Goal: Task Accomplishment & Management: Manage account settings

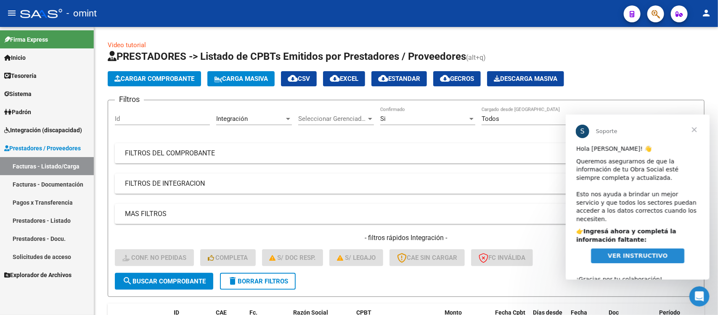
scroll to position [278, 0]
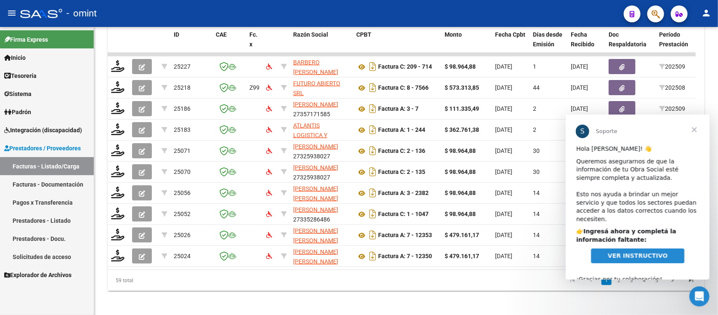
click at [693, 127] on span "Cerrar" at bounding box center [694, 129] width 30 height 30
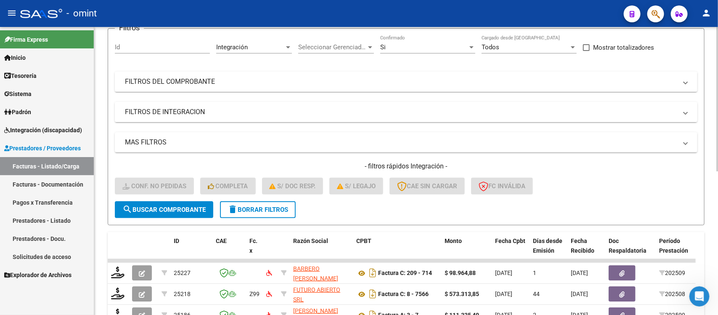
scroll to position [67, 0]
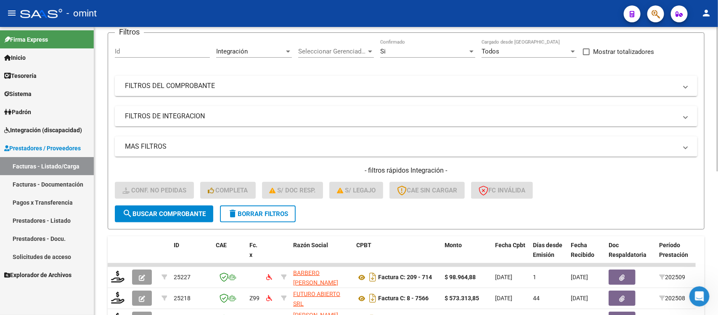
click at [245, 207] on button "delete Borrar Filtros" at bounding box center [258, 213] width 76 height 17
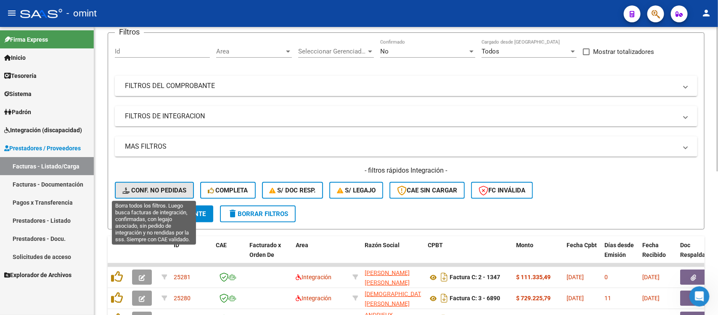
click at [146, 189] on span "Conf. no pedidas" at bounding box center [154, 190] width 64 height 8
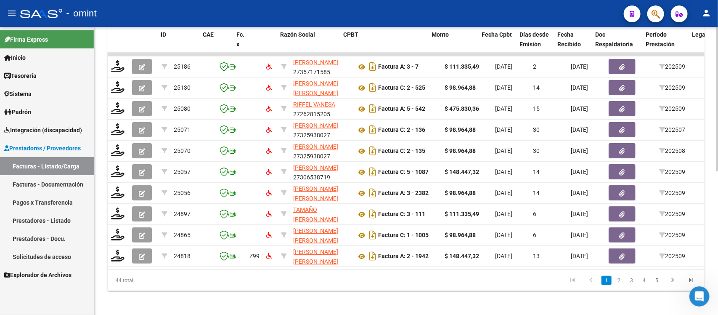
scroll to position [0, 749]
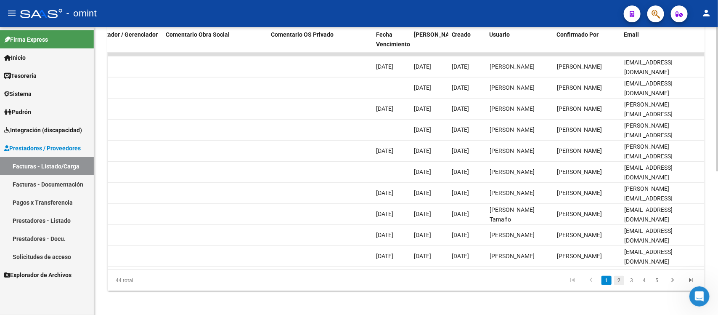
click at [618, 285] on link "2" at bounding box center [619, 279] width 10 height 9
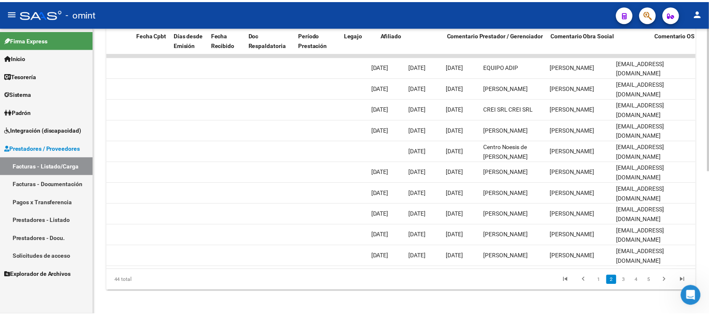
scroll to position [0, 0]
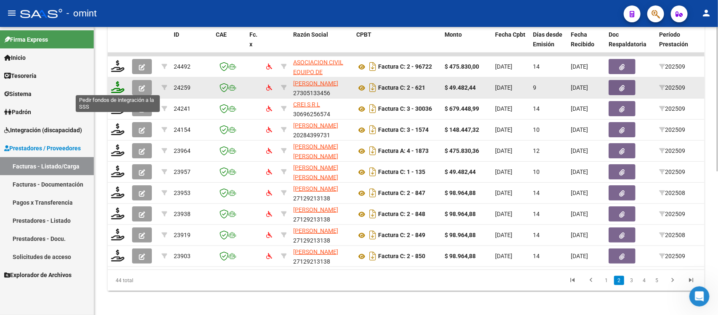
click at [114, 84] on icon at bounding box center [117, 87] width 13 height 12
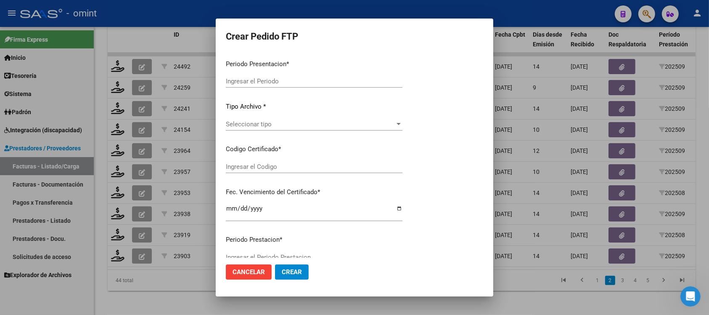
type input "202509"
type input "$ 49.482,44"
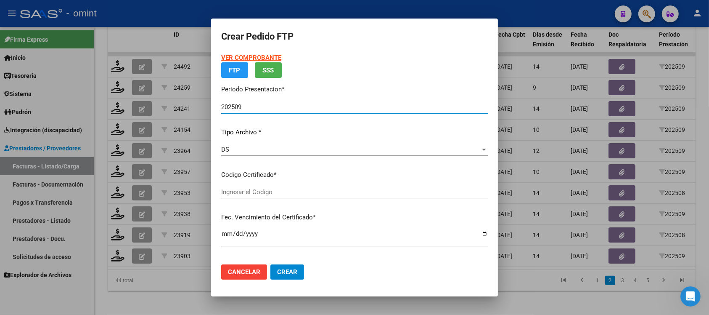
type input "7558480156"
type input "[DATE]"
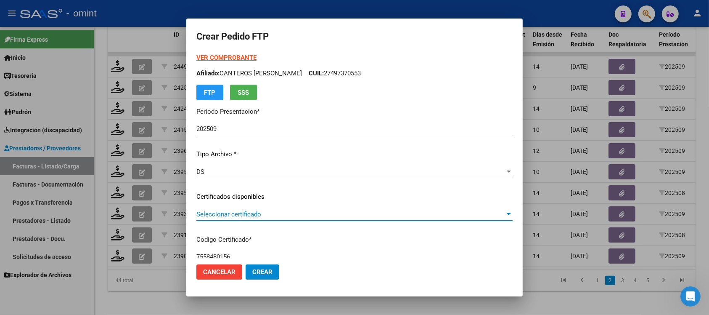
click at [249, 215] on span "Seleccionar certificado" at bounding box center [350, 214] width 309 height 8
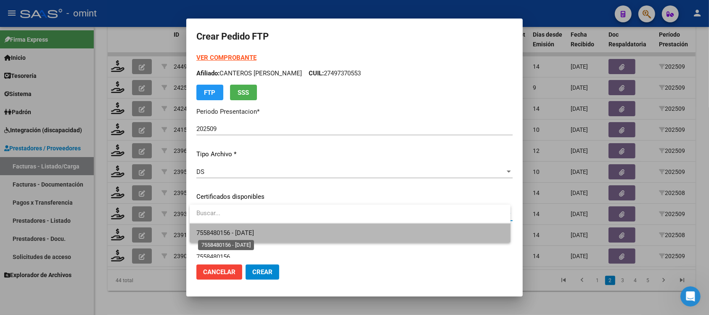
click at [254, 235] on span "7558480156 - [DATE]" at bounding box center [225, 233] width 58 height 8
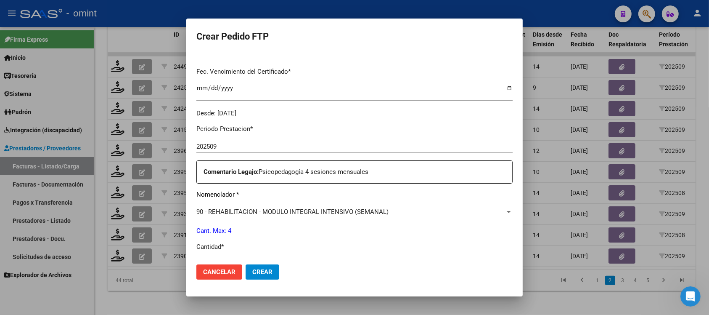
scroll to position [263, 0]
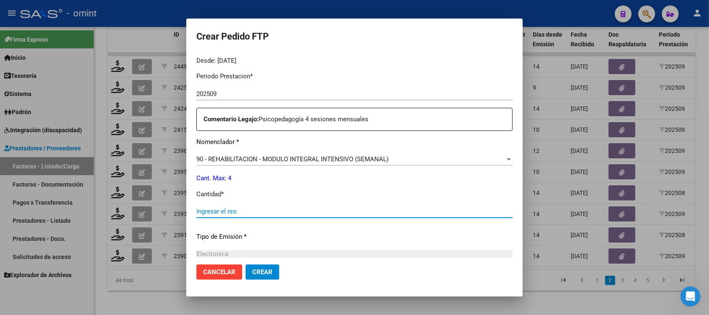
click at [251, 209] on input "Ingresar el nro" at bounding box center [354, 211] width 316 height 8
type input "4"
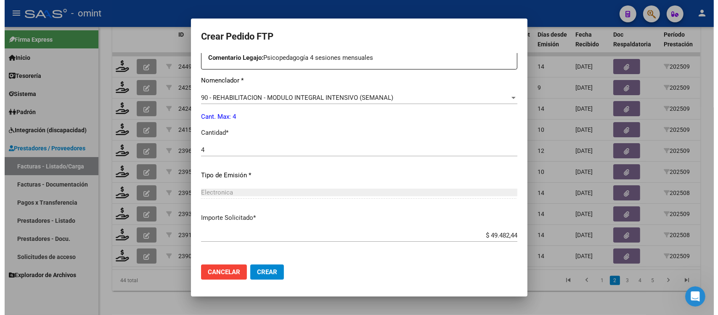
scroll to position [358, 0]
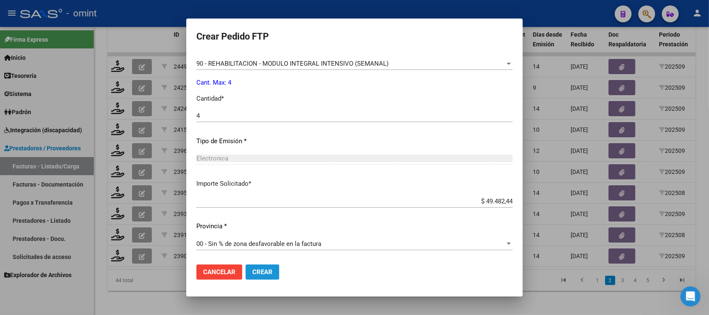
click at [269, 272] on span "Crear" at bounding box center [262, 272] width 20 height 8
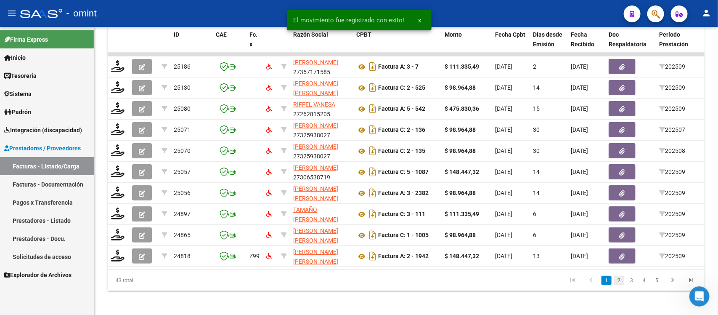
click at [619, 285] on link "2" at bounding box center [619, 279] width 10 height 9
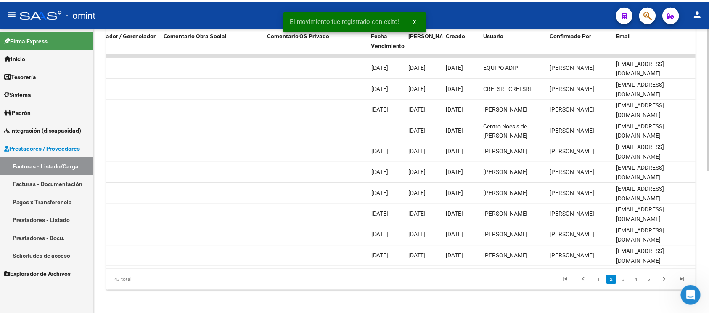
scroll to position [0, 0]
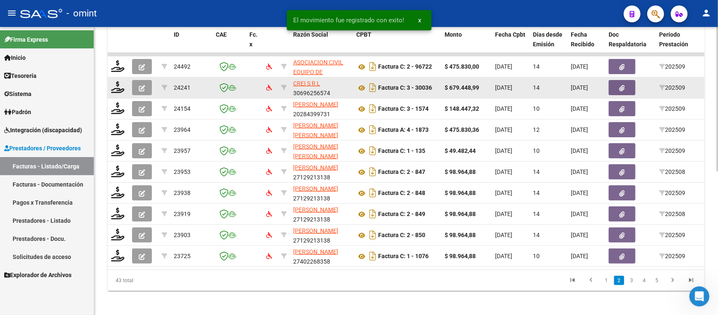
click at [120, 92] on datatable-body-cell at bounding box center [118, 87] width 21 height 21
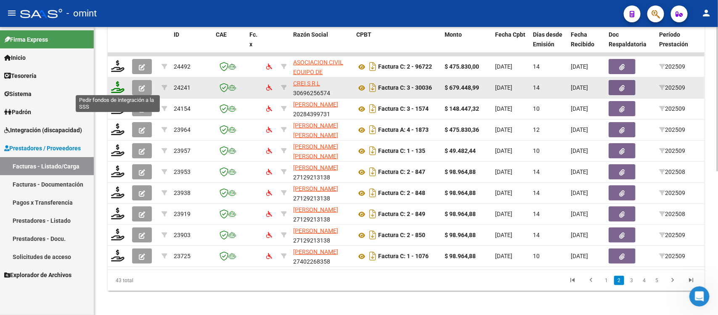
click at [115, 86] on icon at bounding box center [117, 87] width 13 height 12
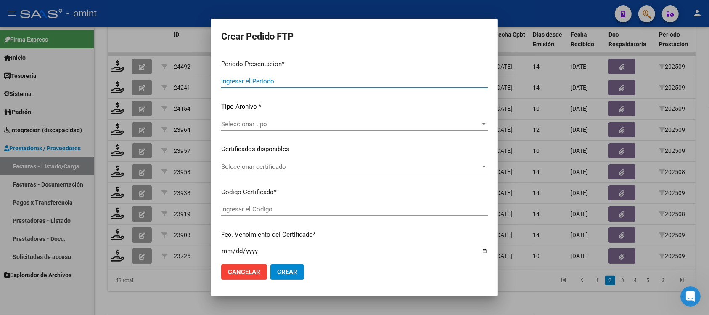
type input "202509"
type input "$ 679.448,99"
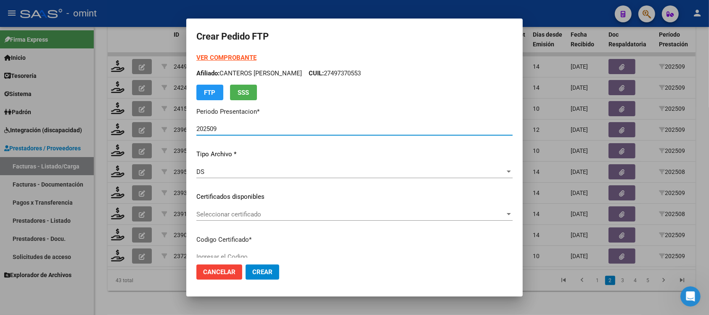
type input "7558480156"
type input "2040-02-19"
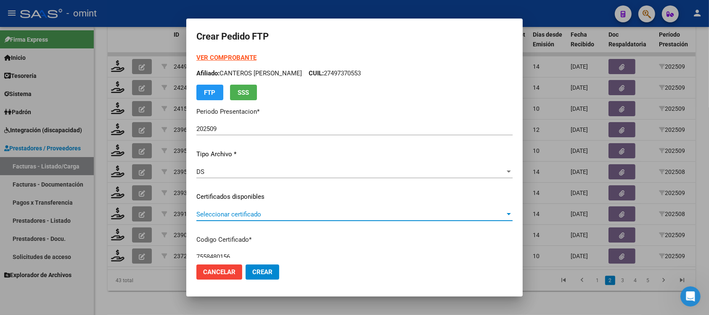
click at [259, 215] on span "Seleccionar certificado" at bounding box center [350, 214] width 309 height 8
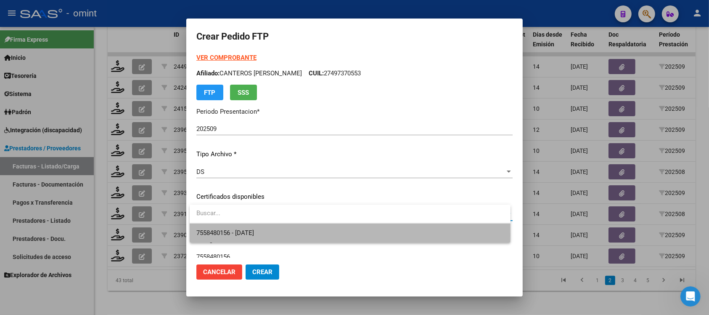
click at [270, 234] on span "7558480156 - 2040-02-19" at bounding box center [349, 232] width 307 height 19
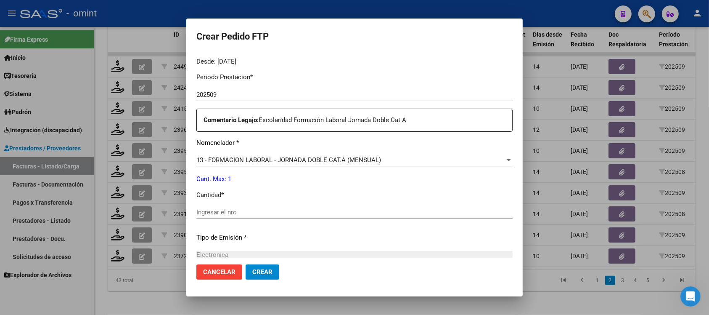
scroll to position [263, 0]
click at [235, 216] on div "Ingresar el nro" at bounding box center [354, 211] width 316 height 13
type input "1"
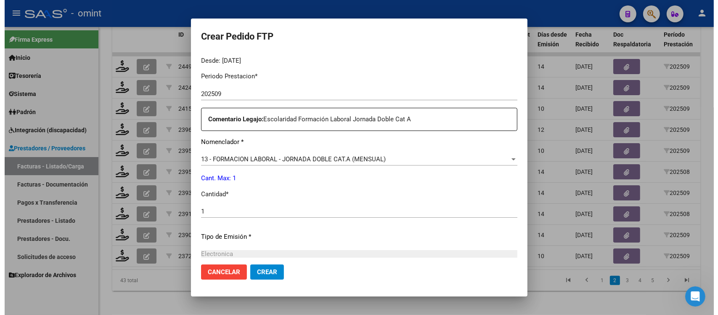
scroll to position [358, 0]
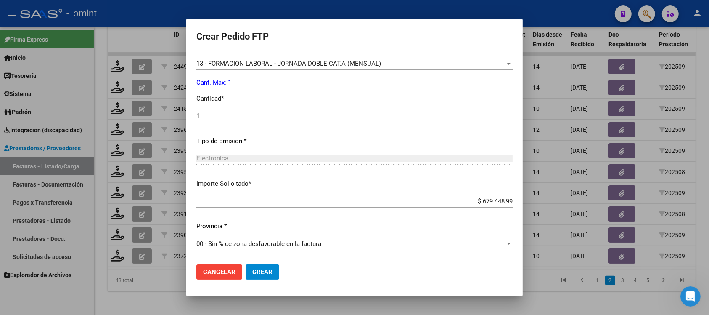
click at [267, 270] on span "Crear" at bounding box center [262, 272] width 20 height 8
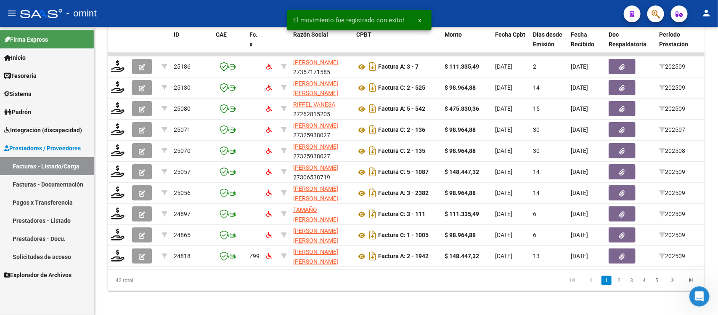
click at [615, 285] on link "2" at bounding box center [619, 279] width 10 height 9
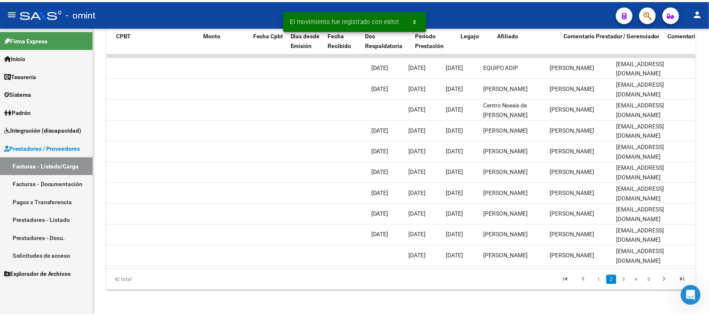
scroll to position [0, 0]
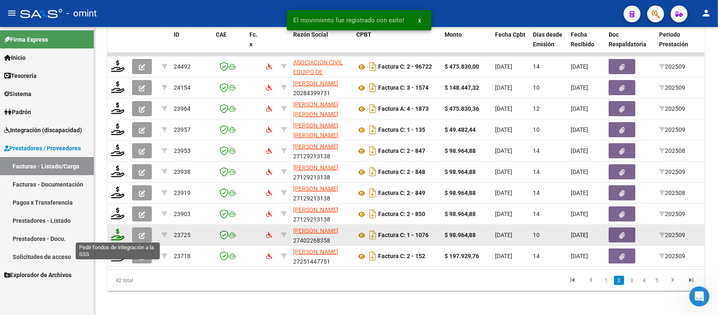
click at [118, 236] on icon at bounding box center [117, 234] width 13 height 12
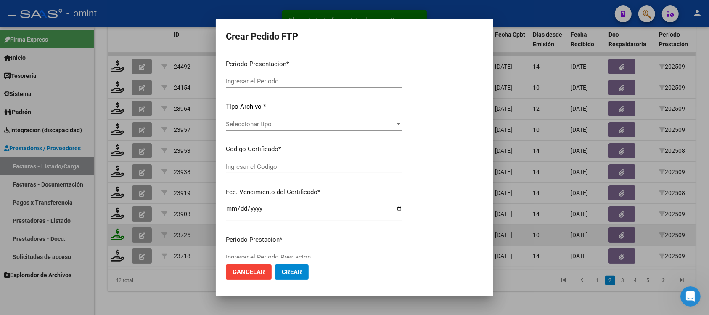
type input "202509"
type input "$ 98.964,88"
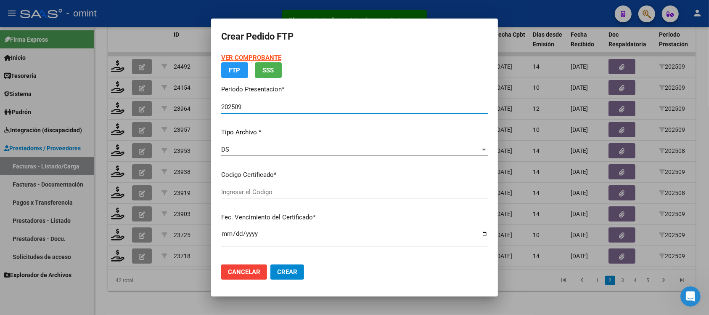
type input "4492580767"
type input "2028-01-17"
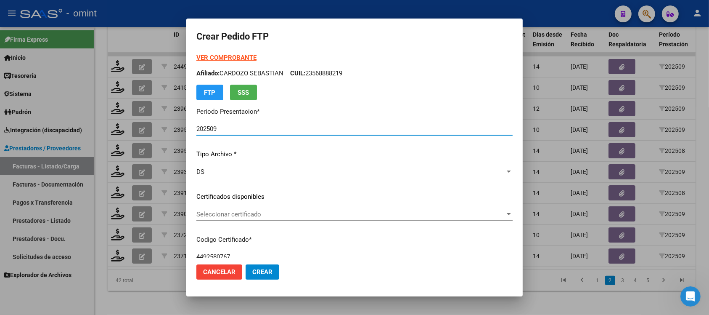
click at [252, 214] on span "Seleccionar certificado" at bounding box center [350, 214] width 309 height 8
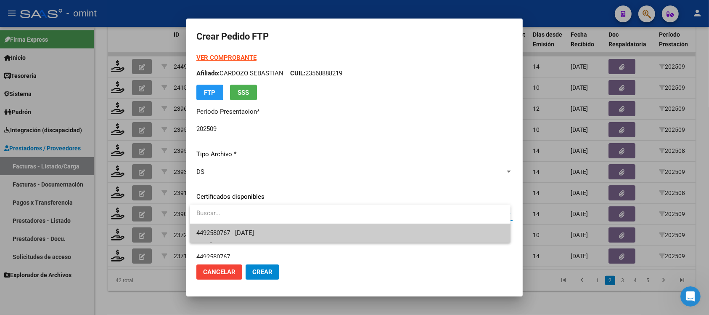
click at [263, 226] on span "4492580767 - 2028-01-17" at bounding box center [349, 232] width 307 height 19
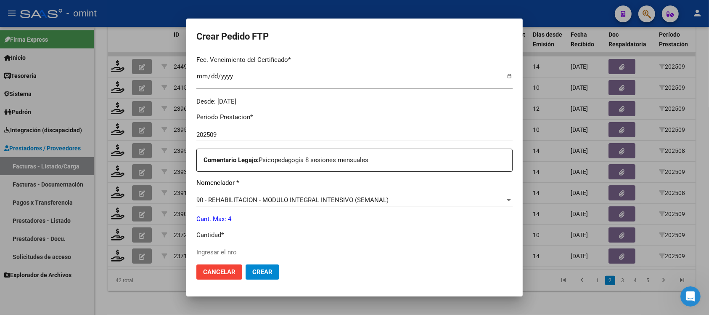
scroll to position [263, 0]
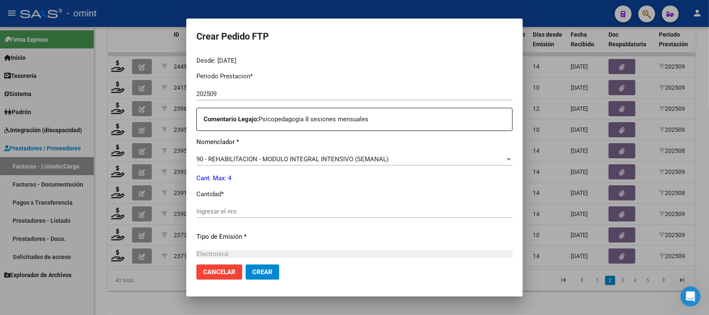
click at [263, 209] on input "Ingresar el nro" at bounding box center [354, 211] width 316 height 8
type input "4"
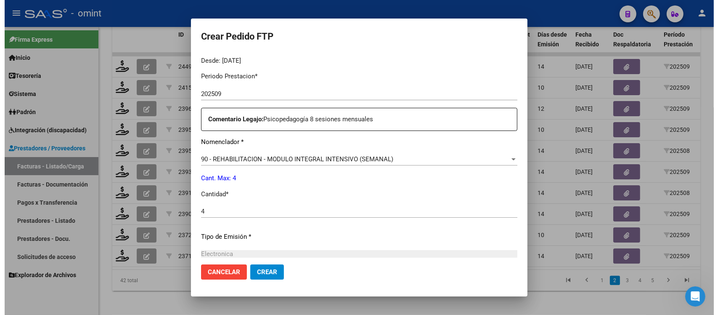
scroll to position [358, 0]
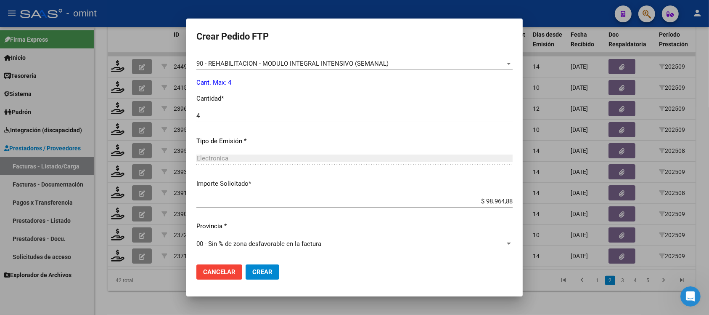
click at [272, 268] on span "Crear" at bounding box center [262, 272] width 20 height 8
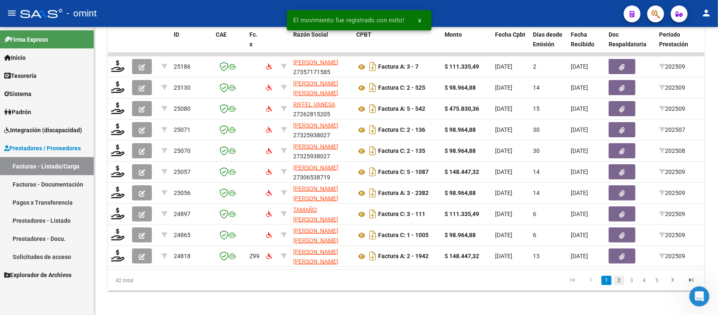
click at [616, 285] on link "2" at bounding box center [619, 279] width 10 height 9
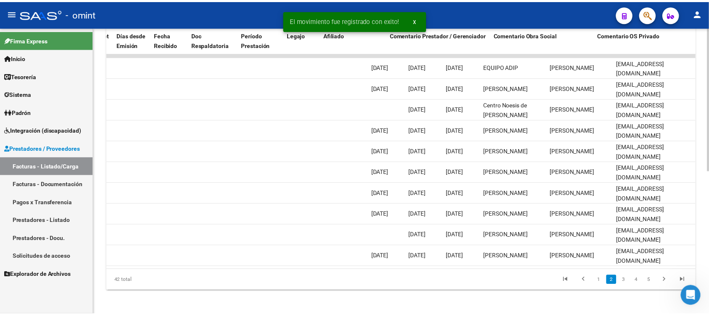
scroll to position [0, 0]
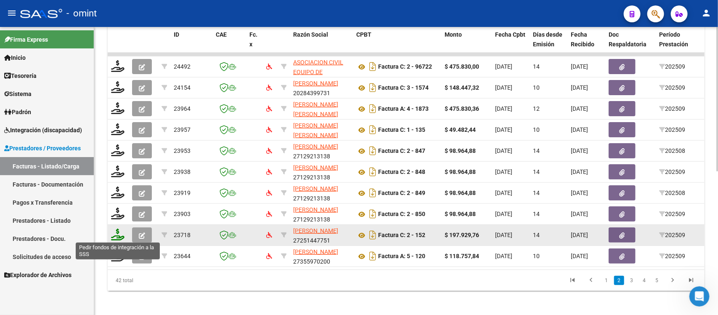
click at [116, 231] on icon at bounding box center [117, 234] width 13 height 12
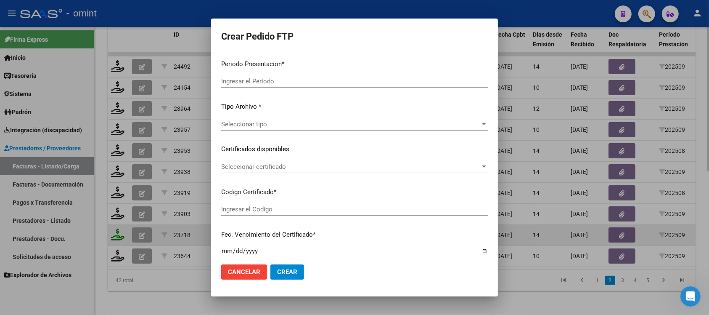
type input "202509"
type input "$ 197.929,76"
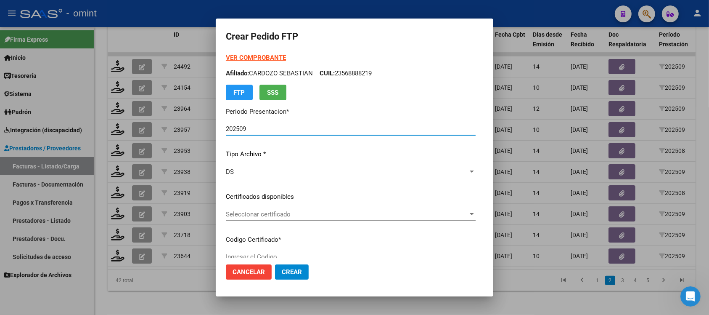
type input "4284764562"
type input "2025-01-21"
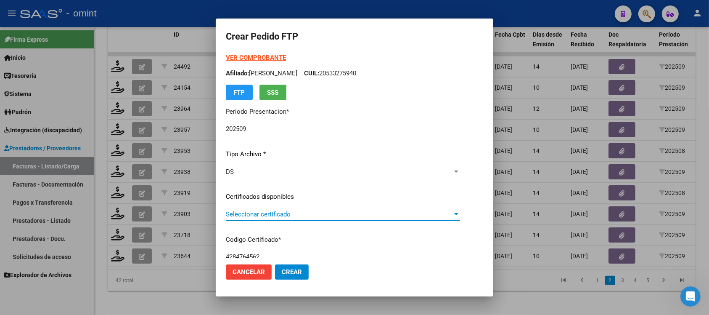
click at [274, 214] on span "Seleccionar certificado" at bounding box center [339, 214] width 227 height 8
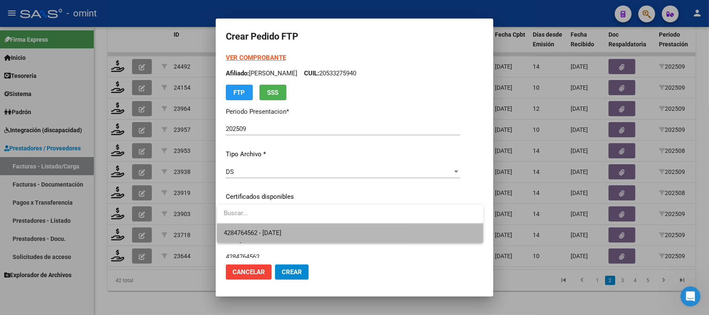
click at [286, 228] on span "4284764562 - 2025-01-21" at bounding box center [350, 232] width 253 height 19
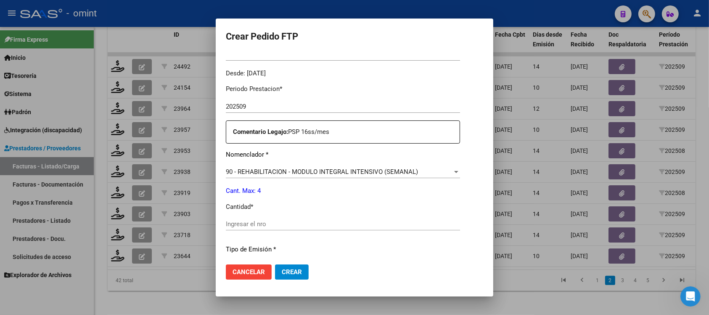
scroll to position [263, 0]
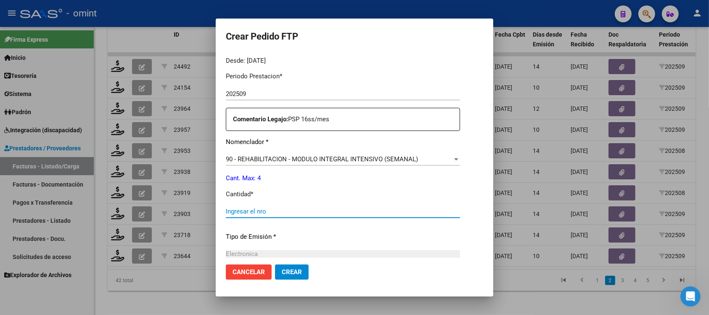
click at [280, 214] on input "Ingresar el nro" at bounding box center [343, 211] width 234 height 8
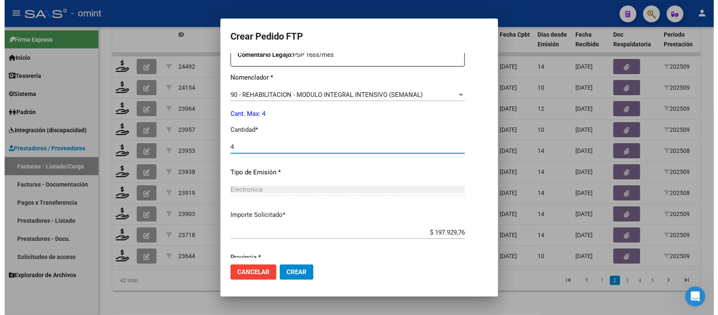
scroll to position [358, 0]
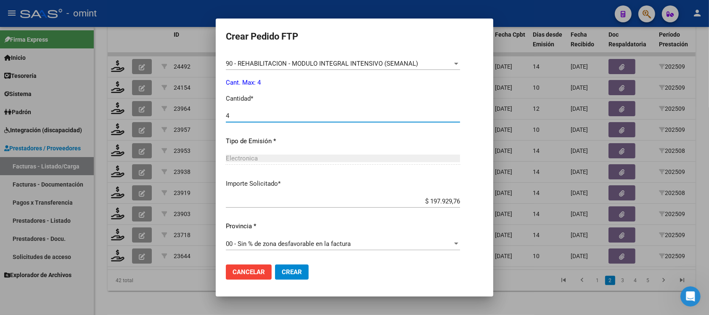
type input "4"
click at [294, 278] on button "Crear" at bounding box center [292, 271] width 34 height 15
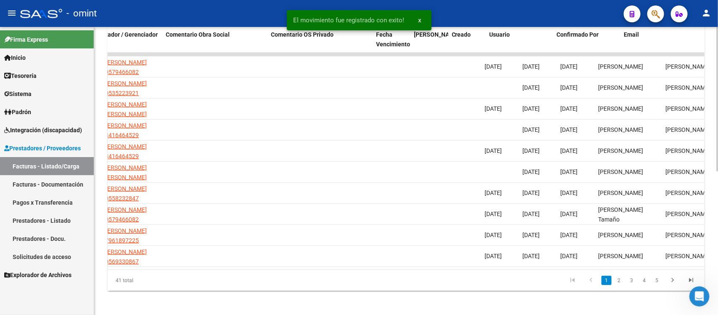
scroll to position [0, 749]
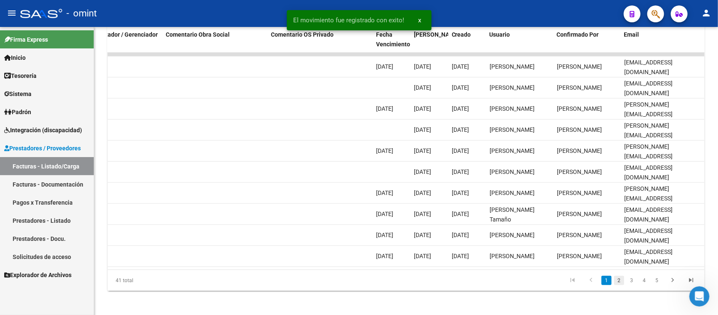
click at [619, 285] on link "2" at bounding box center [619, 279] width 10 height 9
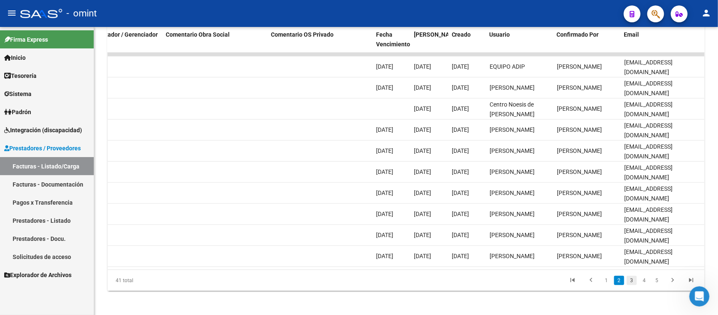
click at [632, 285] on link "3" at bounding box center [632, 279] width 10 height 9
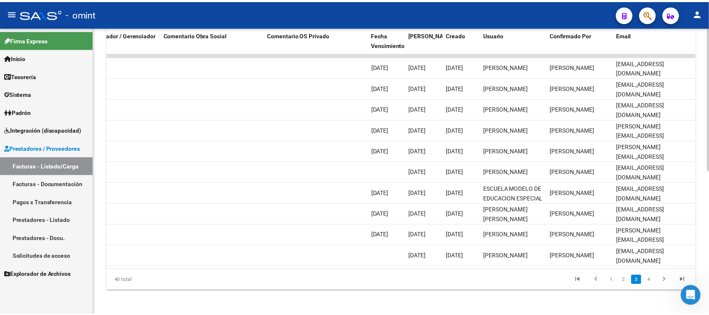
scroll to position [0, 0]
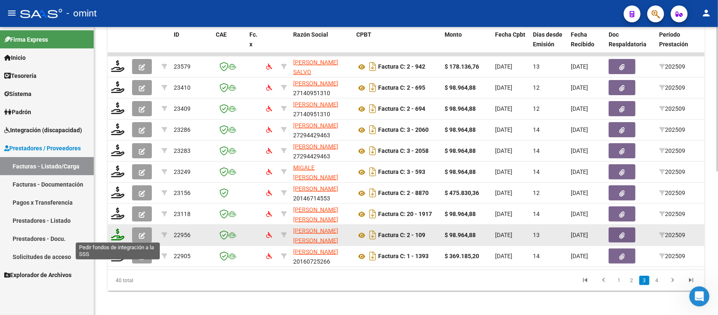
click at [114, 233] on icon at bounding box center [117, 234] width 13 height 12
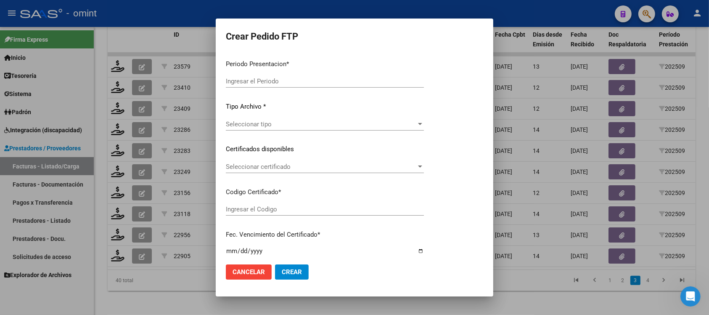
type input "202509"
type input "$ 98.964,88"
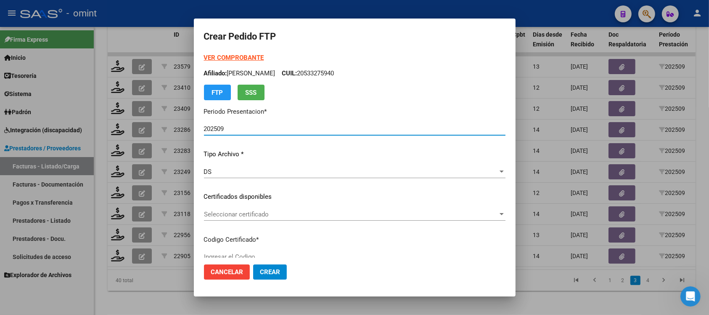
type input "4492580767"
type input "2028-01-17"
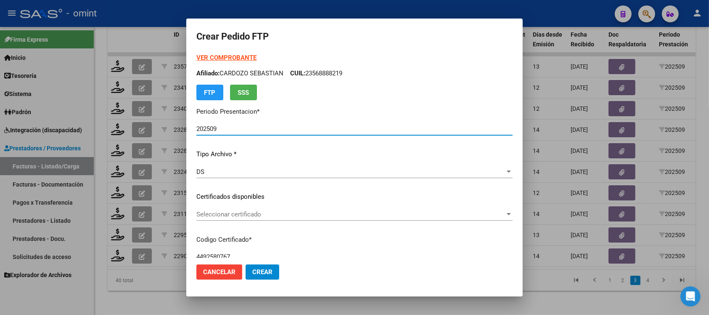
click at [264, 208] on div "Seleccionar certificado Seleccionar certificado" at bounding box center [354, 214] width 316 height 13
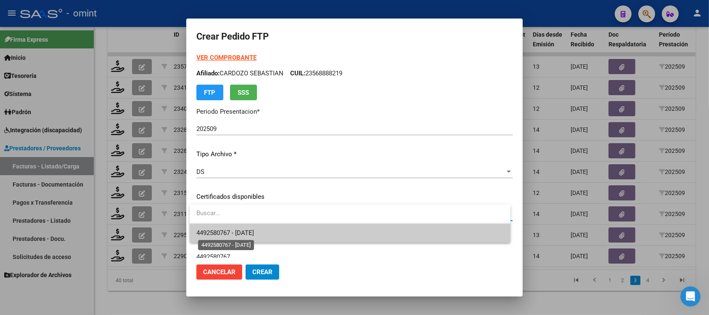
click at [254, 233] on span "4492580767 - 2028-01-17" at bounding box center [225, 233] width 58 height 8
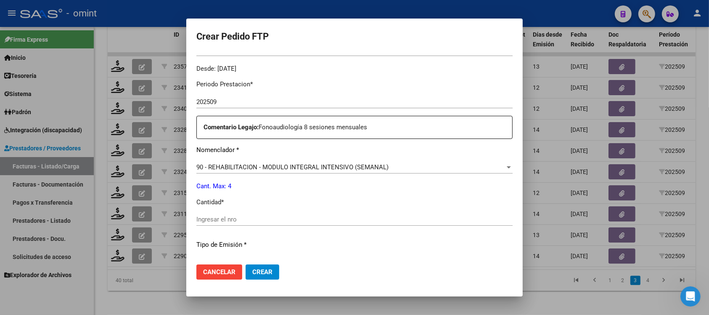
scroll to position [315, 0]
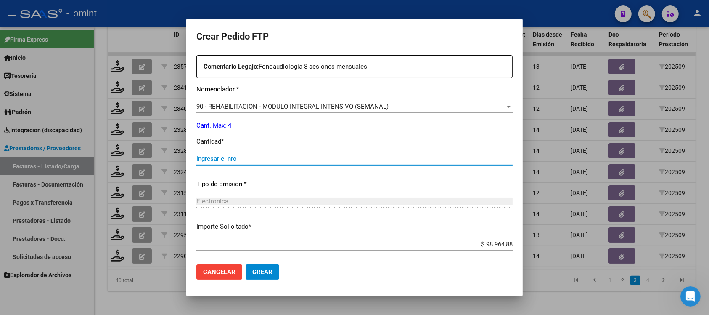
click at [222, 160] on input "Ingresar el nro" at bounding box center [354, 159] width 316 height 8
type input "4"
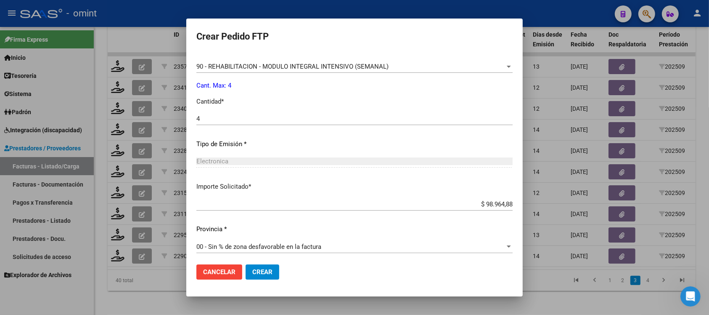
scroll to position [358, 0]
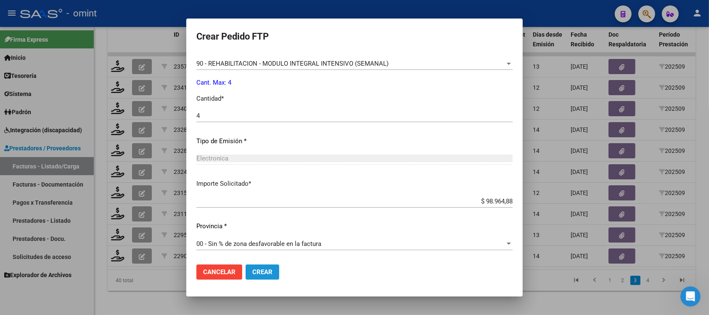
click at [263, 272] on span "Crear" at bounding box center [262, 272] width 20 height 8
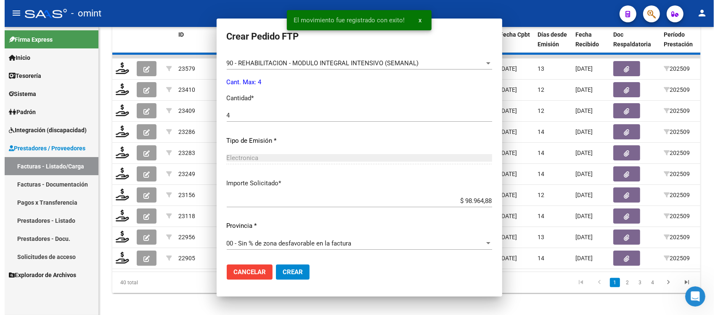
scroll to position [0, 0]
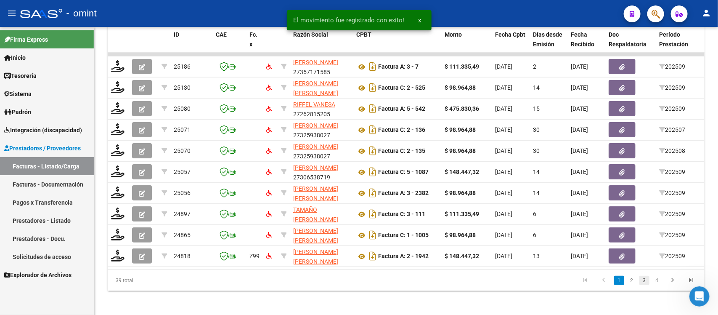
click at [645, 285] on link "3" at bounding box center [644, 279] width 10 height 9
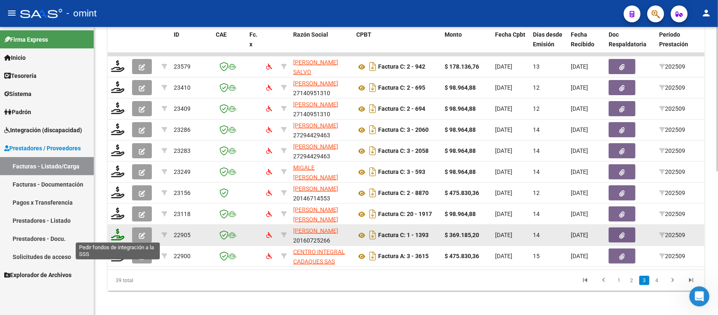
click at [115, 233] on icon at bounding box center [117, 234] width 13 height 12
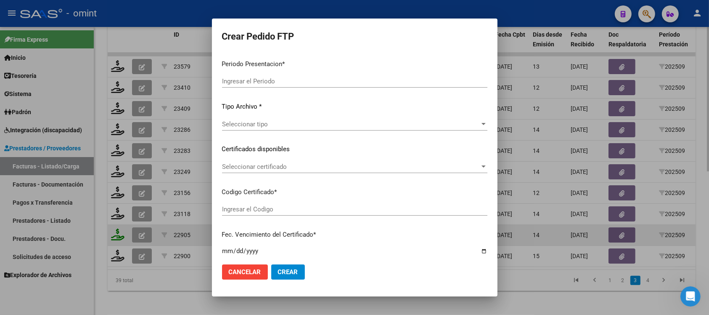
type input "202509"
type input "$ 369.185,20"
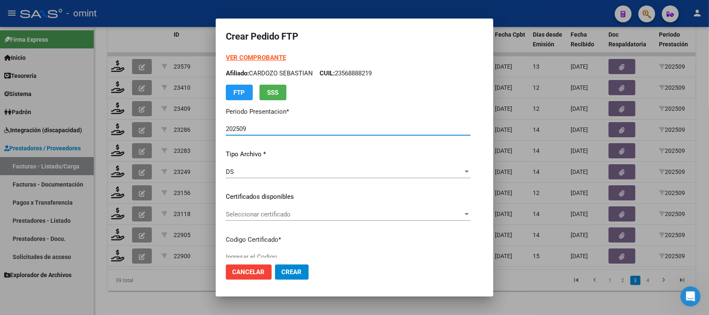
type input "4753878066"
type input "2027-03-31"
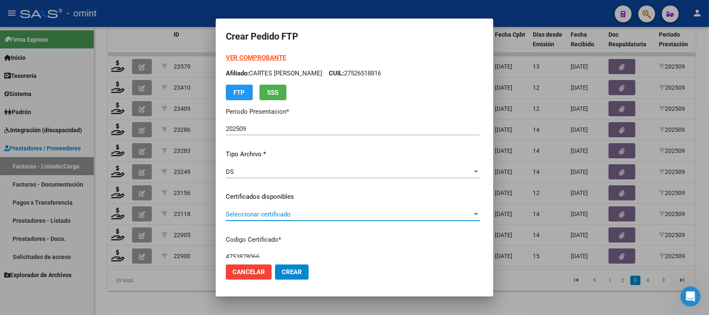
click at [249, 217] on span "Seleccionar certificado" at bounding box center [349, 214] width 246 height 8
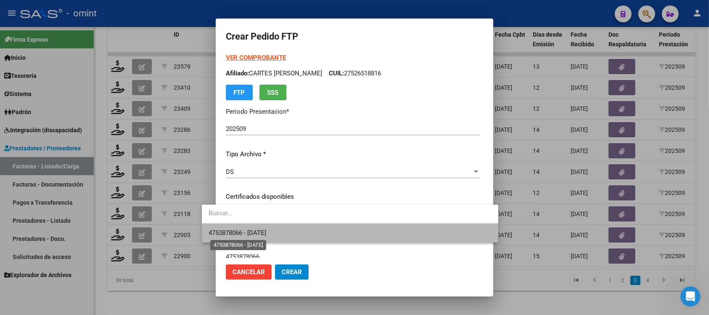
click at [266, 229] on span "4753878066 - 2027-03-31" at bounding box center [238, 233] width 58 height 8
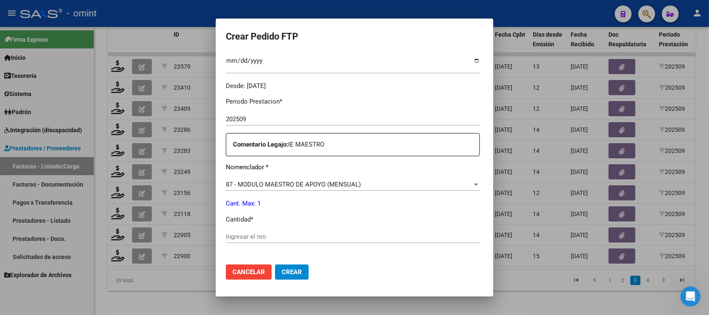
scroll to position [263, 0]
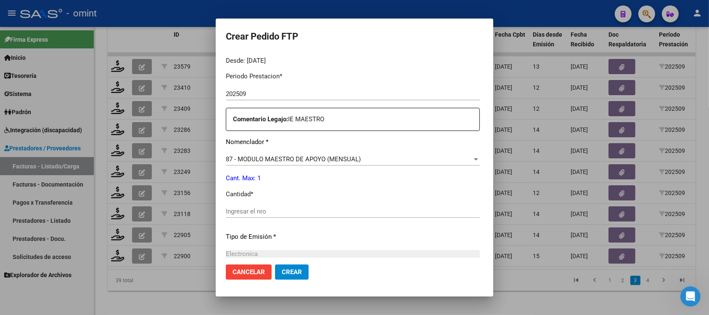
click at [244, 214] on input "Ingresar el nro" at bounding box center [353, 211] width 254 height 8
type input "1"
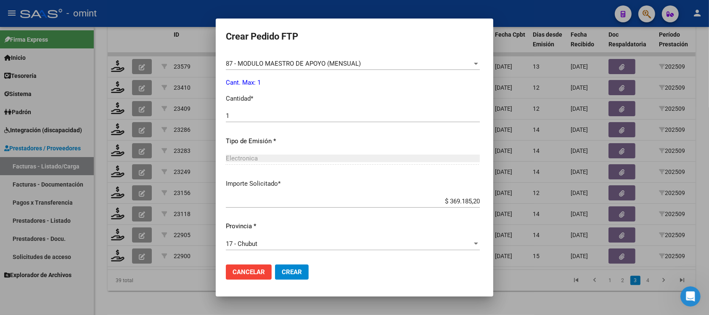
click at [282, 269] on span "Crear" at bounding box center [292, 272] width 20 height 8
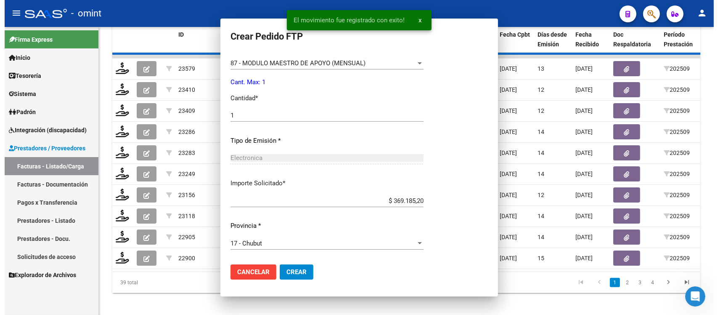
scroll to position [311, 0]
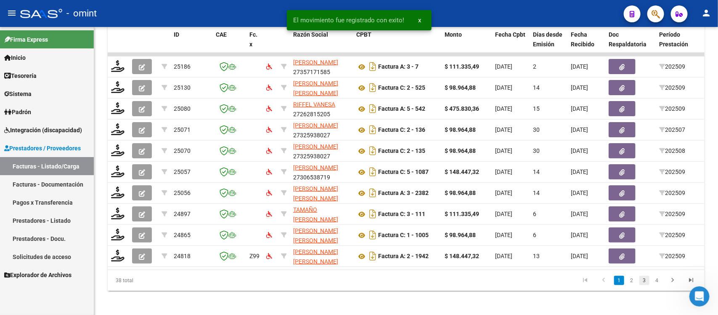
click at [644, 285] on link "3" at bounding box center [644, 279] width 10 height 9
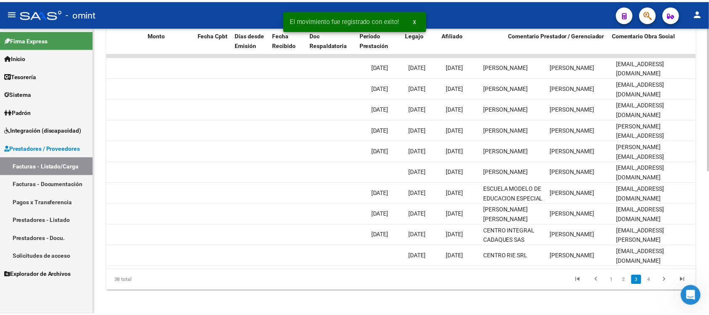
scroll to position [0, 0]
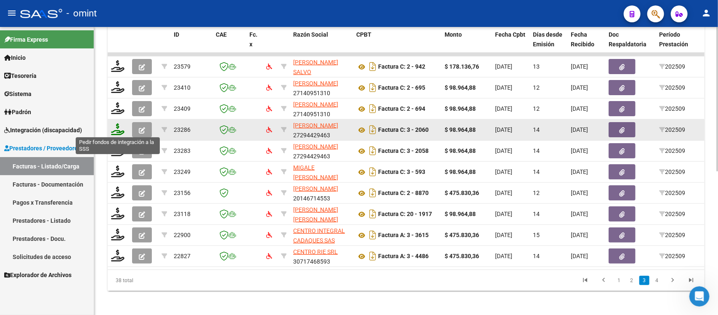
click at [121, 127] on icon at bounding box center [117, 129] width 13 height 12
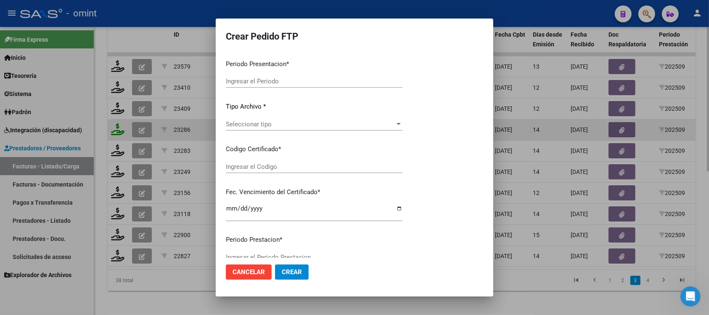
type input "202509"
type input "$ 98.964,88"
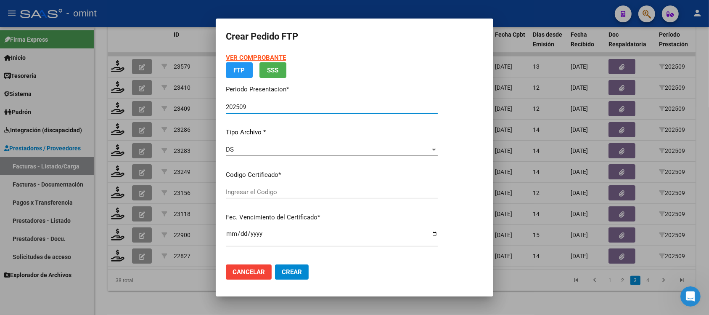
type input "6766509470"
type input "2025-11-11"
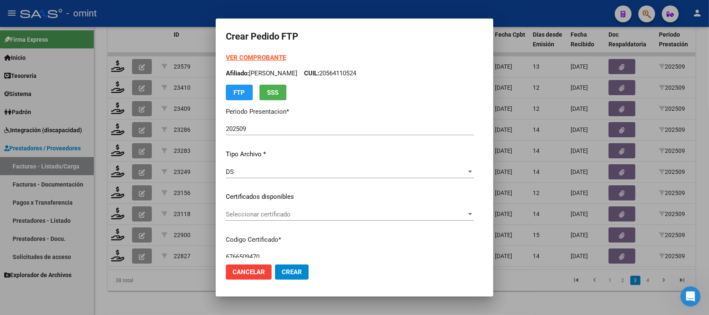
click at [251, 192] on p "Certificados disponibles" at bounding box center [350, 197] width 248 height 10
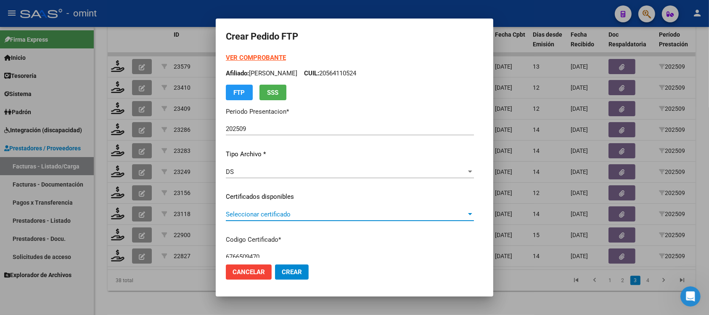
click at [251, 215] on span "Seleccionar certificado" at bounding box center [346, 214] width 241 height 8
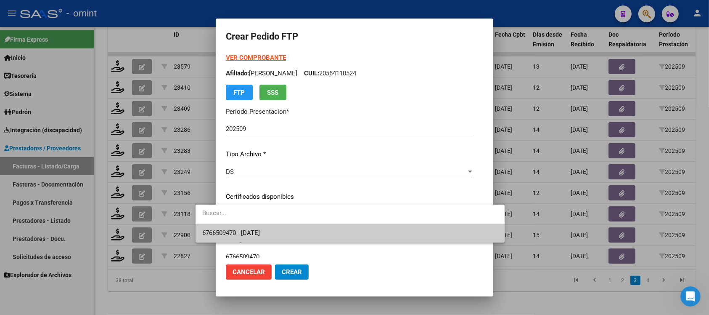
click at [272, 238] on span "6766509470 - 2025-11-11" at bounding box center [349, 232] width 295 height 19
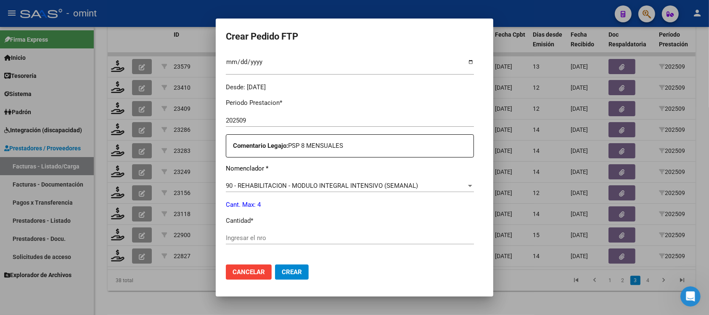
scroll to position [263, 0]
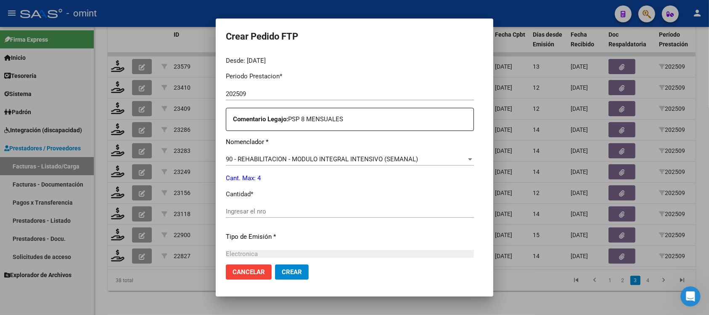
click at [251, 209] on input "Ingresar el nro" at bounding box center [350, 211] width 248 height 8
type input "4"
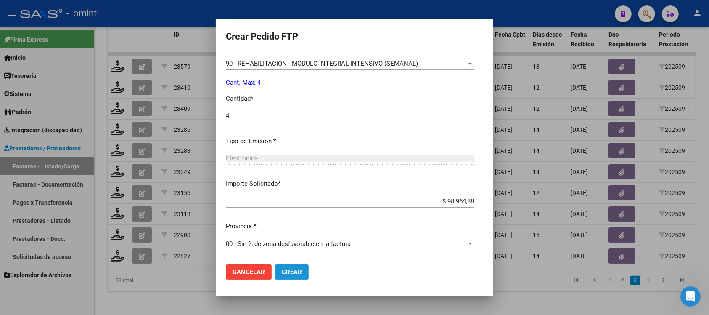
click at [282, 270] on span "Crear" at bounding box center [292, 272] width 20 height 8
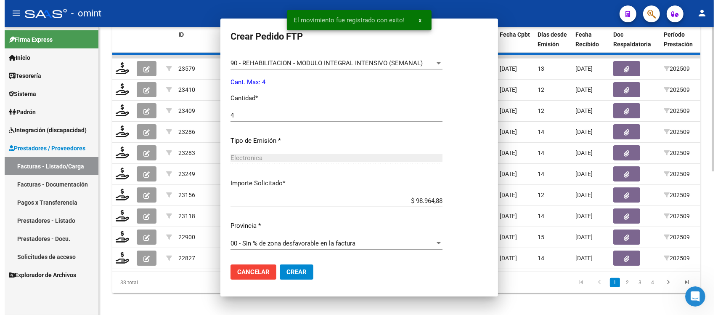
scroll to position [311, 0]
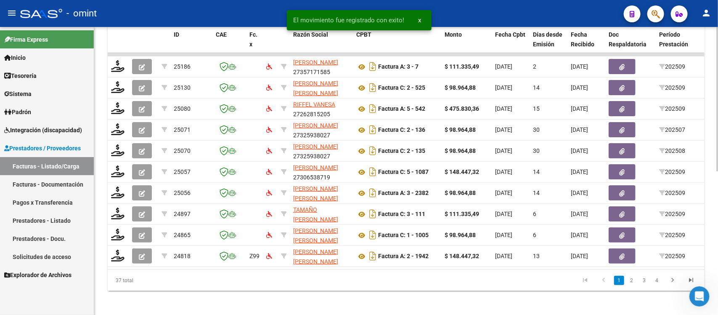
click at [648, 285] on link "3" at bounding box center [644, 279] width 10 height 9
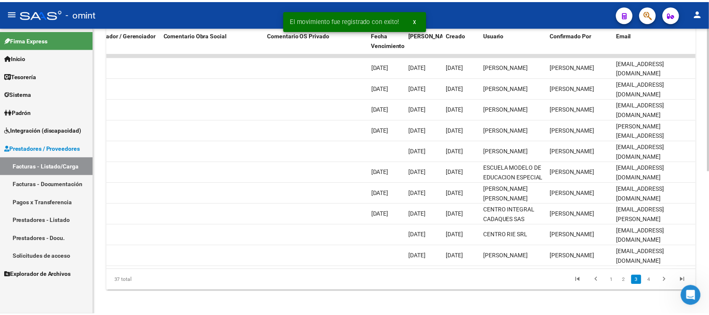
scroll to position [0, 0]
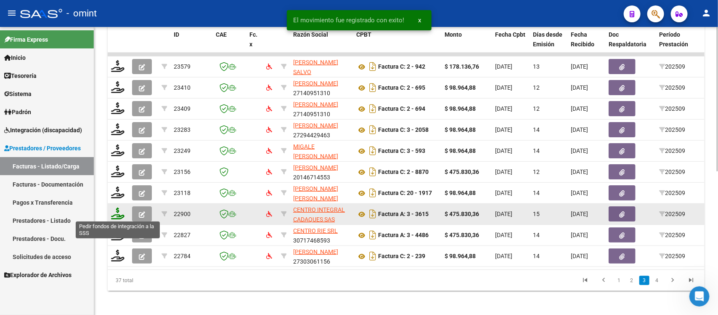
click at [112, 210] on icon at bounding box center [117, 213] width 13 height 12
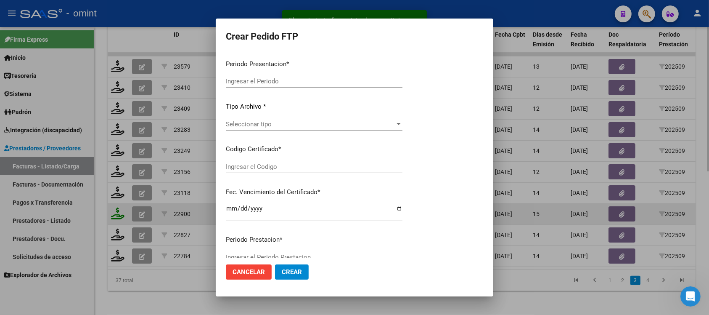
type input "202509"
type input "$ 475.830,36"
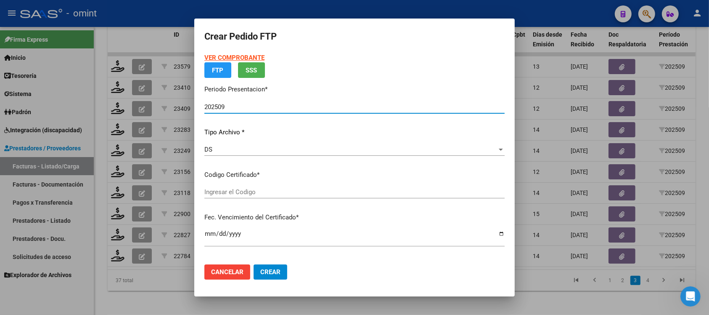
type input "4492580767"
type input "2028-01-17"
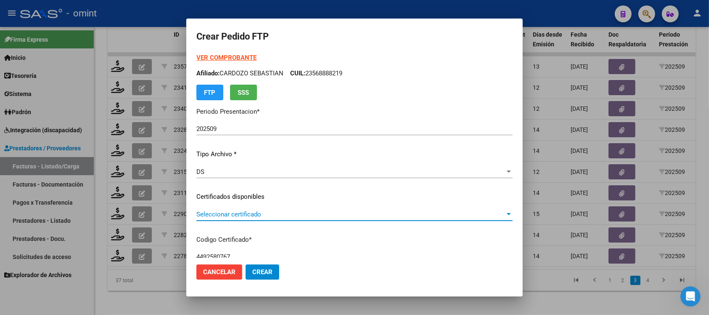
click at [230, 214] on span "Seleccionar certificado" at bounding box center [350, 214] width 309 height 8
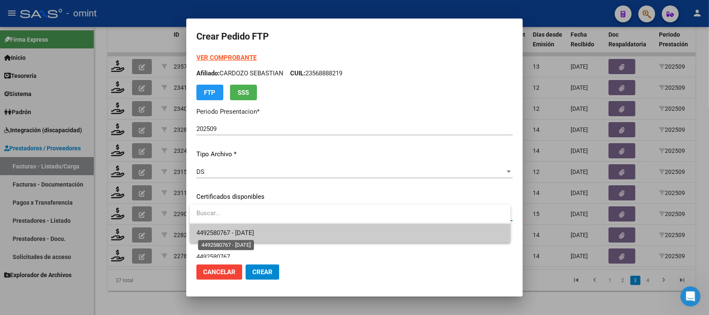
click at [238, 229] on span "4492580767 - 2028-01-17" at bounding box center [225, 233] width 58 height 8
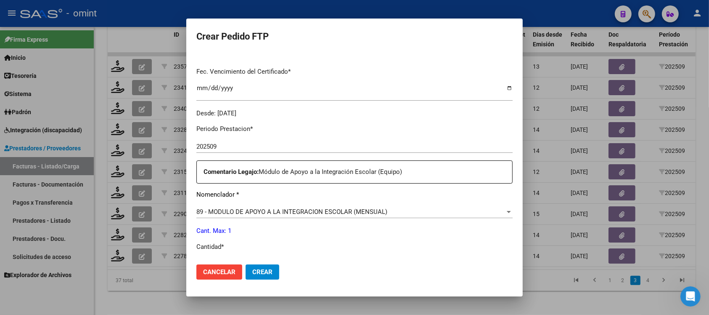
scroll to position [263, 0]
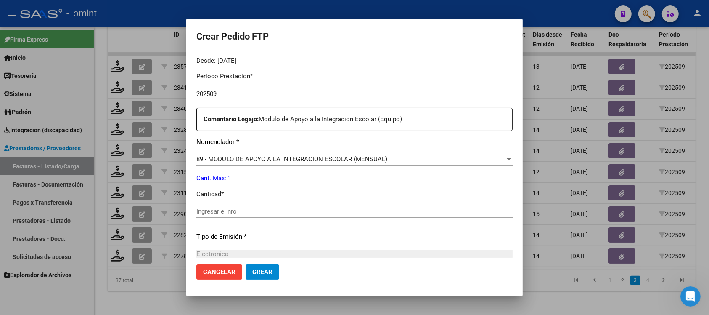
click at [227, 206] on div "Ingresar el nro" at bounding box center [354, 211] width 316 height 13
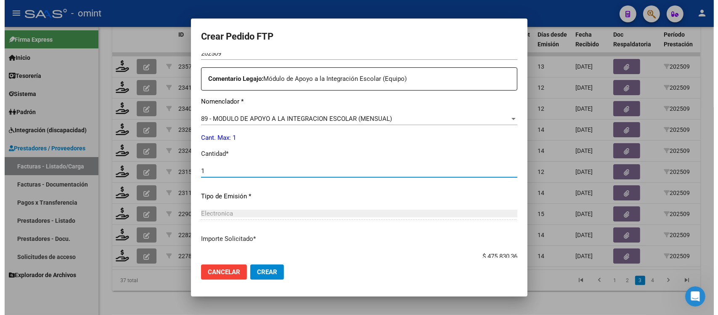
scroll to position [358, 0]
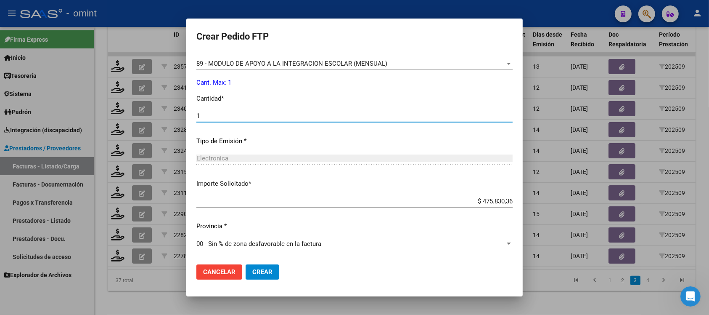
type input "1"
click at [259, 276] on button "Crear" at bounding box center [263, 271] width 34 height 15
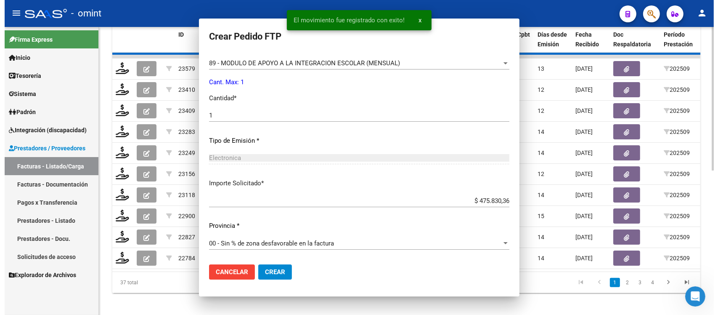
scroll to position [0, 0]
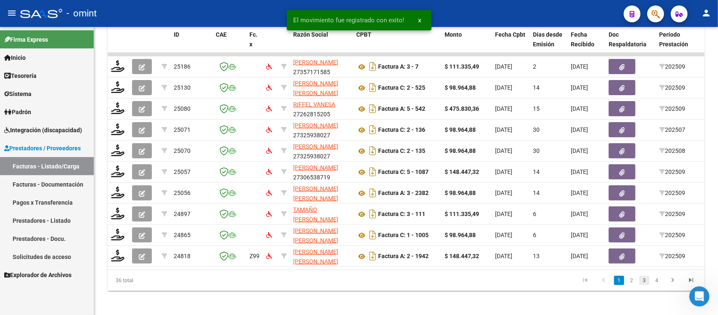
click at [643, 285] on link "3" at bounding box center [644, 279] width 10 height 9
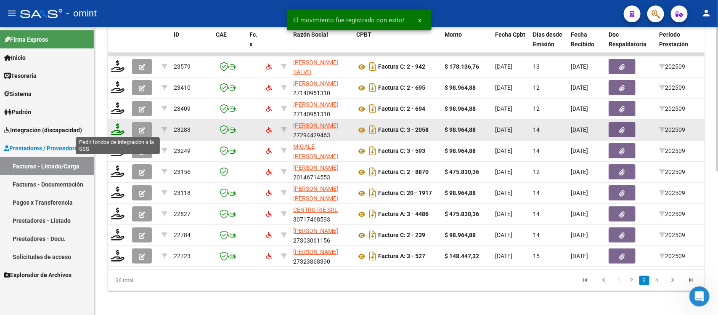
click at [117, 124] on icon at bounding box center [117, 129] width 13 height 12
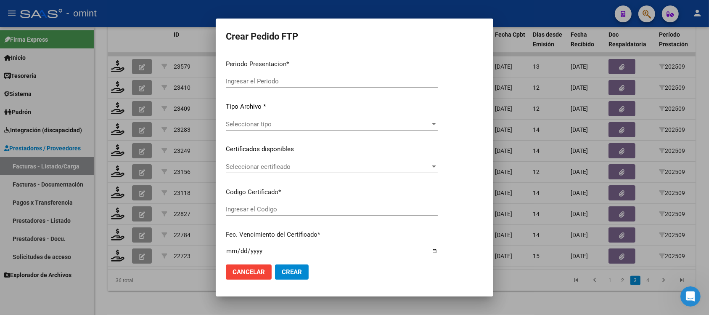
type input "202509"
type input "$ 98.964,88"
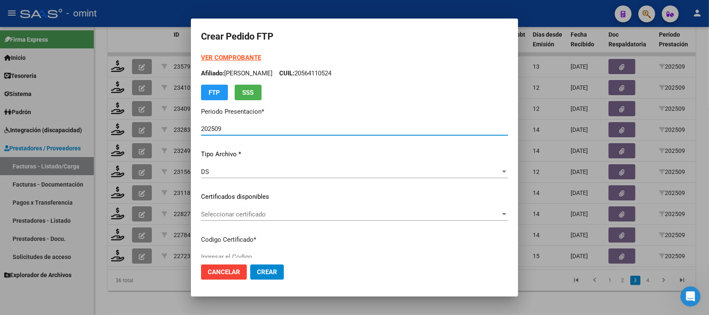
type input "6074428697"
type input "2025-03-11"
click at [228, 219] on div "Seleccionar certificado Seleccionar certificado" at bounding box center [354, 214] width 307 height 13
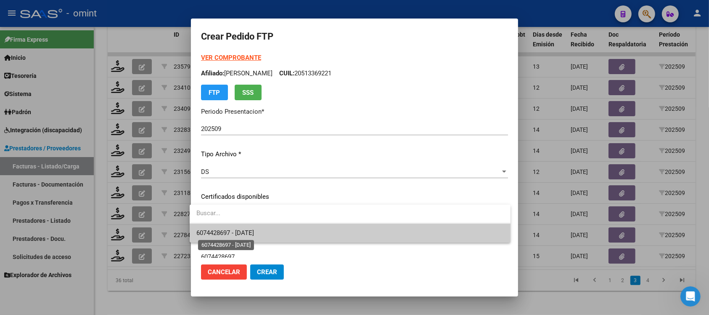
click at [245, 235] on span "6074428697 - 2025-03-11" at bounding box center [225, 233] width 58 height 8
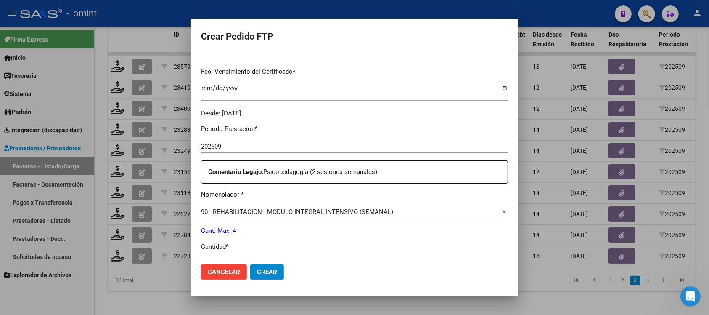
scroll to position [263, 0]
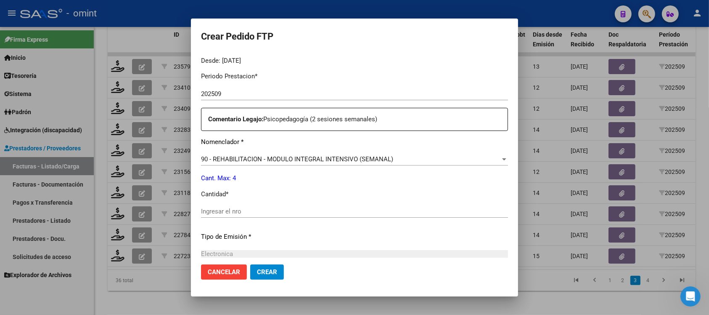
click at [239, 215] on div "Ingresar el nro" at bounding box center [354, 211] width 307 height 13
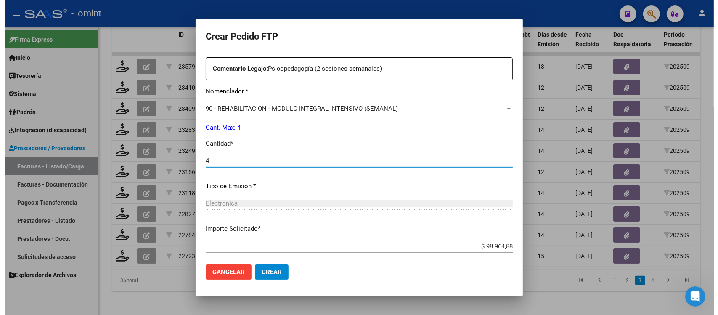
scroll to position [358, 0]
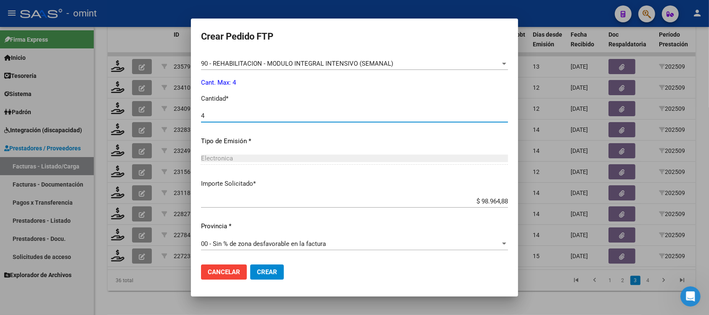
type input "4"
click at [262, 282] on mat-dialog-actions "Cancelar Crear" at bounding box center [354, 271] width 307 height 29
click at [262, 276] on button "Crear" at bounding box center [267, 271] width 34 height 15
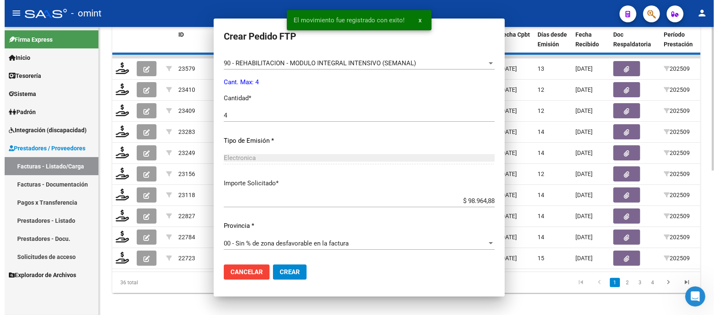
scroll to position [0, 0]
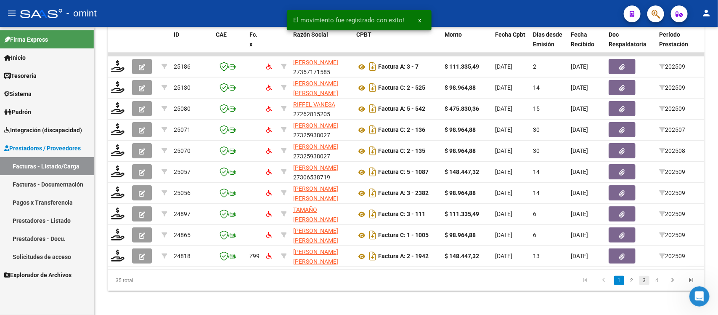
click at [644, 285] on link "3" at bounding box center [644, 279] width 10 height 9
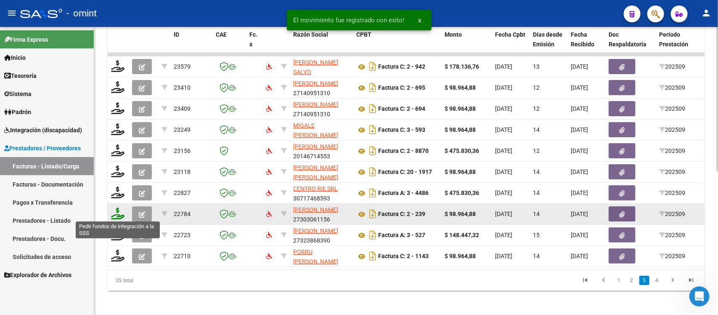
click at [116, 215] on icon at bounding box center [117, 213] width 13 height 12
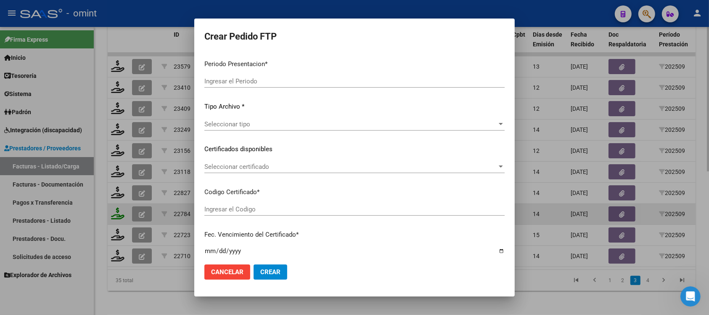
type input "202509"
type input "$ 98.964,88"
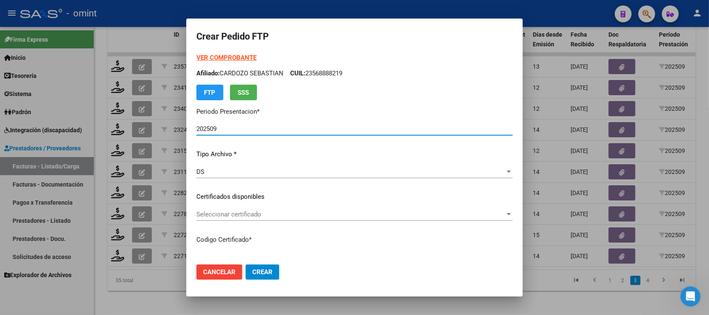
type input "2442702295"
type input "2027-06-09"
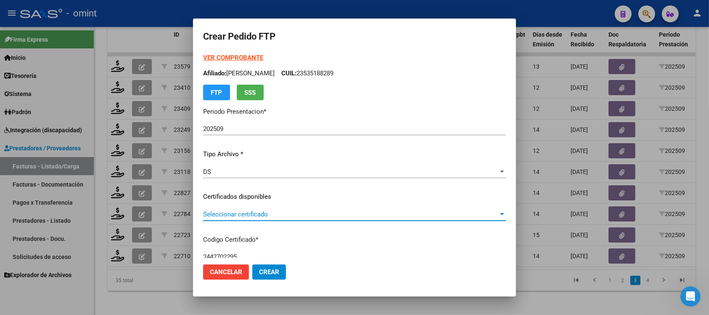
click at [238, 214] on span "Seleccionar certificado" at bounding box center [350, 214] width 295 height 8
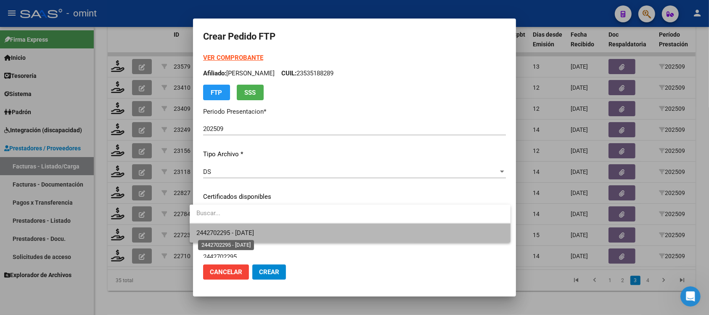
drag, startPoint x: 249, startPoint y: 230, endPoint x: 251, endPoint y: 233, distance: 4.8
click at [249, 230] on span "2442702295 - 2027-06-09" at bounding box center [225, 233] width 58 height 8
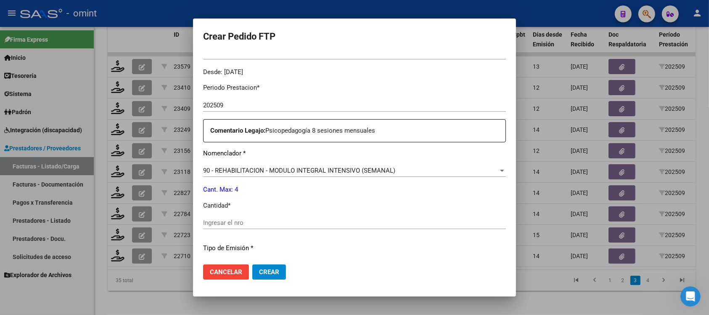
scroll to position [315, 0]
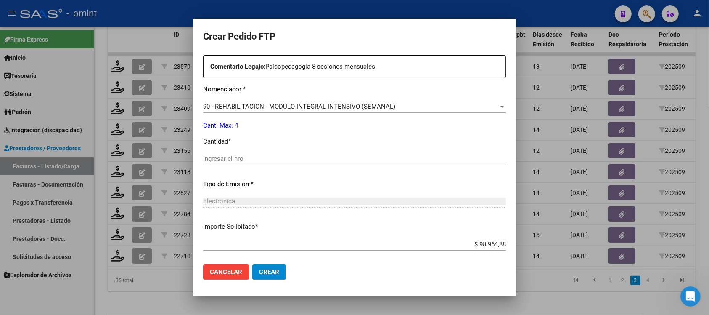
click at [234, 158] on input "Ingresar el nro" at bounding box center [354, 159] width 303 height 8
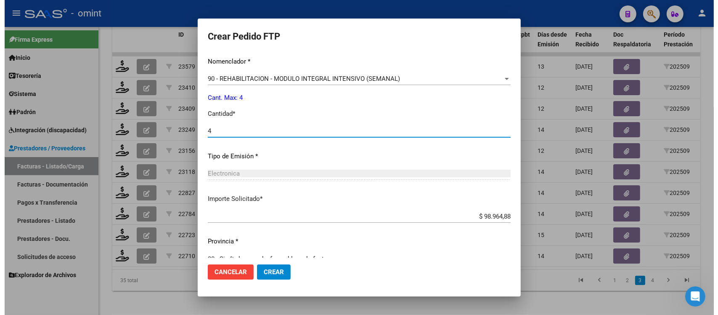
scroll to position [358, 0]
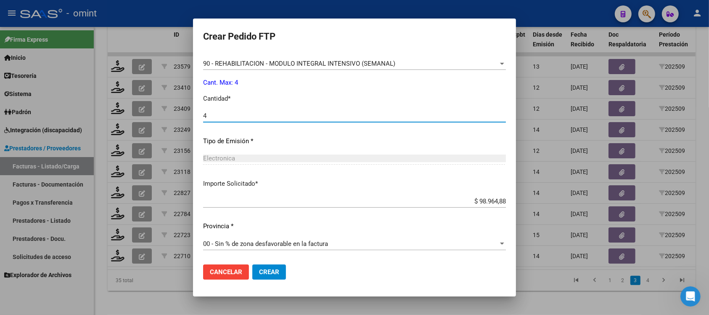
type input "4"
click at [272, 268] on span "Crear" at bounding box center [269, 272] width 20 height 8
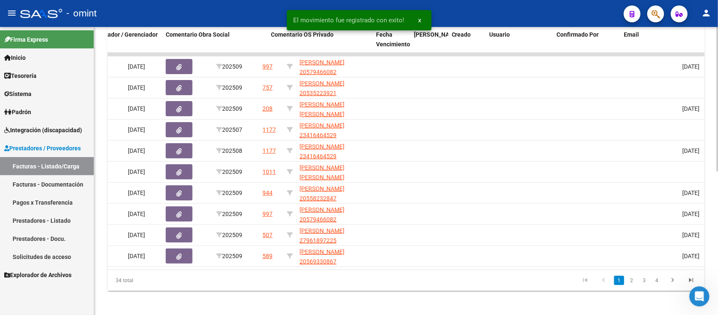
scroll to position [0, 749]
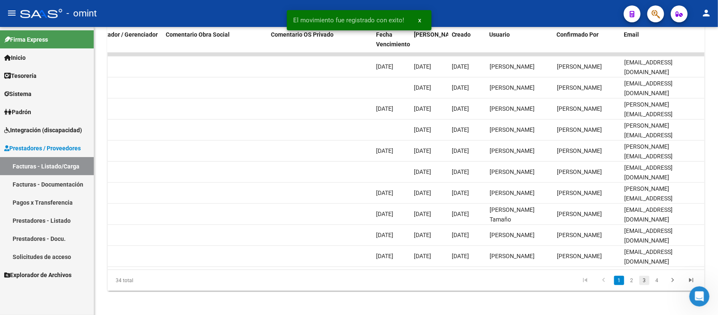
click at [640, 285] on link "3" at bounding box center [644, 279] width 10 height 9
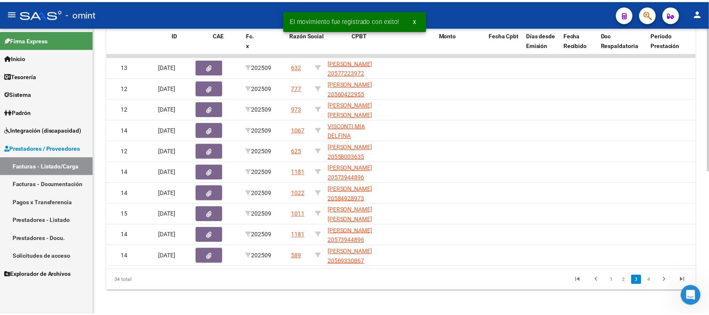
scroll to position [0, 0]
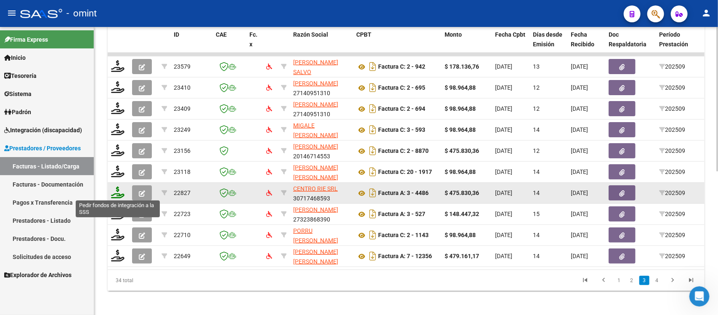
click at [115, 194] on icon at bounding box center [117, 192] width 13 height 12
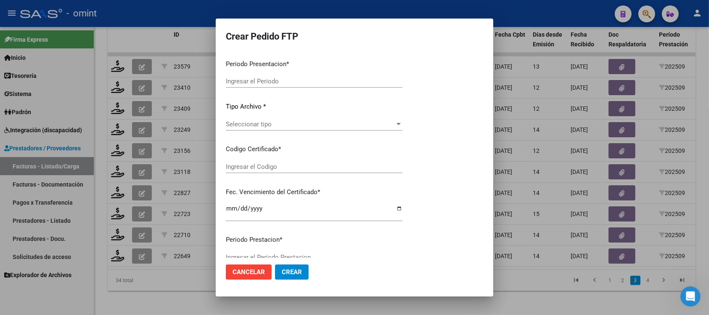
type input "202509"
type input "$ 475.830,36"
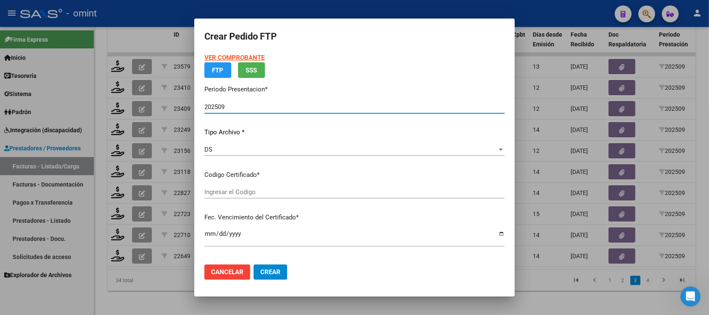
type input "5542039897"
type input "2027-02-10"
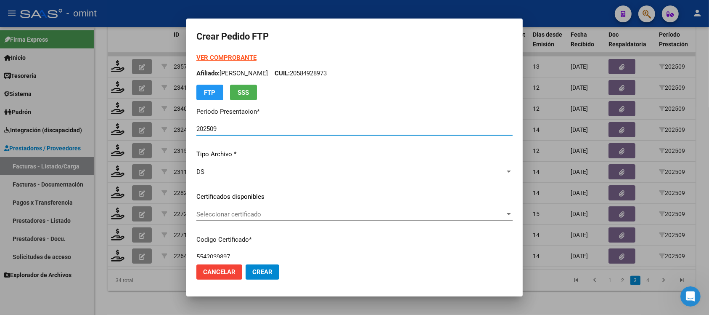
click at [264, 215] on span "Seleccionar certificado" at bounding box center [350, 214] width 309 height 8
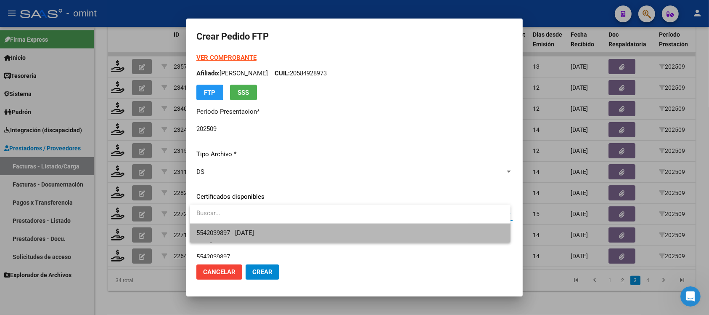
click at [275, 228] on span "5542039897 - 2027-02-10" at bounding box center [349, 232] width 307 height 19
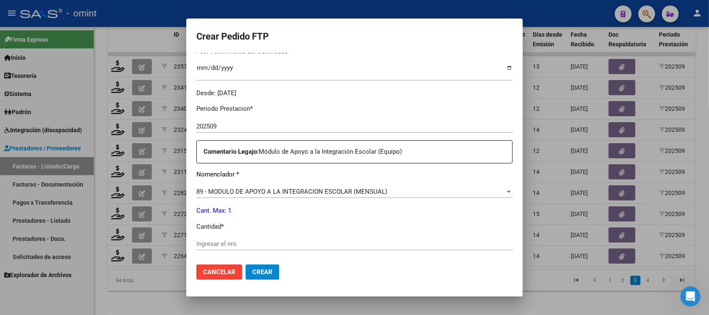
scroll to position [263, 0]
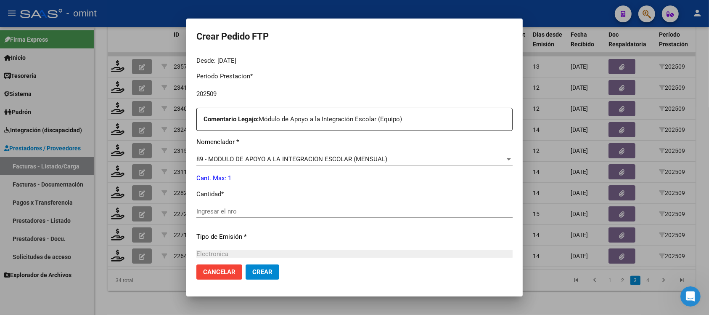
click at [243, 214] on div "Ingresar el nro" at bounding box center [354, 211] width 316 height 13
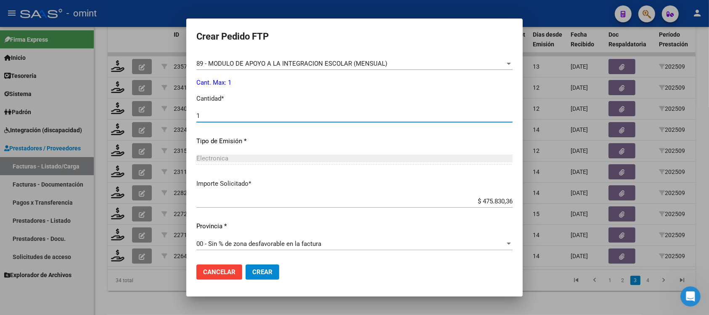
type input "1"
click at [274, 266] on button "Crear" at bounding box center [263, 271] width 34 height 15
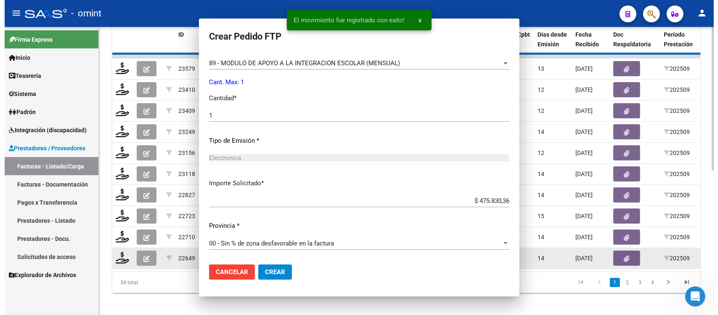
scroll to position [0, 0]
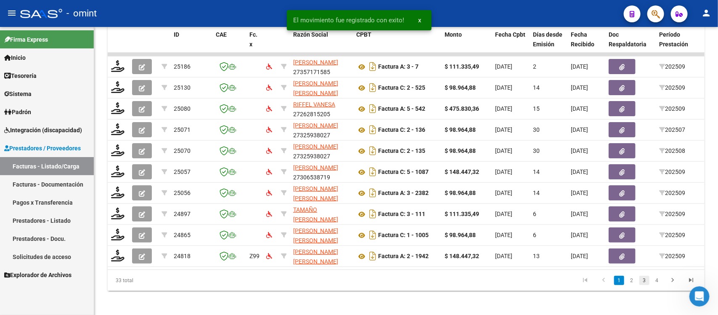
click at [643, 285] on link "3" at bounding box center [644, 279] width 10 height 9
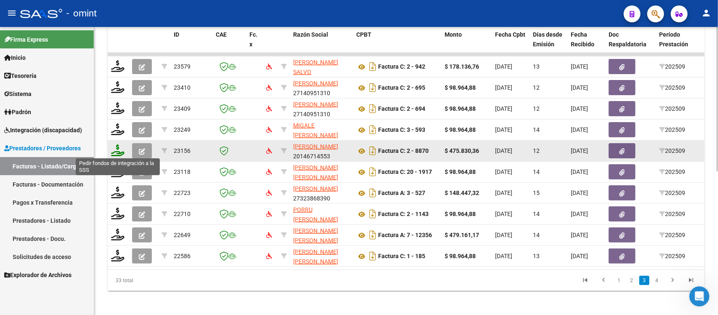
click at [111, 152] on icon at bounding box center [117, 150] width 13 height 12
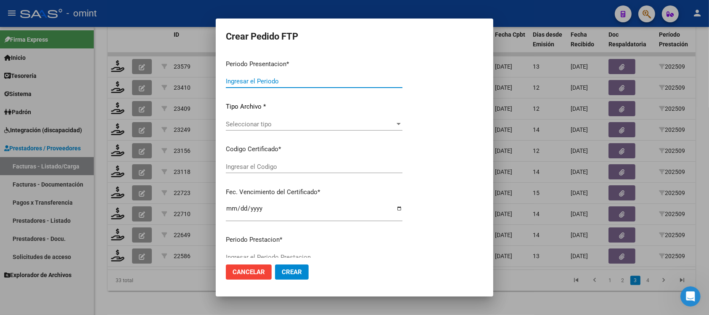
type input "202509"
type input "$ 475.830,36"
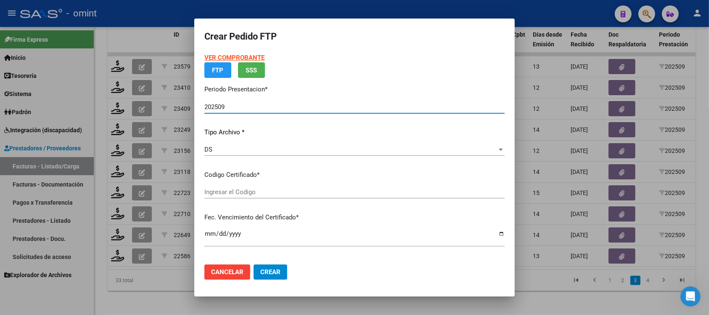
type input "9362492985"
type input "2027-02-15"
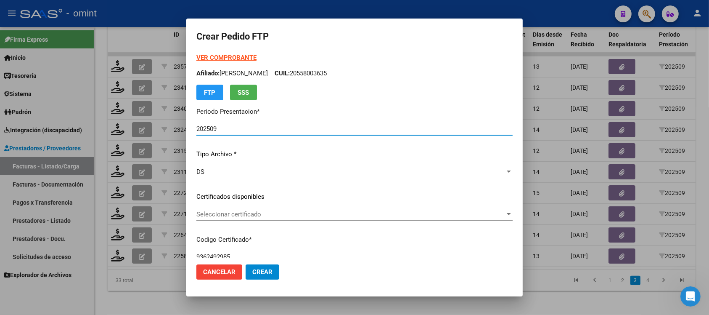
click at [241, 211] on span "Seleccionar certificado" at bounding box center [350, 214] width 309 height 8
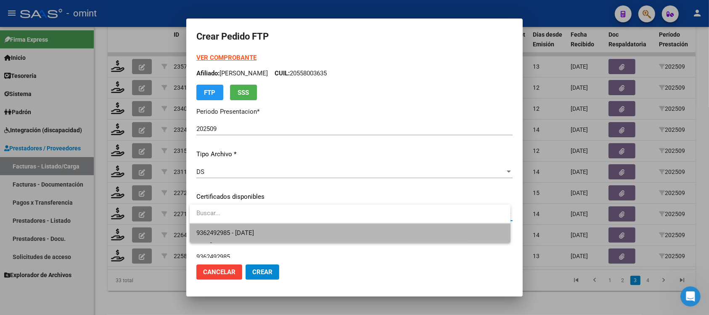
click at [276, 227] on span "9362492985 - 2027-02-15" at bounding box center [349, 232] width 307 height 19
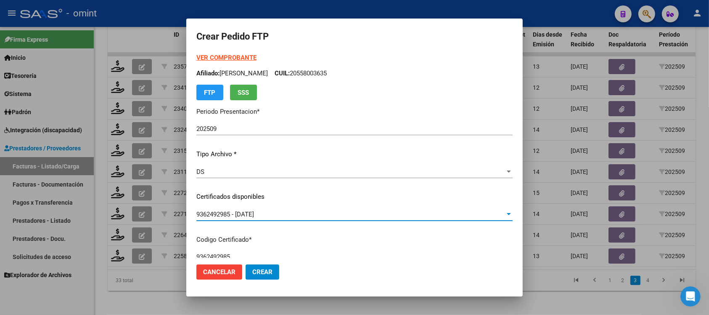
click at [215, 62] on div "VER COMPROBANTE ARCA Padrón Afiliado: CARDOSO VALENTIN MANUEL CUIL: 20558003635…" at bounding box center [354, 76] width 316 height 47
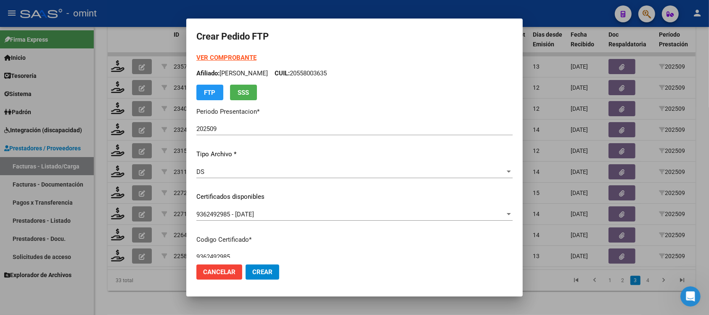
click at [218, 56] on strong "VER COMPROBANTE" at bounding box center [226, 58] width 60 height 8
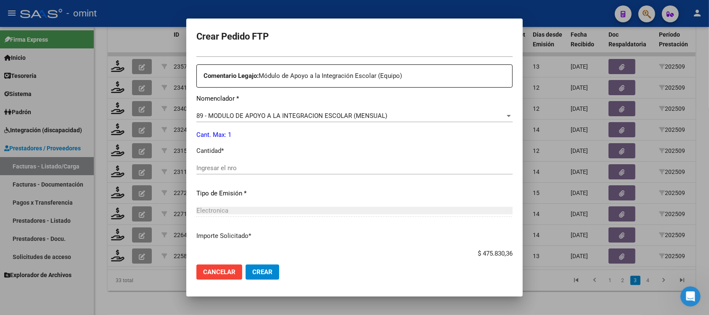
scroll to position [358, 0]
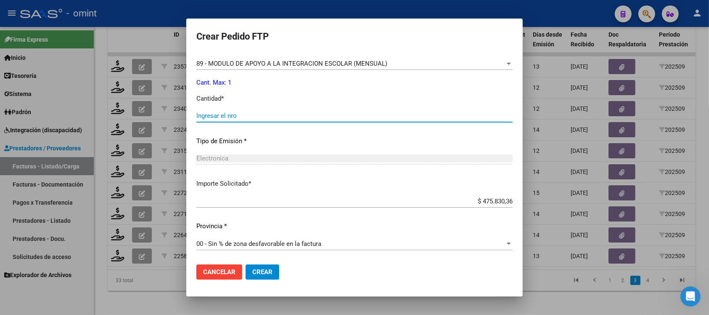
drag, startPoint x: 236, startPoint y: 113, endPoint x: 235, endPoint y: 117, distance: 4.2
click at [236, 114] on input "Ingresar el nro" at bounding box center [354, 116] width 316 height 8
type input "1"
click at [275, 275] on button "Crear" at bounding box center [263, 271] width 34 height 15
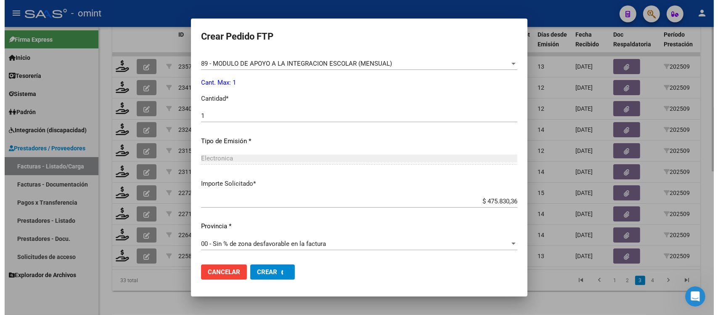
scroll to position [0, 0]
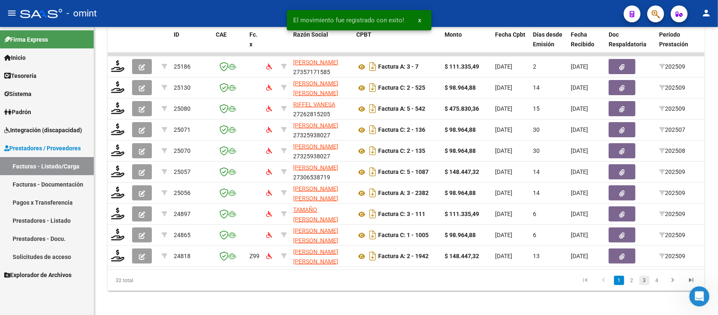
click at [643, 285] on link "3" at bounding box center [644, 279] width 10 height 9
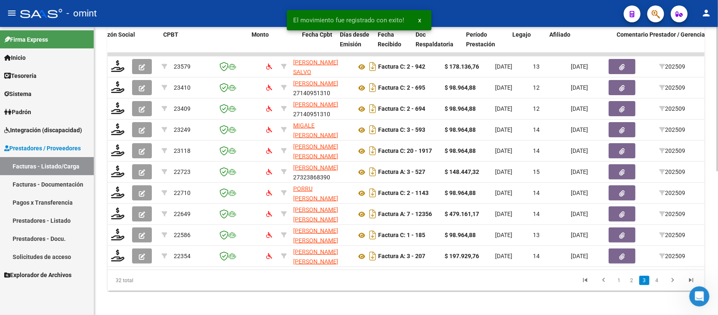
scroll to position [0, 749]
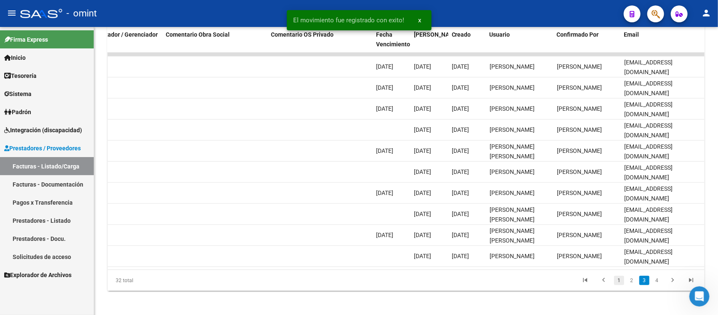
click at [616, 285] on link "1" at bounding box center [619, 279] width 10 height 9
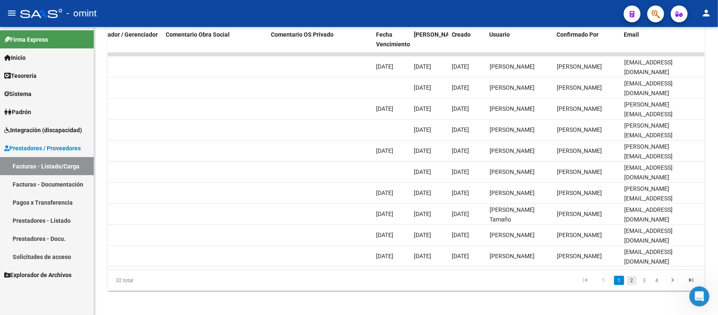
click at [630, 285] on link "2" at bounding box center [632, 279] width 10 height 9
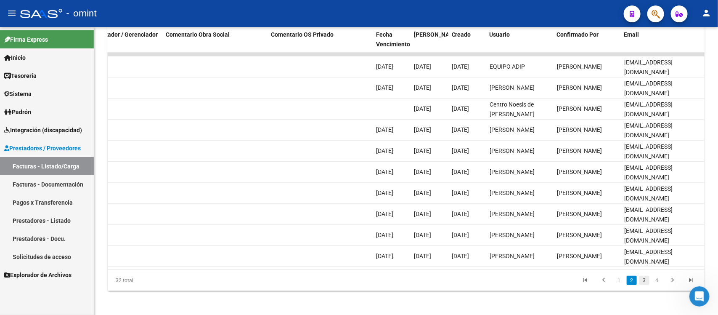
click at [646, 285] on link "3" at bounding box center [644, 279] width 10 height 9
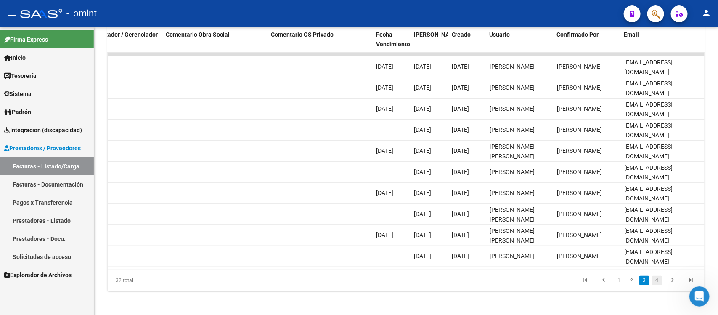
click at [653, 285] on link "4" at bounding box center [657, 279] width 10 height 9
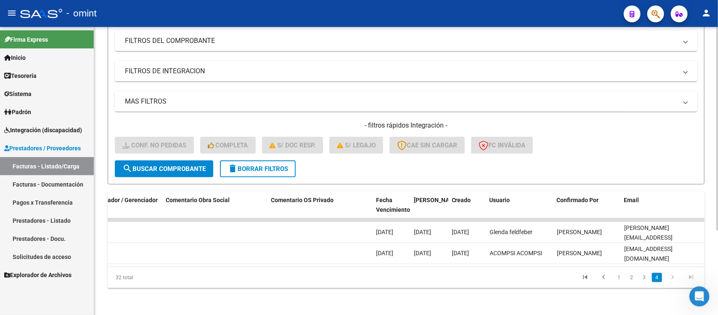
scroll to position [120, 0]
click at [674, 278] on icon "go to next page" at bounding box center [672, 278] width 11 height 10
click at [603, 276] on icon "go to previous page" at bounding box center [603, 278] width 11 height 10
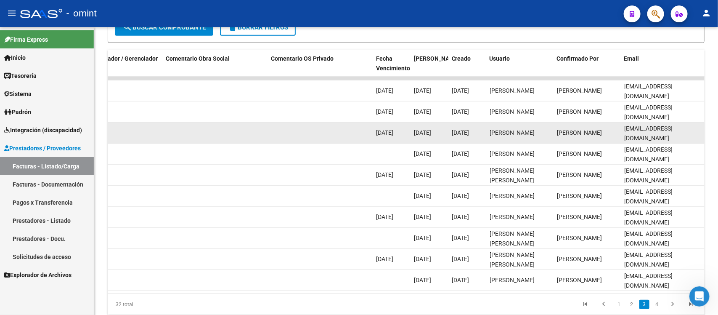
scroll to position [278, 0]
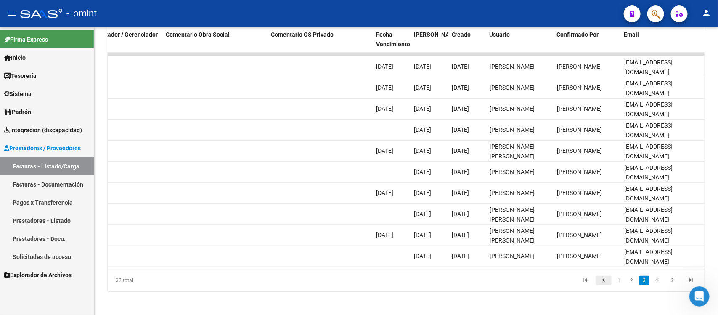
click at [606, 286] on icon "go to previous page" at bounding box center [603, 281] width 11 height 10
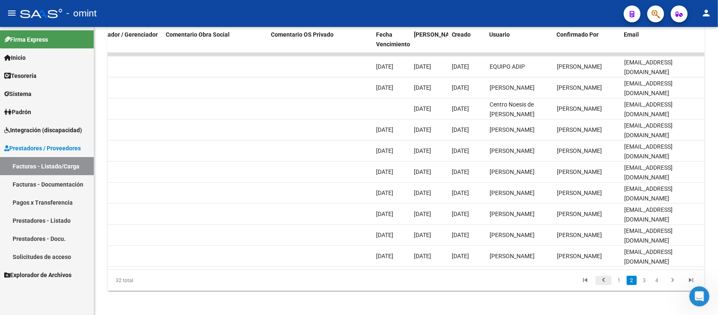
click at [606, 286] on icon "go to previous page" at bounding box center [603, 281] width 11 height 10
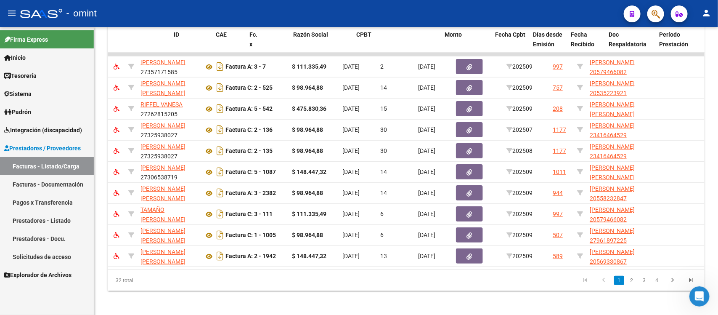
scroll to position [0, 0]
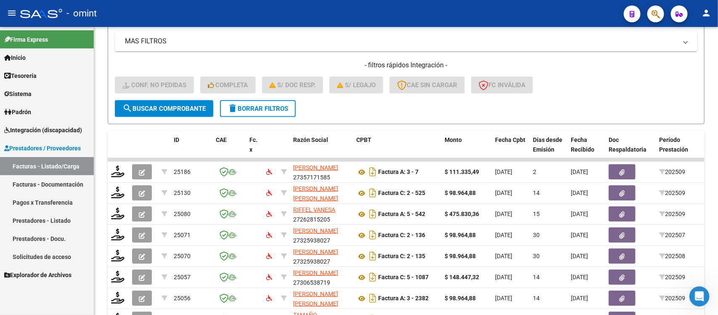
click at [229, 112] on button "delete Borrar Filtros" at bounding box center [258, 108] width 76 height 17
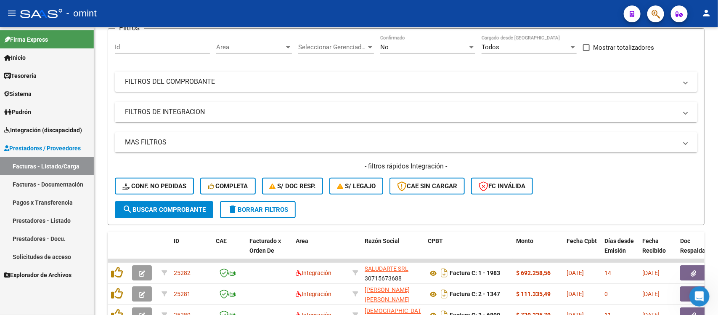
scroll to position [67, 0]
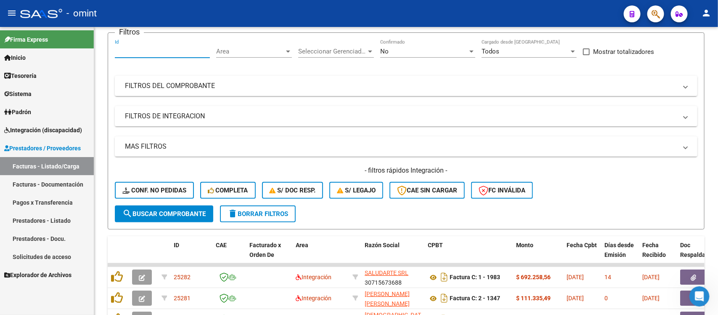
click at [140, 52] on input "Id" at bounding box center [162, 52] width 95 height 8
paste input "24487"
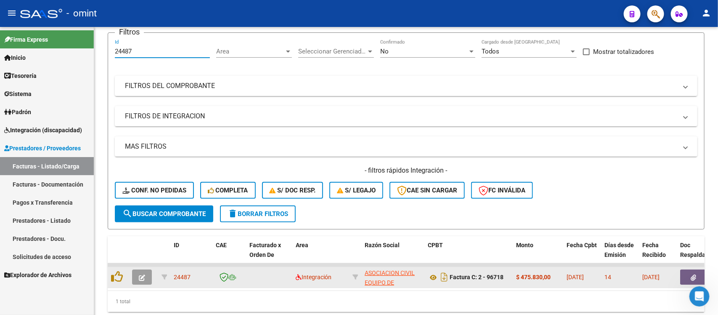
type input "24487"
click at [147, 270] on button "button" at bounding box center [142, 276] width 20 height 15
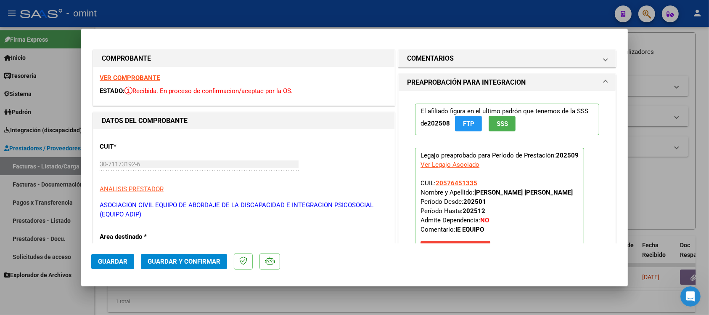
click at [140, 79] on strong "VER COMPROBANTE" at bounding box center [130, 78] width 60 height 8
click at [198, 263] on span "Guardar y Confirmar" at bounding box center [184, 261] width 73 height 8
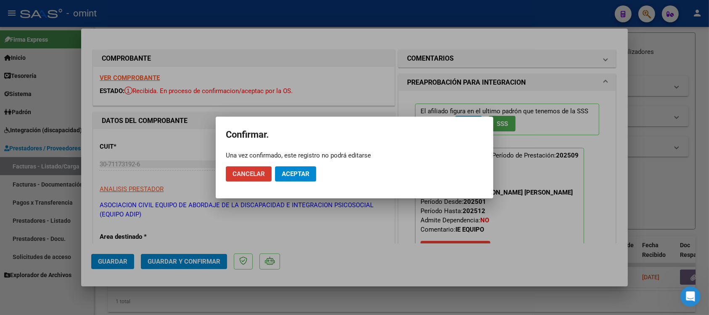
click at [290, 171] on span "Aceptar" at bounding box center [296, 174] width 28 height 8
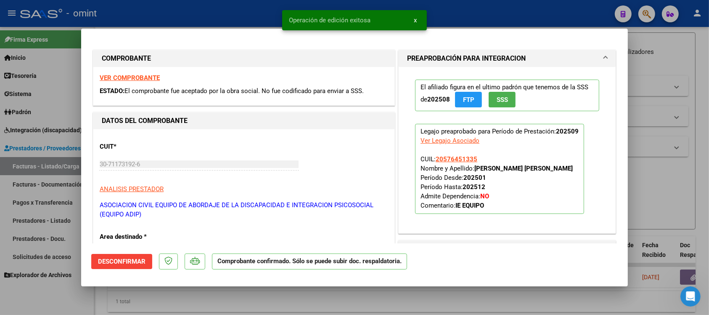
click at [218, 11] on div at bounding box center [354, 157] width 709 height 315
type input "$ 0,00"
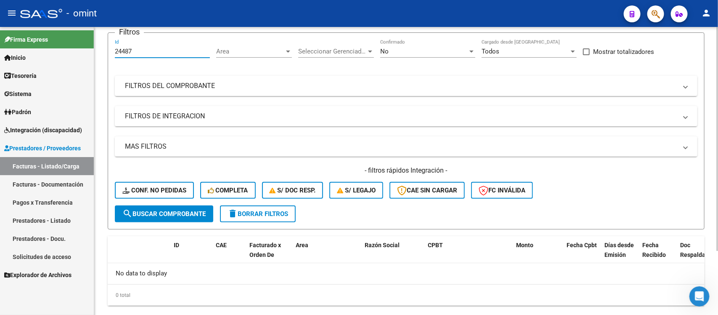
drag, startPoint x: 156, startPoint y: 48, endPoint x: 108, endPoint y: 56, distance: 49.3
click at [108, 55] on form "Filtros 24487 Id Area Area Seleccionar Gerenciador Seleccionar Gerenciador No C…" at bounding box center [406, 130] width 597 height 197
paste input "232"
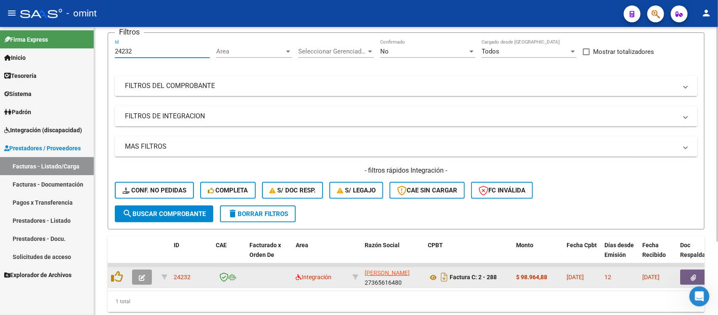
type input "24232"
click at [142, 275] on icon "button" at bounding box center [142, 277] width 6 height 6
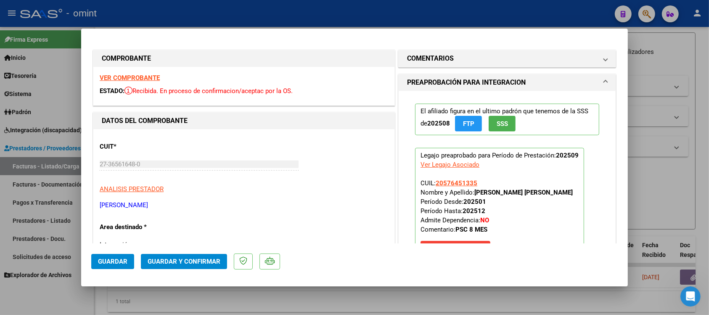
click at [154, 81] on strong "VER COMPROBANTE" at bounding box center [130, 78] width 60 height 8
click at [190, 249] on mat-dialog-actions "Guardar Guardar y Confirmar" at bounding box center [354, 259] width 527 height 33
click at [202, 261] on span "Guardar y Confirmar" at bounding box center [184, 261] width 73 height 8
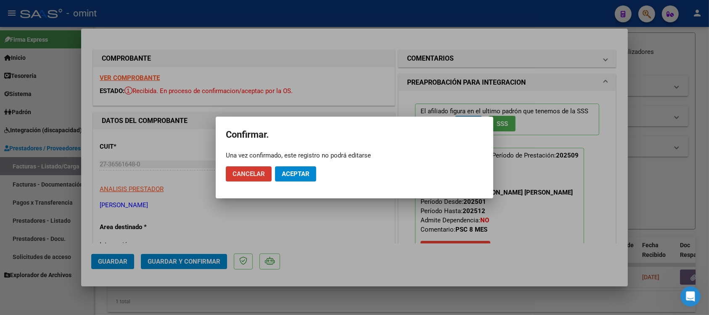
click at [298, 173] on span "Aceptar" at bounding box center [296, 174] width 28 height 8
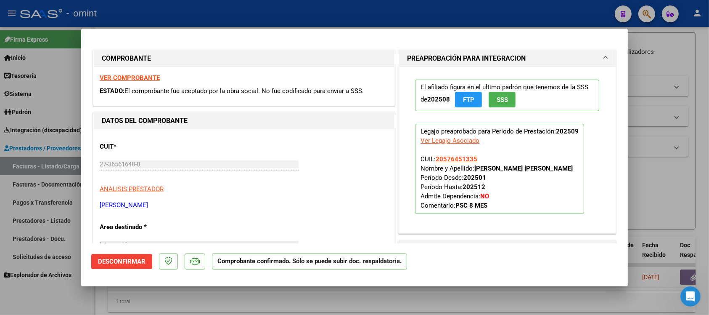
click at [188, 9] on div at bounding box center [354, 157] width 709 height 315
type input "$ 0,00"
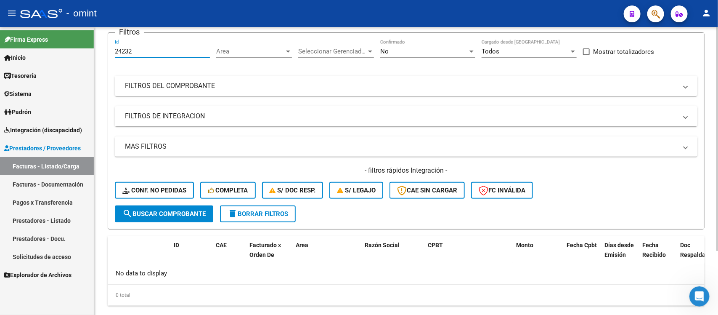
drag, startPoint x: 133, startPoint y: 50, endPoint x: 114, endPoint y: 47, distance: 20.0
click at [114, 47] on form "Filtros 24232 Id Area Area Seleccionar Gerenciador Seleccionar Gerenciador No C…" at bounding box center [406, 130] width 597 height 197
paste input "25"
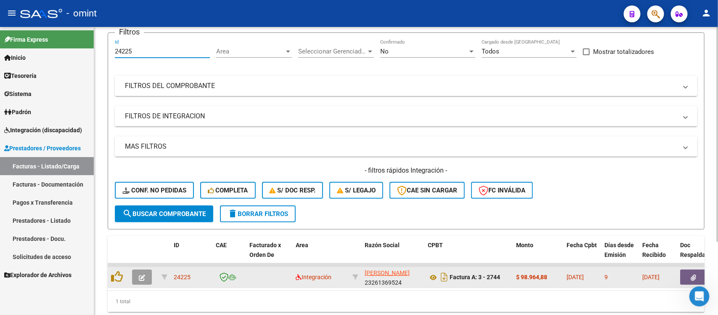
type input "24225"
click at [146, 272] on button "button" at bounding box center [142, 276] width 20 height 15
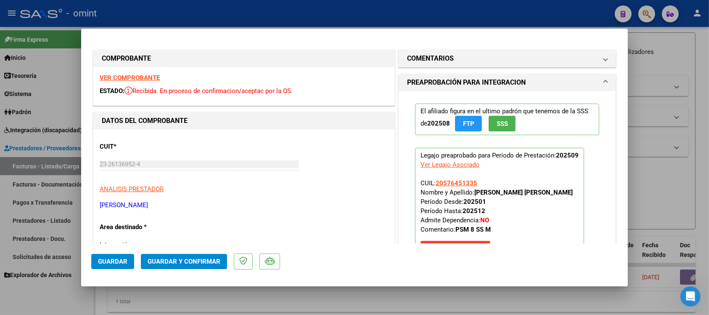
click at [130, 74] on strong "VER COMPROBANTE" at bounding box center [130, 78] width 60 height 8
click at [162, 259] on span "Guardar y Confirmar" at bounding box center [184, 261] width 73 height 8
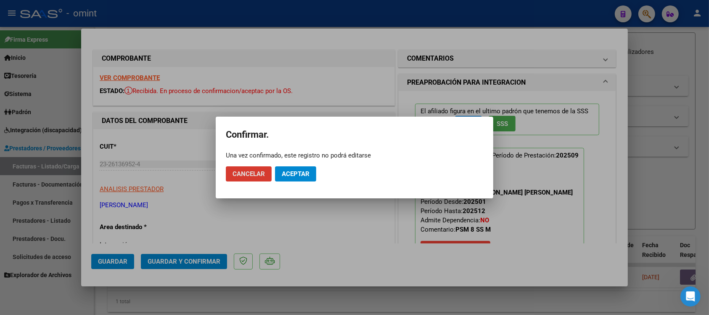
click at [299, 180] on button "Aceptar" at bounding box center [295, 173] width 41 height 15
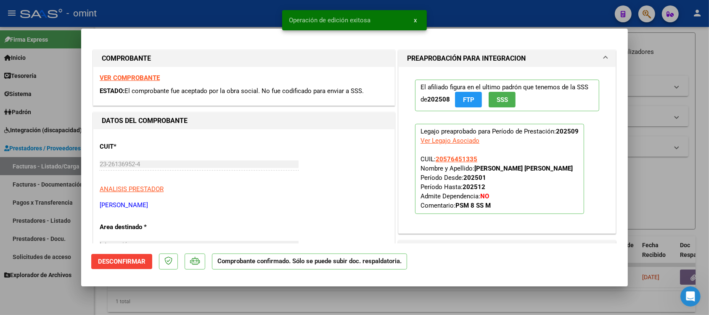
click at [230, 9] on div at bounding box center [354, 157] width 709 height 315
type input "$ 0,00"
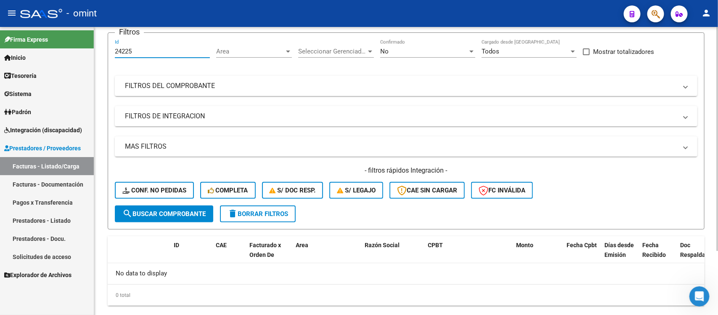
drag, startPoint x: 145, startPoint y: 48, endPoint x: 95, endPoint y: 64, distance: 52.1
click at [95, 63] on div "Video tutorial PRESTADORES -> Listado de CPBTs Emitidos por Prestadores / Prove…" at bounding box center [406, 146] width 624 height 373
paste input "3122"
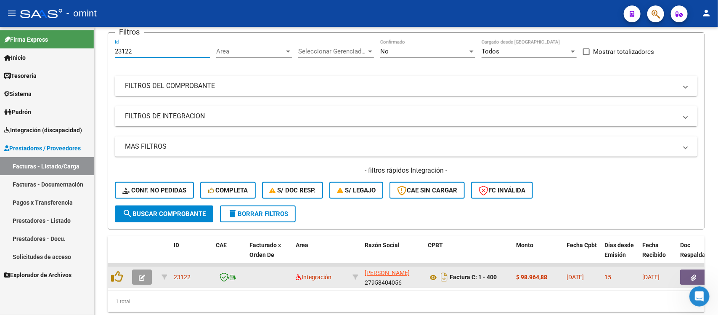
type input "23122"
click at [150, 275] on button "button" at bounding box center [142, 276] width 20 height 15
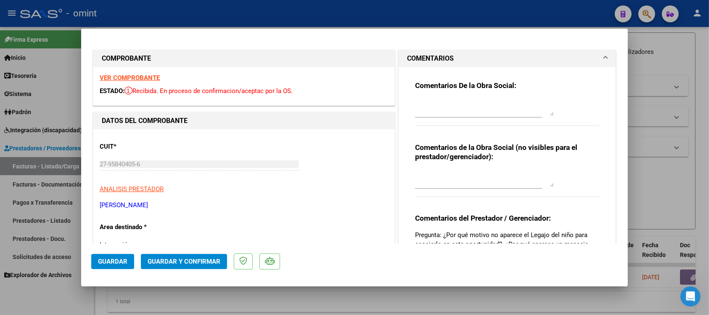
click at [154, 79] on strong "VER COMPROBANTE" at bounding box center [130, 78] width 60 height 8
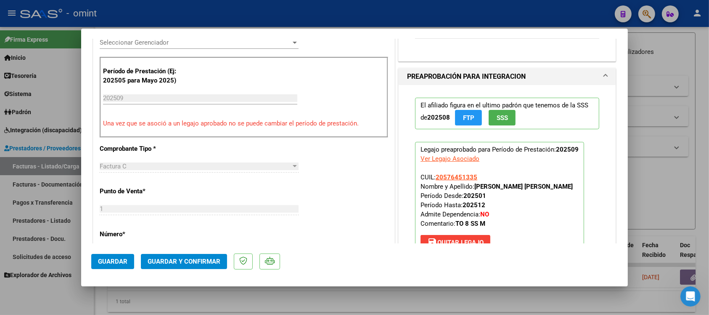
scroll to position [263, 0]
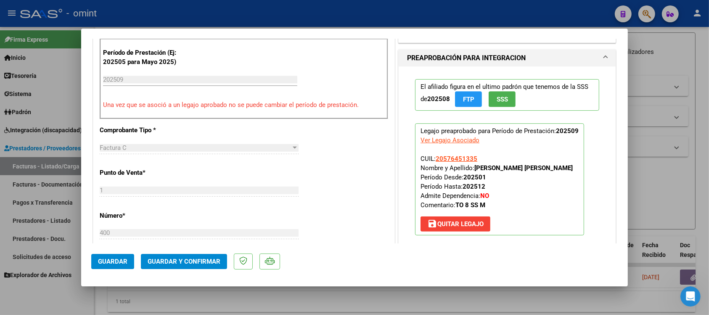
click at [202, 257] on span "Guardar y Confirmar" at bounding box center [184, 261] width 73 height 8
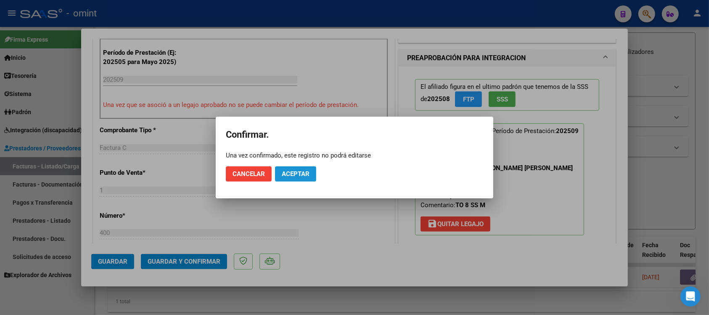
click at [303, 175] on span "Aceptar" at bounding box center [296, 174] width 28 height 8
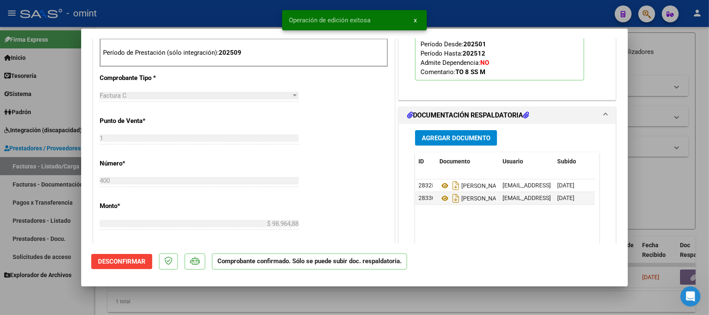
click at [405, 301] on div at bounding box center [354, 157] width 709 height 315
type input "$ 0,00"
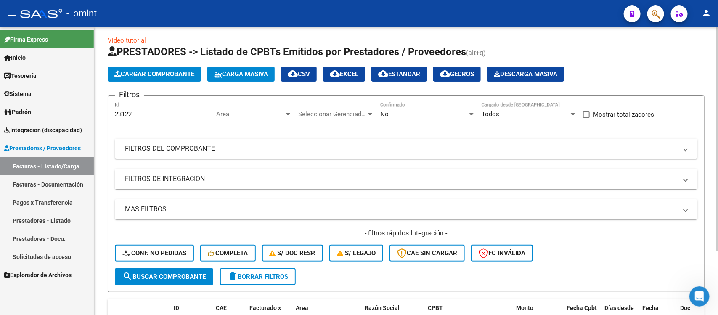
scroll to position [0, 0]
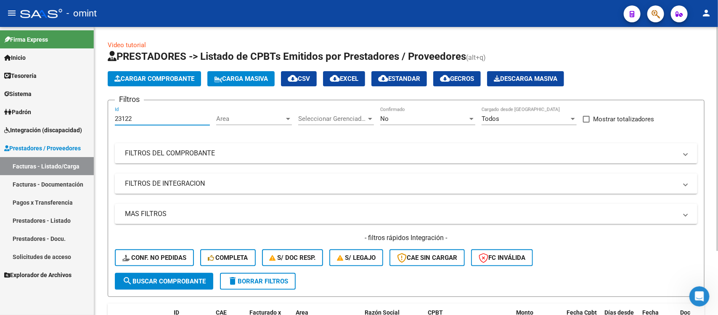
drag, startPoint x: 143, startPoint y: 115, endPoint x: 99, endPoint y: 113, distance: 43.8
click at [99, 113] on div "Video tutorial PRESTADORES -> Listado de CPBTs Emitidos por Prestadores / Prove…" at bounding box center [406, 213] width 624 height 373
paste input "2291"
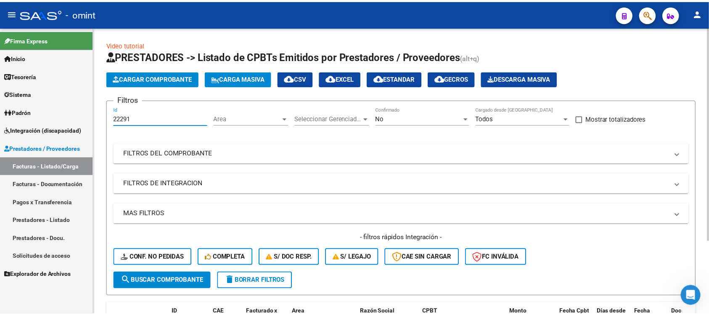
scroll to position [99, 0]
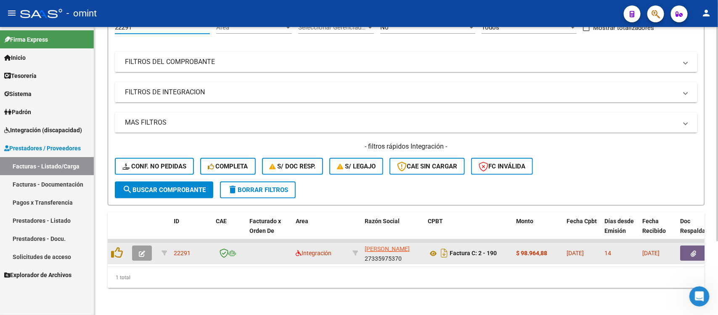
type input "22291"
click at [139, 243] on datatable-body-cell at bounding box center [143, 253] width 29 height 21
click at [140, 250] on icon "button" at bounding box center [142, 253] width 6 height 6
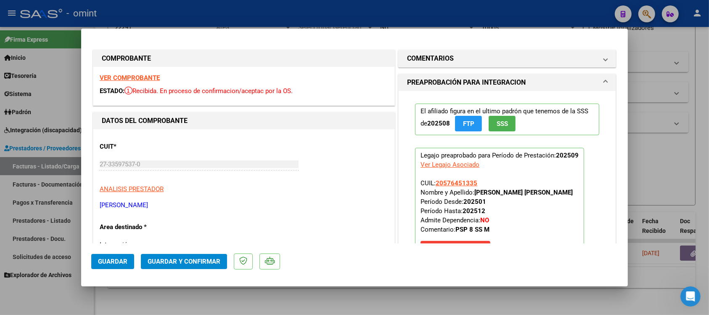
click at [125, 77] on strong "VER COMPROBANTE" at bounding box center [130, 78] width 60 height 8
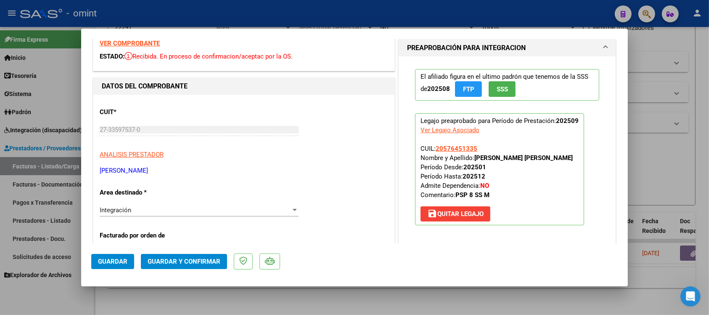
scroll to position [53, 0]
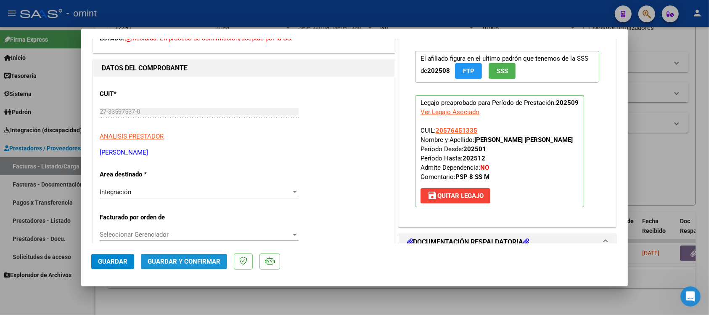
click at [213, 262] on span "Guardar y Confirmar" at bounding box center [184, 261] width 73 height 8
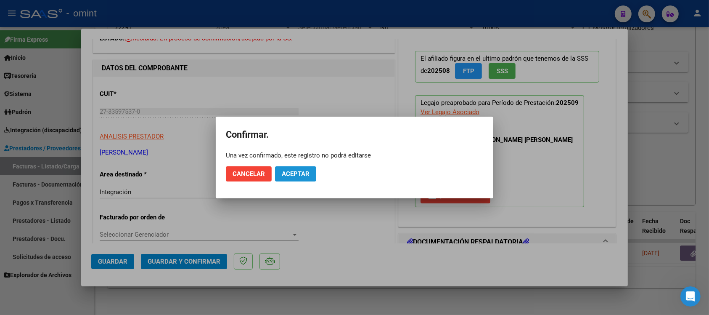
click at [293, 170] on span "Aceptar" at bounding box center [296, 174] width 28 height 8
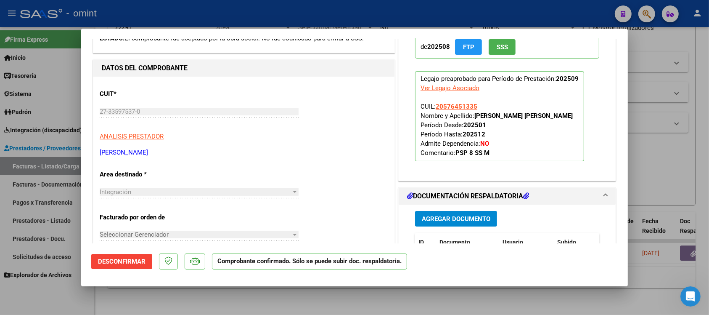
click at [196, 16] on div at bounding box center [354, 157] width 709 height 315
type input "$ 0,00"
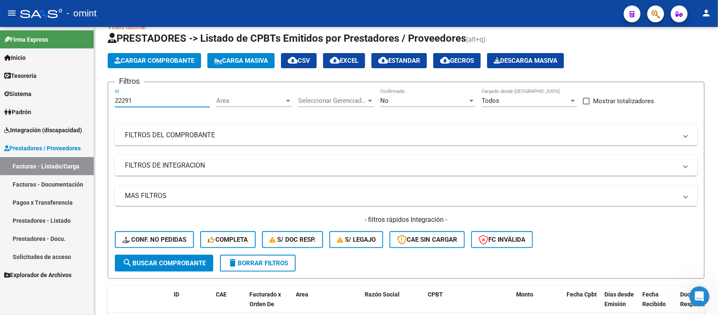
scroll to position [11, 0]
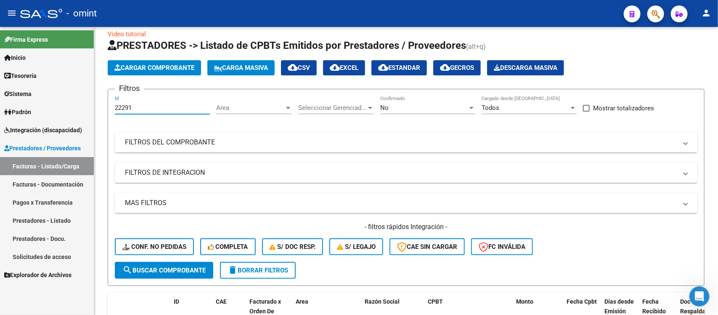
drag, startPoint x: 143, startPoint y: 38, endPoint x: 87, endPoint y: 85, distance: 74.0
click at [87, 85] on mat-sidenav-container "Firma Express Inicio Calendario SSS Instructivos Contacto OS Tesorería Extracto…" at bounding box center [359, 171] width 718 height 288
paste input "59"
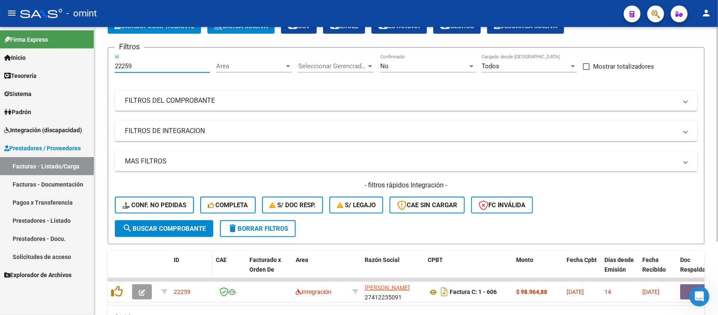
scroll to position [99, 0]
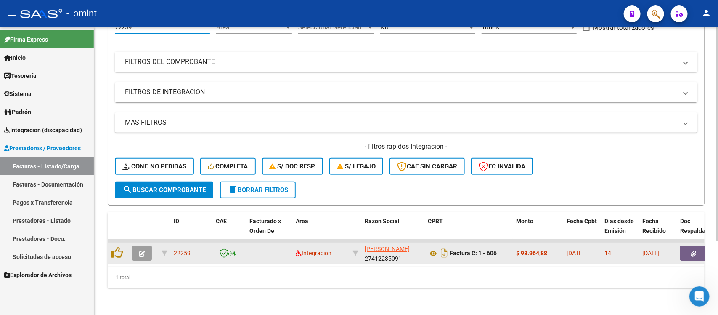
type input "22259"
click at [138, 249] on button "button" at bounding box center [142, 252] width 20 height 15
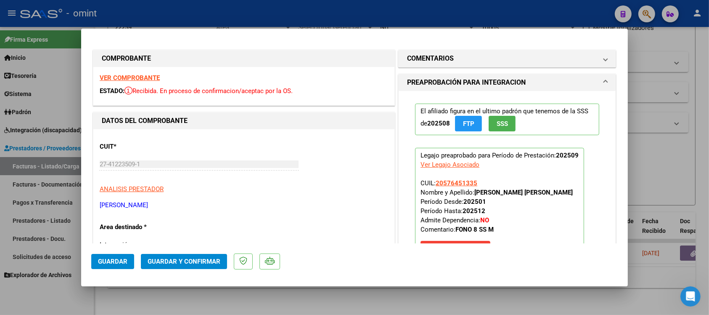
click at [145, 79] on strong "VER COMPROBANTE" at bounding box center [130, 78] width 60 height 8
click at [179, 259] on span "Guardar y Confirmar" at bounding box center [184, 261] width 73 height 8
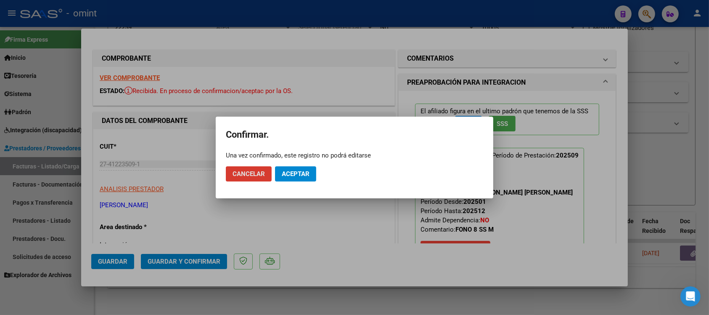
click at [298, 167] on button "Aceptar" at bounding box center [295, 173] width 41 height 15
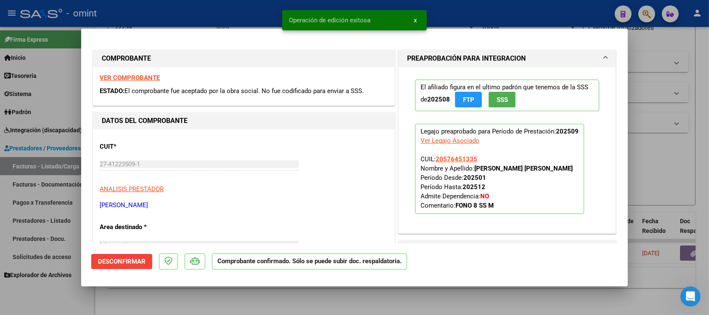
click at [216, 21] on div at bounding box center [354, 157] width 709 height 315
type input "$ 0,00"
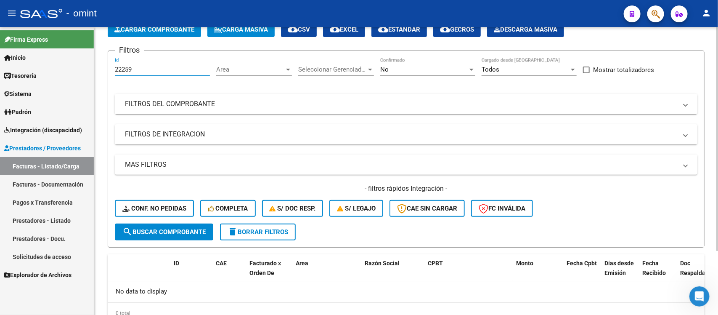
scroll to position [13, 0]
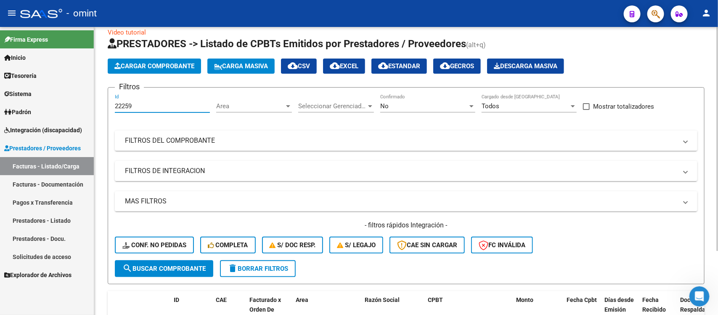
drag, startPoint x: 134, startPoint y: 35, endPoint x: 103, endPoint y: 32, distance: 30.4
click at [103, 32] on div "Video tutorial PRESTADORES -> Listado de CPBTs Emitidos por Prestadores / Prove…" at bounding box center [406, 200] width 624 height 373
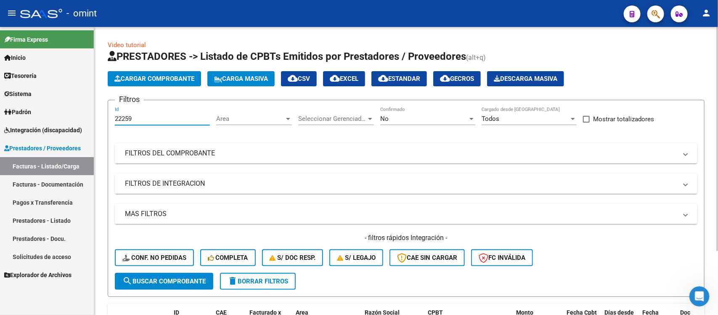
paste input "51"
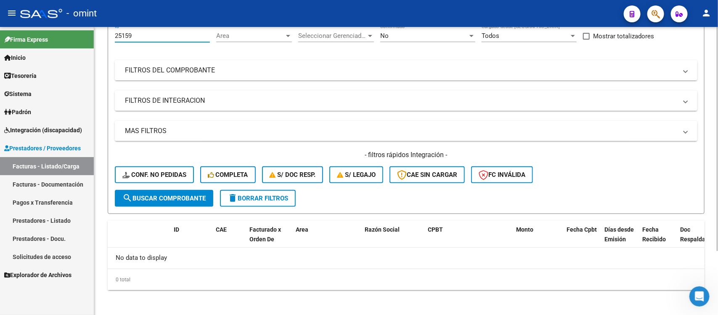
drag, startPoint x: 154, startPoint y: 31, endPoint x: 98, endPoint y: 43, distance: 58.2
click at [98, 43] on div "Video tutorial PRESTADORES -> Listado de CPBTs Emitidos por Prestadores / Prove…" at bounding box center [406, 130] width 624 height 373
drag, startPoint x: 151, startPoint y: 34, endPoint x: 85, endPoint y: 38, distance: 66.1
click at [85, 38] on mat-sidenav-container "Firma Express Inicio Calendario SSS Instructivos Contacto OS Tesorería Extracto…" at bounding box center [359, 171] width 718 height 288
paste input "22"
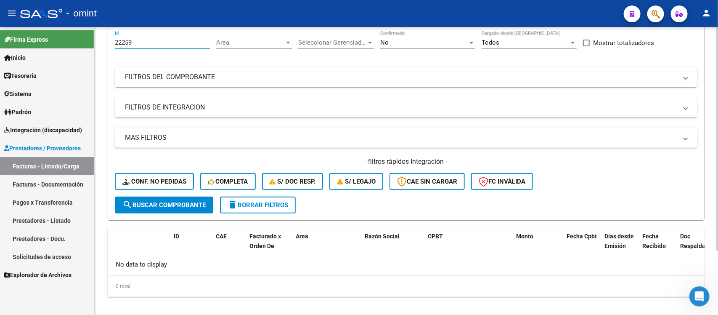
drag, startPoint x: 137, startPoint y: 35, endPoint x: 113, endPoint y: 39, distance: 24.3
click at [113, 39] on form "Filtros 22259 Id Area Area Seleccionar Gerenciador Seleccionar Gerenciador No C…" at bounding box center [406, 122] width 597 height 197
paste input "4882"
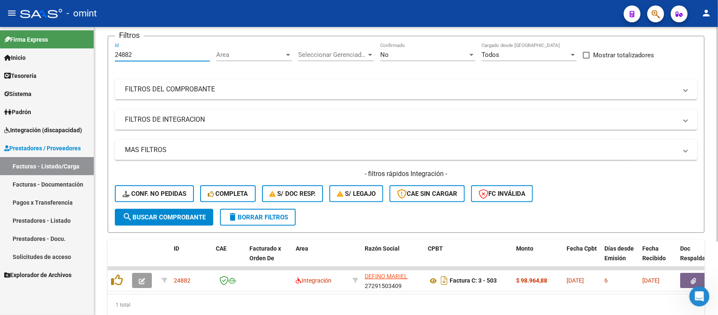
scroll to position [76, 0]
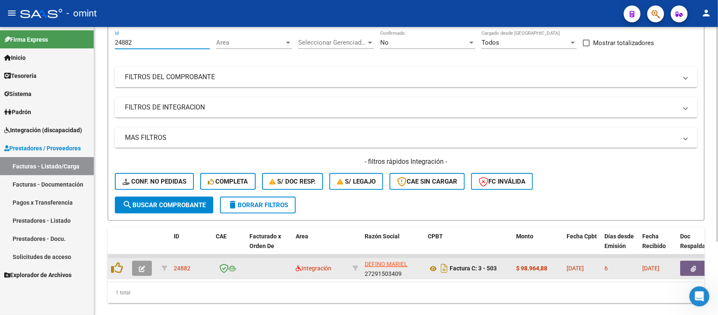
type input "24882"
click at [142, 262] on button "button" at bounding box center [142, 267] width 20 height 15
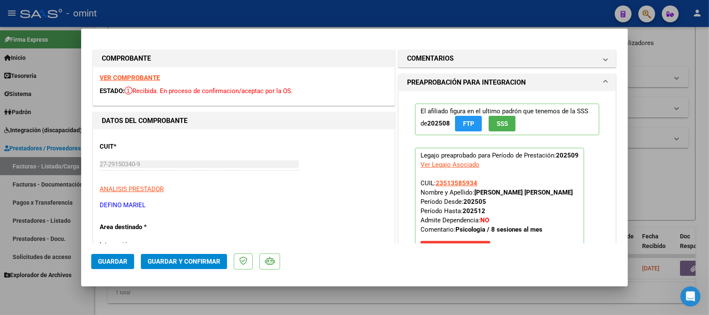
click at [157, 78] on strong "VER COMPROBANTE" at bounding box center [130, 78] width 60 height 8
click at [197, 255] on button "Guardar y Confirmar" at bounding box center [184, 261] width 86 height 15
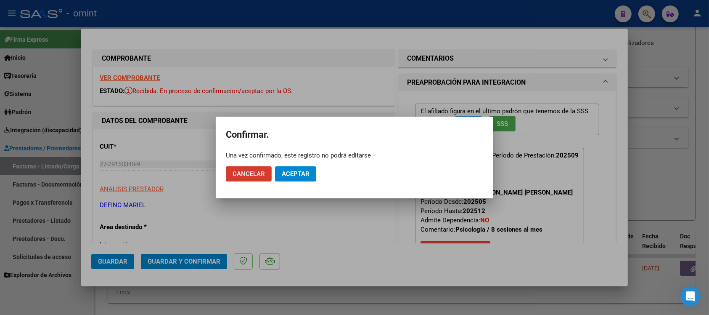
click at [306, 174] on span "Aceptar" at bounding box center [296, 174] width 28 height 8
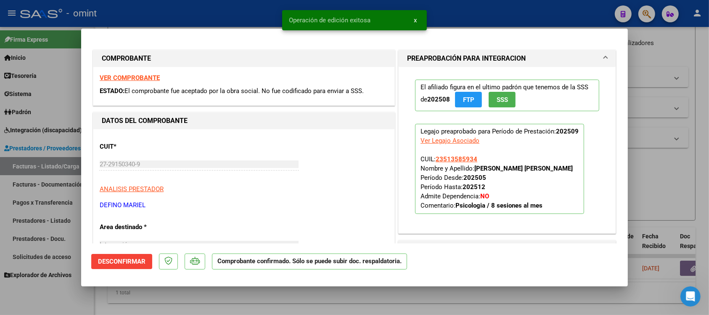
click at [230, 5] on div at bounding box center [354, 157] width 709 height 315
type input "$ 0,00"
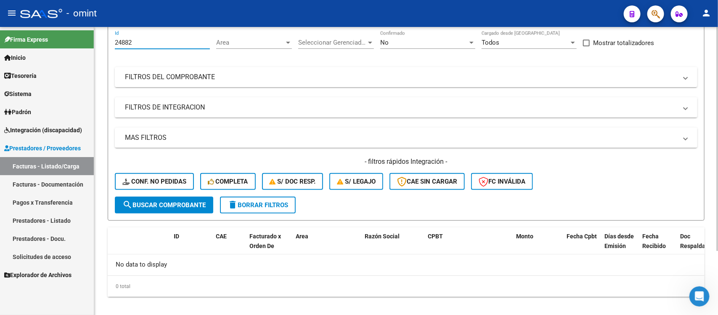
drag, startPoint x: 175, startPoint y: 38, endPoint x: 99, endPoint y: 47, distance: 76.2
click at [99, 45] on div "Video tutorial PRESTADORES -> Listado de CPBTs Emitidos por Prestadores / Prove…" at bounding box center [406, 137] width 624 height 373
paste input "3641"
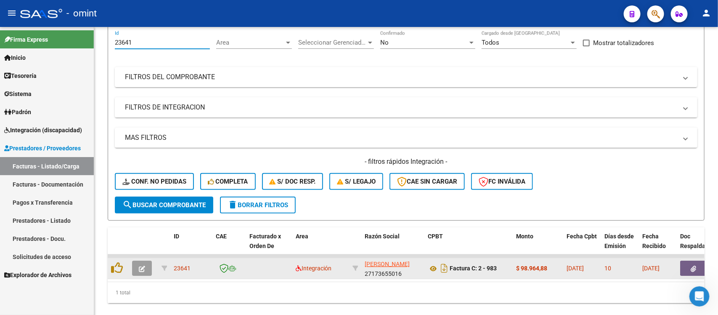
type input "23641"
click at [138, 267] on button "button" at bounding box center [142, 267] width 20 height 15
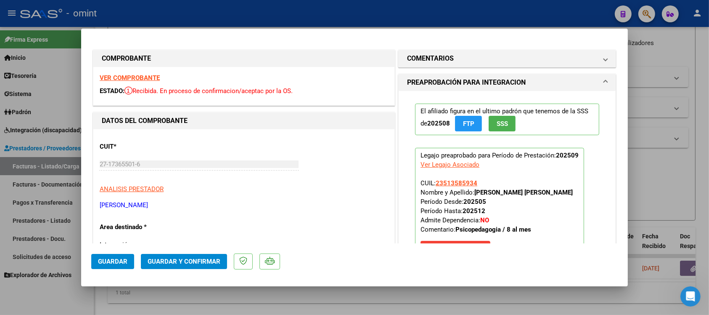
click at [139, 81] on strong "VER COMPROBANTE" at bounding box center [130, 78] width 60 height 8
click at [169, 256] on button "Guardar y Confirmar" at bounding box center [184, 261] width 86 height 15
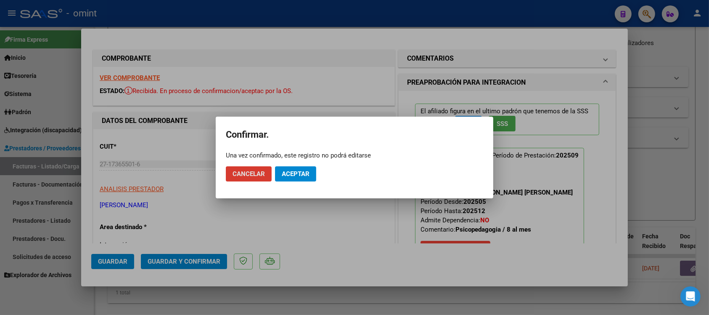
click at [296, 178] on button "Aceptar" at bounding box center [295, 173] width 41 height 15
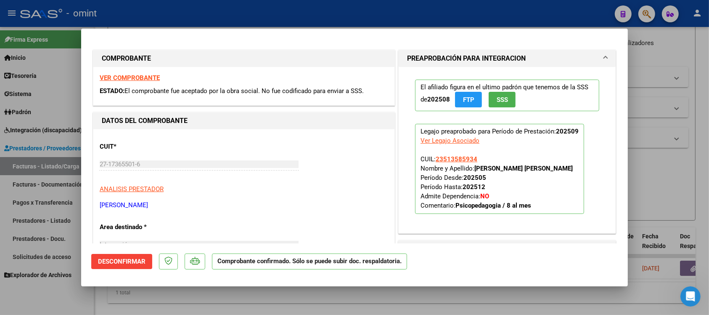
click at [159, 21] on div at bounding box center [354, 157] width 709 height 315
type input "$ 0,00"
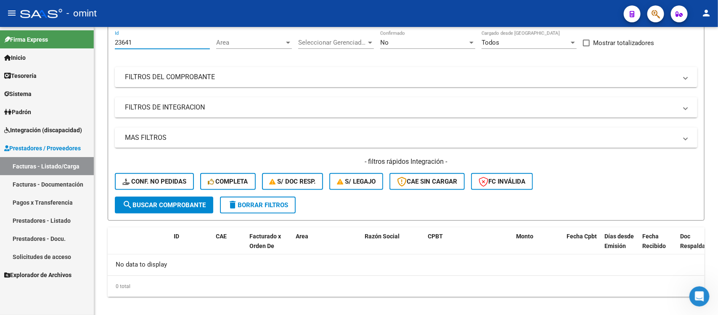
drag, startPoint x: 135, startPoint y: 45, endPoint x: 94, endPoint y: 43, distance: 40.8
click at [94, 43] on mat-sidenav-container "Firma Express Inicio Calendario SSS Instructivos Contacto OS Tesorería Extracto…" at bounding box center [359, 171] width 718 height 288
paste input "008"
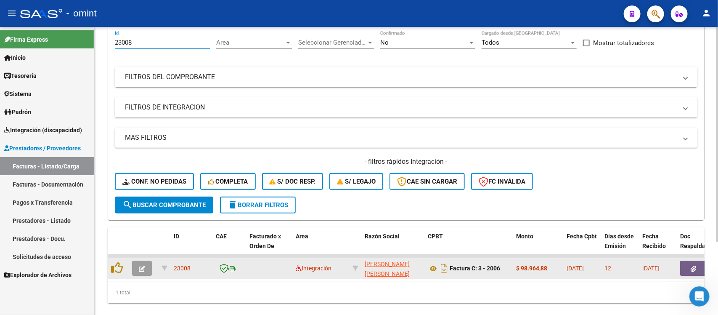
type input "23008"
click at [141, 265] on icon "button" at bounding box center [142, 268] width 6 height 6
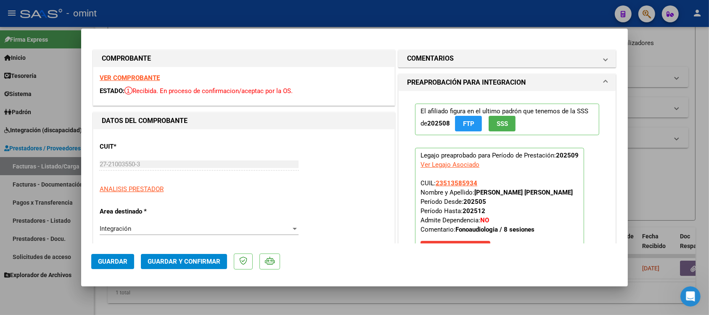
click at [113, 75] on strong "VER COMPROBANTE" at bounding box center [130, 78] width 60 height 8
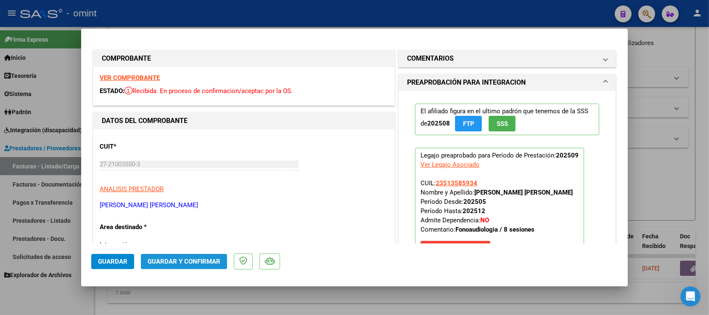
click at [213, 254] on button "Guardar y Confirmar" at bounding box center [184, 261] width 86 height 15
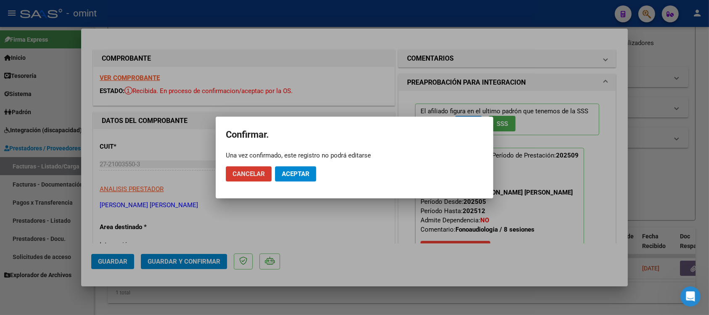
click at [294, 167] on button "Aceptar" at bounding box center [295, 173] width 41 height 15
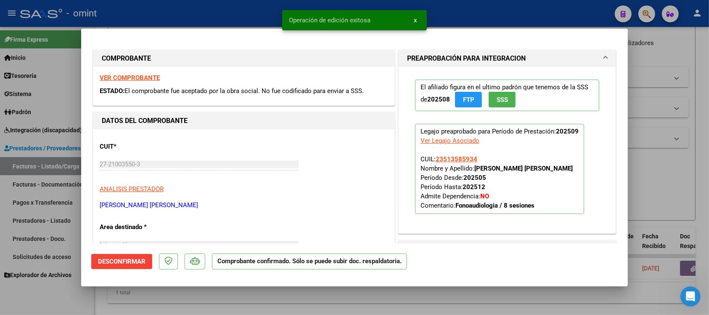
click at [247, 7] on div at bounding box center [354, 157] width 709 height 315
type input "$ 0,00"
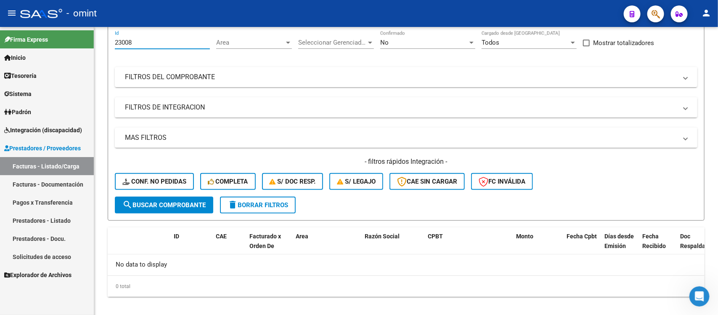
drag, startPoint x: 155, startPoint y: 45, endPoint x: 69, endPoint y: 57, distance: 87.1
click at [69, 57] on mat-sidenav-container "Firma Express Inicio Calendario SSS Instructivos Contacto OS Tesorería Extracto…" at bounding box center [359, 171] width 718 height 288
paste input "2210"
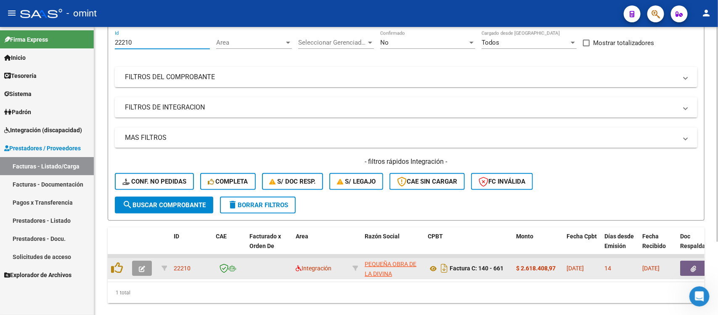
type input "22210"
click at [146, 272] on button "button" at bounding box center [142, 267] width 20 height 15
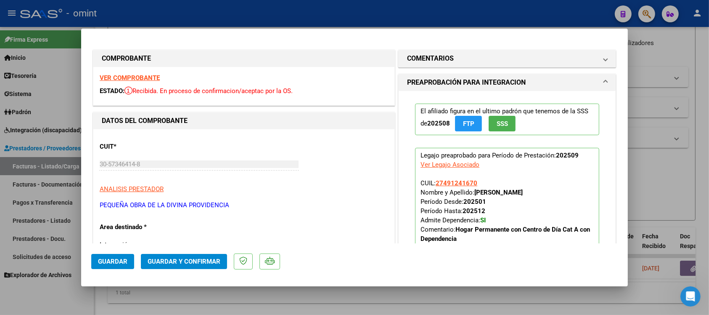
click at [126, 75] on strong "VER COMPROBANTE" at bounding box center [130, 78] width 60 height 8
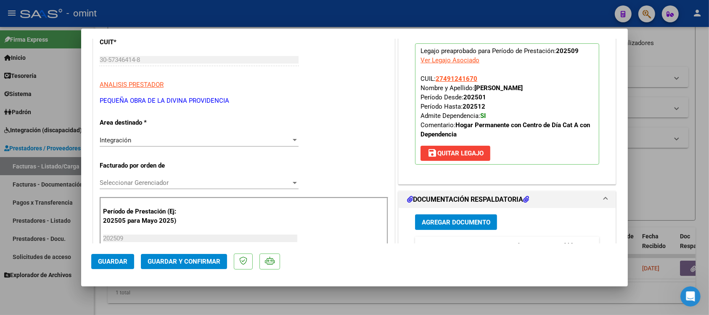
scroll to position [105, 0]
click at [207, 261] on span "Guardar y Confirmar" at bounding box center [184, 261] width 73 height 8
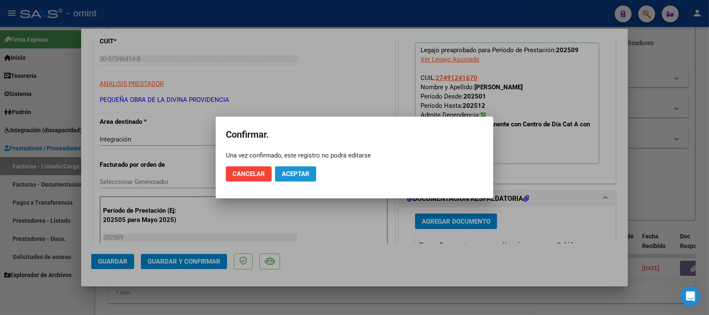
click at [297, 169] on button "Aceptar" at bounding box center [295, 173] width 41 height 15
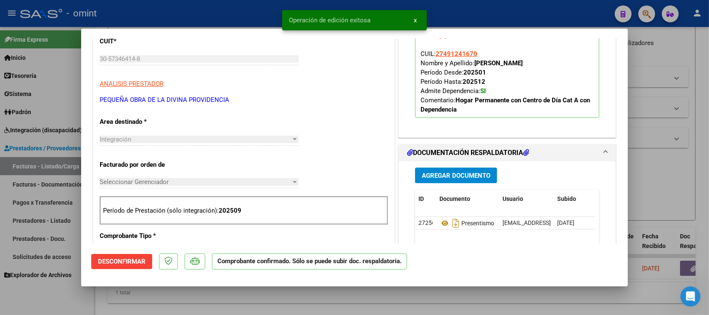
click at [217, 13] on div at bounding box center [354, 157] width 709 height 315
type input "$ 0,00"
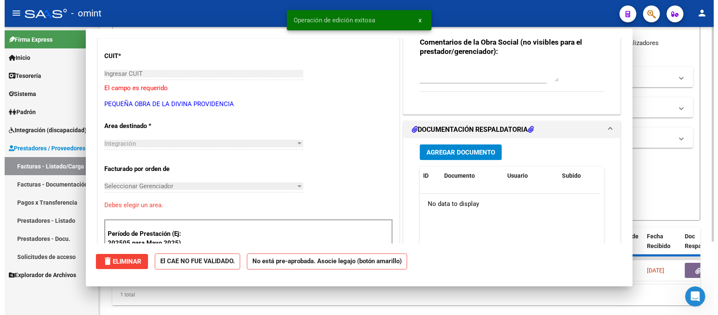
scroll to position [0, 0]
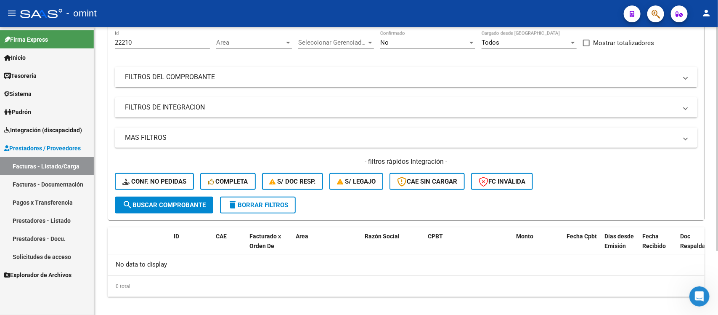
click at [257, 205] on span "delete Borrar Filtros" at bounding box center [258, 205] width 61 height 8
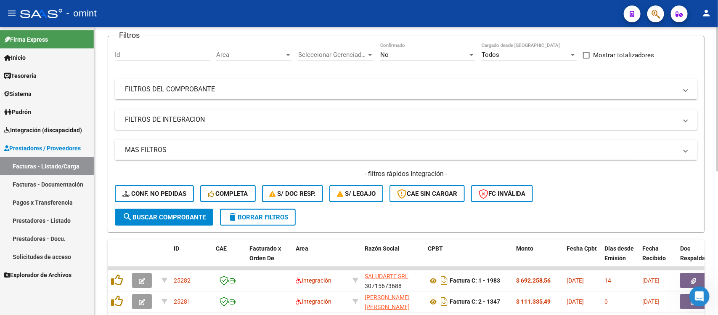
scroll to position [76, 0]
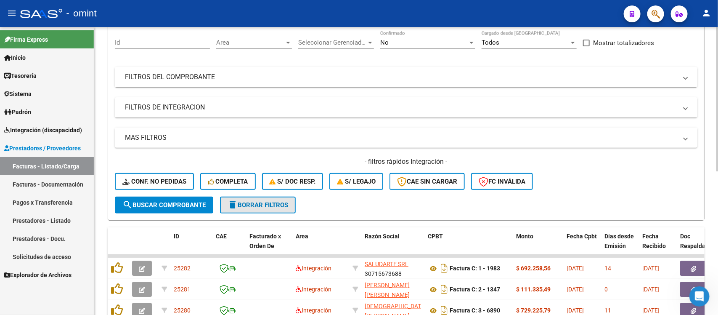
click at [257, 205] on span "delete Borrar Filtros" at bounding box center [258, 205] width 61 height 8
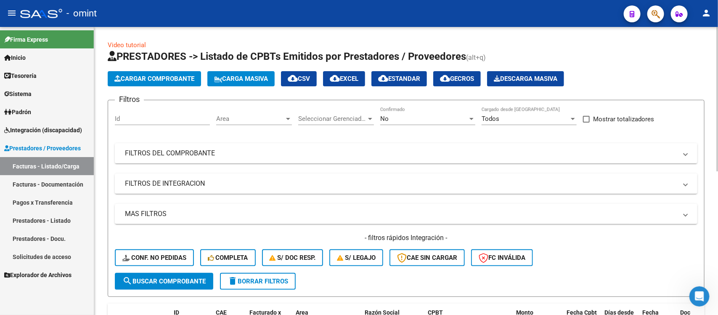
click at [129, 112] on div "Id" at bounding box center [162, 116] width 95 height 18
paste input "25067"
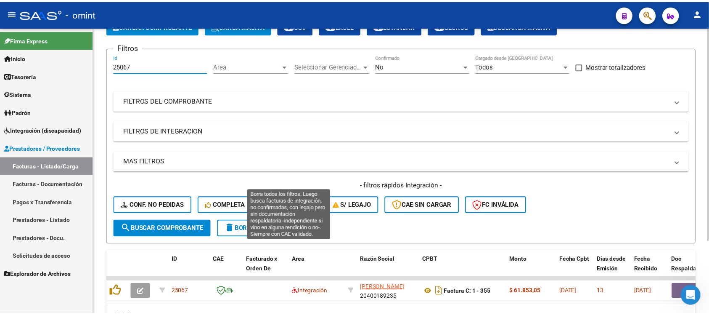
scroll to position [99, 0]
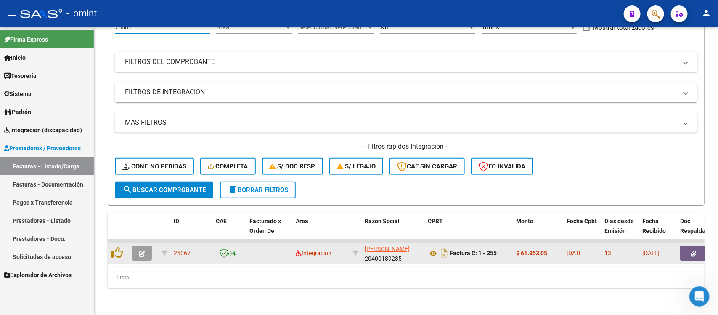
type input "25067"
click at [133, 247] on button "button" at bounding box center [142, 252] width 20 height 15
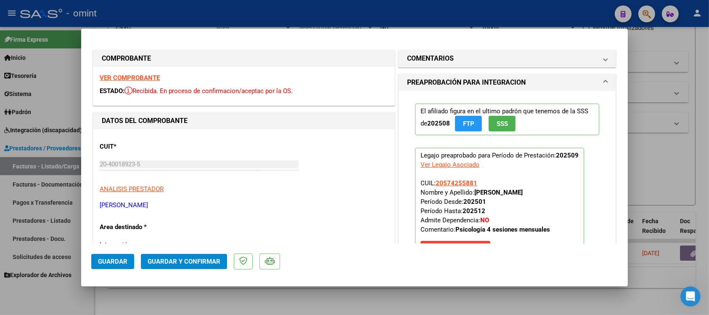
click at [148, 74] on strong "VER COMPROBANTE" at bounding box center [130, 78] width 60 height 8
click at [474, 66] on mat-expansion-panel-header "COMENTARIOS" at bounding box center [507, 58] width 217 height 17
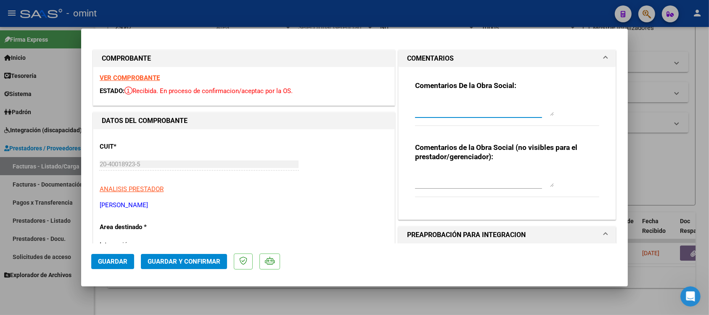
click at [454, 105] on textarea at bounding box center [484, 107] width 139 height 17
paste textarea "Se rechaza el comprobante. La cantidad de sesiones habilitadas son XXXXX SS/MES…"
click at [498, 110] on textarea "Se rechaza el comprobante. La cantidad de sesiones habilitadas son XXXXX SS/MES…" at bounding box center [484, 107] width 139 height 17
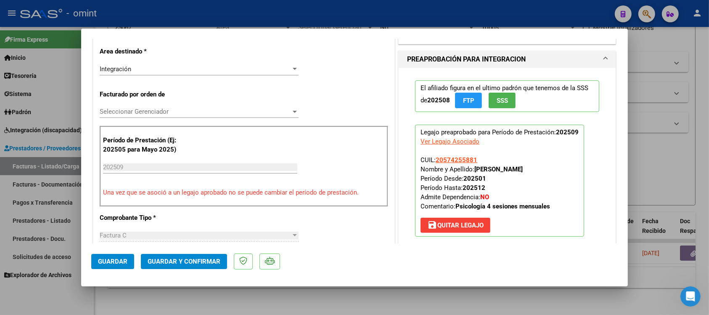
scroll to position [158, 0]
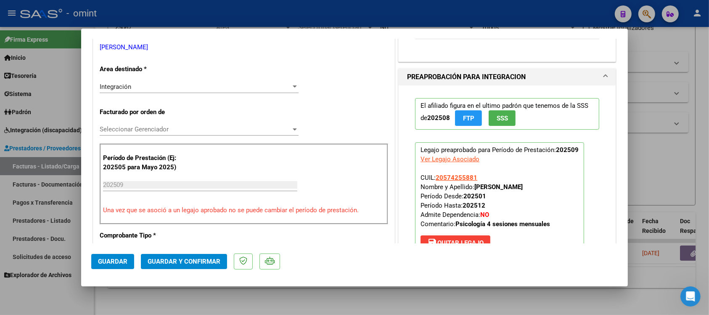
type textarea "Se rechaza el comprobante. La cantidad de sesiones habilitadas son 4 SS/MES. Po…"
click at [163, 87] on div "Integración" at bounding box center [195, 87] width 191 height 8
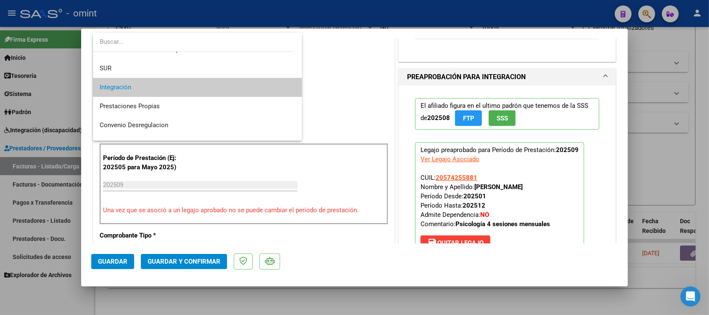
scroll to position [81, 0]
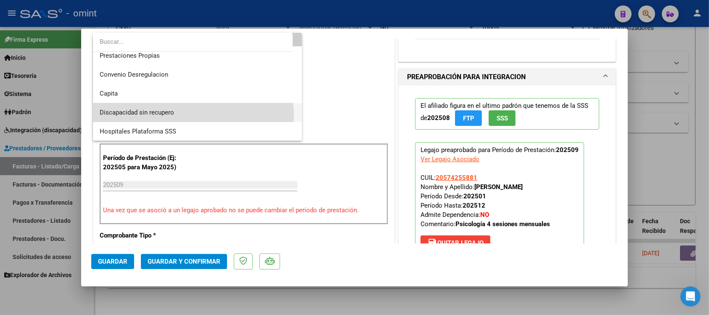
click at [186, 116] on span "Discapacidad sin recupero" at bounding box center [198, 112] width 196 height 19
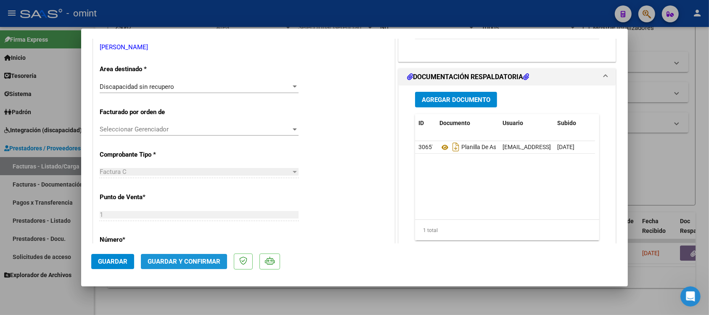
click at [181, 261] on span "Guardar y Confirmar" at bounding box center [184, 261] width 73 height 8
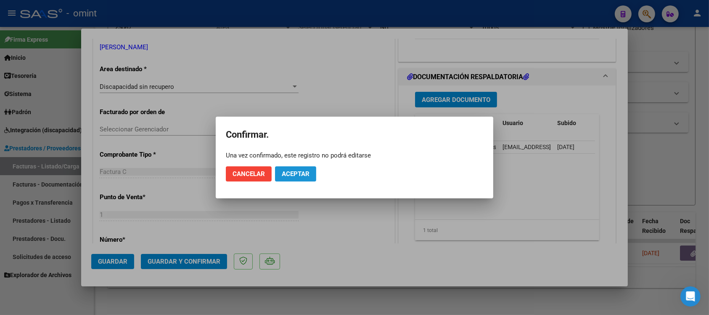
click at [299, 179] on button "Aceptar" at bounding box center [295, 173] width 41 height 15
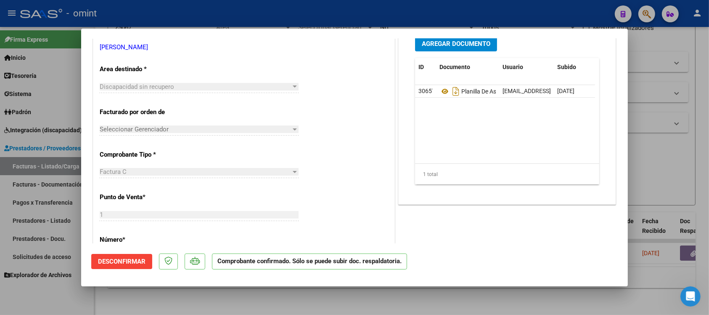
click at [156, 296] on div at bounding box center [354, 157] width 709 height 315
type input "$ 0,00"
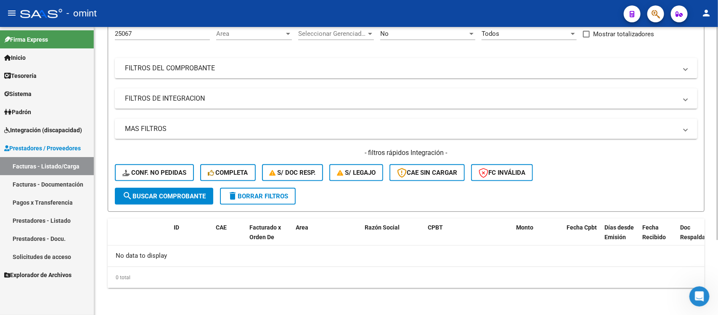
scroll to position [83, 0]
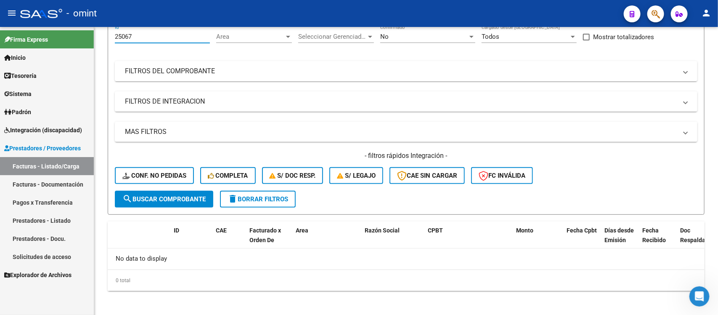
drag, startPoint x: 140, startPoint y: 36, endPoint x: 87, endPoint y: 41, distance: 53.2
click at [87, 41] on mat-sidenav-container "Firma Express Inicio Calendario SSS Instructivos Contacto OS Tesorería Extracto…" at bounding box center [359, 171] width 718 height 288
paste input "4920"
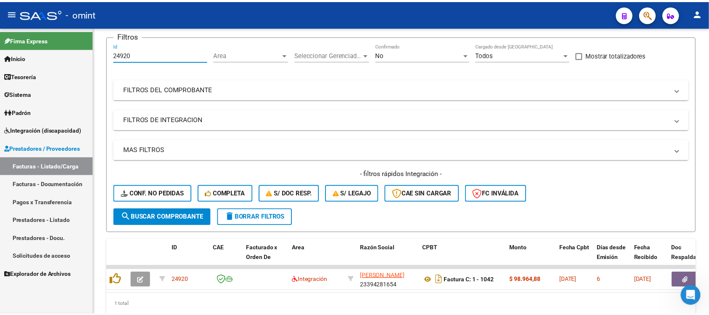
scroll to position [82, 0]
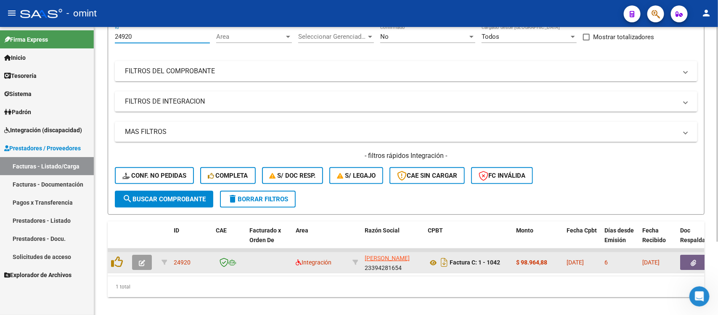
type input "24920"
click at [142, 263] on icon "button" at bounding box center [142, 262] width 6 height 6
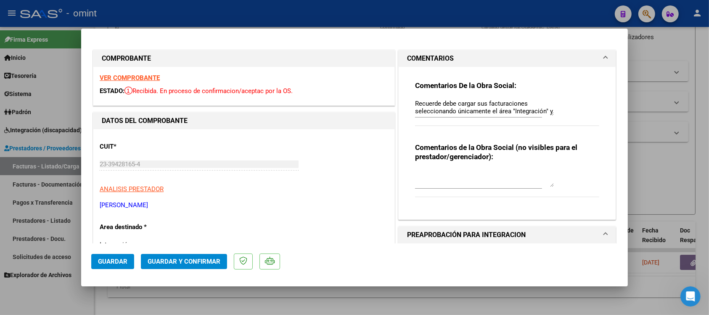
click at [151, 83] on div "VER COMPROBANTE ESTADO: Recibida. En proceso de confirmacion/aceptac por la OS." at bounding box center [243, 86] width 301 height 38
click at [151, 74] on div "VER COMPROBANTE ESTADO: Recibida. En proceso de confirmacion/aceptac por la OS." at bounding box center [243, 86] width 301 height 38
click at [143, 74] on div "VER COMPROBANTE ESTADO: Recibida. En proceso de confirmacion/aceptac por la OS." at bounding box center [243, 86] width 301 height 38
click at [143, 74] on strong "VER COMPROBANTE" at bounding box center [130, 78] width 60 height 8
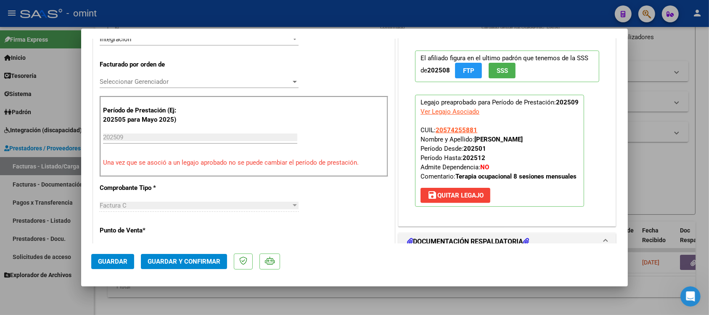
scroll to position [210, 0]
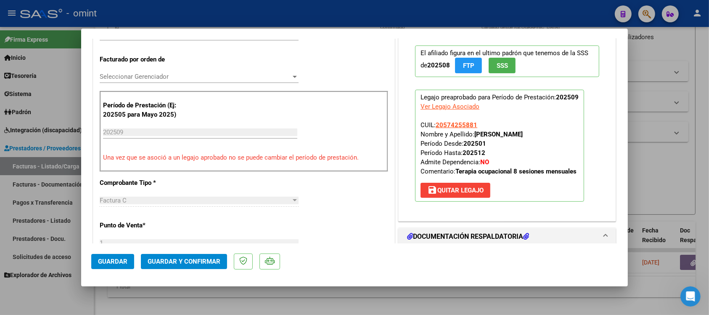
click at [173, 255] on button "Guardar y Confirmar" at bounding box center [184, 261] width 86 height 15
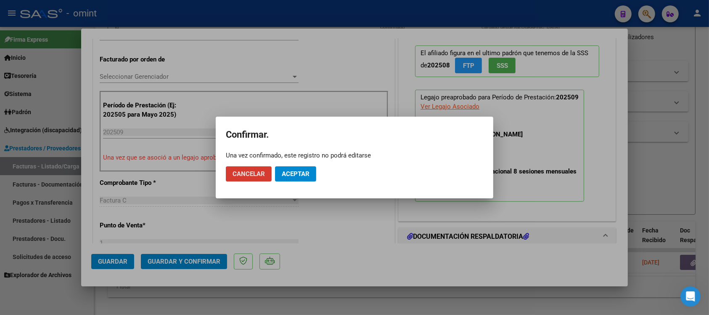
click at [285, 165] on mat-dialog-actions "Cancelar Aceptar" at bounding box center [354, 173] width 257 height 29
click at [290, 170] on span "Aceptar" at bounding box center [296, 174] width 28 height 8
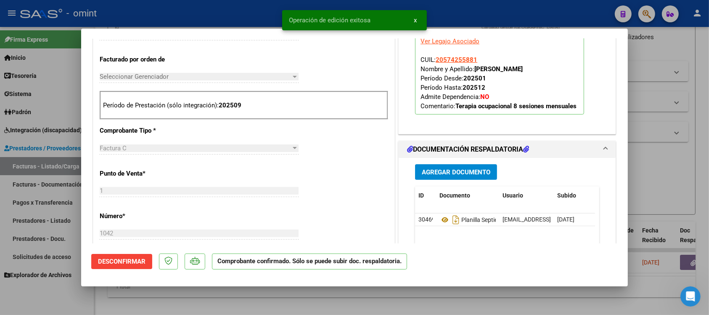
click at [161, 13] on div at bounding box center [354, 157] width 709 height 315
type input "$ 0,00"
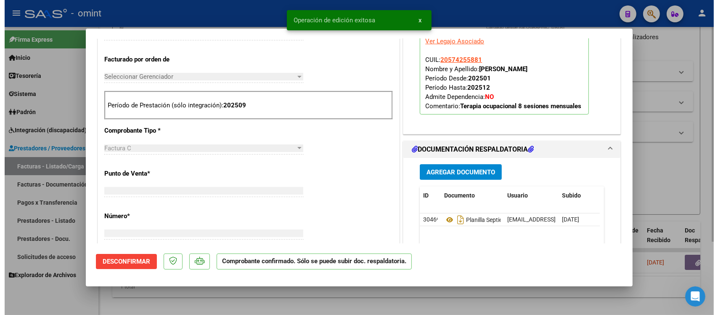
scroll to position [0, 0]
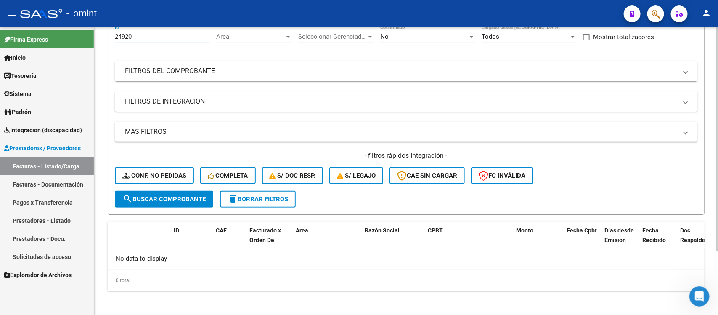
drag, startPoint x: 131, startPoint y: 38, endPoint x: 104, endPoint y: 43, distance: 27.3
click at [104, 43] on div "Video tutorial PRESTADORES -> Listado de CPBTs Emitidos por Prestadores / Prove…" at bounding box center [406, 131] width 624 height 373
paste input "2538"
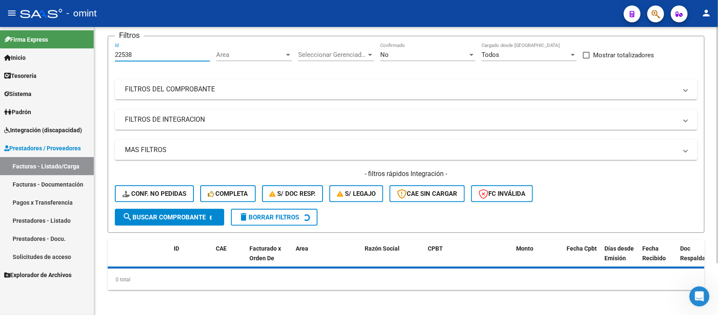
scroll to position [82, 0]
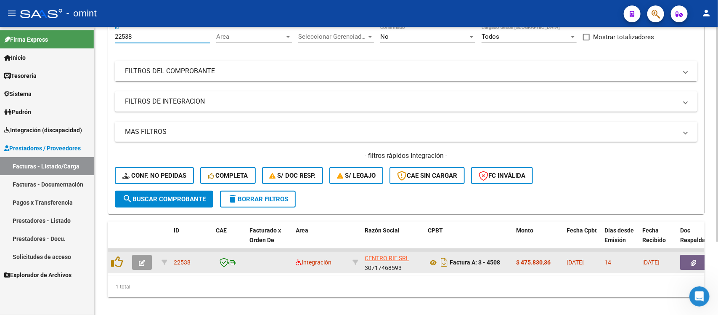
type input "22538"
click at [143, 261] on icon "button" at bounding box center [142, 262] width 6 height 6
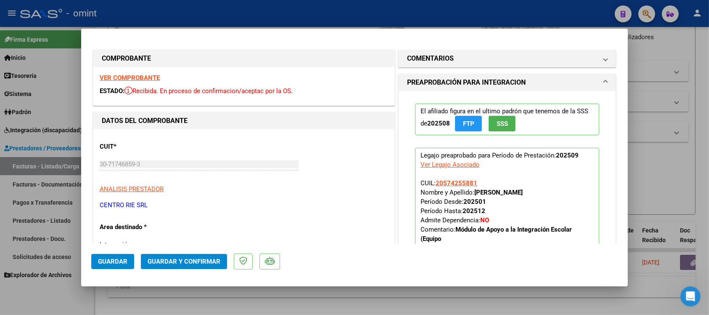
click at [140, 74] on strong "VER COMPROBANTE" at bounding box center [130, 78] width 60 height 8
click at [198, 261] on span "Guardar y Confirmar" at bounding box center [184, 261] width 73 height 8
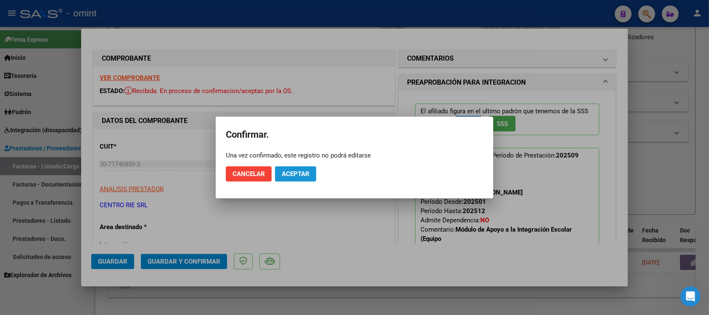
click at [285, 171] on span "Aceptar" at bounding box center [296, 174] width 28 height 8
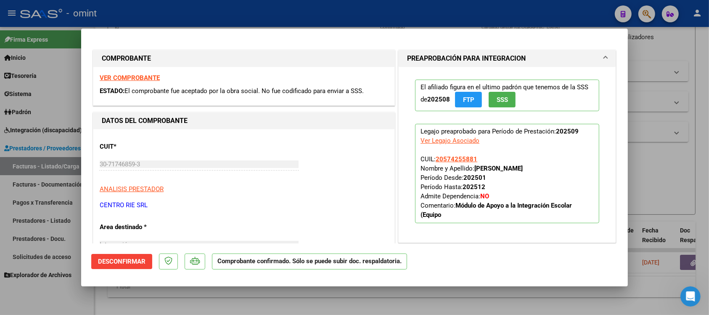
click at [129, 7] on div at bounding box center [354, 157] width 709 height 315
type input "$ 0,00"
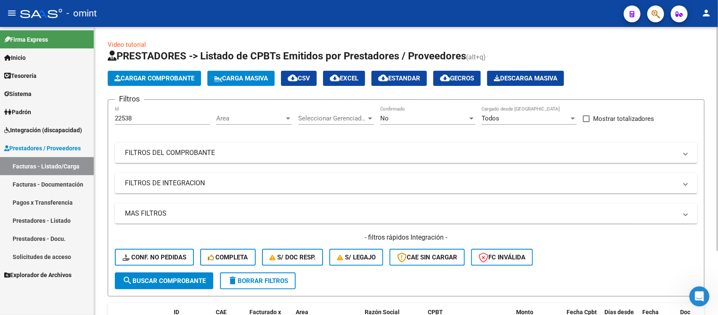
scroll to position [0, 0]
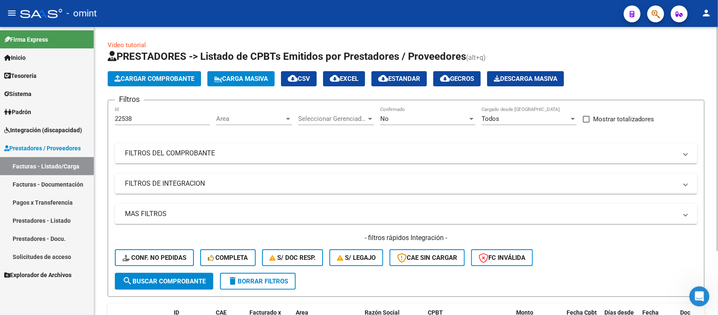
drag, startPoint x: 153, startPoint y: 113, endPoint x: 110, endPoint y: 116, distance: 43.8
click at [110, 116] on form "Filtros 22538 Id Area Area Seleccionar Gerenciador Seleccionar Gerenciador No C…" at bounding box center [406, 198] width 597 height 197
drag, startPoint x: 136, startPoint y: 116, endPoint x: 102, endPoint y: 116, distance: 33.6
click at [102, 116] on div "Video tutorial PRESTADORES -> Listado de CPBTs Emitidos por Prestadores / Prove…" at bounding box center [406, 213] width 624 height 373
paste input "449"
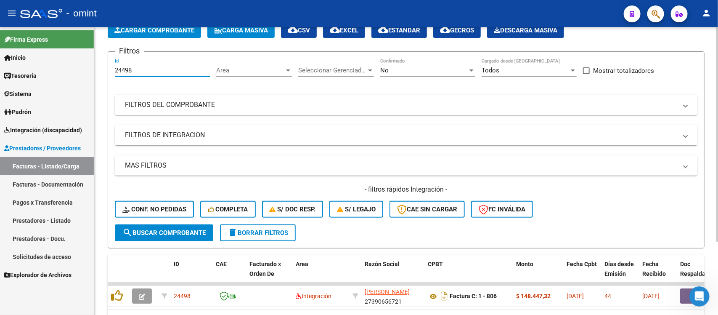
scroll to position [99, 0]
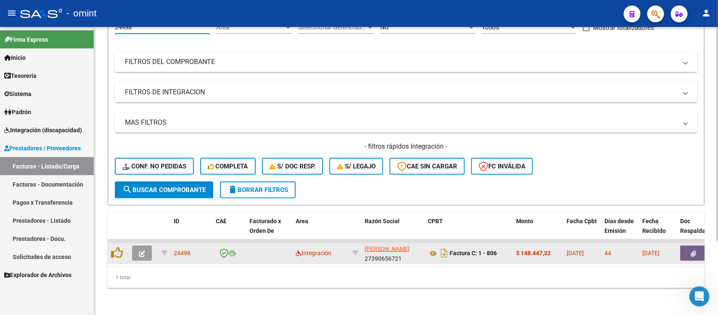
type input "24498"
click at [140, 250] on icon "button" at bounding box center [142, 253] width 6 height 6
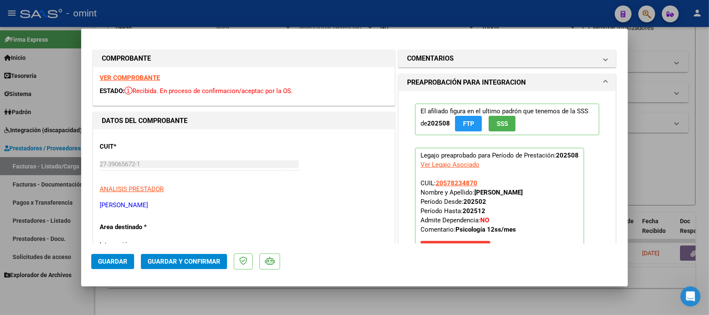
click at [155, 79] on strong "VER COMPROBANTE" at bounding box center [130, 78] width 60 height 8
click at [144, 76] on strong "VER COMPROBANTE" at bounding box center [130, 78] width 60 height 8
click at [220, 257] on button "Guardar y Confirmar" at bounding box center [184, 261] width 86 height 15
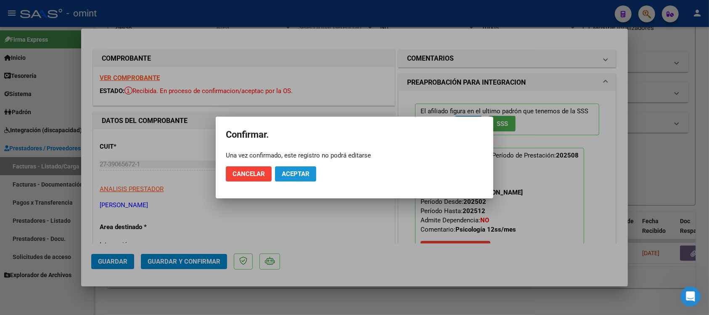
click at [301, 179] on button "Aceptar" at bounding box center [295, 173] width 41 height 15
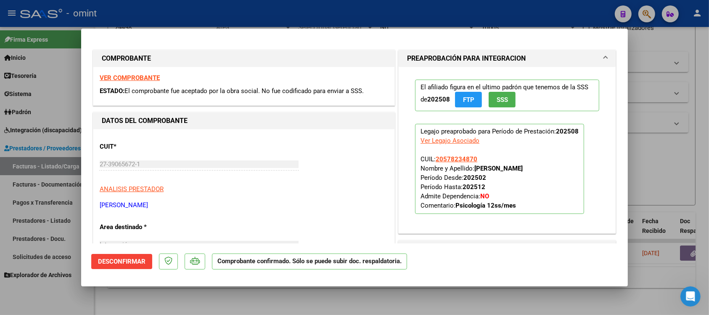
click at [165, 16] on div at bounding box center [354, 157] width 709 height 315
type input "$ 0,00"
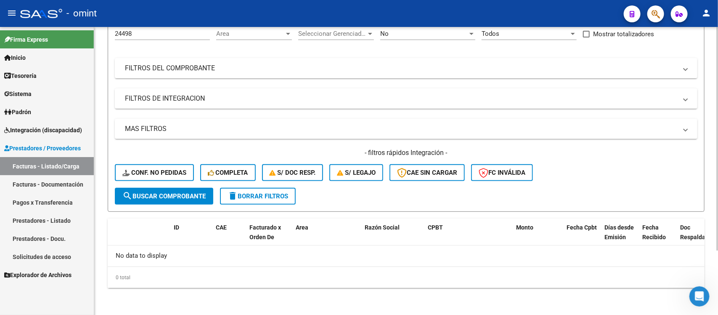
scroll to position [83, 0]
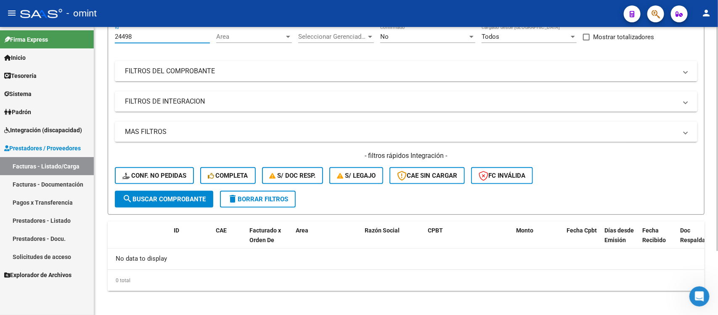
drag, startPoint x: 141, startPoint y: 33, endPoint x: 108, endPoint y: 39, distance: 33.8
click at [108, 39] on form "Filtros 24498 Id Area Area Seleccionar Gerenciador Seleccionar Gerenciador No C…" at bounding box center [406, 116] width 597 height 197
paste input "500"
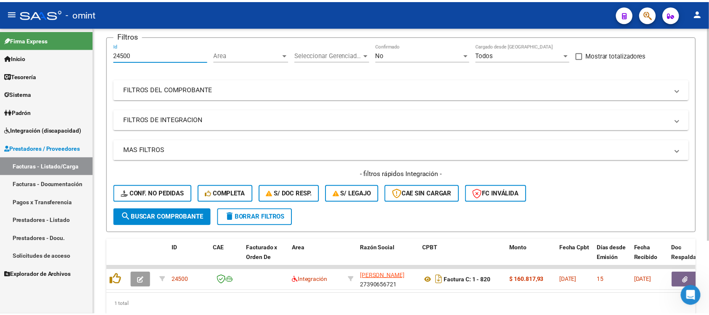
scroll to position [82, 0]
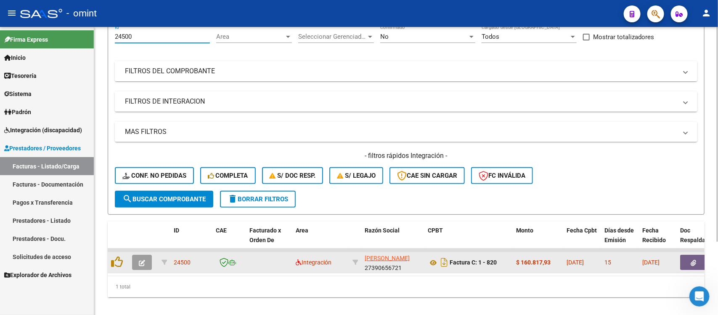
type input "24500"
click at [146, 258] on button "button" at bounding box center [142, 261] width 20 height 15
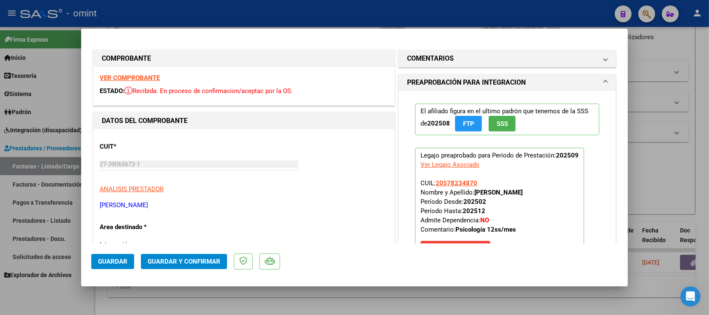
click at [125, 81] on strong "VER COMPROBANTE" at bounding box center [130, 78] width 60 height 8
click at [146, 76] on strong "VER COMPROBANTE" at bounding box center [130, 78] width 60 height 8
click at [456, 62] on mat-panel-title "COMENTARIOS" at bounding box center [502, 58] width 190 height 10
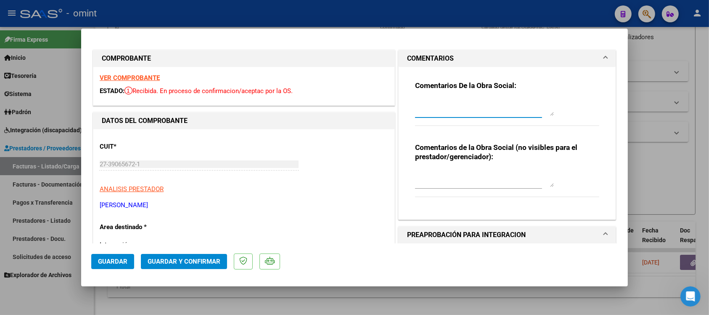
click at [459, 106] on textarea at bounding box center [484, 107] width 139 height 17
paste textarea "Se rechaza el comprobante. La cantidad de sesiones habilitadas son XXXXX SS/MES…"
drag, startPoint x: 497, startPoint y: 112, endPoint x: 524, endPoint y: 141, distance: 40.5
click at [497, 112] on textarea "Se rechaza el comprobante. La cantidad de sesiones habilitadas son XXXXX SS/MES…" at bounding box center [484, 107] width 139 height 17
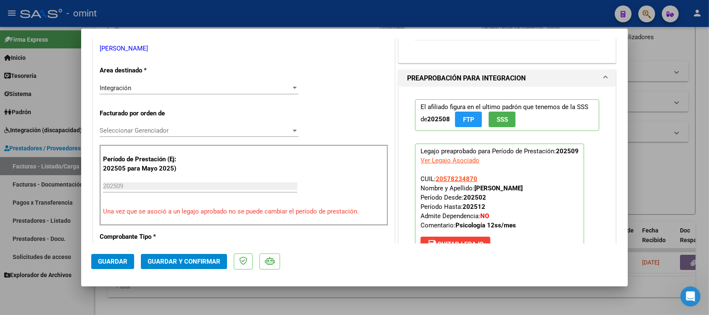
scroll to position [158, 0]
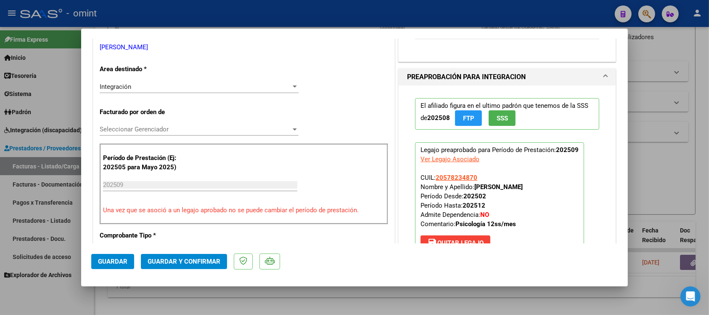
type textarea "Se rechaza el comprobante. La cantidad de sesiones habilitadas son 12 SS/MES. P…"
click at [165, 83] on div "Integración" at bounding box center [195, 87] width 191 height 8
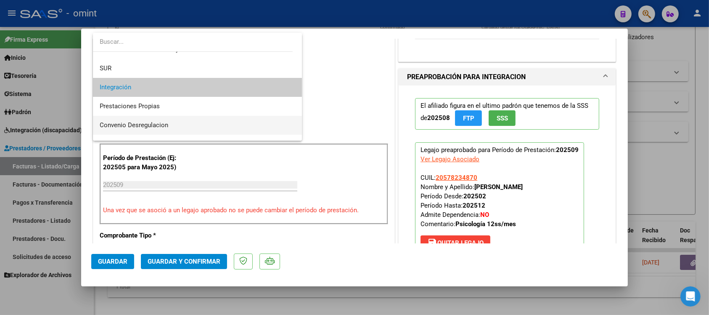
scroll to position [81, 0]
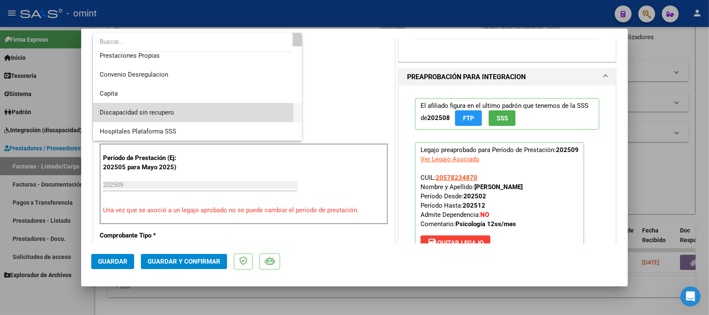
click at [188, 112] on span "Discapacidad sin recupero" at bounding box center [198, 112] width 196 height 19
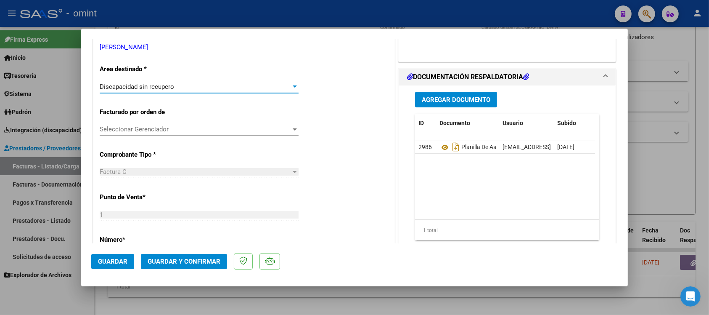
click at [191, 257] on span "Guardar y Confirmar" at bounding box center [184, 261] width 73 height 8
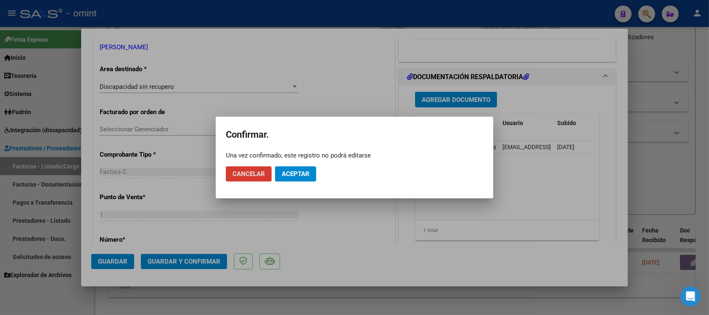
click at [305, 175] on span "Aceptar" at bounding box center [296, 174] width 28 height 8
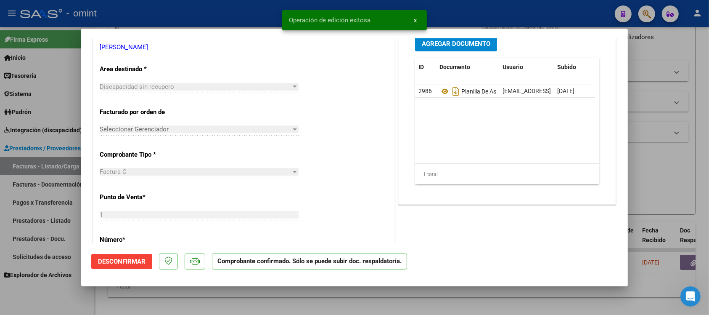
click at [272, 15] on div "Operación de edición exitosa x" at bounding box center [354, 20] width 165 height 40
click at [233, 14] on div at bounding box center [354, 157] width 709 height 315
type input "$ 0,00"
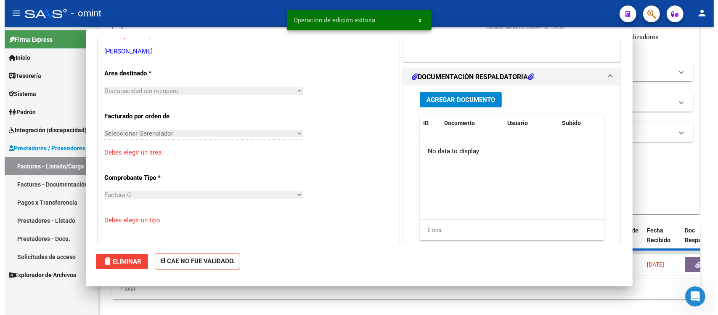
scroll to position [162, 0]
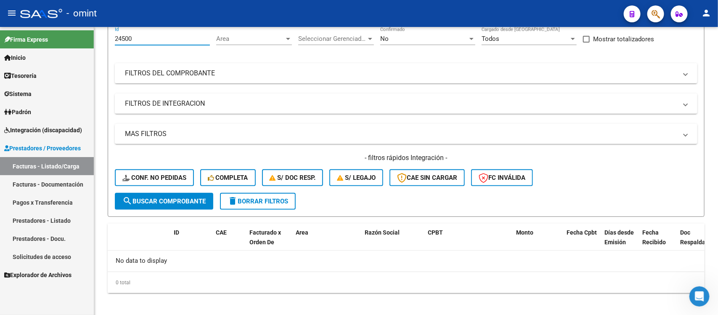
drag, startPoint x: 137, startPoint y: 33, endPoint x: 79, endPoint y: 40, distance: 58.5
click at [79, 39] on mat-sidenav-container "Firma Express Inicio Calendario SSS Instructivos Contacto OS Tesorería Extracto…" at bounding box center [359, 171] width 718 height 288
paste input "3801"
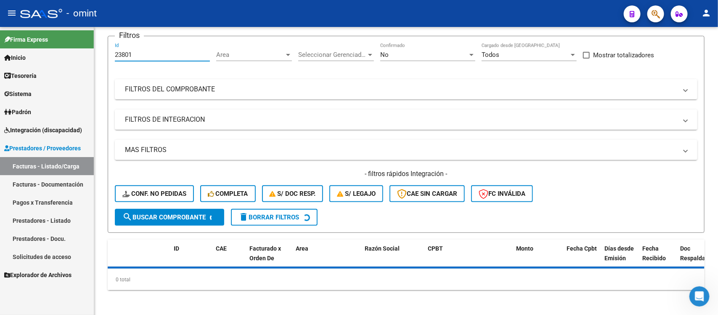
scroll to position [80, 0]
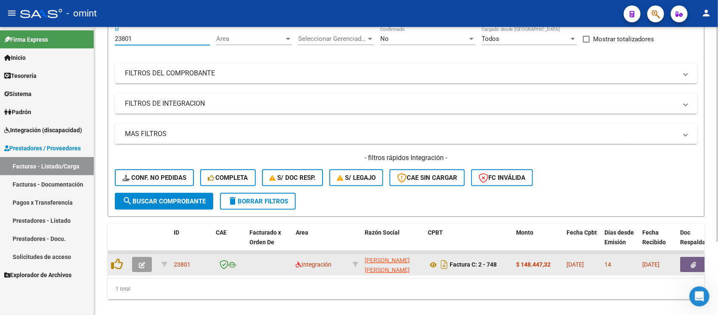
type input "23801"
click at [141, 263] on icon "button" at bounding box center [142, 265] width 6 height 6
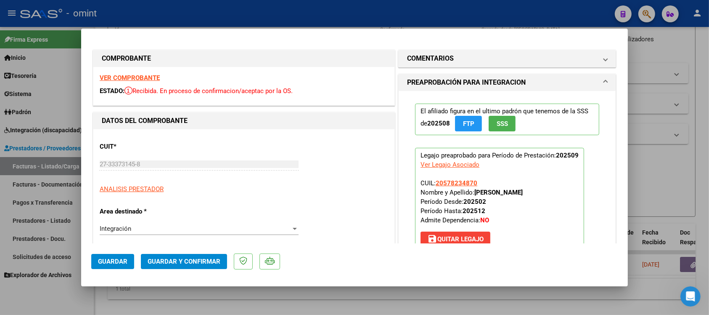
click at [126, 76] on strong "VER COMPROBANTE" at bounding box center [130, 78] width 60 height 8
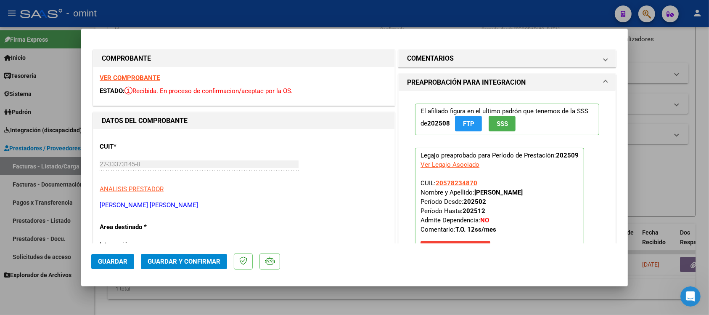
click at [193, 266] on button "Guardar y Confirmar" at bounding box center [184, 261] width 86 height 15
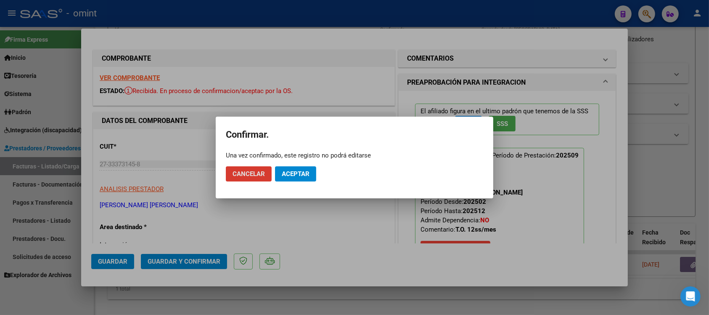
click at [310, 170] on button "Aceptar" at bounding box center [295, 173] width 41 height 15
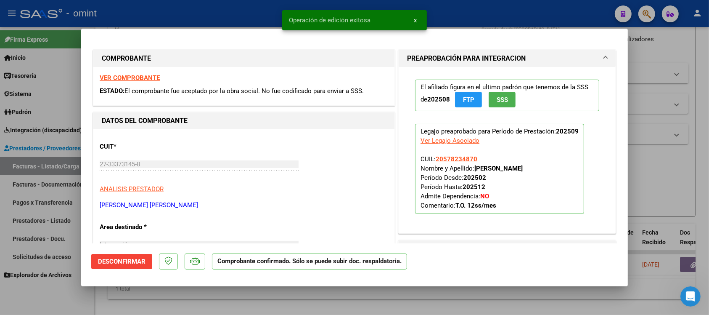
click at [259, 8] on div at bounding box center [354, 157] width 709 height 315
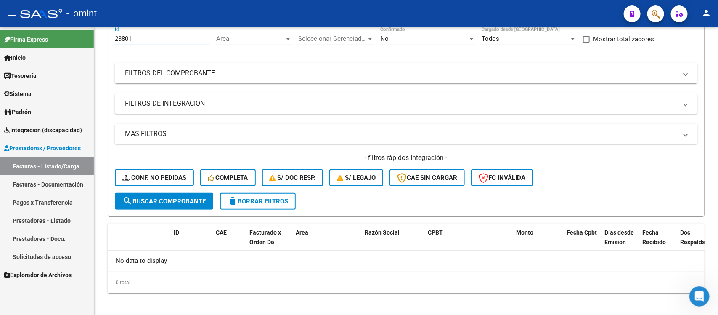
drag, startPoint x: 138, startPoint y: 39, endPoint x: 79, endPoint y: 47, distance: 59.5
click at [79, 47] on mat-sidenav-container "Firma Express Inicio Calendario SSS Instructivos Contacto OS Tesorería Extracto…" at bounding box center [359, 171] width 718 height 288
paste input "1864"
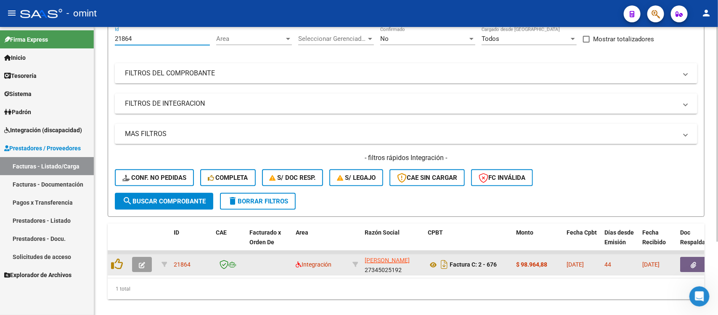
click at [143, 262] on icon "button" at bounding box center [142, 265] width 6 height 6
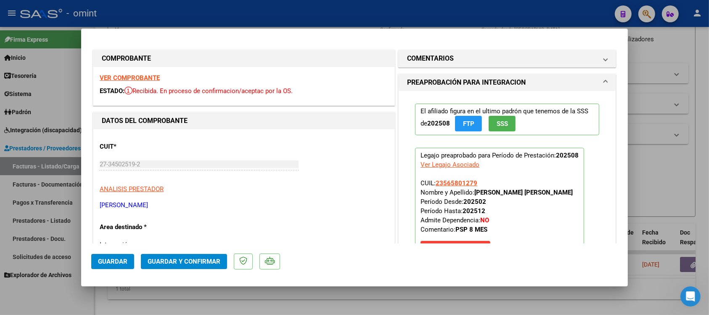
click at [143, 74] on strong "VER COMPROBANTE" at bounding box center [130, 78] width 60 height 8
click at [188, 257] on span "Guardar y Confirmar" at bounding box center [184, 261] width 73 height 8
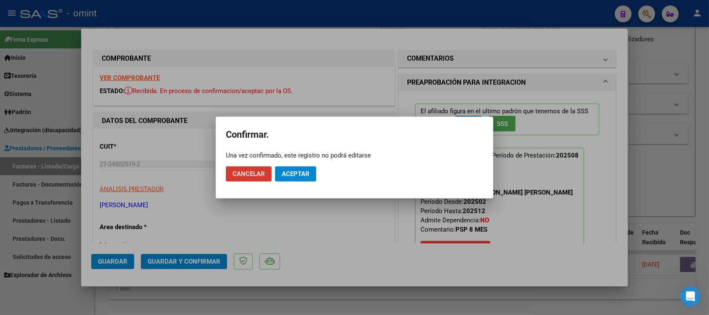
click at [281, 180] on button "Aceptar" at bounding box center [295, 173] width 41 height 15
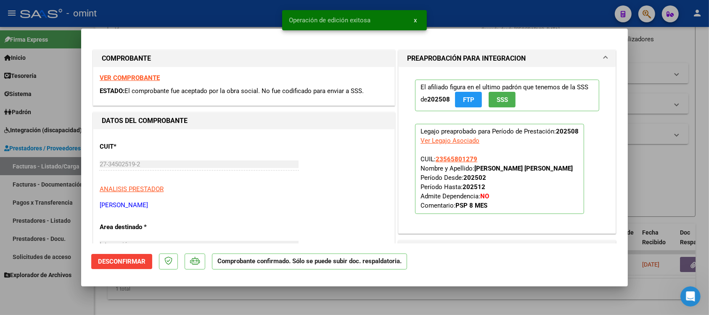
click at [209, 13] on div at bounding box center [354, 157] width 709 height 315
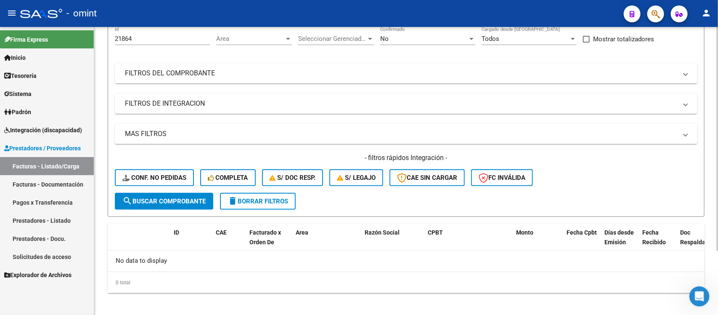
drag, startPoint x: 142, startPoint y: 42, endPoint x: 134, endPoint y: 40, distance: 8.3
click at [134, 40] on div "21864 Id" at bounding box center [162, 36] width 95 height 18
drag, startPoint x: 136, startPoint y: 37, endPoint x: 108, endPoint y: 40, distance: 27.6
click at [108, 40] on form "Filtros 21864 Id Area Area Seleccionar Gerenciador Seleccionar Gerenciador No C…" at bounding box center [406, 118] width 597 height 197
paste input "2296"
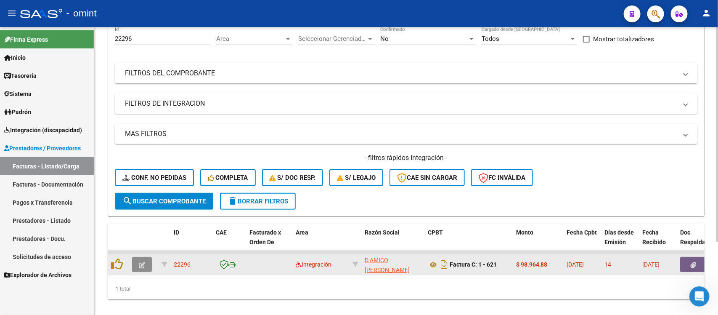
click at [144, 263] on icon "button" at bounding box center [142, 265] width 6 height 6
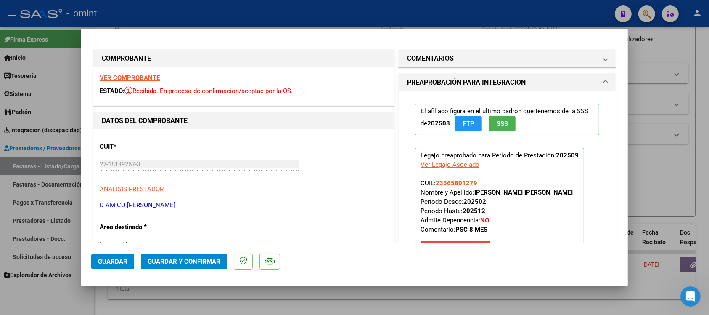
click at [141, 80] on strong "VER COMPROBANTE" at bounding box center [130, 78] width 60 height 8
click at [177, 261] on span "Guardar y Confirmar" at bounding box center [184, 261] width 73 height 8
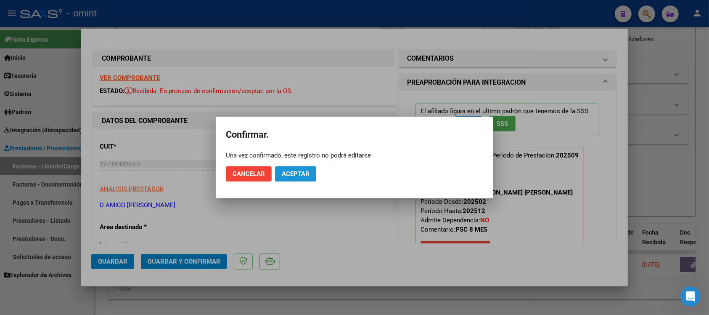
click at [292, 170] on span "Aceptar" at bounding box center [296, 174] width 28 height 8
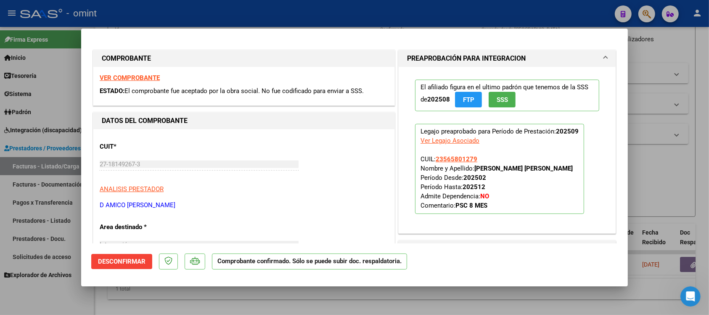
click at [138, 19] on div at bounding box center [354, 157] width 709 height 315
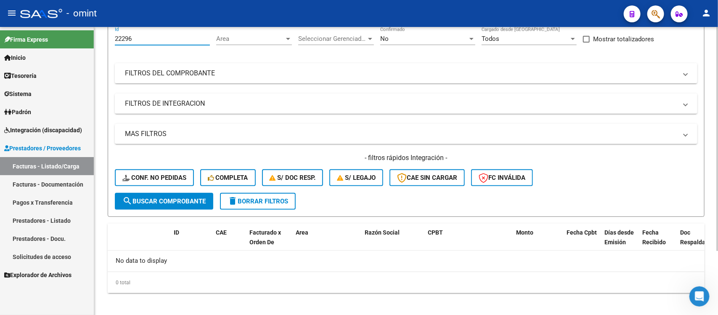
drag, startPoint x: 141, startPoint y: 40, endPoint x: 103, endPoint y: 39, distance: 37.9
click at [103, 39] on div "Video tutorial PRESTADORES -> Listado de CPBTs Emitidos por Prestadores / Prove…" at bounding box center [406, 133] width 624 height 373
paste input "063"
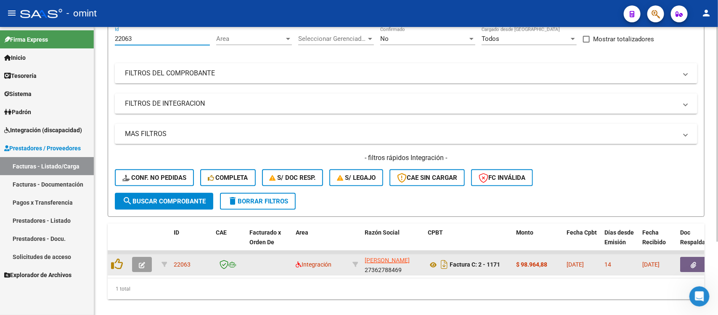
click at [150, 261] on button "button" at bounding box center [142, 264] width 20 height 15
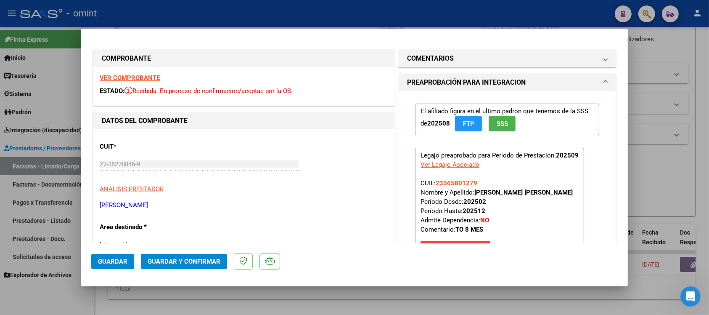
click at [142, 79] on strong "VER COMPROBANTE" at bounding box center [130, 78] width 60 height 8
click at [207, 267] on button "Guardar y Confirmar" at bounding box center [184, 261] width 86 height 15
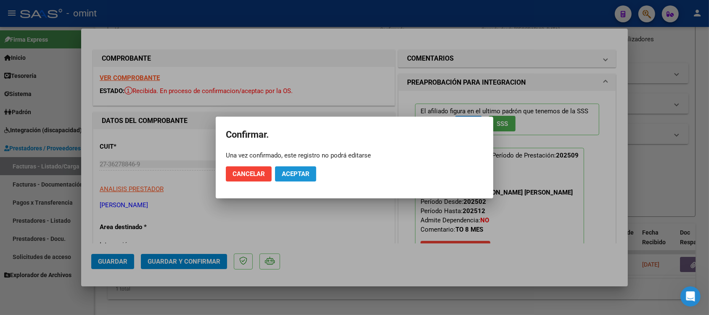
click at [300, 180] on button "Aceptar" at bounding box center [295, 173] width 41 height 15
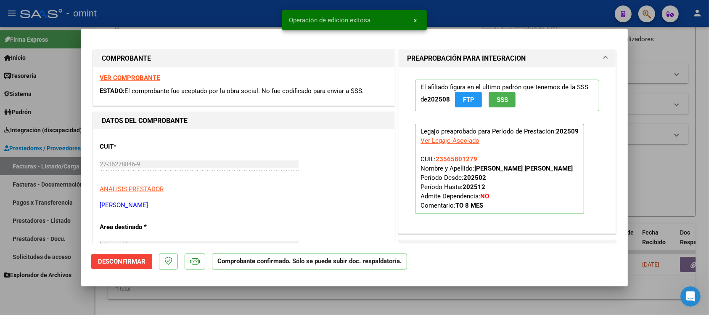
click at [243, 10] on div at bounding box center [354, 157] width 709 height 315
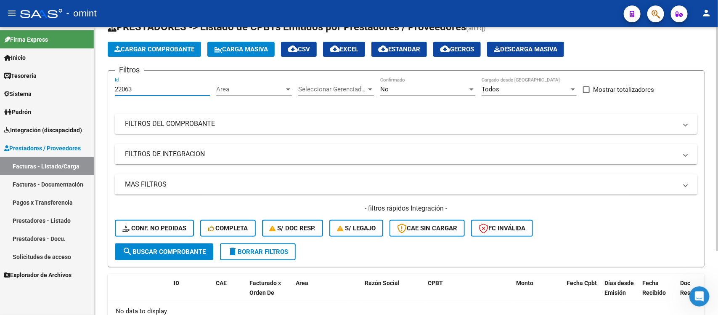
drag, startPoint x: 139, startPoint y: 39, endPoint x: 98, endPoint y: 34, distance: 41.5
click at [98, 34] on div "Video tutorial PRESTADORES -> Listado de CPBTs Emitidos por Prestadores / Prove…" at bounding box center [406, 183] width 624 height 373
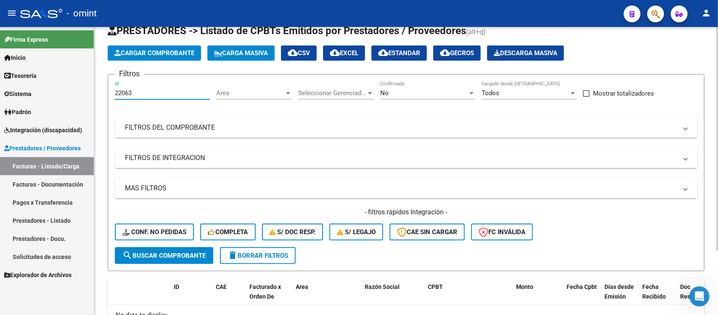
paste input "4370"
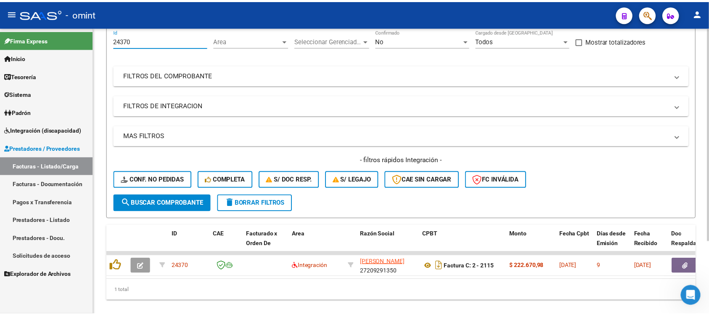
scroll to position [99, 0]
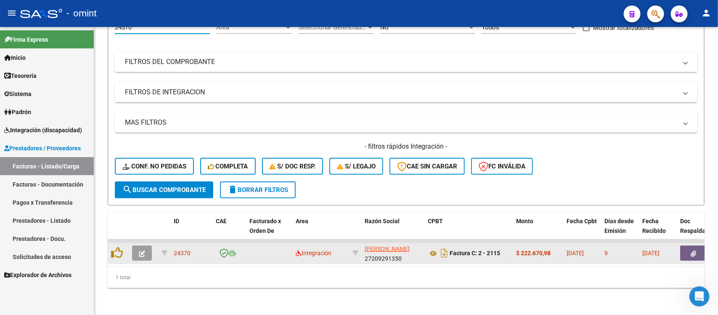
click at [139, 248] on button "button" at bounding box center [142, 252] width 20 height 15
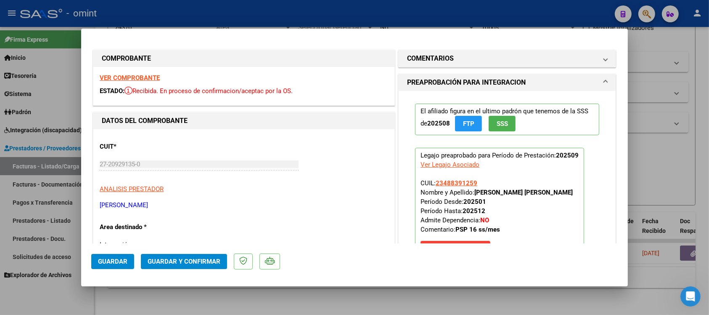
click at [153, 80] on strong "VER COMPROBANTE" at bounding box center [130, 78] width 60 height 8
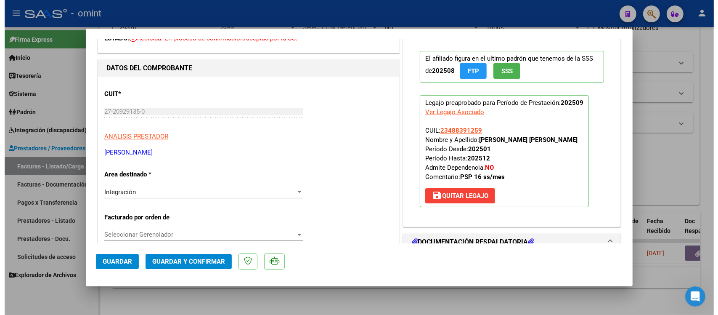
scroll to position [0, 0]
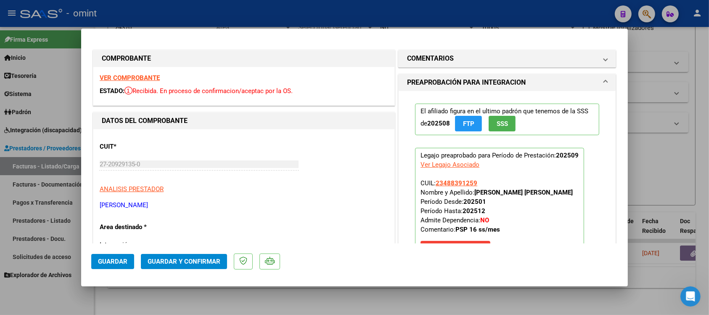
click at [193, 267] on button "Guardar y Confirmar" at bounding box center [184, 261] width 86 height 15
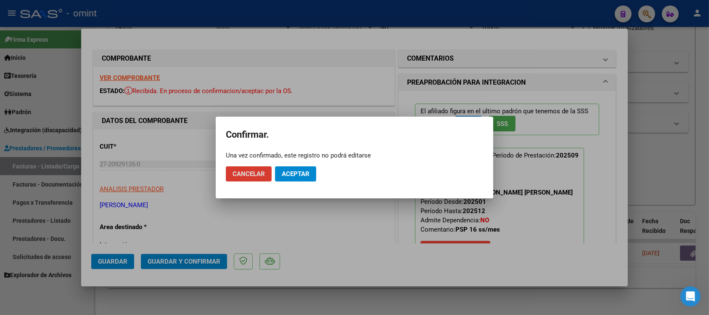
click at [293, 169] on button "Aceptar" at bounding box center [295, 173] width 41 height 15
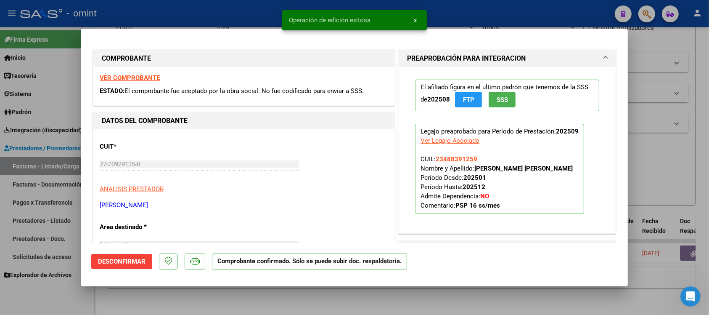
click at [238, 15] on div at bounding box center [354, 157] width 709 height 315
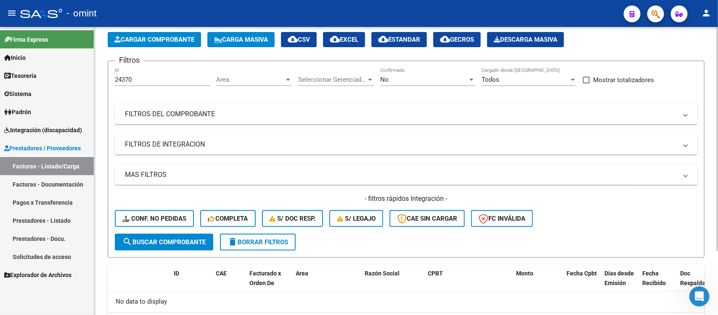
scroll to position [5, 0]
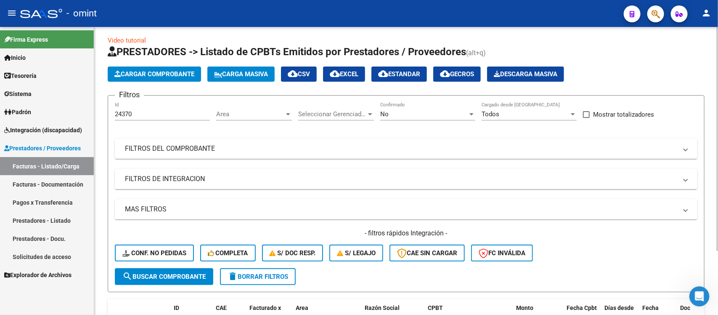
drag, startPoint x: 143, startPoint y: 39, endPoint x: 100, endPoint y: 33, distance: 44.1
click at [99, 32] on div "Video tutorial PRESTADORES -> Listado de CPBTs Emitidos por Prestadores / Prove…" at bounding box center [406, 208] width 624 height 373
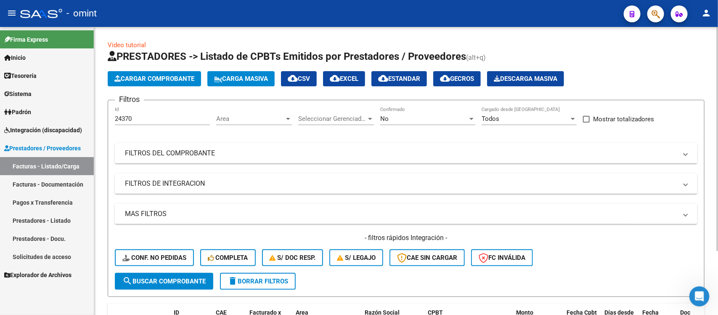
click at [156, 122] on div "24370 Id" at bounding box center [162, 116] width 95 height 18
drag, startPoint x: 145, startPoint y: 118, endPoint x: 99, endPoint y: 121, distance: 45.9
click at [99, 121] on div "Video tutorial PRESTADORES -> Listado de CPBTs Emitidos por Prestadores / Prove…" at bounding box center [406, 213] width 624 height 373
paste input "3547"
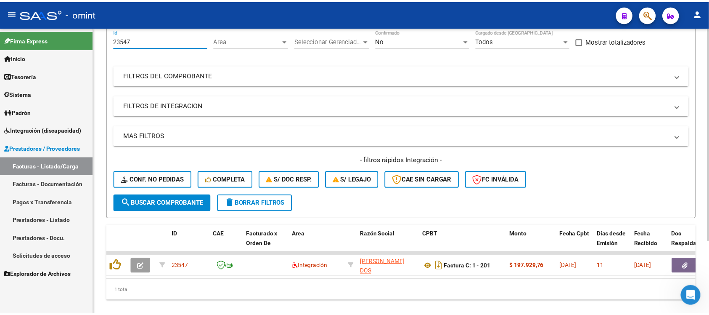
scroll to position [99, 0]
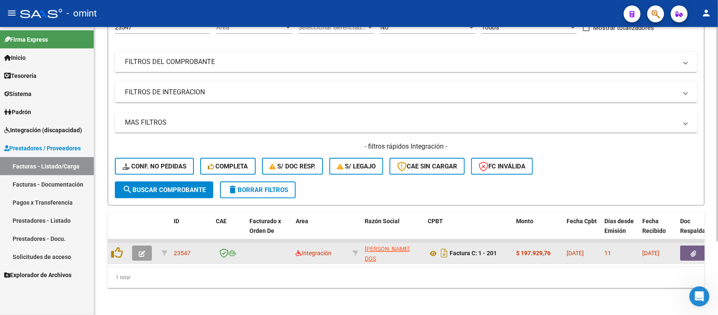
click at [131, 248] on datatable-body-cell at bounding box center [143, 253] width 29 height 21
click at [135, 247] on button "button" at bounding box center [142, 252] width 20 height 15
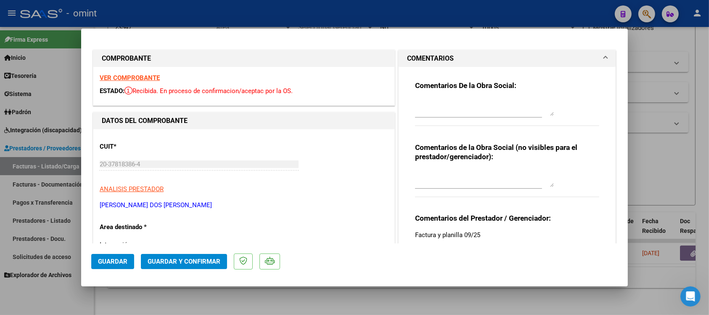
click at [117, 79] on strong "VER COMPROBANTE" at bounding box center [130, 78] width 60 height 8
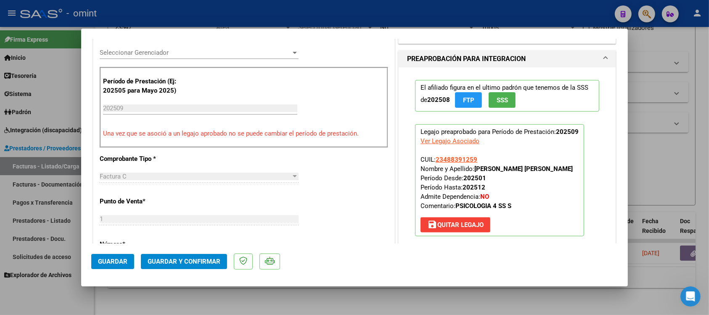
scroll to position [263, 0]
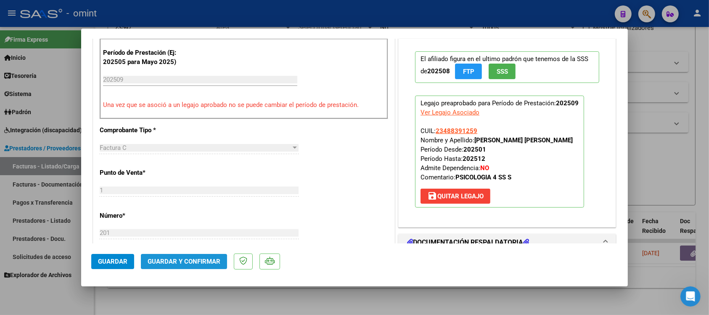
click at [180, 265] on button "Guardar y Confirmar" at bounding box center [184, 261] width 86 height 15
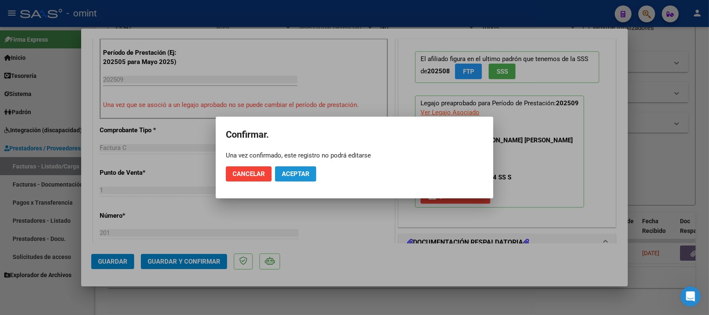
click at [283, 172] on span "Aceptar" at bounding box center [296, 174] width 28 height 8
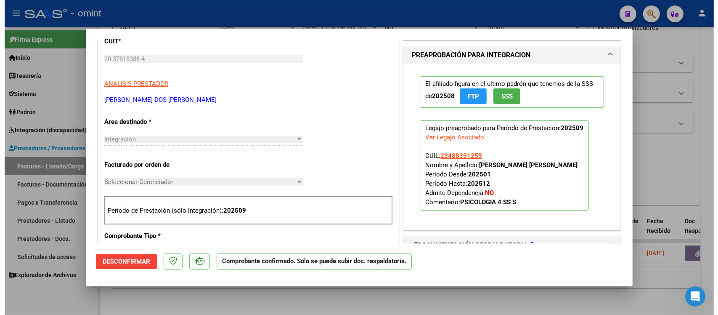
scroll to position [0, 0]
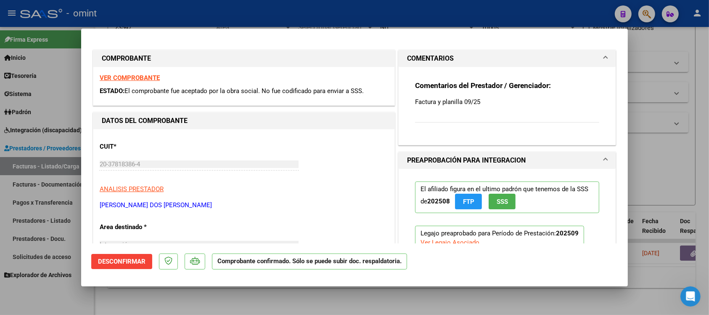
click at [219, 12] on div at bounding box center [354, 157] width 709 height 315
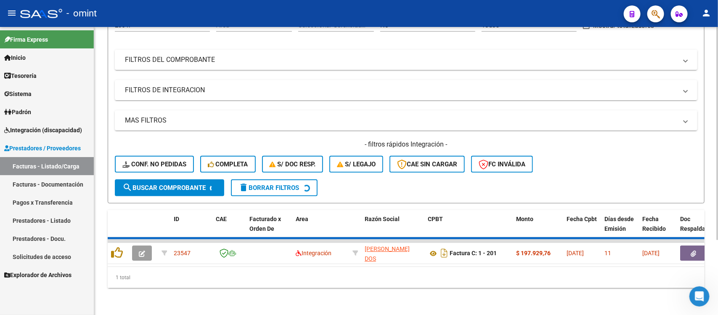
scroll to position [83, 0]
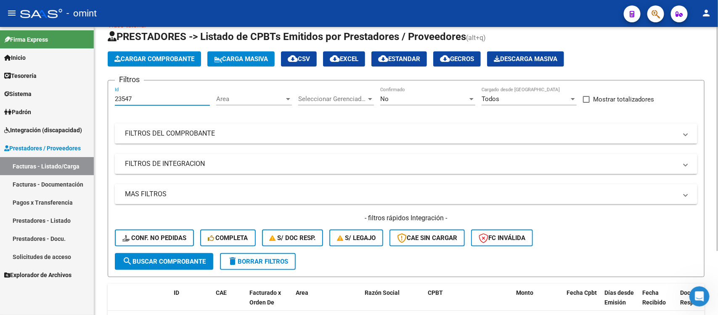
drag, startPoint x: 133, startPoint y: 33, endPoint x: 108, endPoint y: 34, distance: 25.7
click at [108, 34] on div "Video tutorial PRESTADORES -> Listado de CPBTs Emitidos por Prestadores / Prove…" at bounding box center [406, 187] width 597 height 332
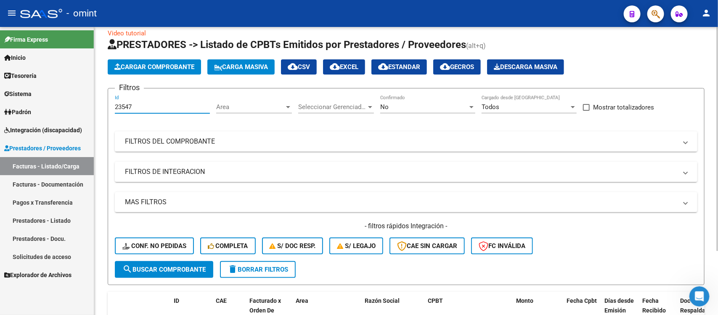
paste input "140"
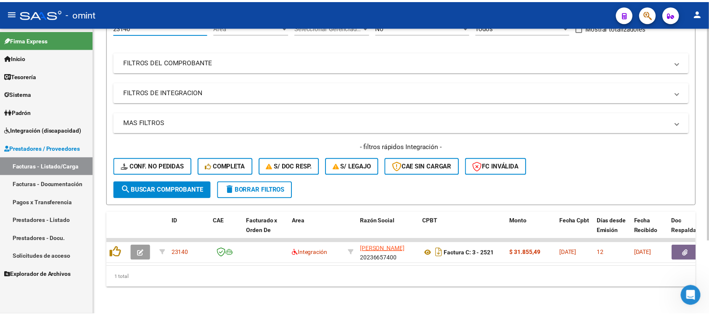
scroll to position [99, 0]
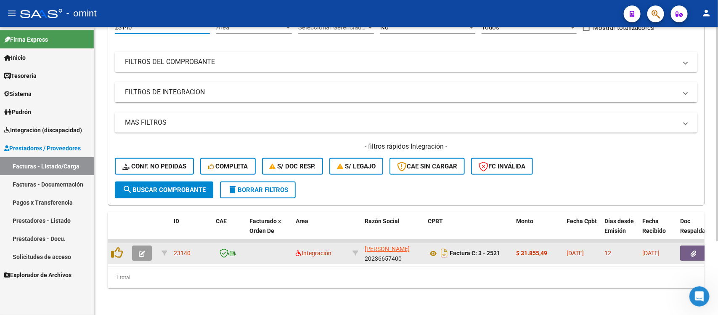
click at [143, 250] on icon "button" at bounding box center [142, 253] width 6 height 6
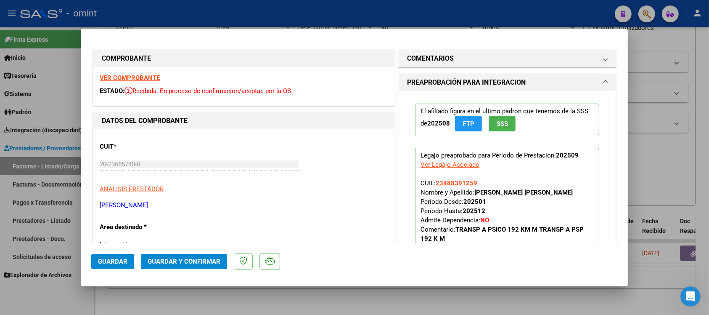
click at [151, 75] on strong "VER COMPROBANTE" at bounding box center [130, 78] width 60 height 8
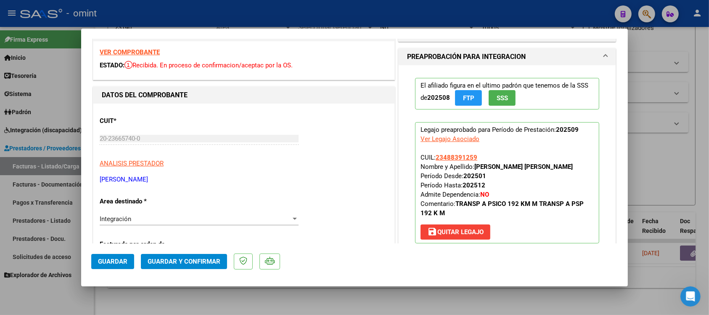
scroll to position [0, 0]
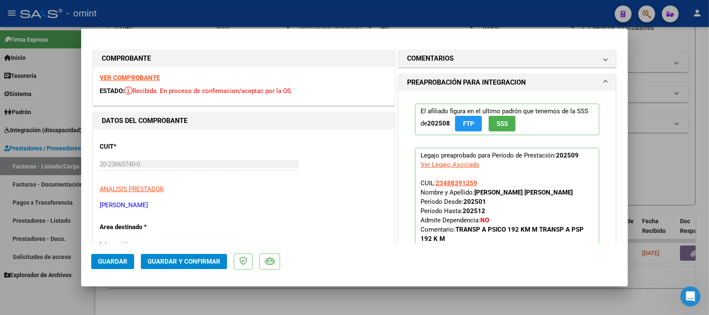
click at [144, 80] on strong "VER COMPROBANTE" at bounding box center [130, 78] width 60 height 8
click at [234, 16] on div at bounding box center [354, 157] width 709 height 315
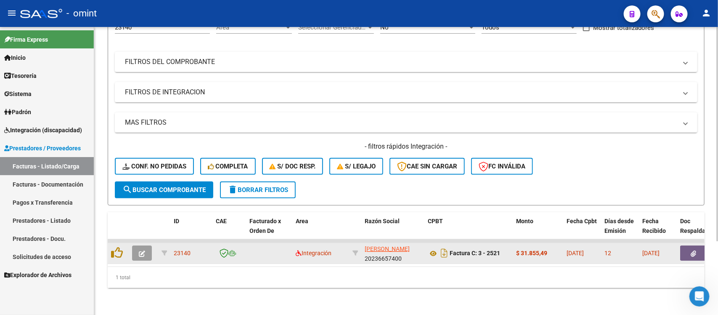
click at [140, 245] on button "button" at bounding box center [142, 252] width 20 height 15
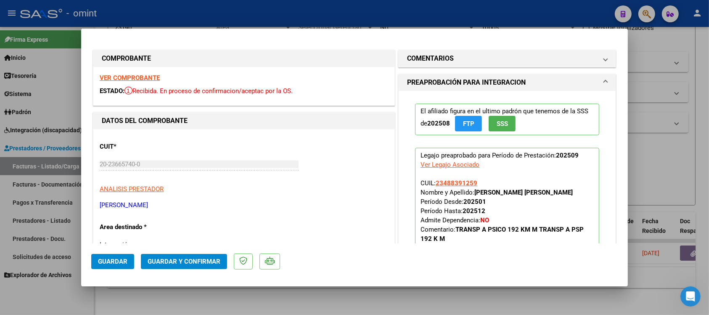
drag, startPoint x: 481, startPoint y: 181, endPoint x: 432, endPoint y: 186, distance: 49.1
click at [432, 186] on p "Legajo preaprobado para Período de Prestación: 202509 Ver Legajo Asociado CUIL:…" at bounding box center [507, 208] width 184 height 121
copy span "23488391259"
click at [154, 76] on strong "VER COMPROBANTE" at bounding box center [130, 78] width 60 height 8
click at [211, 265] on button "Guardar y Confirmar" at bounding box center [184, 261] width 86 height 15
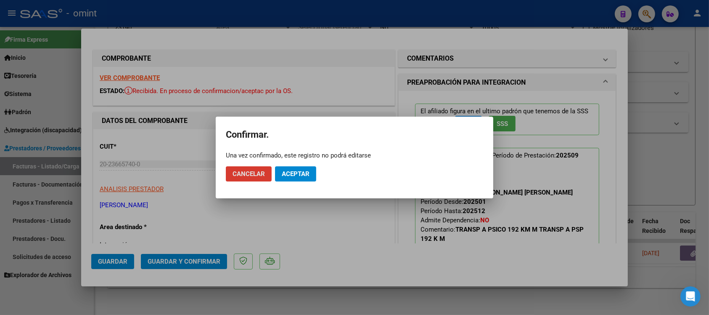
click at [291, 174] on span "Aceptar" at bounding box center [296, 174] width 28 height 8
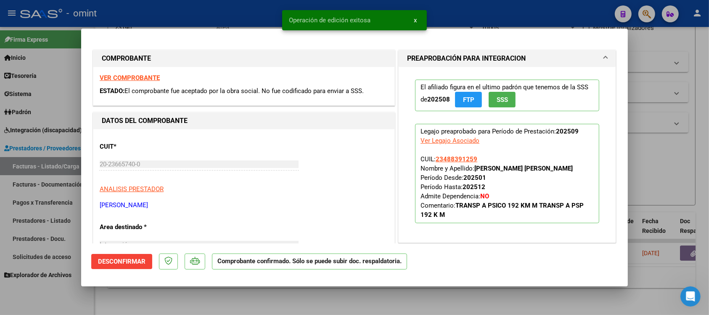
click at [221, 13] on div at bounding box center [354, 157] width 709 height 315
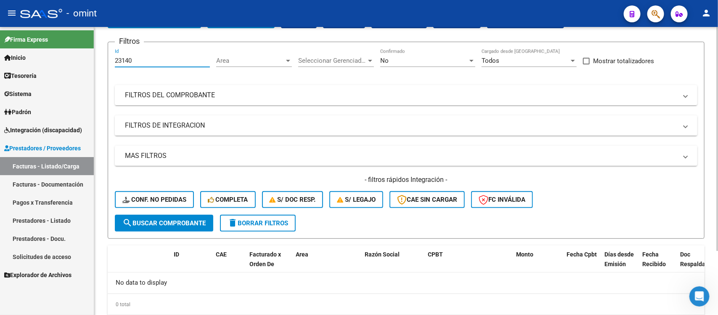
scroll to position [49, 0]
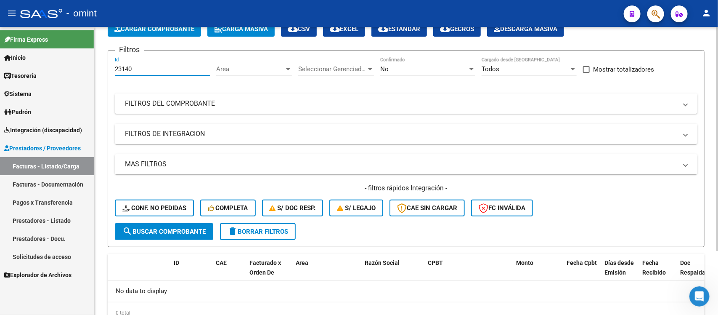
drag, startPoint x: 139, startPoint y: 32, endPoint x: 102, endPoint y: 36, distance: 36.8
click at [102, 36] on div "Video tutorial PRESTADORES -> Listado de CPBTs Emitidos por Prestadores / Prove…" at bounding box center [406, 163] width 624 height 373
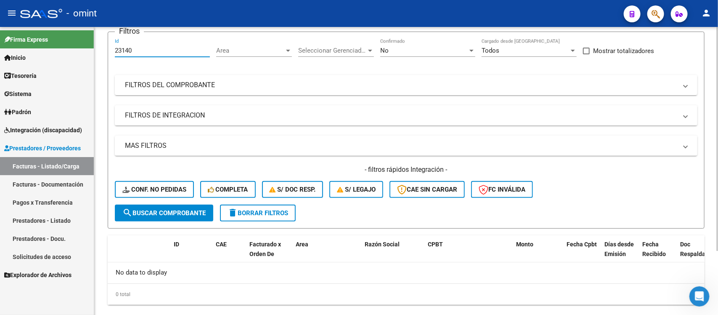
scroll to position [83, 0]
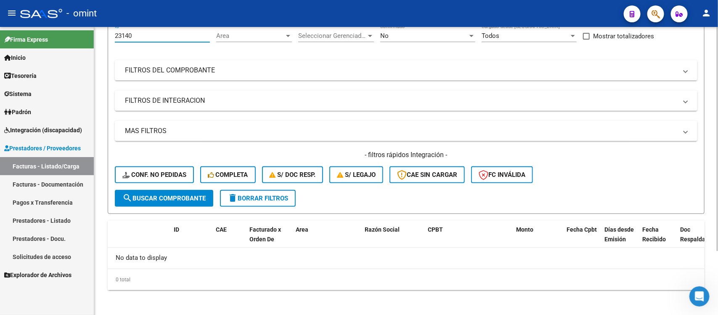
drag, startPoint x: 143, startPoint y: 34, endPoint x: 101, endPoint y: 50, distance: 45.0
click at [101, 50] on div "Video tutorial PRESTADORES -> Listado de CPBTs Emitidos por Prestadores / Prove…" at bounding box center [406, 130] width 624 height 373
paste input "38"
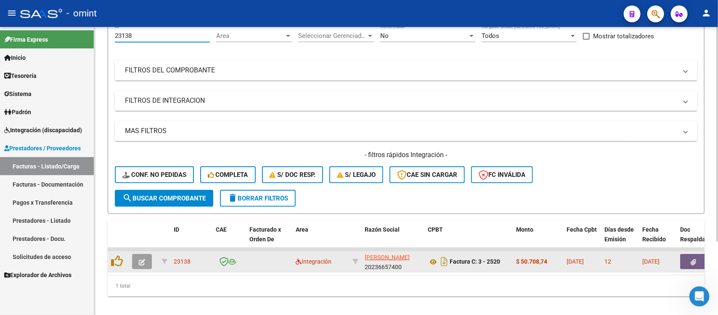
click at [138, 254] on button "button" at bounding box center [142, 261] width 20 height 15
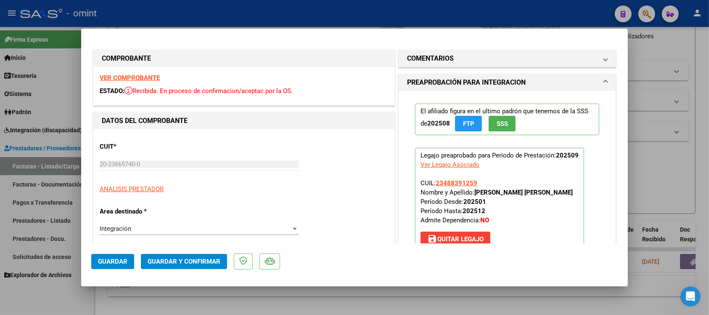
click at [149, 77] on strong "VER COMPROBANTE" at bounding box center [130, 78] width 60 height 8
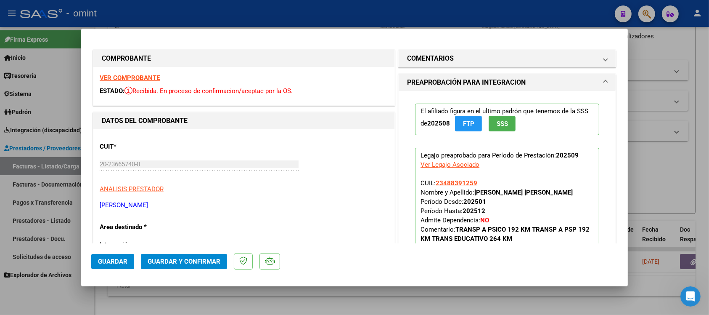
scroll to position [53, 0]
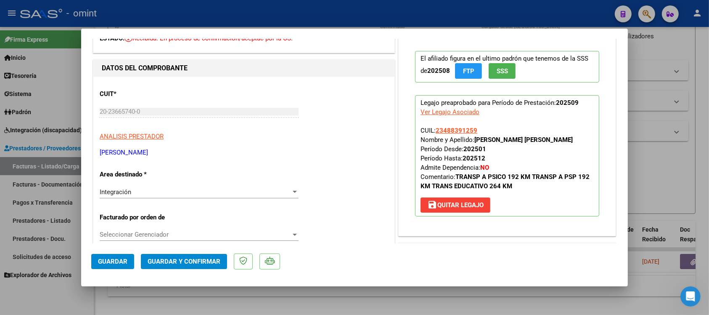
click at [198, 264] on span "Guardar y Confirmar" at bounding box center [184, 261] width 73 height 8
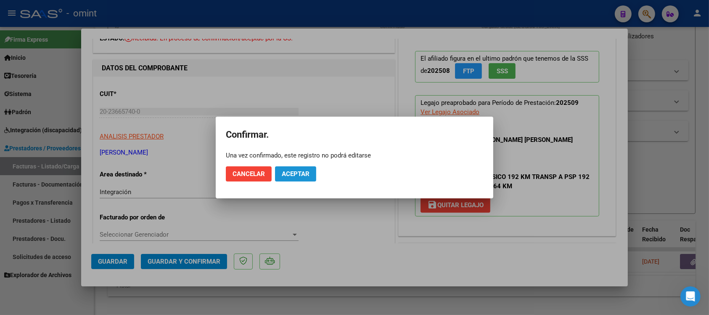
click at [292, 177] on span "Aceptar" at bounding box center [296, 174] width 28 height 8
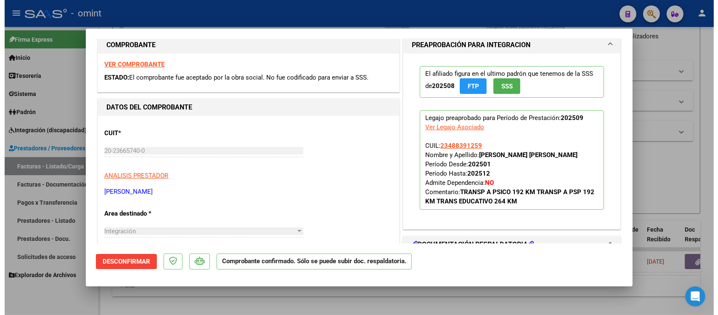
scroll to position [0, 0]
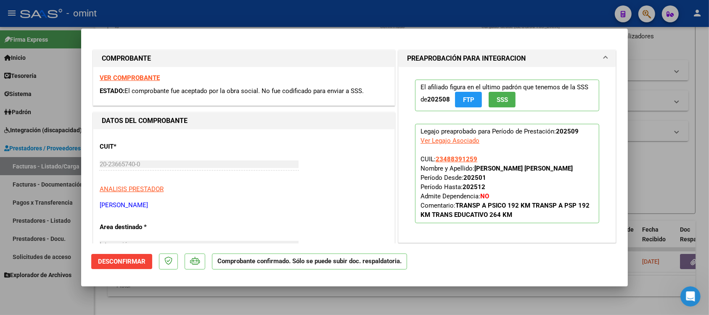
click at [231, 15] on div at bounding box center [354, 157] width 709 height 315
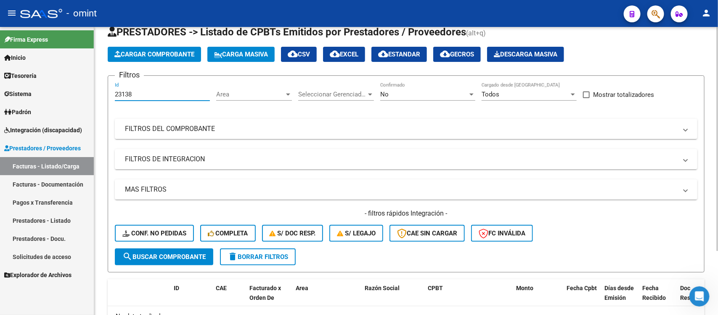
drag, startPoint x: 134, startPoint y: 35, endPoint x: 113, endPoint y: 33, distance: 21.1
click at [113, 33] on div "Video tutorial PRESTADORES -> Listado de CPBTs Emitidos por Prestadores / Prove…" at bounding box center [406, 189] width 624 height 373
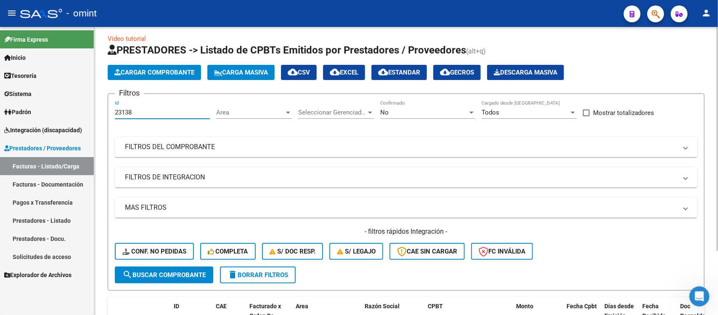
paste input "5"
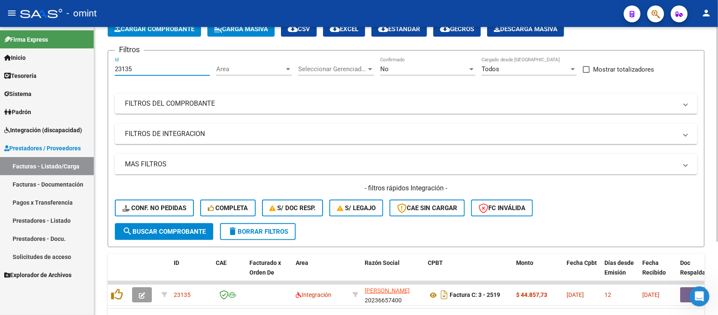
scroll to position [99, 0]
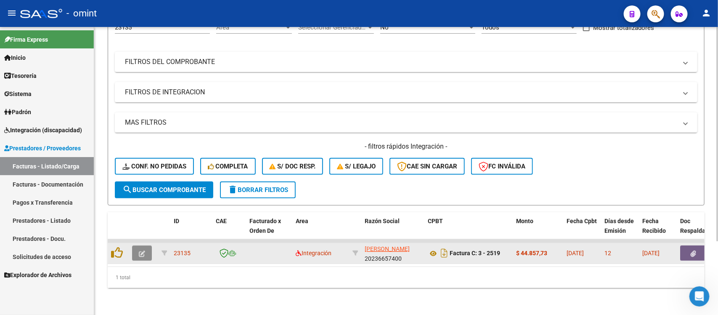
click at [139, 250] on icon "button" at bounding box center [142, 253] width 6 height 6
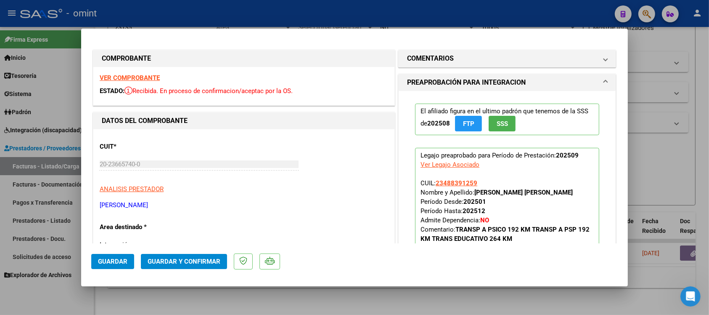
click at [138, 77] on strong "VER COMPROBANTE" at bounding box center [130, 78] width 60 height 8
click at [213, 261] on span "Guardar y Confirmar" at bounding box center [184, 261] width 73 height 8
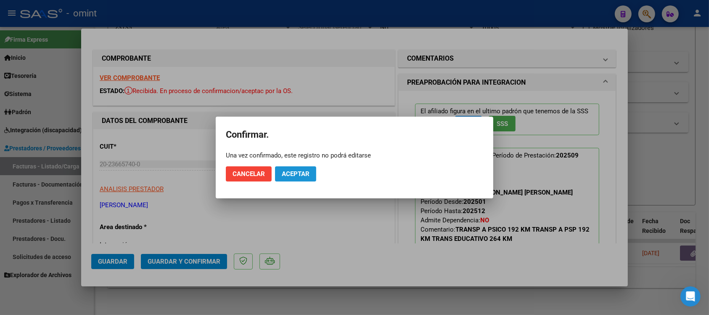
click at [303, 177] on span "Aceptar" at bounding box center [296, 174] width 28 height 8
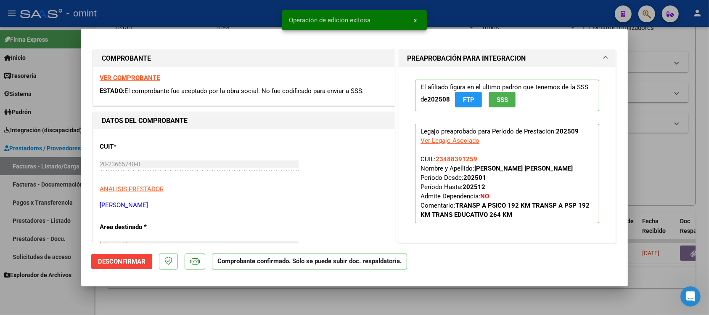
click at [190, 17] on div at bounding box center [354, 157] width 709 height 315
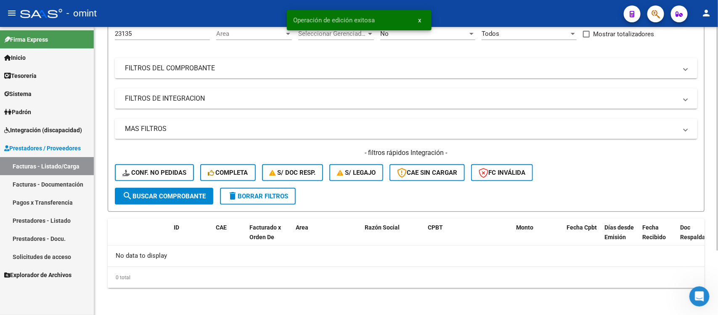
scroll to position [83, 0]
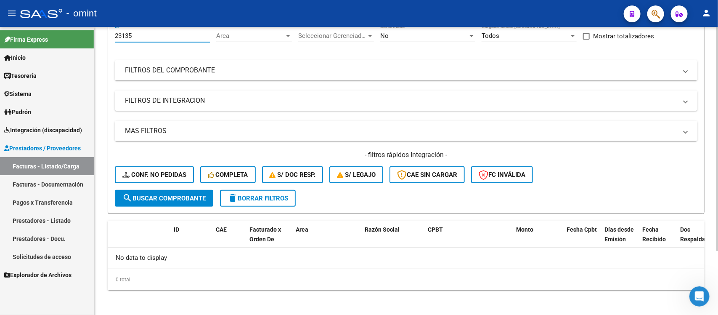
drag, startPoint x: 137, startPoint y: 36, endPoint x: 112, endPoint y: 39, distance: 25.5
click at [112, 39] on form "Filtros 23135 Id Area Area Seleccionar Gerenciador Seleccionar Gerenciador No C…" at bounding box center [406, 115] width 597 height 197
paste input "679"
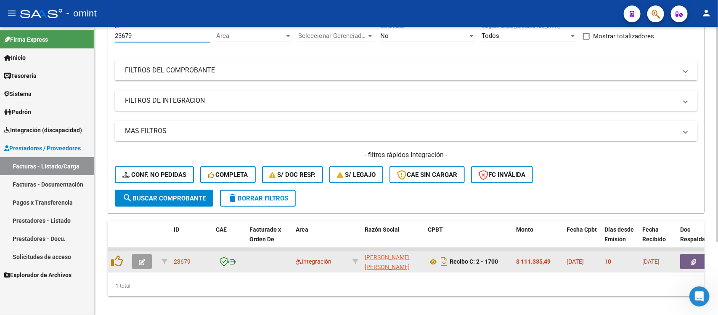
click at [140, 260] on icon "button" at bounding box center [142, 262] width 6 height 6
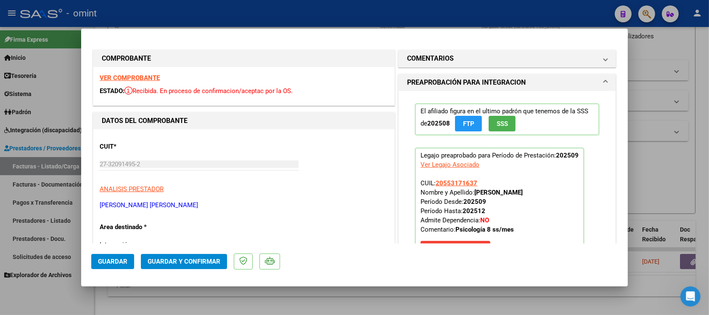
click at [110, 77] on strong "VER COMPROBANTE" at bounding box center [130, 78] width 60 height 8
click at [196, 259] on span "Guardar y Confirmar" at bounding box center [184, 261] width 73 height 8
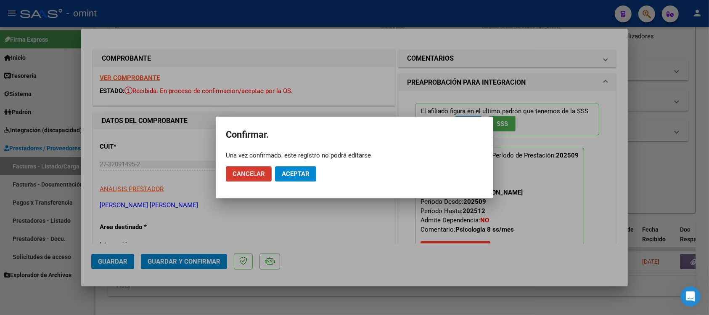
click at [288, 175] on span "Aceptar" at bounding box center [296, 174] width 28 height 8
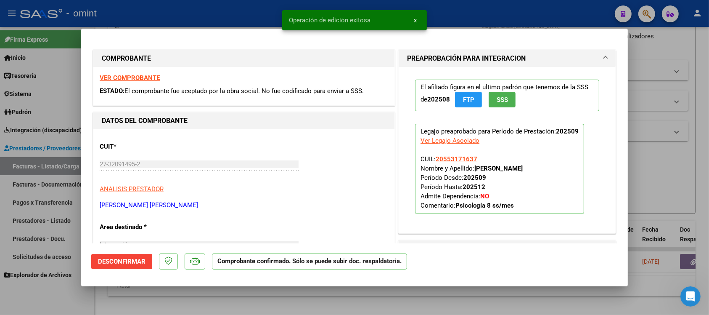
click at [217, 11] on div at bounding box center [354, 157] width 709 height 315
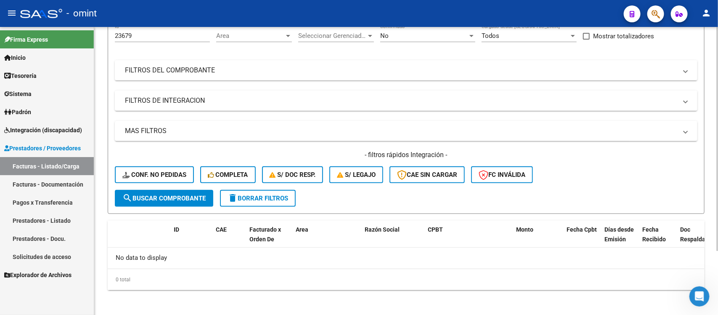
drag, startPoint x: 161, startPoint y: 39, endPoint x: 120, endPoint y: 38, distance: 41.2
click at [119, 38] on div "23679 Id" at bounding box center [162, 33] width 95 height 18
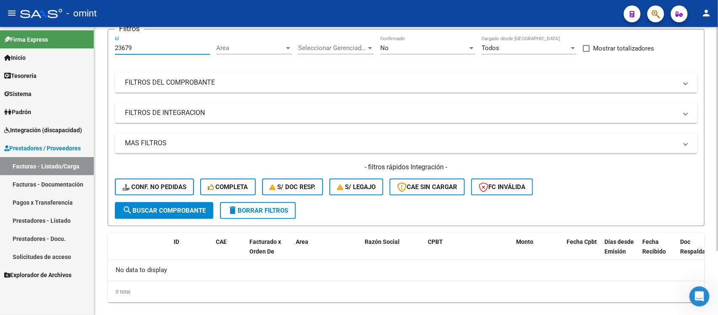
drag, startPoint x: 141, startPoint y: 34, endPoint x: 99, endPoint y: 39, distance: 42.7
click at [99, 39] on div "Video tutorial PRESTADORES -> Listado de CPBTs Emitidos por Prestadores / Prove…" at bounding box center [406, 142] width 624 height 373
paste input "2415"
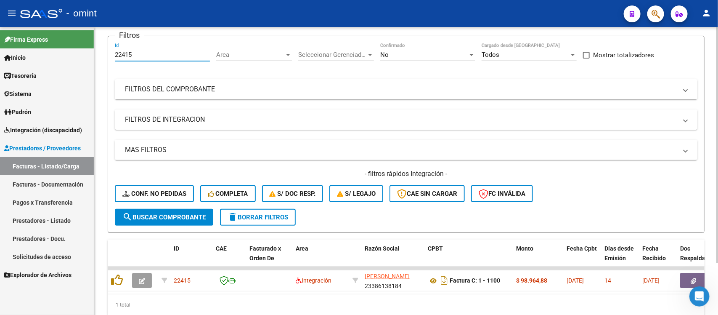
scroll to position [71, 0]
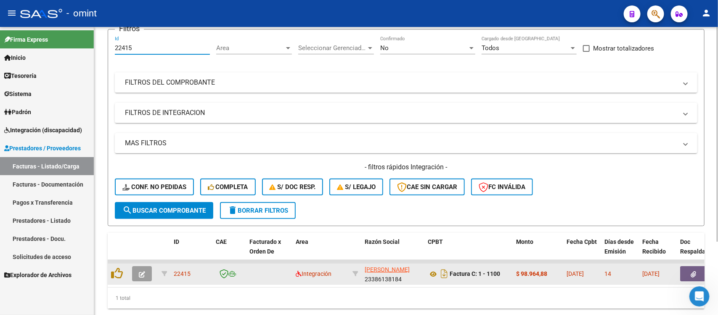
click at [139, 271] on icon "button" at bounding box center [142, 274] width 6 height 6
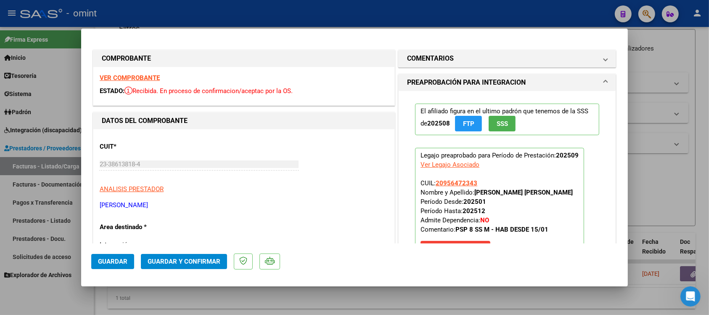
click at [157, 74] on strong "VER COMPROBANTE" at bounding box center [130, 78] width 60 height 8
click at [192, 258] on span "Guardar y Confirmar" at bounding box center [184, 261] width 73 height 8
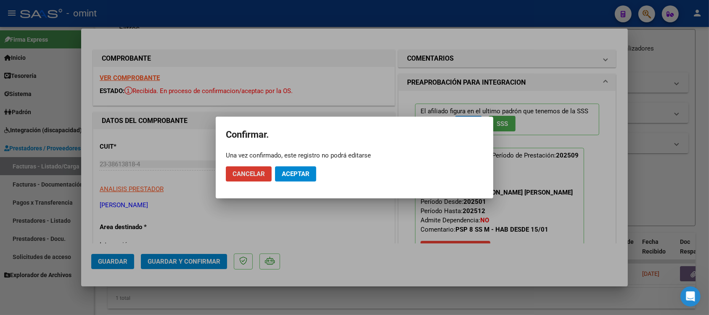
click at [290, 175] on span "Aceptar" at bounding box center [296, 174] width 28 height 8
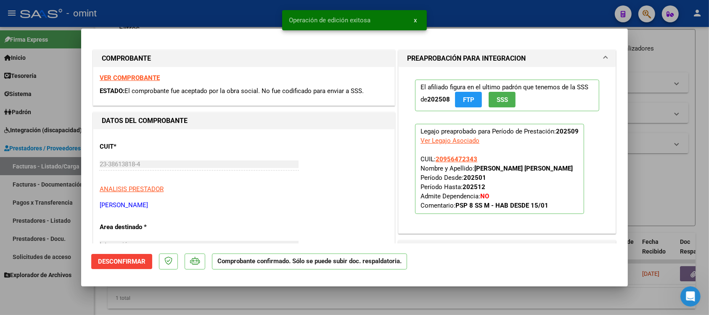
click at [230, 15] on div at bounding box center [354, 157] width 709 height 315
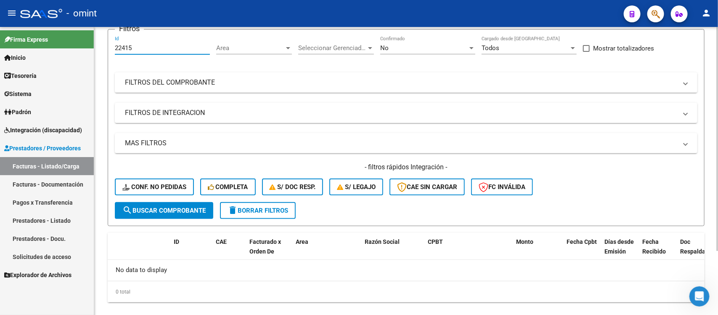
drag, startPoint x: 134, startPoint y: 47, endPoint x: 107, endPoint y: 51, distance: 26.8
click at [108, 49] on form "Filtros 22415 Id Area Area Seleccionar Gerenciador Seleccionar Gerenciador No C…" at bounding box center [406, 127] width 597 height 197
paste input "495"
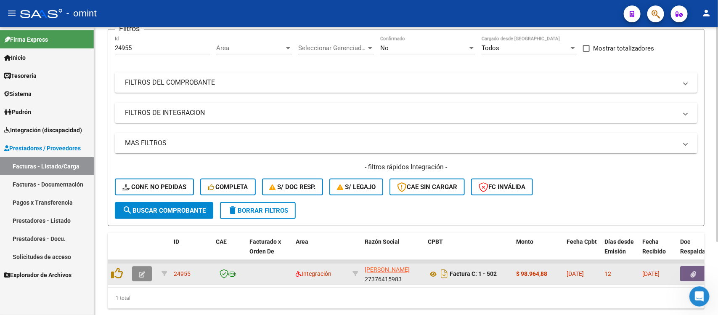
click at [141, 274] on icon "button" at bounding box center [142, 274] width 6 height 6
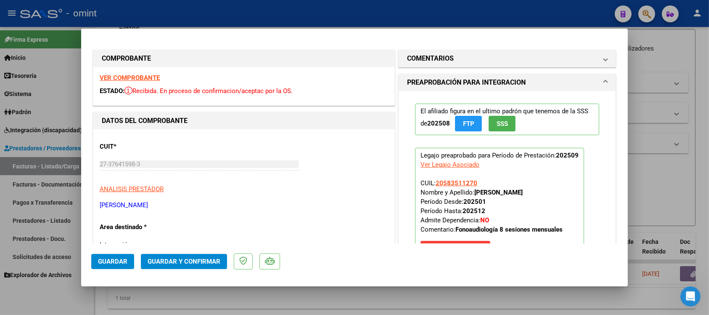
click at [135, 80] on strong "VER COMPROBANTE" at bounding box center [130, 78] width 60 height 8
click at [196, 256] on button "Guardar y Confirmar" at bounding box center [184, 261] width 86 height 15
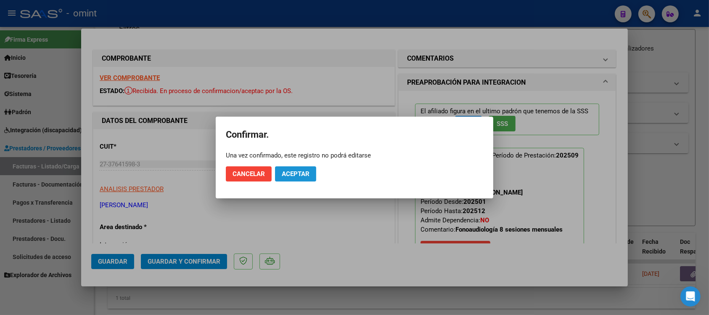
click at [288, 175] on span "Aceptar" at bounding box center [296, 174] width 28 height 8
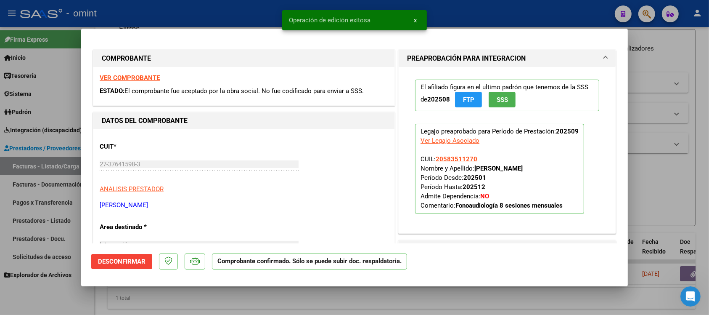
click at [185, 16] on div at bounding box center [354, 157] width 709 height 315
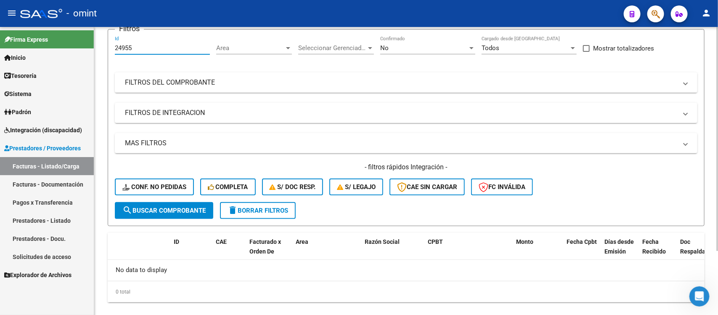
drag, startPoint x: 160, startPoint y: 47, endPoint x: 108, endPoint y: 57, distance: 52.3
click at [108, 56] on form "Filtros 24955 Id Area Area Seleccionar Gerenciador Seleccionar Gerenciador No C…" at bounding box center [406, 127] width 597 height 197
paste input "19"
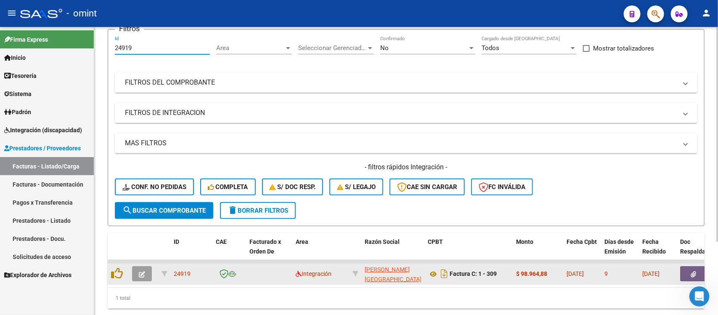
click at [137, 280] on datatable-body-cell at bounding box center [143, 273] width 29 height 21
click at [141, 271] on icon "button" at bounding box center [142, 274] width 6 height 6
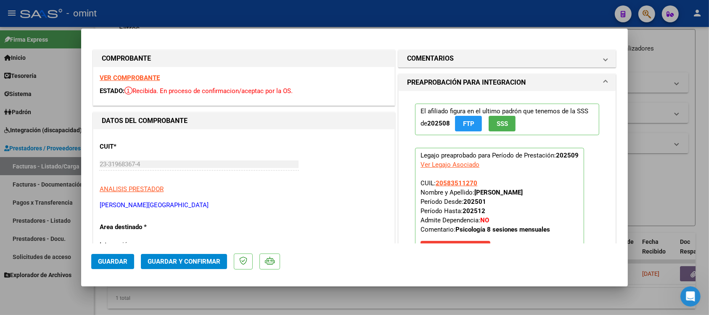
click at [130, 75] on strong "VER COMPROBANTE" at bounding box center [130, 78] width 60 height 8
click at [207, 257] on span "Guardar y Confirmar" at bounding box center [184, 261] width 73 height 8
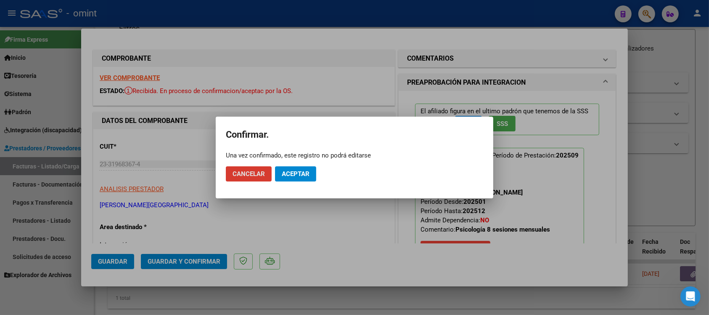
click at [307, 172] on span "Aceptar" at bounding box center [296, 174] width 28 height 8
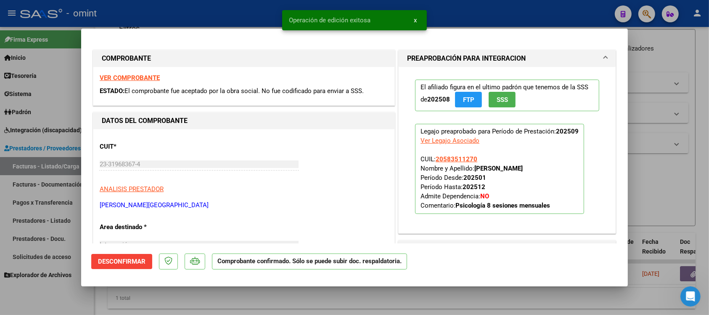
click at [197, 10] on div at bounding box center [354, 157] width 709 height 315
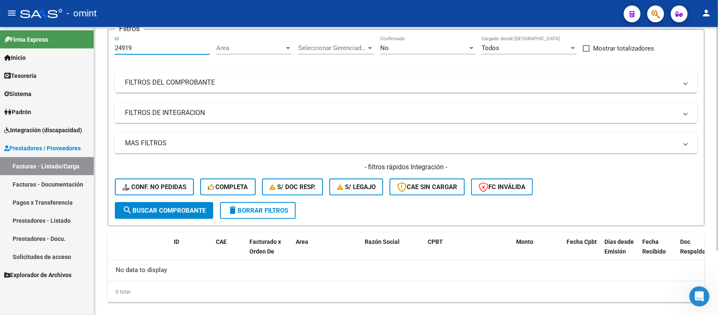
drag, startPoint x: 173, startPoint y: 49, endPoint x: 118, endPoint y: 52, distance: 55.2
click at [118, 52] on div "24919 Id" at bounding box center [162, 45] width 95 height 18
click at [115, 52] on div "24919 Id" at bounding box center [162, 45] width 95 height 18
click at [137, 48] on input "24919" at bounding box center [162, 48] width 95 height 8
drag, startPoint x: 139, startPoint y: 48, endPoint x: 108, endPoint y: 51, distance: 31.7
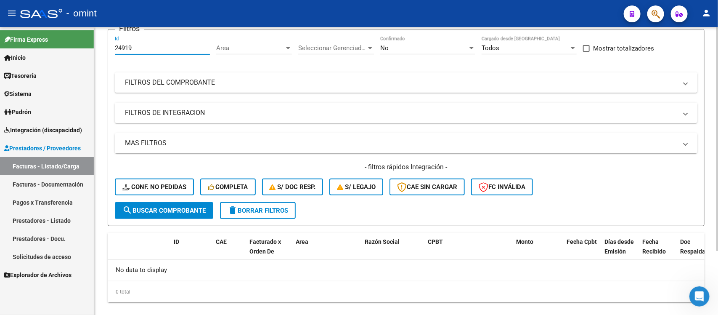
click at [108, 51] on form "Filtros 24919 Id Area Area Seleccionar Gerenciador Seleccionar Gerenciador No C…" at bounding box center [406, 127] width 597 height 197
paste input "3997"
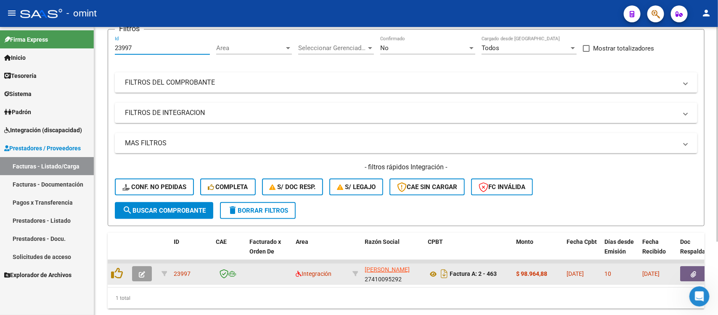
click at [143, 274] on icon "button" at bounding box center [142, 274] width 6 height 6
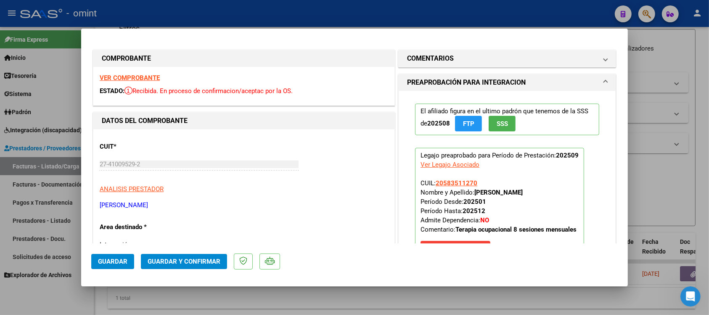
click at [144, 76] on strong "VER COMPROBANTE" at bounding box center [130, 78] width 60 height 8
click at [202, 259] on span "Guardar y Confirmar" at bounding box center [184, 261] width 73 height 8
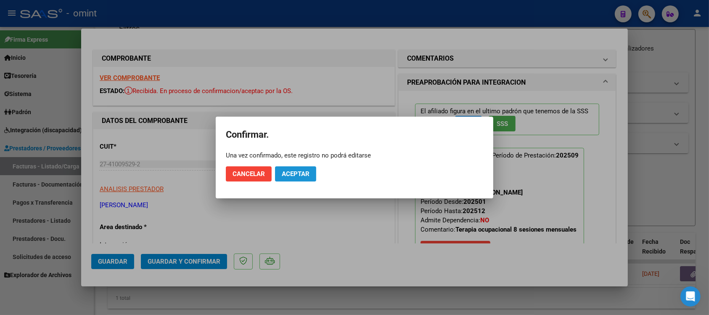
click at [293, 178] on button "Aceptar" at bounding box center [295, 173] width 41 height 15
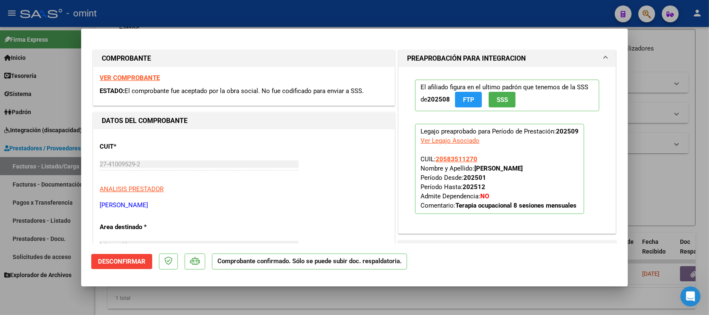
click at [137, 17] on div at bounding box center [354, 157] width 709 height 315
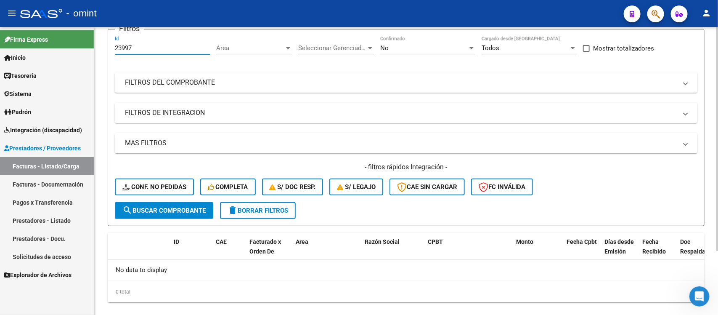
drag, startPoint x: 131, startPoint y: 49, endPoint x: 106, endPoint y: 48, distance: 25.7
click at [106, 48] on div "Video tutorial PRESTADORES -> Listado de CPBTs Emitidos por Prestadores / Prove…" at bounding box center [406, 142] width 624 height 373
paste input "2646"
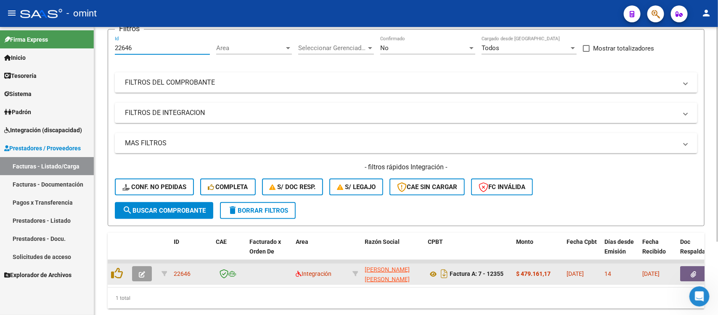
click at [142, 276] on button "button" at bounding box center [142, 273] width 20 height 15
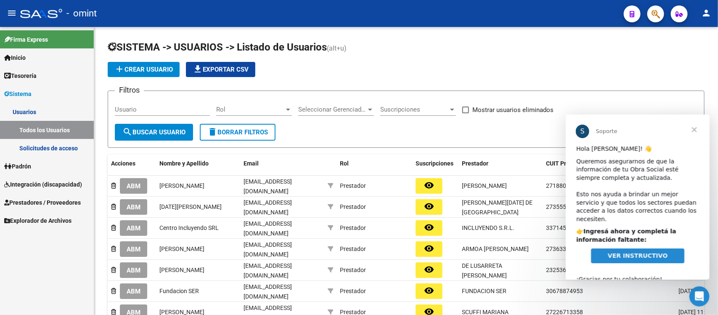
click at [696, 130] on span "Cerrar" at bounding box center [694, 129] width 30 height 30
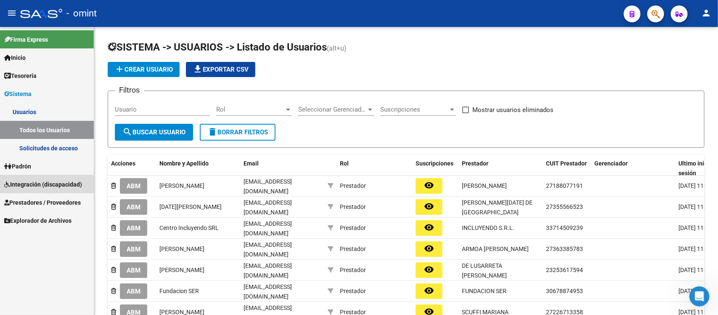
click at [24, 189] on link "Integración (discapacidad)" at bounding box center [47, 184] width 94 height 18
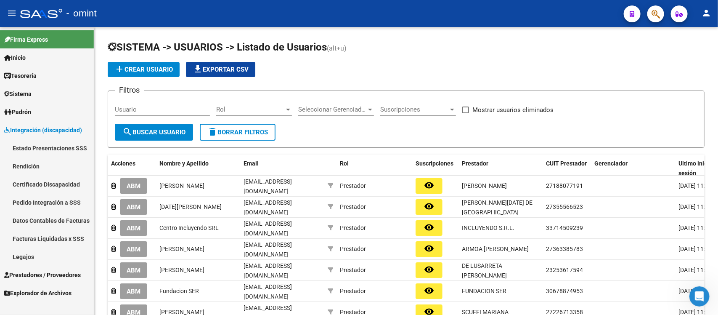
click at [32, 259] on link "Legajos" at bounding box center [47, 256] width 94 height 18
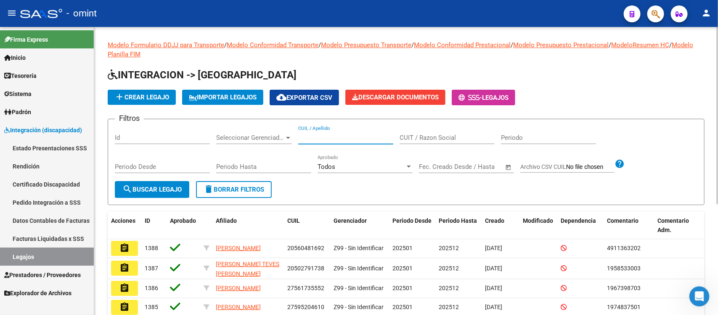
click at [356, 135] on input "CUIL / Apellido" at bounding box center [345, 138] width 95 height 8
paste input "23488391259"
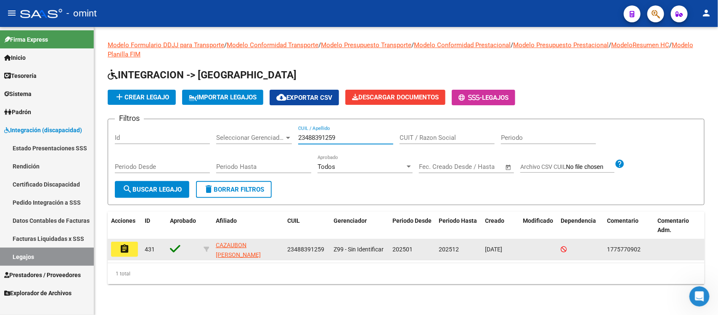
type input "23488391259"
click at [135, 239] on datatable-body-cell "assignment" at bounding box center [125, 249] width 34 height 21
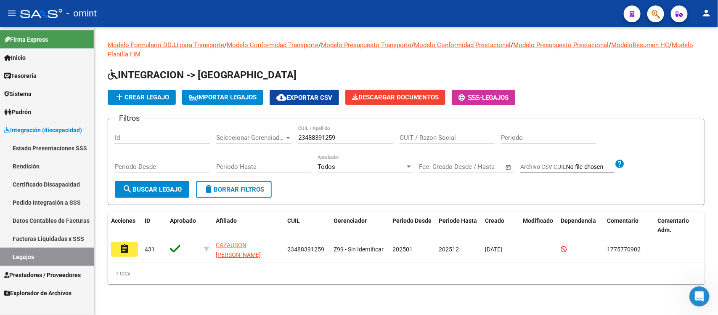
click at [131, 246] on button "assignment" at bounding box center [124, 248] width 27 height 15
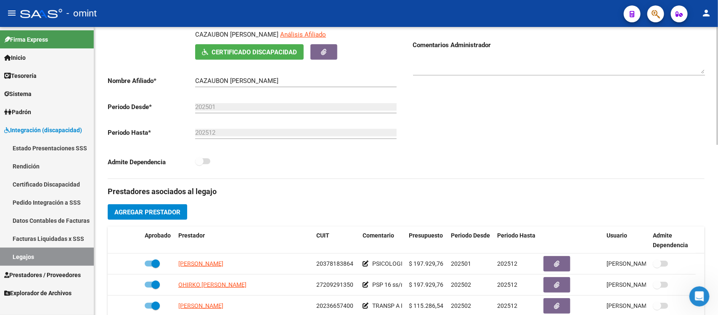
scroll to position [53, 0]
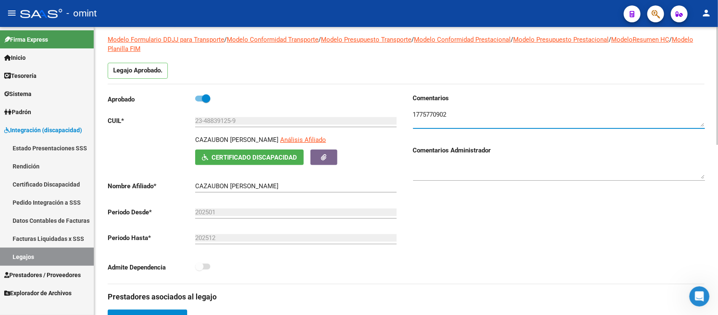
click at [427, 112] on textarea at bounding box center [559, 118] width 292 height 17
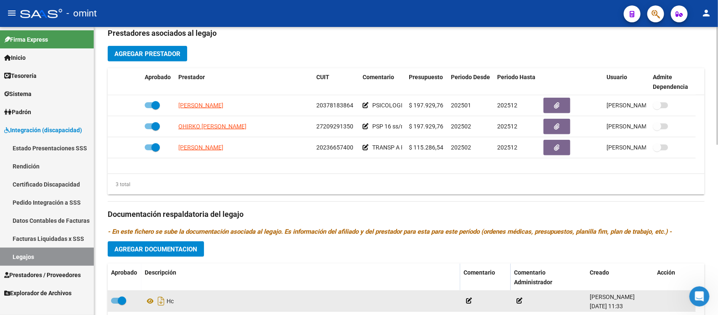
scroll to position [312, 0]
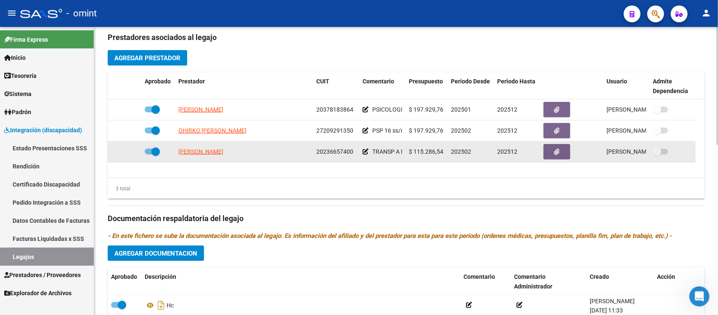
click at [363, 151] on icon at bounding box center [365, 151] width 6 height 6
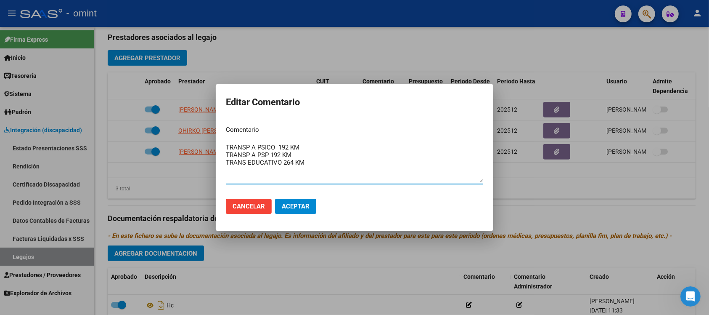
type textarea "TRANSP A PSICO 192 KM TRANSP A PSP 192 KM TRANS EDUCATIVO 264 KM"
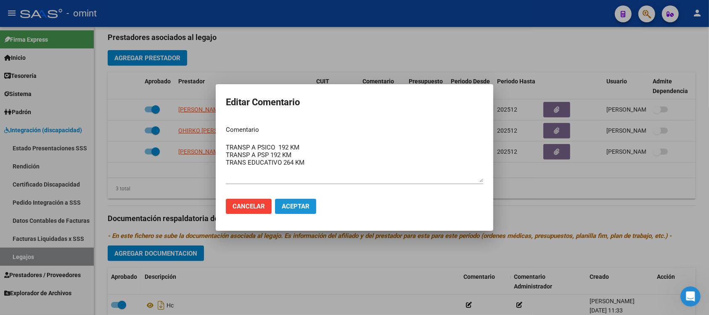
click at [290, 210] on button "Aceptar" at bounding box center [295, 205] width 41 height 15
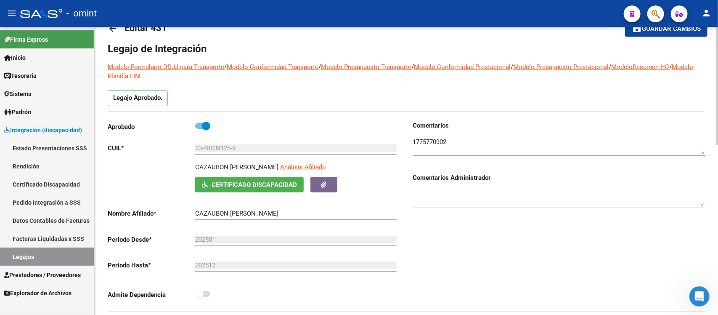
scroll to position [0, 0]
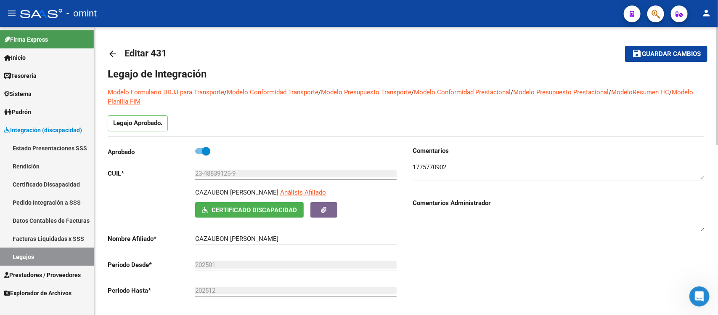
click at [114, 60] on link "arrow_back" at bounding box center [116, 54] width 17 height 20
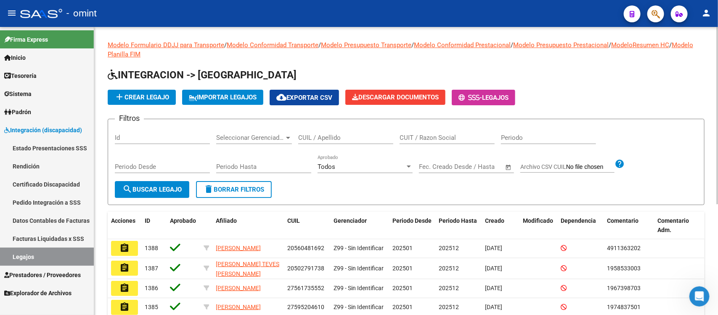
click at [363, 134] on input "CUIL / Apellido" at bounding box center [345, 138] width 95 height 8
paste input "20583760955"
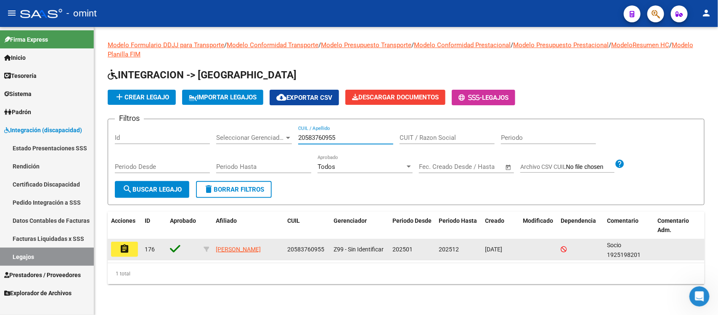
type input "20583760955"
click at [130, 250] on button "assignment" at bounding box center [124, 248] width 27 height 15
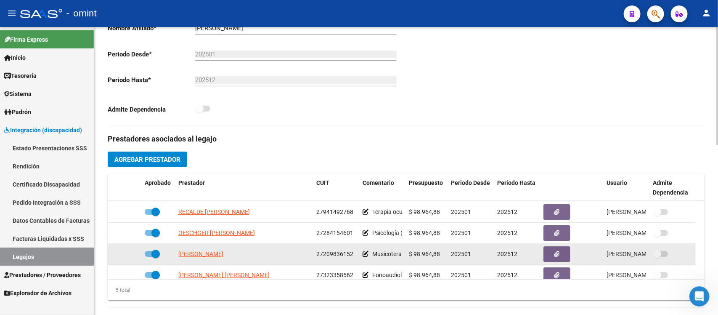
scroll to position [30, 0]
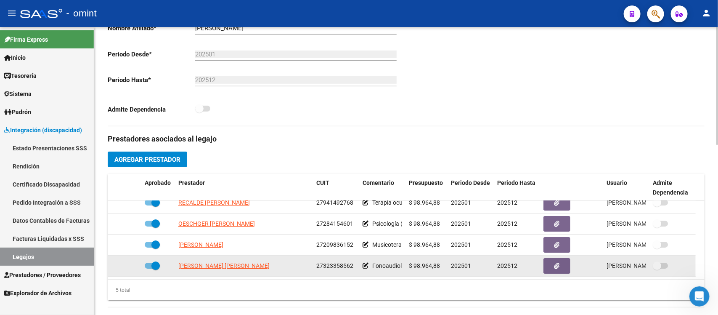
click at [365, 264] on icon at bounding box center [365, 265] width 6 height 6
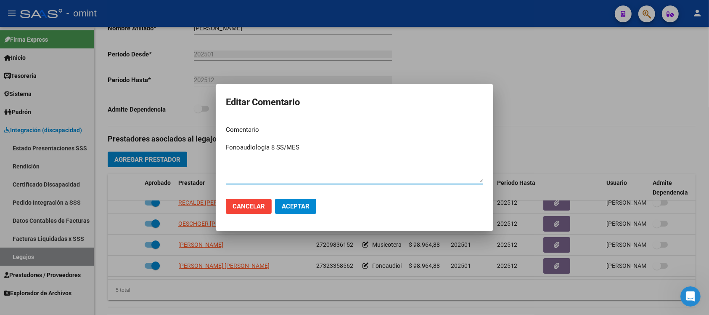
type textarea "Fonoaudiología 8 SS/MES"
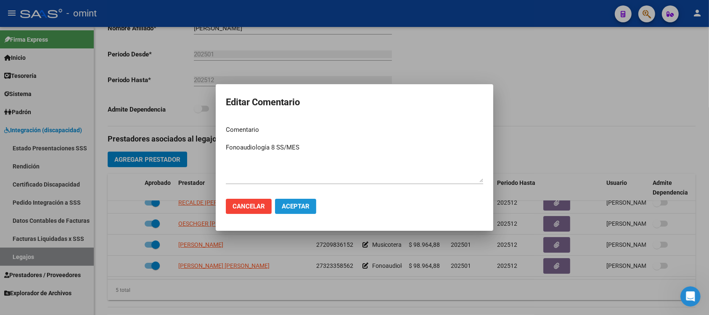
click at [303, 204] on span "Aceptar" at bounding box center [296, 206] width 28 height 8
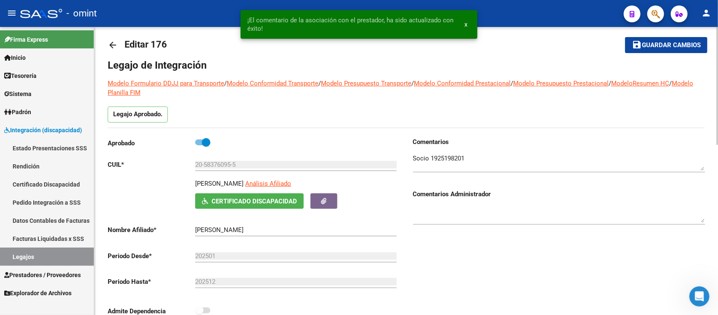
scroll to position [0, 0]
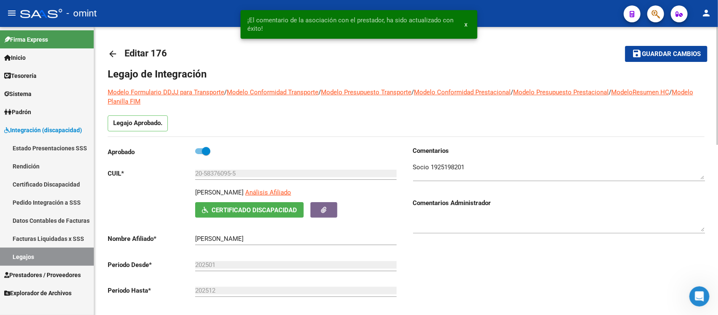
click at [116, 52] on mat-icon "arrow_back" at bounding box center [113, 54] width 10 height 10
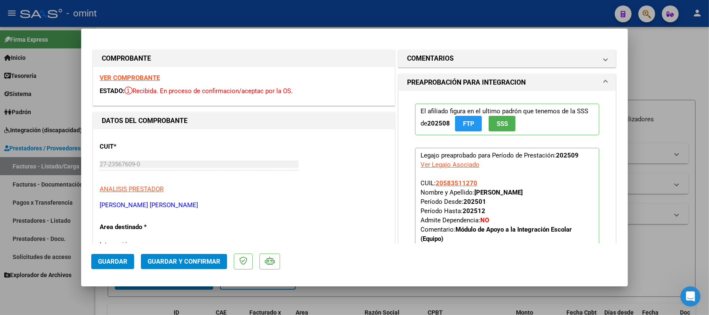
scroll to position [71, 0]
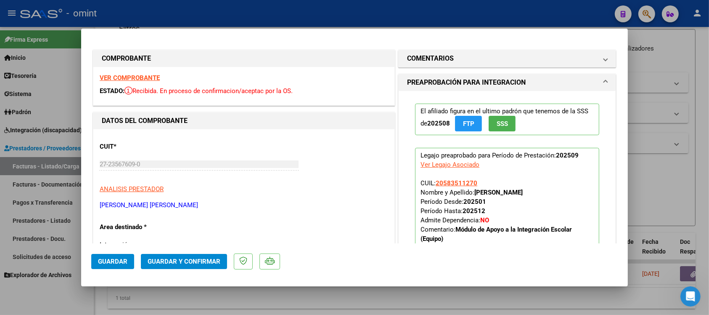
click at [146, 78] on strong "VER COMPROBANTE" at bounding box center [130, 78] width 60 height 8
click at [218, 259] on span "Guardar y Confirmar" at bounding box center [184, 261] width 73 height 8
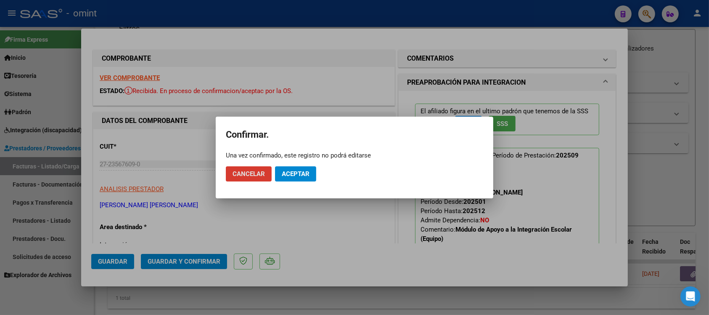
click at [301, 173] on span "Aceptar" at bounding box center [296, 174] width 28 height 8
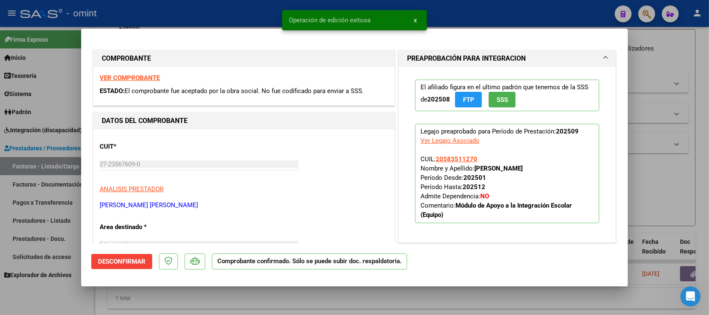
click at [196, 11] on div at bounding box center [354, 157] width 709 height 315
type input "$ 0,00"
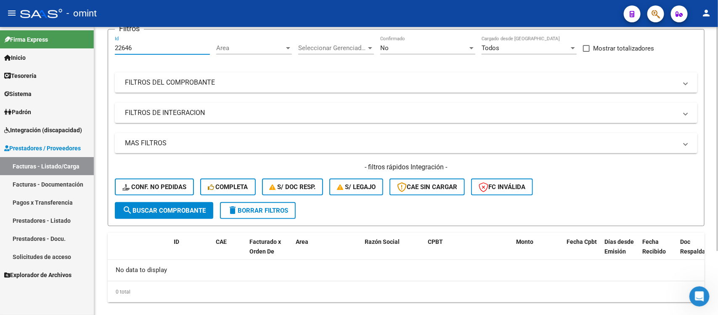
drag, startPoint x: 138, startPoint y: 45, endPoint x: 103, endPoint y: 47, distance: 34.1
click at [103, 47] on div "Video tutorial PRESTADORES -> Listado de CPBTs Emitidos por Prestadores / Prove…" at bounding box center [406, 142] width 624 height 373
paste input "969"
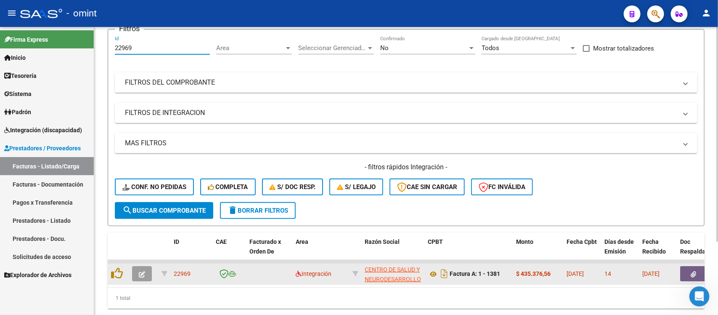
type input "22969"
click at [139, 263] on datatable-body-cell at bounding box center [143, 273] width 29 height 21
click at [140, 271] on icon "button" at bounding box center [142, 274] width 6 height 6
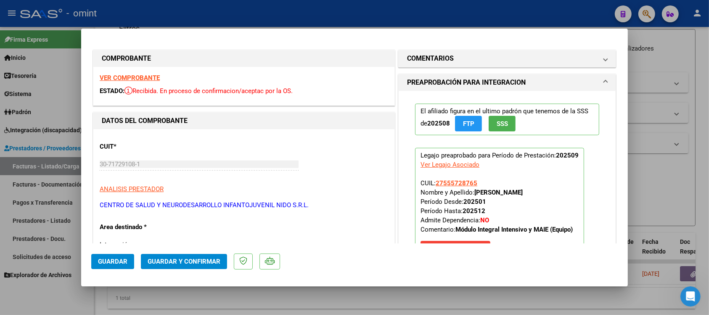
click at [120, 77] on strong "VER COMPROBANTE" at bounding box center [130, 78] width 60 height 8
click at [168, 266] on button "Guardar y Confirmar" at bounding box center [184, 261] width 86 height 15
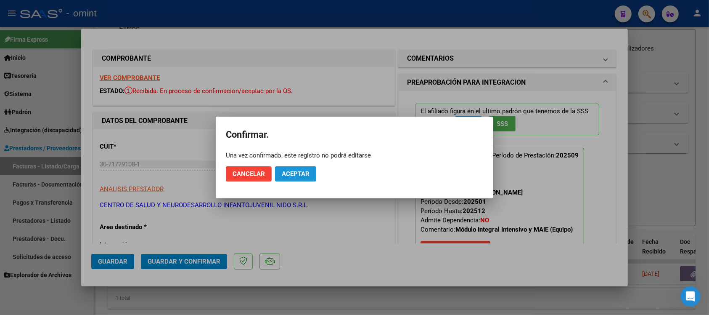
click at [303, 177] on span "Aceptar" at bounding box center [296, 174] width 28 height 8
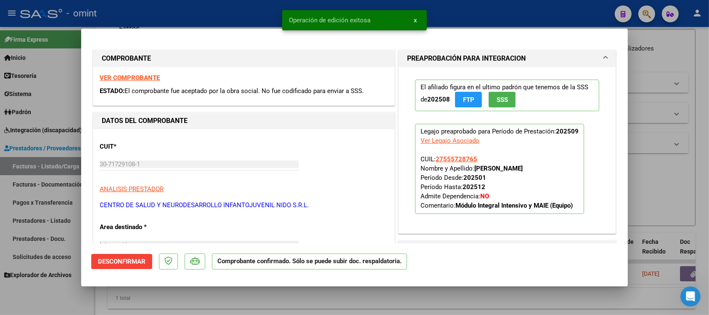
click at [169, 16] on div at bounding box center [354, 157] width 709 height 315
type input "$ 0,00"
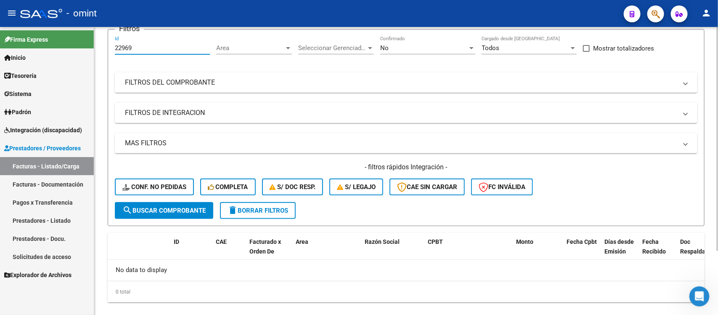
drag, startPoint x: 135, startPoint y: 45, endPoint x: 95, endPoint y: 49, distance: 40.5
click at [95, 49] on div "Video tutorial PRESTADORES -> Listado de CPBTs Emitidos por Prestadores / Prove…" at bounding box center [406, 142] width 624 height 373
paste input "8"
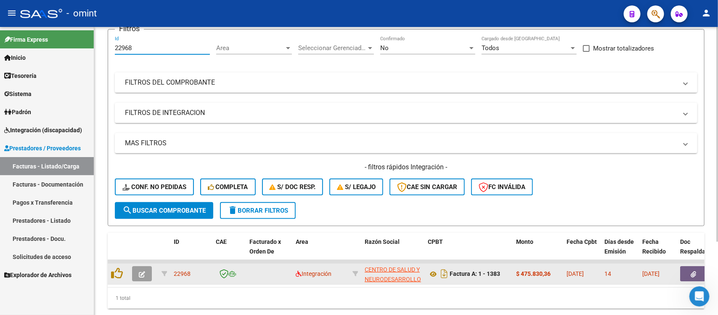
type input "22968"
click at [143, 271] on icon "button" at bounding box center [142, 274] width 6 height 6
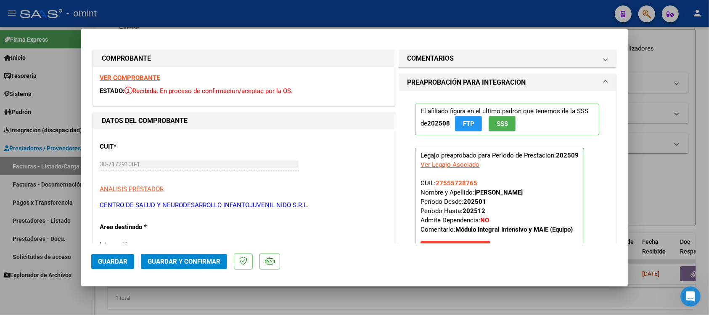
click at [141, 78] on strong "VER COMPROBANTE" at bounding box center [130, 78] width 60 height 8
click at [206, 259] on span "Guardar y Confirmar" at bounding box center [184, 261] width 73 height 8
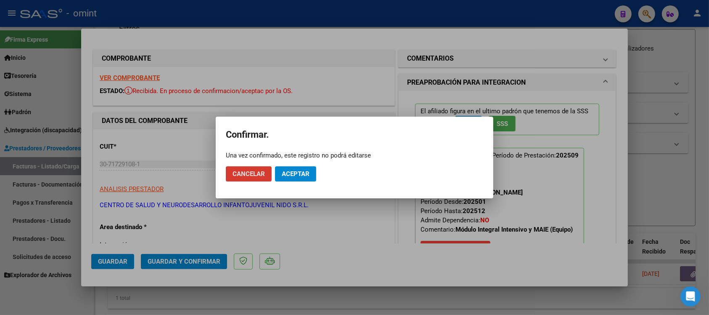
click at [282, 174] on span "Aceptar" at bounding box center [296, 174] width 28 height 8
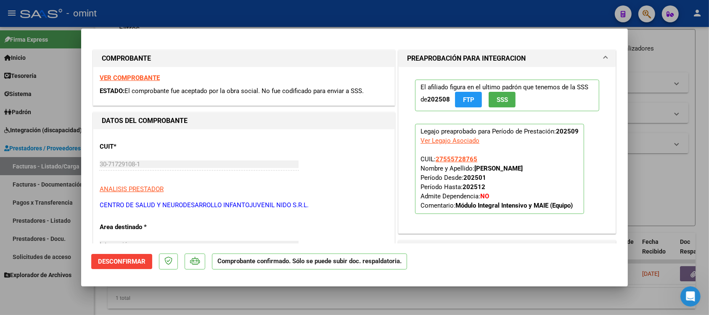
click at [164, 9] on div at bounding box center [354, 157] width 709 height 315
type input "$ 0,00"
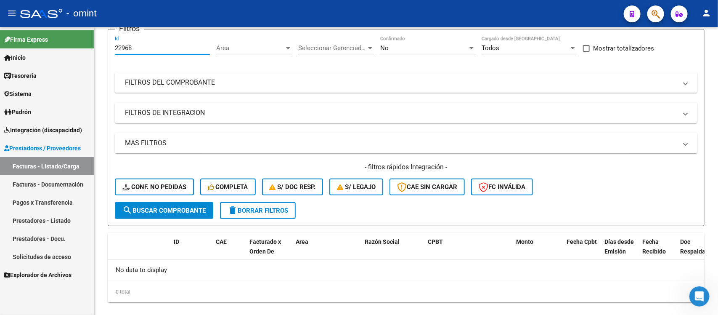
drag, startPoint x: 139, startPoint y: 43, endPoint x: 93, endPoint y: 50, distance: 46.4
click at [93, 50] on mat-sidenav-container "Firma Express Inicio Calendario SSS Instructivos Contacto OS Tesorería Extracto…" at bounding box center [359, 171] width 718 height 288
paste input "3793"
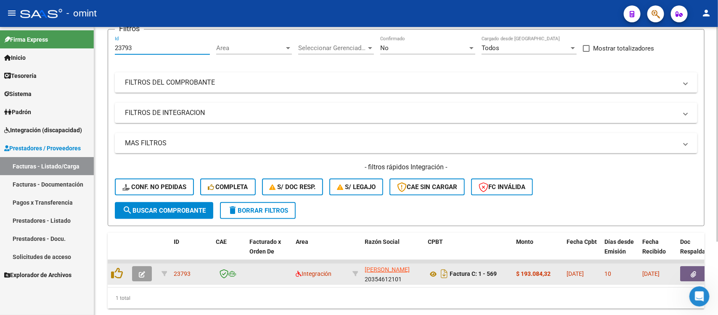
type input "23793"
click at [142, 271] on icon "button" at bounding box center [142, 274] width 6 height 6
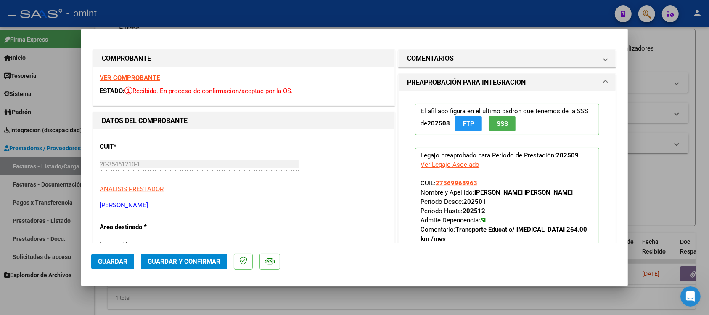
click at [145, 80] on strong "VER COMPROBANTE" at bounding box center [130, 78] width 60 height 8
click at [192, 264] on span "Guardar y Confirmar" at bounding box center [184, 261] width 73 height 8
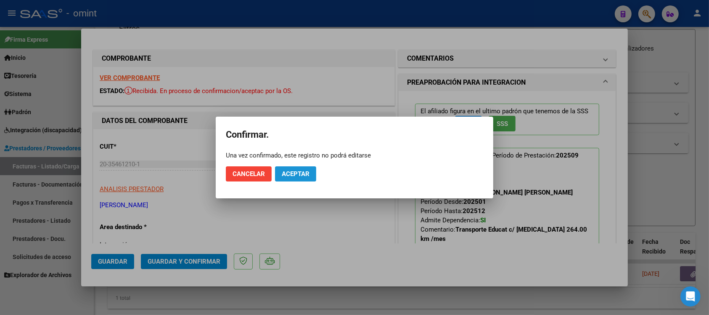
click at [304, 178] on button "Aceptar" at bounding box center [295, 173] width 41 height 15
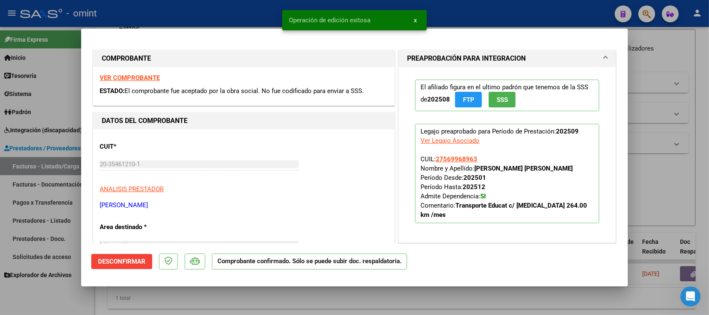
click at [255, 10] on div at bounding box center [354, 157] width 709 height 315
type input "$ 0,00"
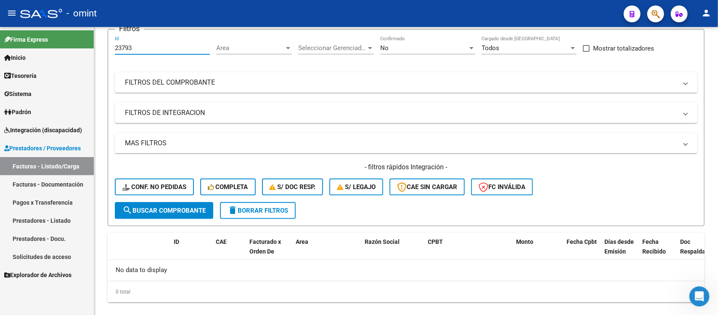
drag, startPoint x: 147, startPoint y: 44, endPoint x: 72, endPoint y: 54, distance: 75.9
click at [72, 54] on mat-sidenav-container "Firma Express Inicio Calendario SSS Instructivos Contacto OS Tesorería Extracto…" at bounding box center [359, 171] width 718 height 288
paste input "2967"
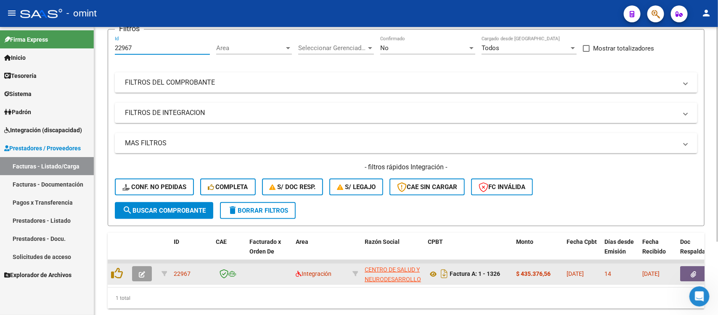
type input "22967"
click at [148, 270] on button "button" at bounding box center [142, 273] width 20 height 15
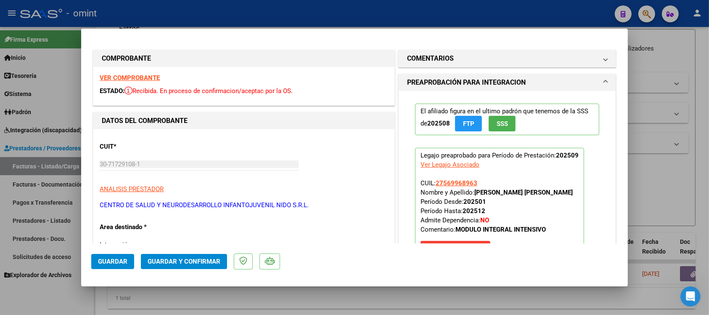
click at [133, 80] on strong "VER COMPROBANTE" at bounding box center [130, 78] width 60 height 8
click at [185, 258] on span "Guardar y Confirmar" at bounding box center [184, 261] width 73 height 8
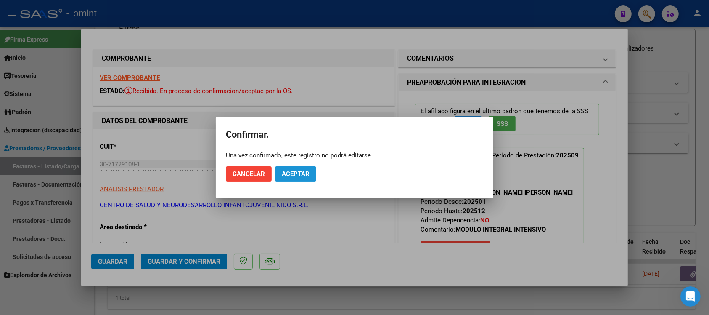
click at [294, 167] on button "Aceptar" at bounding box center [295, 173] width 41 height 15
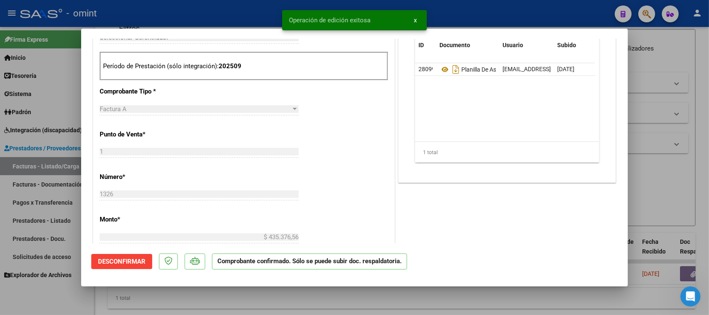
scroll to position [263, 0]
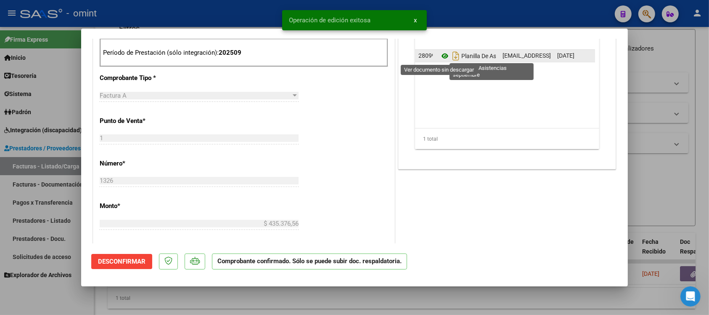
click at [439, 55] on icon at bounding box center [444, 56] width 11 height 10
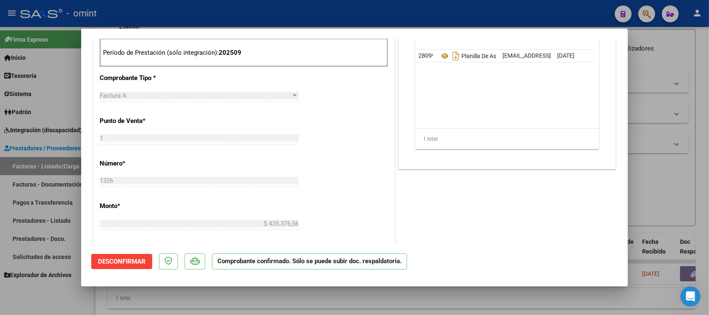
click at [163, 16] on div at bounding box center [354, 157] width 709 height 315
type input "$ 0,00"
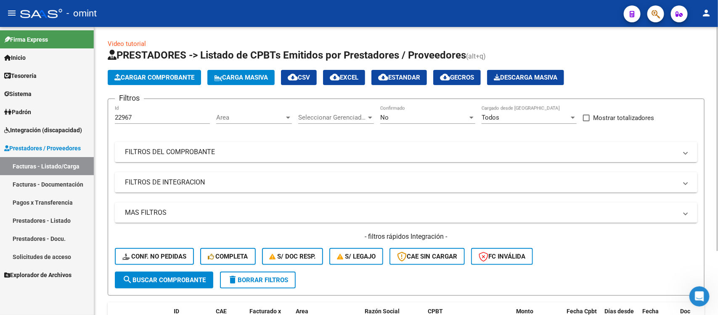
scroll to position [0, 0]
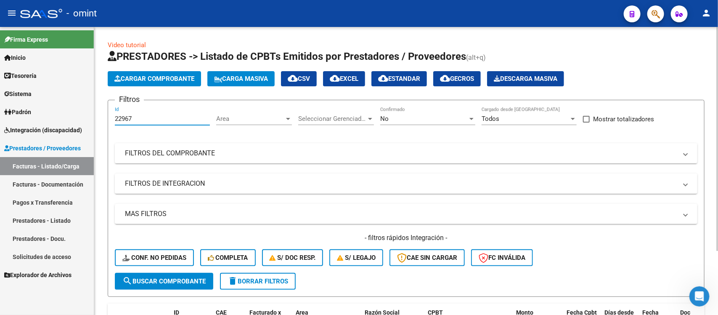
drag, startPoint x: 115, startPoint y: 118, endPoint x: 104, endPoint y: 116, distance: 11.0
click at [104, 116] on div "Video tutorial PRESTADORES -> Listado de CPBTs Emitidos por Prestadores / Prove…" at bounding box center [406, 213] width 624 height 373
paste input "141"
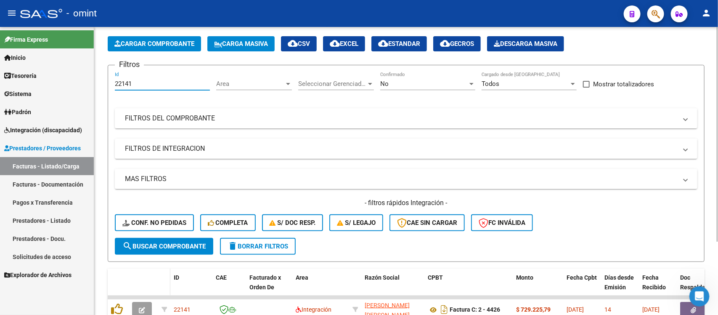
scroll to position [99, 0]
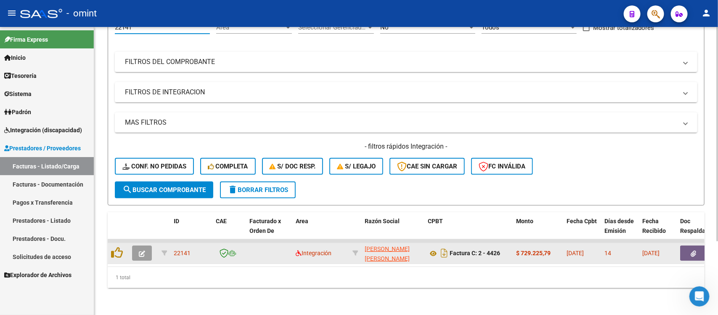
type input "22141"
click at [144, 250] on icon "button" at bounding box center [142, 253] width 6 height 6
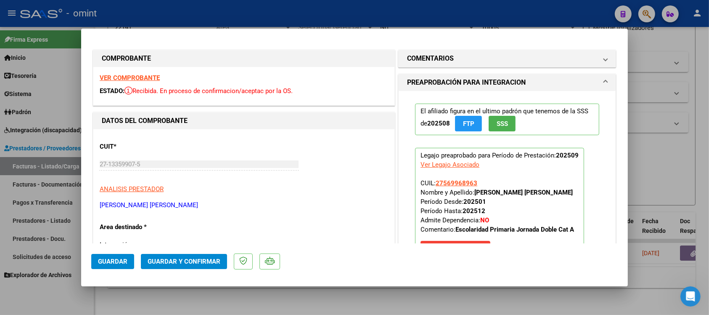
click at [147, 76] on strong "VER COMPROBANTE" at bounding box center [130, 78] width 60 height 8
click at [206, 258] on span "Guardar y Confirmar" at bounding box center [184, 261] width 73 height 8
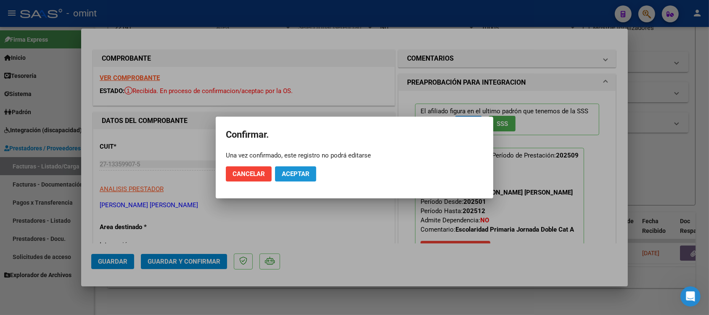
click at [301, 181] on button "Aceptar" at bounding box center [295, 173] width 41 height 15
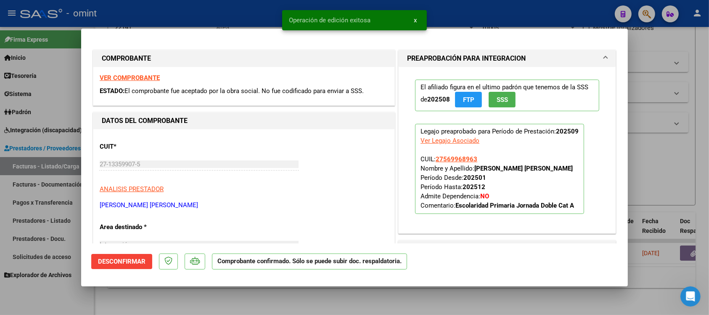
click at [198, 15] on div at bounding box center [354, 157] width 709 height 315
type input "$ 0,00"
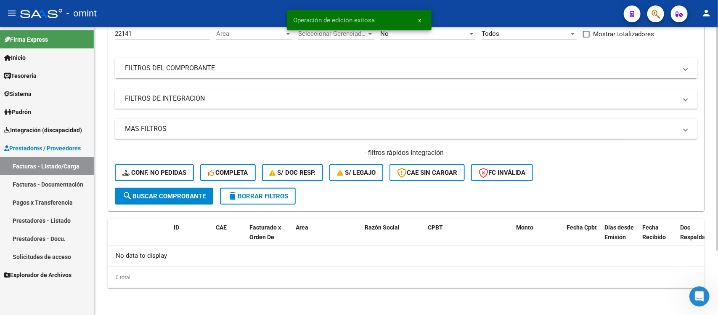
scroll to position [83, 0]
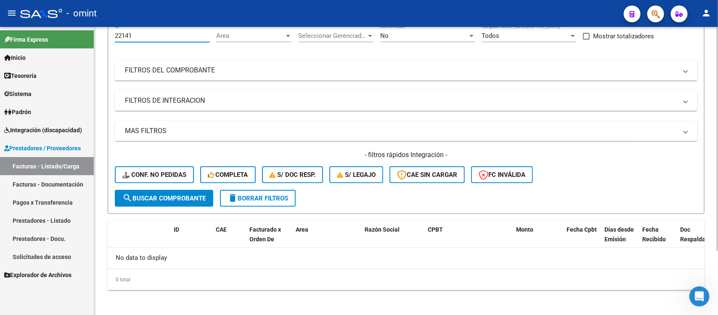
drag, startPoint x: 141, startPoint y: 32, endPoint x: 96, endPoint y: 43, distance: 46.2
click at [96, 43] on div "Video tutorial PRESTADORES -> Listado de CPBTs Emitidos por Prestadores / Prove…" at bounding box center [406, 130] width 624 height 373
paste input "4942"
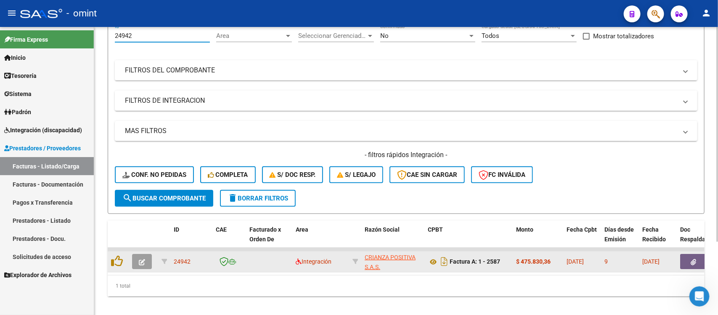
type input "24942"
click at [140, 259] on icon "button" at bounding box center [142, 262] width 6 height 6
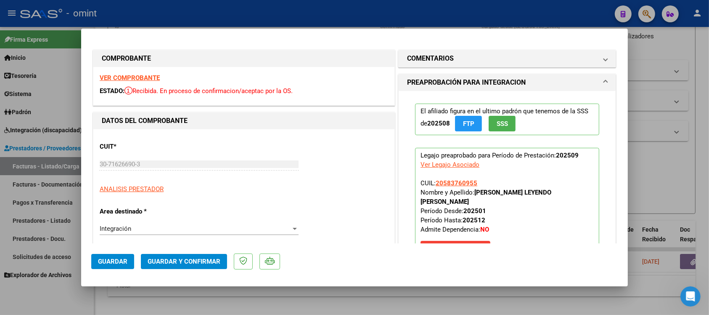
click at [118, 76] on strong "VER COMPROBANTE" at bounding box center [130, 78] width 60 height 8
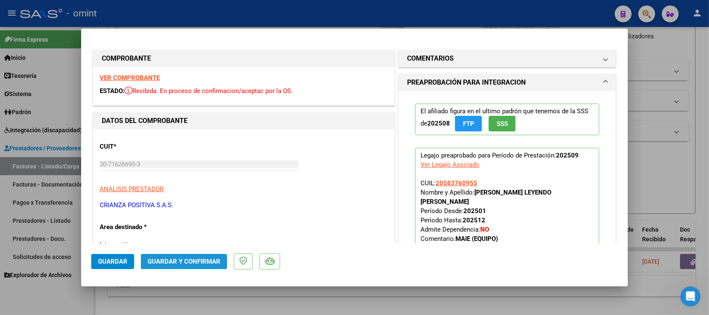
click at [208, 258] on span "Guardar y Confirmar" at bounding box center [184, 261] width 73 height 8
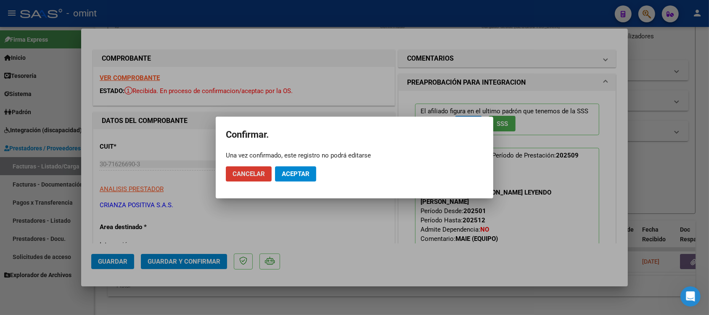
click at [305, 174] on span "Aceptar" at bounding box center [296, 174] width 28 height 8
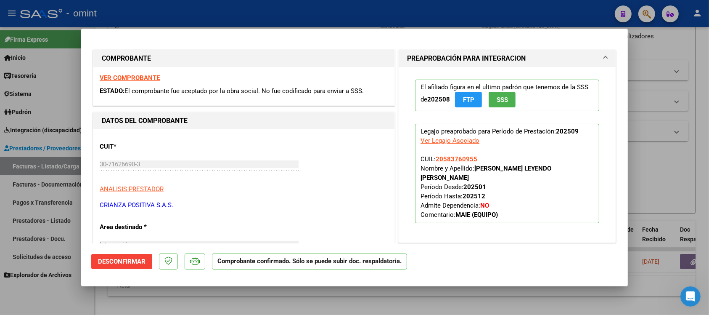
click at [151, 15] on div at bounding box center [354, 157] width 709 height 315
type input "$ 0,00"
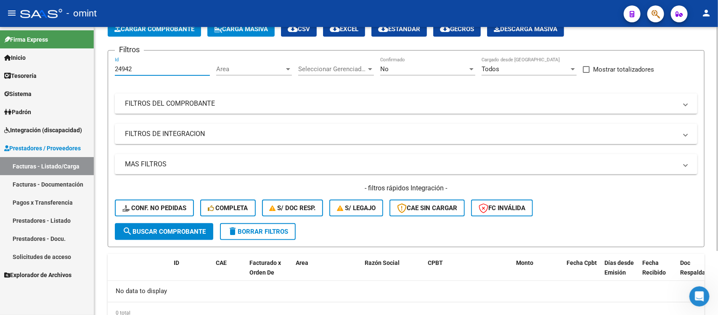
scroll to position [39, 0]
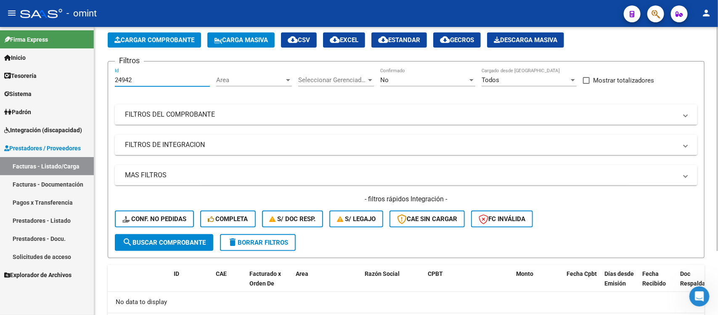
drag, startPoint x: 132, startPoint y: 34, endPoint x: 114, endPoint y: 36, distance: 18.2
click at [114, 36] on app-list-header "PRESTADORES -> Listado de CPBTs Emitidos por Prestadores / Proveedores (alt+q) …" at bounding box center [406, 134] width 597 height 247
paste input "495"
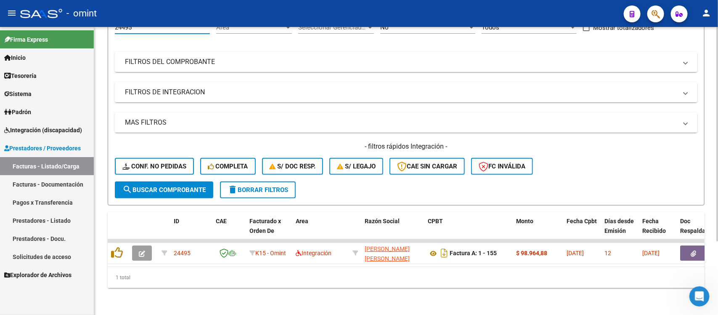
scroll to position [99, 0]
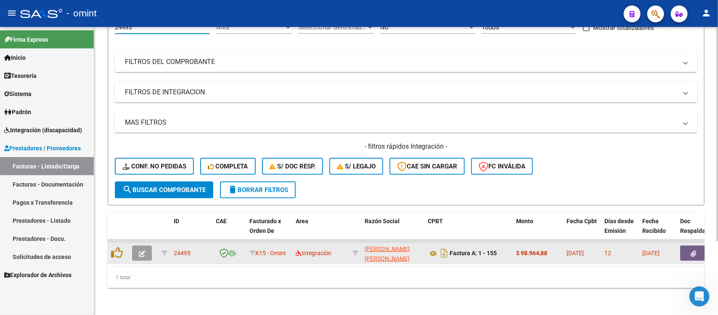
type input "24495"
click at [133, 245] on button "button" at bounding box center [142, 252] width 20 height 15
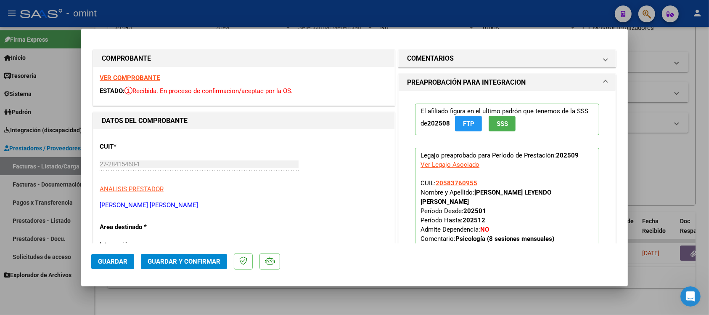
click at [155, 79] on strong "VER COMPROBANTE" at bounding box center [130, 78] width 60 height 8
click at [176, 262] on span "Guardar y Confirmar" at bounding box center [184, 261] width 73 height 8
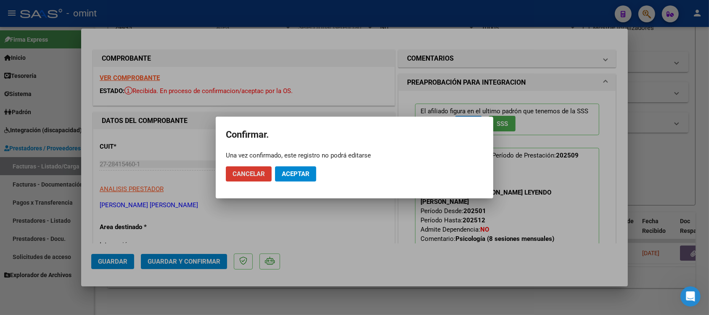
click at [306, 179] on button "Aceptar" at bounding box center [295, 173] width 41 height 15
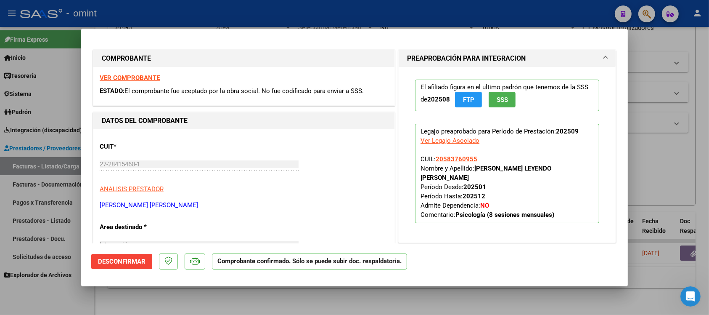
click at [146, 15] on div at bounding box center [354, 157] width 709 height 315
type input "$ 0,00"
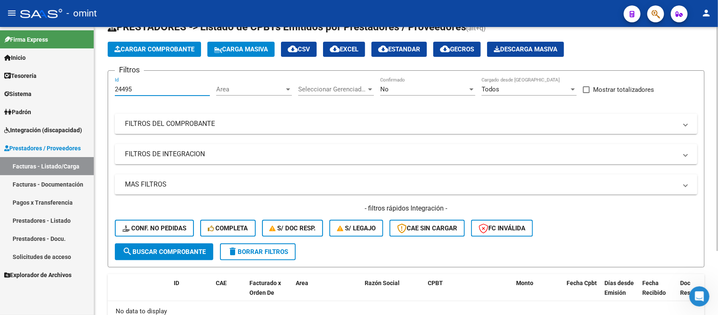
scroll to position [0, 0]
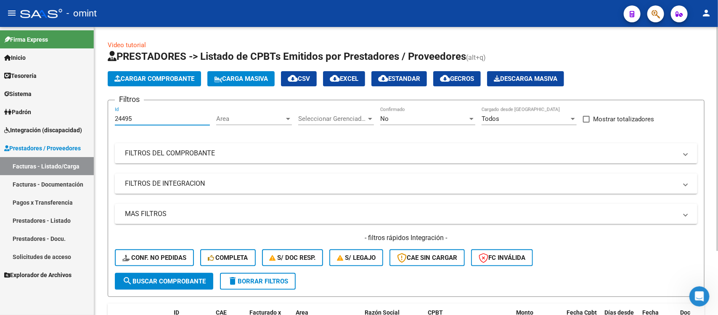
drag, startPoint x: 135, startPoint y: 34, endPoint x: 99, endPoint y: 93, distance: 69.8
click at [99, 93] on div "Video tutorial PRESTADORES -> Listado de CPBTs Emitidos por Prestadores / Prove…" at bounding box center [406, 213] width 624 height 373
paste input "327"
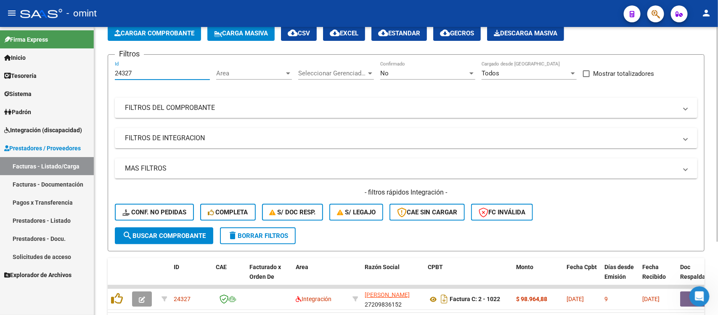
scroll to position [99, 0]
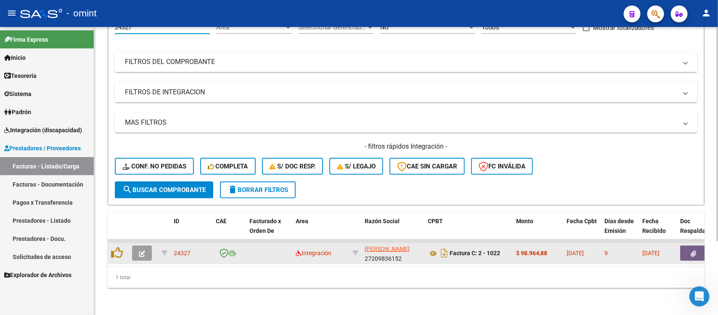
type input "24327"
click at [146, 247] on button "button" at bounding box center [142, 252] width 20 height 15
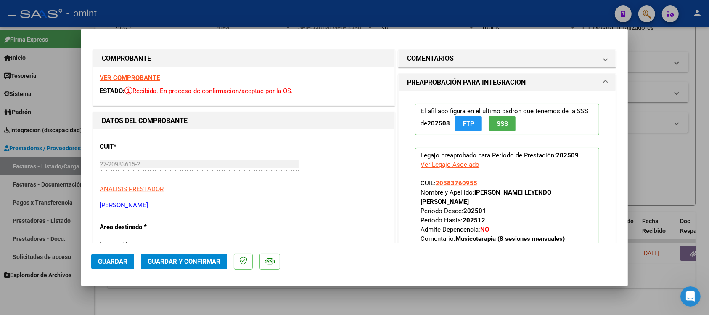
click at [129, 78] on strong "VER COMPROBANTE" at bounding box center [130, 78] width 60 height 8
click at [204, 260] on span "Guardar y Confirmar" at bounding box center [184, 261] width 73 height 8
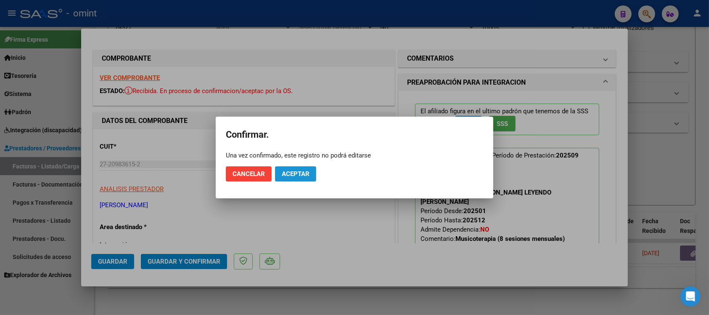
click at [312, 169] on button "Aceptar" at bounding box center [295, 173] width 41 height 15
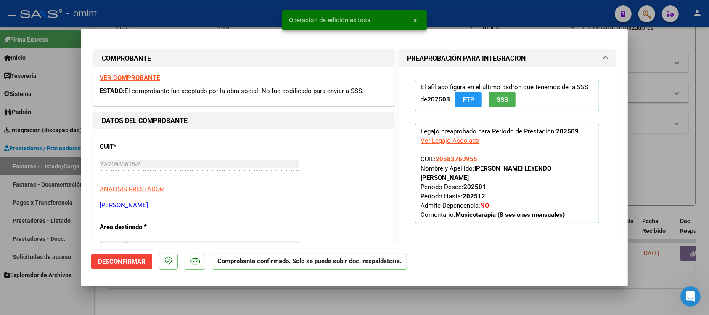
click at [225, 13] on div at bounding box center [354, 157] width 709 height 315
type input "$ 0,00"
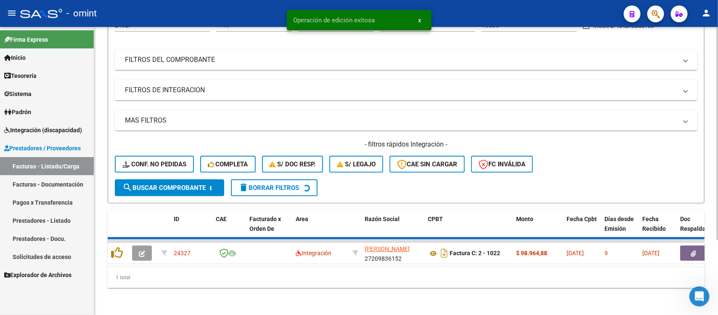
scroll to position [83, 0]
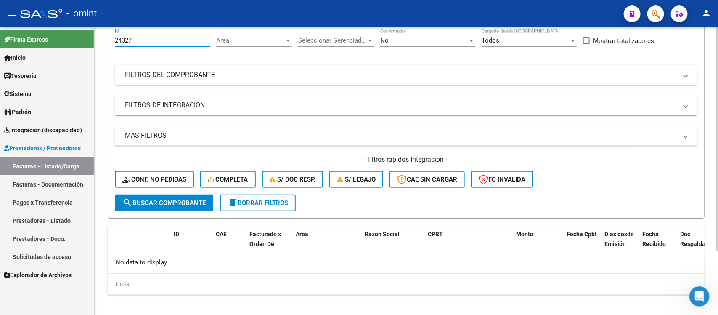
drag, startPoint x: 133, startPoint y: 36, endPoint x: 102, endPoint y: 38, distance: 31.2
click at [102, 38] on div "Video tutorial PRESTADORES -> Listado de CPBTs Emitidos por Prestadores / Prove…" at bounding box center [406, 135] width 624 height 373
paste input "3565"
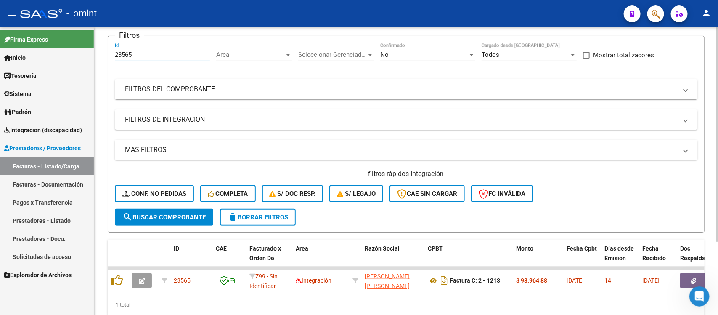
scroll to position [78, 0]
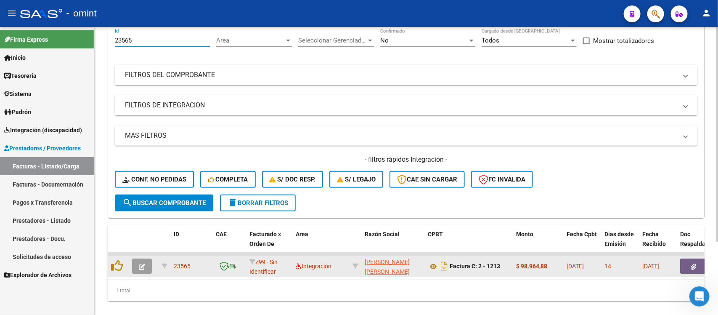
type input "23565"
click at [142, 263] on icon "button" at bounding box center [142, 266] width 6 height 6
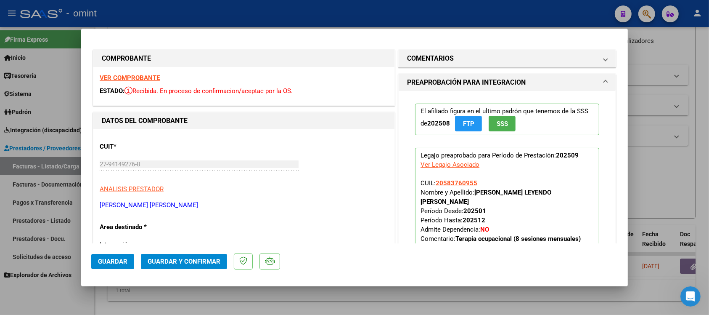
click at [146, 77] on strong "VER COMPROBANTE" at bounding box center [130, 78] width 60 height 8
click at [193, 258] on span "Guardar y Confirmar" at bounding box center [184, 261] width 73 height 8
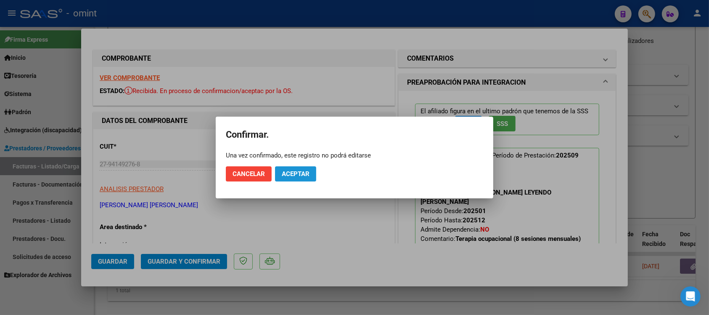
click at [295, 175] on span "Aceptar" at bounding box center [296, 174] width 28 height 8
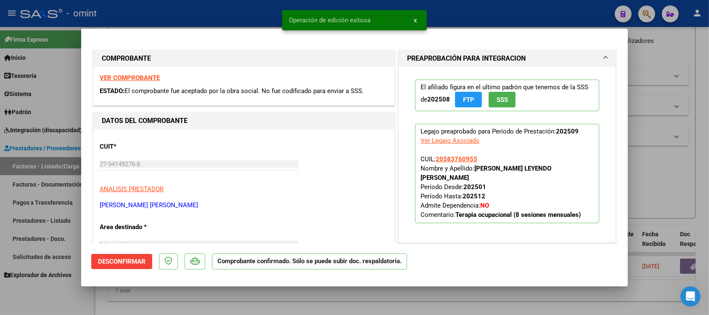
click at [193, 13] on div at bounding box center [354, 157] width 709 height 315
type input "$ 0,00"
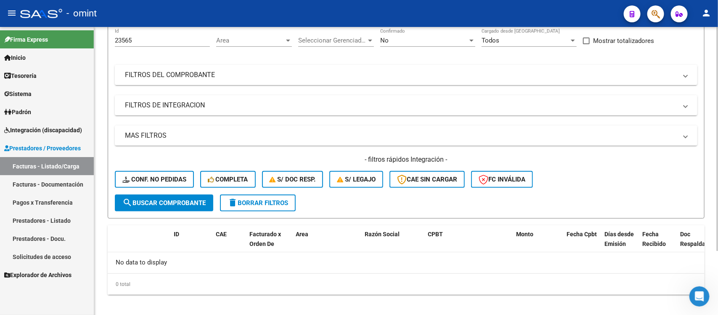
drag, startPoint x: 131, startPoint y: 43, endPoint x: 124, endPoint y: 44, distance: 6.8
click at [124, 44] on div "23565 Id" at bounding box center [162, 38] width 95 height 18
drag, startPoint x: 135, startPoint y: 38, endPoint x: 108, endPoint y: 48, distance: 28.6
click at [108, 47] on form "Filtros 23565 Id Area Area Seleccionar Gerenciador Seleccionar Gerenciador No C…" at bounding box center [406, 119] width 597 height 197
paste input "473"
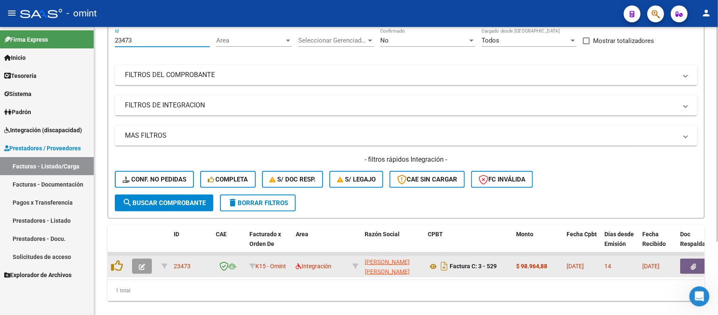
type input "23473"
click at [143, 263] on icon "button" at bounding box center [142, 266] width 6 height 6
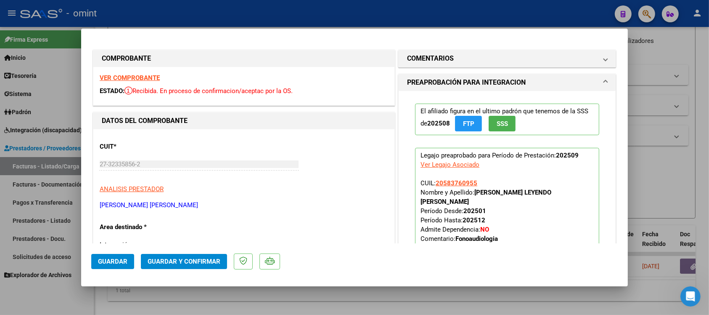
click at [148, 78] on strong "VER COMPROBANTE" at bounding box center [130, 78] width 60 height 8
drag, startPoint x: 478, startPoint y: 182, endPoint x: 434, endPoint y: 180, distance: 44.2
click at [434, 180] on p "Legajo preaprobado para Período de Prestación: 202509 Ver Legajo Asociado CUIL:…" at bounding box center [507, 208] width 184 height 121
copy span "20583760955"
click at [151, 74] on strong "VER COMPROBANTE" at bounding box center [130, 78] width 60 height 8
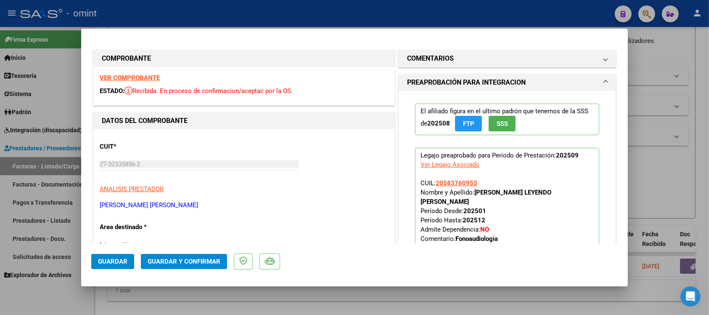
click at [186, 259] on span "Guardar y Confirmar" at bounding box center [184, 261] width 73 height 8
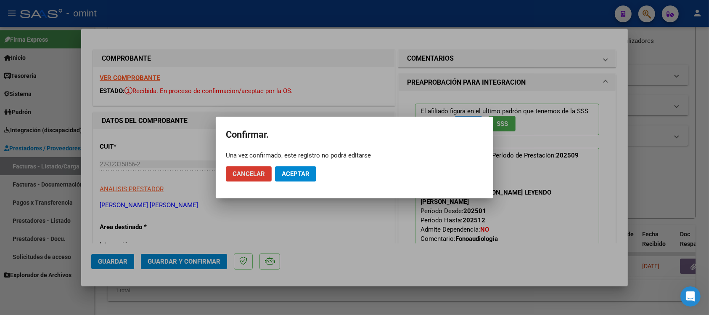
click at [299, 171] on span "Aceptar" at bounding box center [296, 174] width 28 height 8
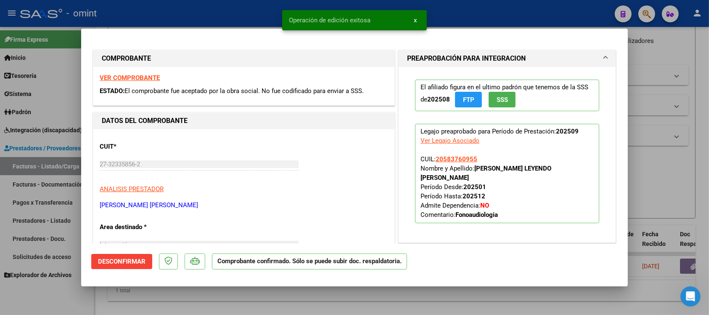
click at [236, 10] on div at bounding box center [354, 157] width 709 height 315
type input "$ 0,00"
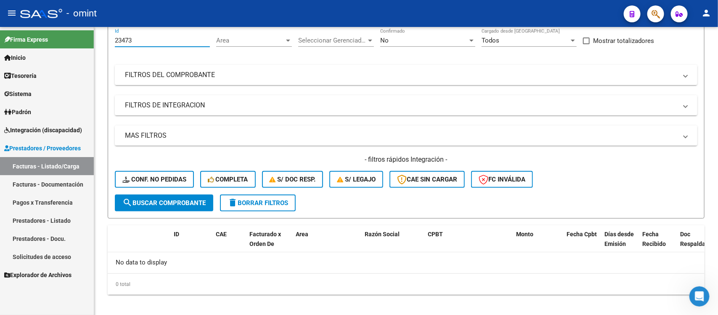
drag, startPoint x: 133, startPoint y: 40, endPoint x: 85, endPoint y: 50, distance: 49.8
click at [85, 49] on mat-sidenav-container "Firma Express Inicio Calendario SSS Instructivos Contacto OS Tesorería Extracto…" at bounding box center [359, 171] width 718 height 288
paste input "4229"
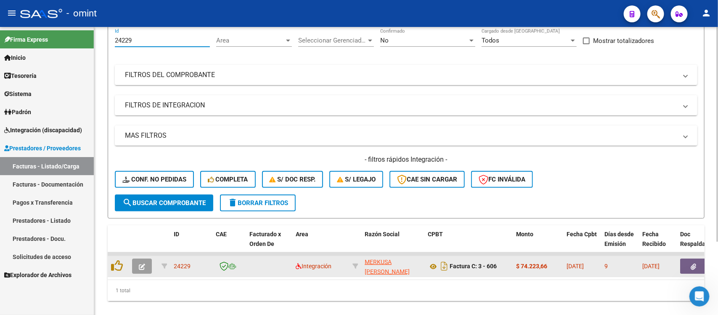
type input "24229"
click at [146, 265] on button "button" at bounding box center [142, 265] width 20 height 15
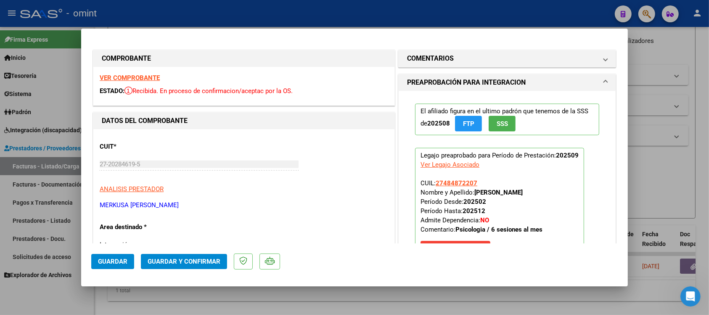
click at [148, 78] on strong "VER COMPROBANTE" at bounding box center [130, 78] width 60 height 8
click at [184, 257] on span "Guardar y Confirmar" at bounding box center [184, 261] width 73 height 8
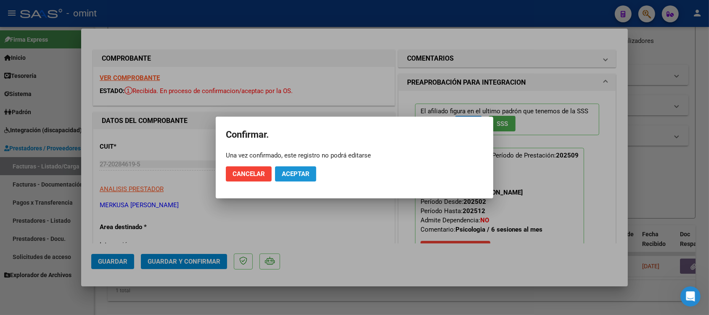
click at [295, 175] on span "Aceptar" at bounding box center [296, 174] width 28 height 8
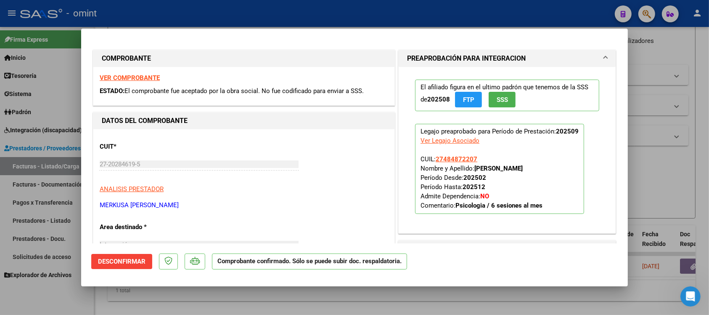
click at [135, 16] on div at bounding box center [354, 157] width 709 height 315
type input "$ 0,00"
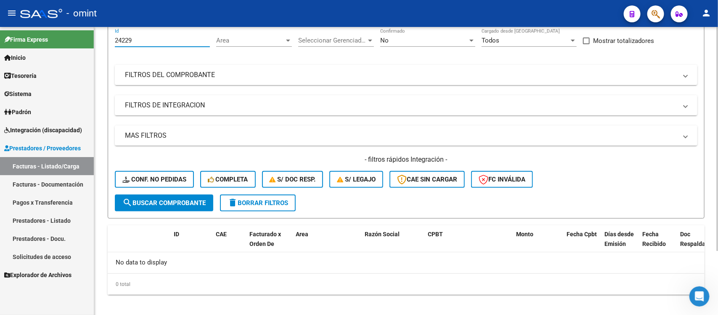
drag, startPoint x: 148, startPoint y: 37, endPoint x: 114, endPoint y: 39, distance: 34.5
click at [114, 39] on form "Filtros 24229 Id Area Area Seleccionar Gerenciador Seleccionar Gerenciador No C…" at bounding box center [406, 119] width 597 height 197
paste input "3625"
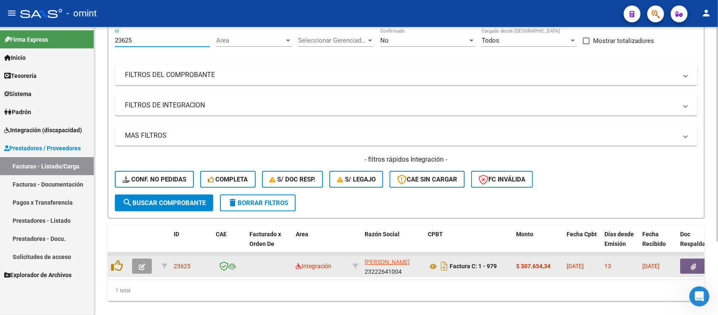
type input "23625"
click at [139, 263] on icon "button" at bounding box center [142, 266] width 6 height 6
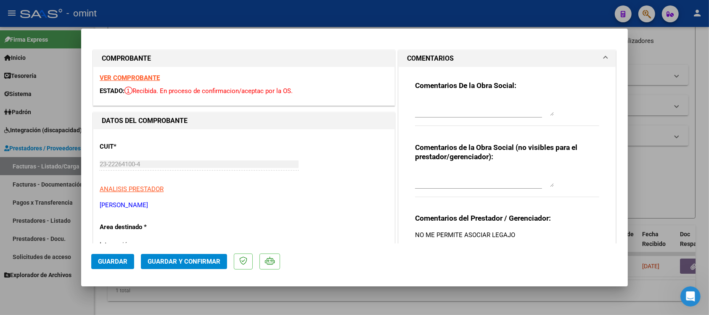
click at [133, 78] on strong "VER COMPROBANTE" at bounding box center [130, 78] width 60 height 8
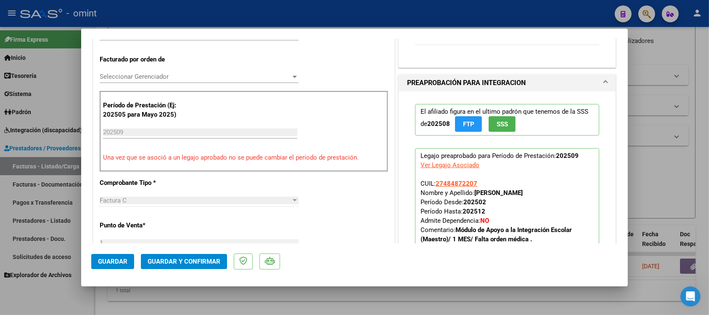
scroll to position [263, 0]
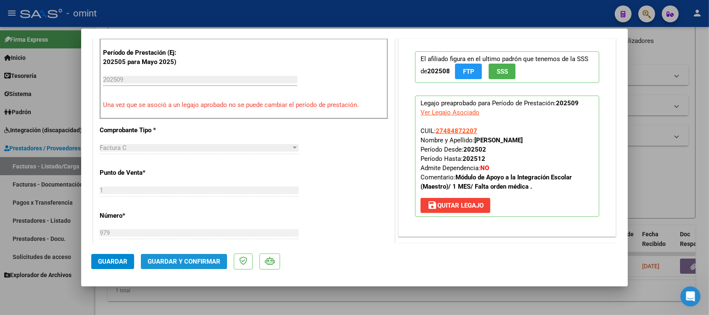
click at [187, 260] on span "Guardar y Confirmar" at bounding box center [184, 261] width 73 height 8
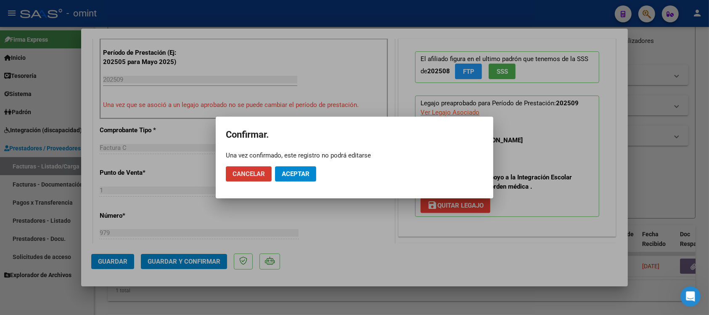
click at [298, 165] on mat-dialog-actions "Cancelar Aceptar" at bounding box center [354, 173] width 257 height 29
click at [295, 177] on span "Aceptar" at bounding box center [296, 174] width 28 height 8
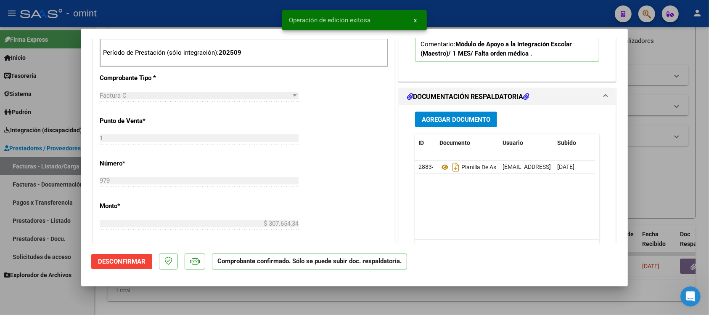
click at [197, 12] on div at bounding box center [354, 157] width 709 height 315
type input "$ 0,00"
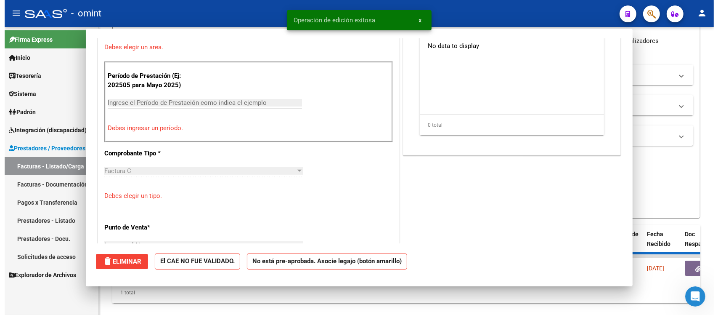
scroll to position [0, 0]
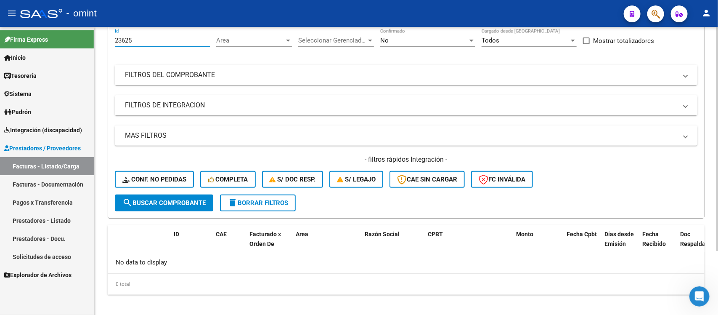
drag, startPoint x: 147, startPoint y: 38, endPoint x: 106, endPoint y: 45, distance: 41.4
click at [106, 45] on div "Video tutorial PRESTADORES -> Listado de CPBTs Emitidos por Prestadores / Prove…" at bounding box center [406, 135] width 624 height 373
paste input "293"
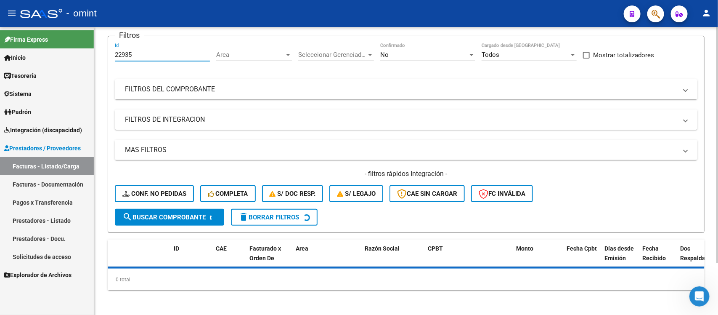
scroll to position [78, 0]
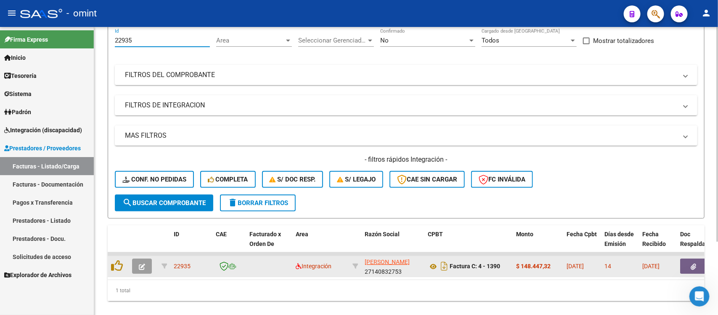
type input "22935"
click at [144, 263] on icon "button" at bounding box center [142, 266] width 6 height 6
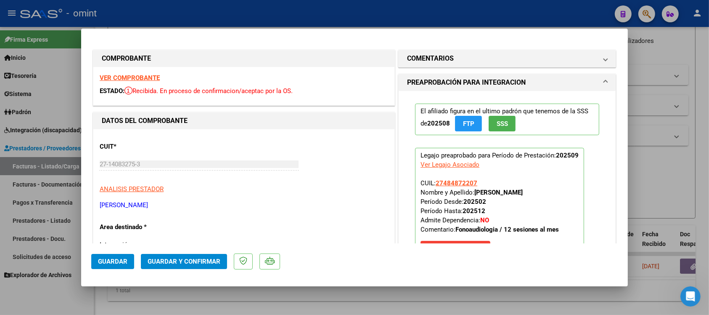
click at [137, 75] on strong "VER COMPROBANTE" at bounding box center [130, 78] width 60 height 8
click at [183, 271] on mat-dialog-actions "Guardar Guardar y Confirmar" at bounding box center [354, 259] width 527 height 33
click at [185, 266] on button "Guardar y Confirmar" at bounding box center [184, 261] width 86 height 15
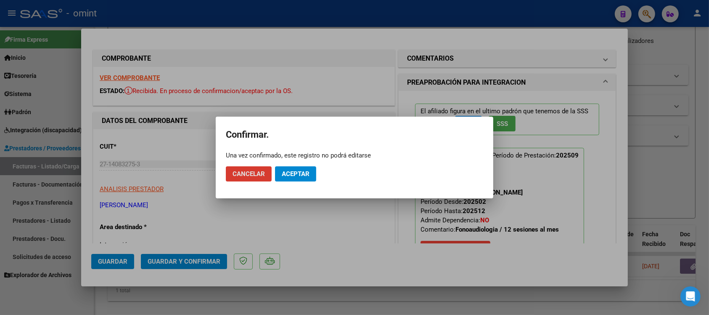
click at [296, 178] on button "Aceptar" at bounding box center [295, 173] width 41 height 15
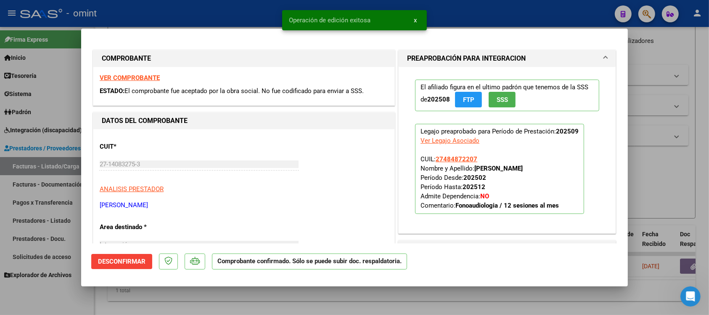
click at [228, 12] on div at bounding box center [354, 157] width 709 height 315
type input "$ 0,00"
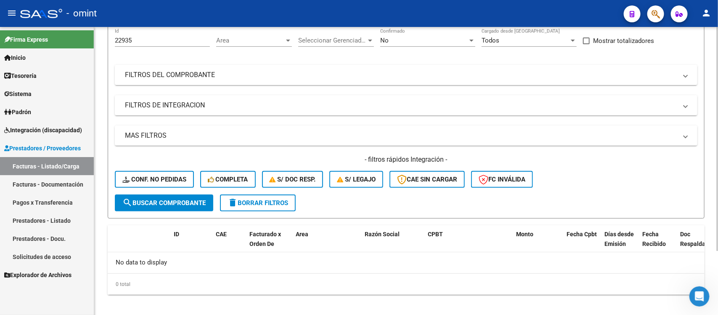
click at [270, 201] on span "delete Borrar Filtros" at bounding box center [258, 203] width 61 height 8
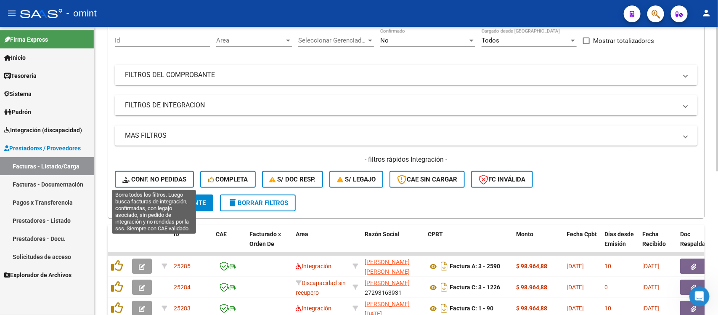
click at [152, 173] on button "Conf. no pedidas" at bounding box center [154, 179] width 79 height 17
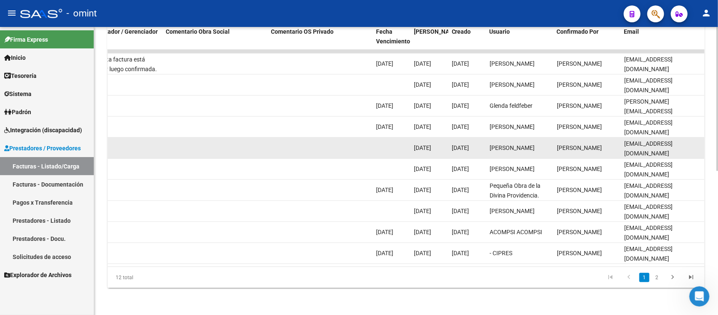
scroll to position [78, 0]
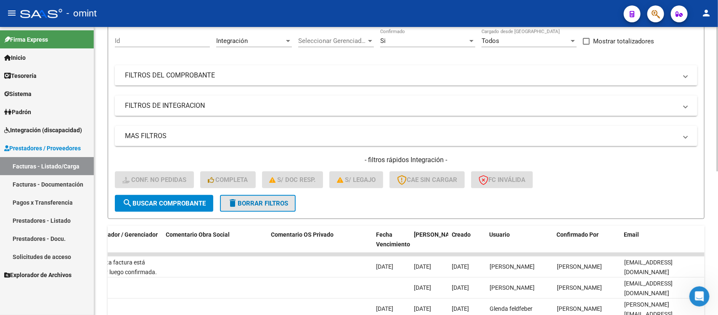
click at [254, 205] on button "delete Borrar Filtros" at bounding box center [258, 203] width 76 height 17
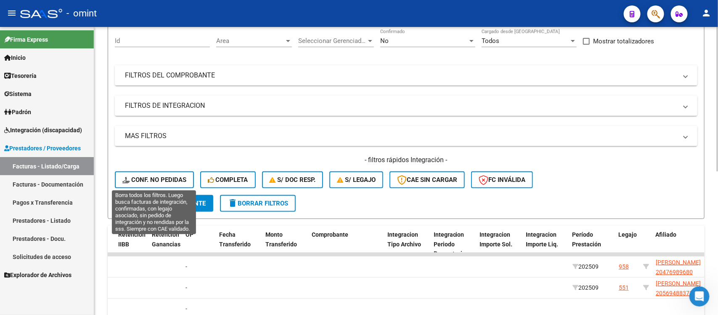
click at [155, 181] on span "Conf. no pedidas" at bounding box center [154, 180] width 64 height 8
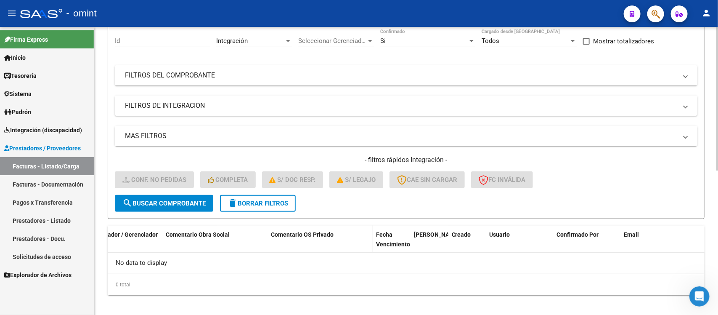
scroll to position [0, 0]
click at [262, 196] on button "delete Borrar Filtros" at bounding box center [258, 203] width 76 height 17
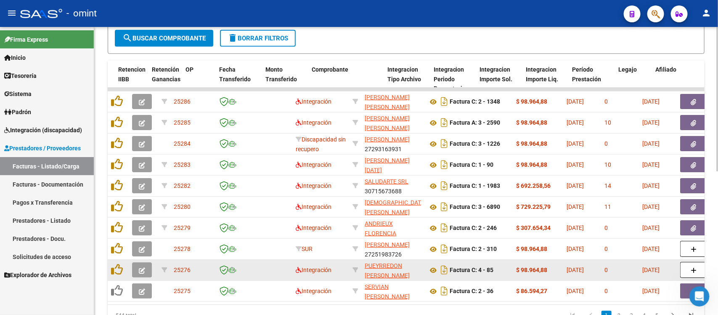
scroll to position [130, 0]
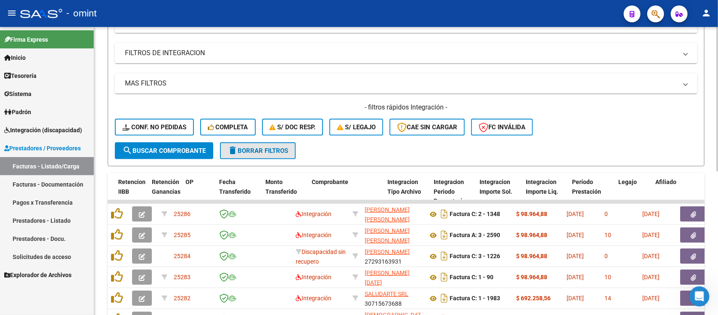
click at [257, 144] on button "delete Borrar Filtros" at bounding box center [258, 150] width 76 height 17
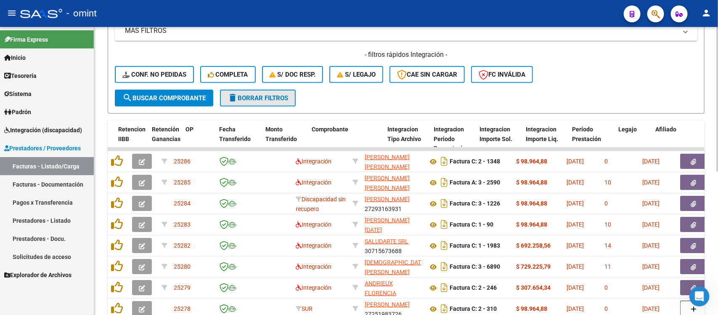
click at [257, 91] on button "delete Borrar Filtros" at bounding box center [258, 98] width 76 height 17
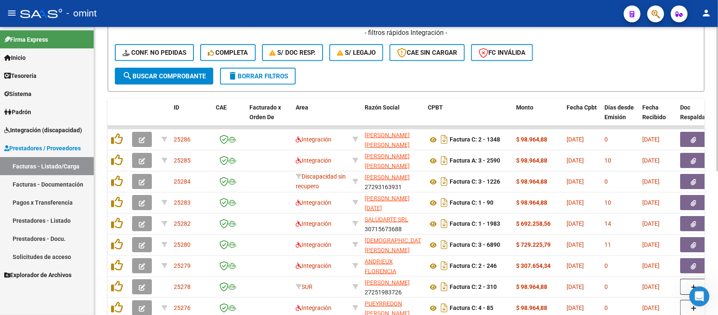
scroll to position [183, 0]
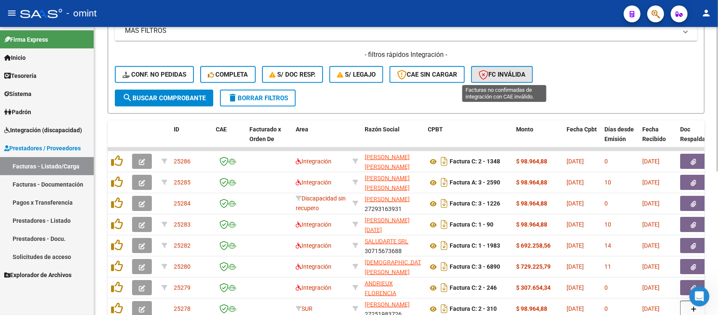
click at [486, 70] on icon "button" at bounding box center [484, 75] width 10 height 10
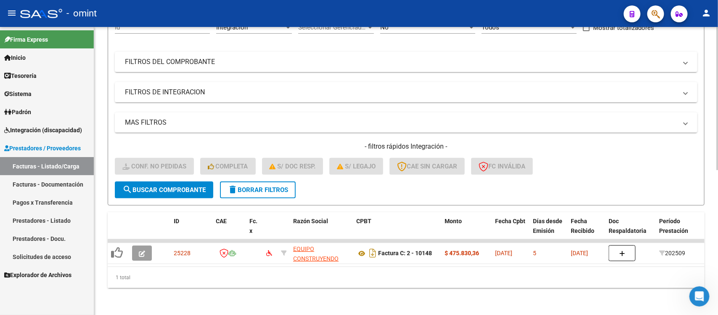
scroll to position [99, 0]
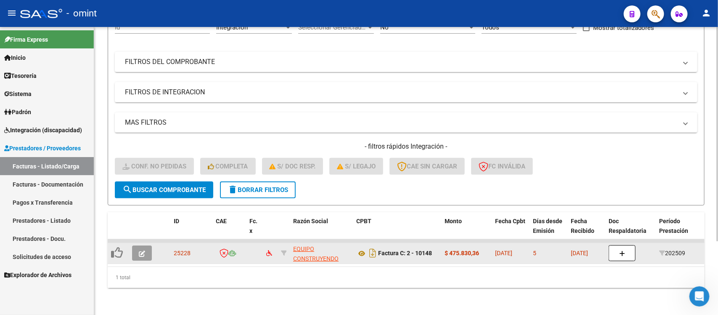
click at [145, 245] on button "button" at bounding box center [142, 252] width 20 height 15
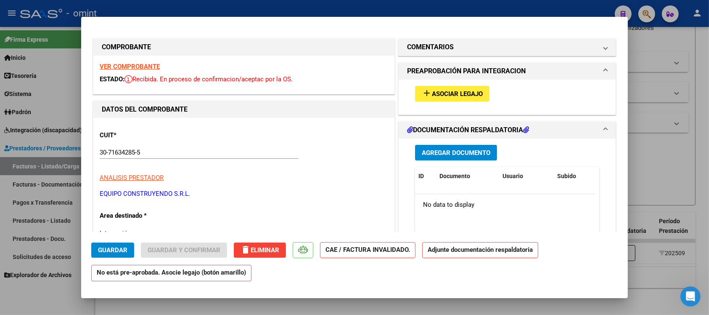
click at [145, 66] on strong "VER COMPROBANTE" at bounding box center [130, 67] width 60 height 8
click at [256, 250] on span "delete Eliminar" at bounding box center [260, 250] width 39 height 8
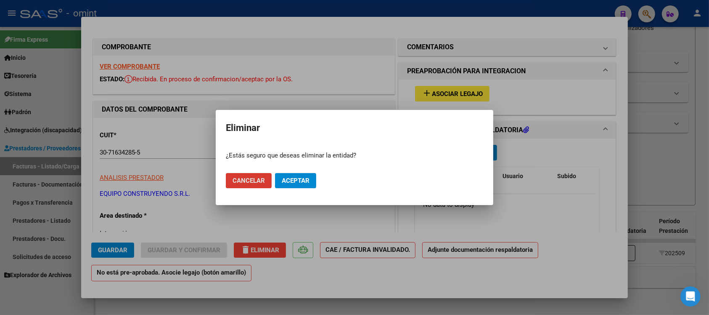
click at [292, 180] on span "Aceptar" at bounding box center [296, 181] width 28 height 8
type input "$ 0,00"
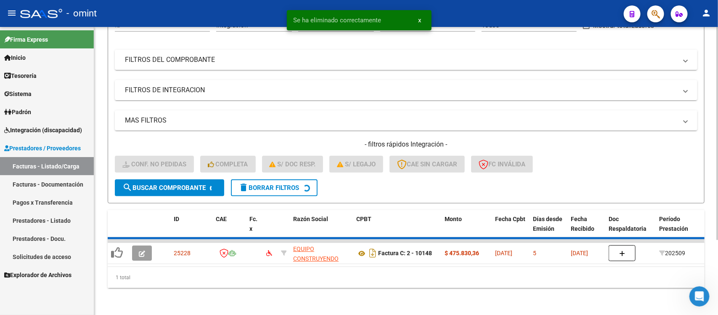
scroll to position [83, 0]
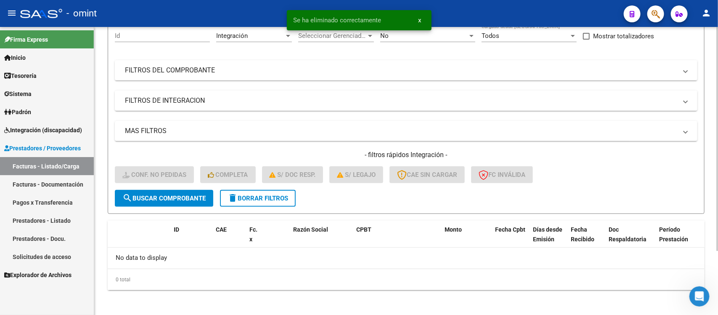
click at [228, 205] on form "Filtros Id Integración Area Seleccionar Gerenciador Seleccionar Gerenciador No …" at bounding box center [406, 115] width 597 height 197
click at [232, 199] on mat-icon "delete" at bounding box center [233, 198] width 10 height 10
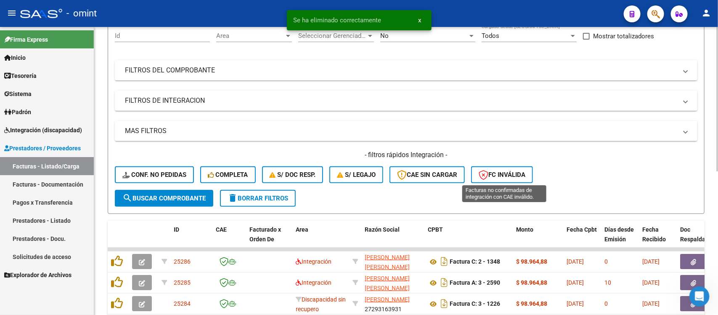
click at [511, 173] on span "FC Inválida" at bounding box center [502, 175] width 47 height 8
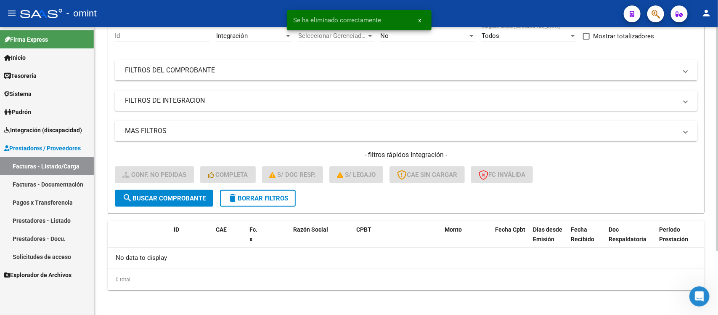
click at [241, 199] on span "delete Borrar Filtros" at bounding box center [258, 198] width 61 height 8
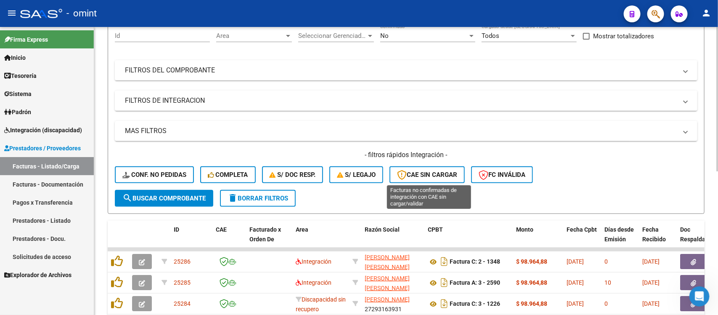
click at [422, 171] on span "CAE SIN CARGAR" at bounding box center [427, 175] width 60 height 8
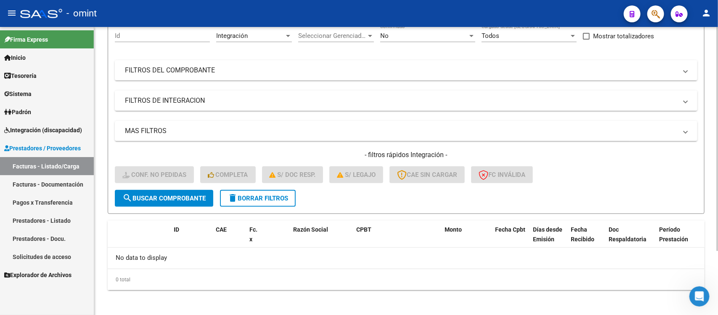
click at [276, 204] on form "Filtros Id Integración Area Seleccionar Gerenciador Seleccionar Gerenciador No …" at bounding box center [406, 115] width 597 height 197
click at [236, 193] on mat-icon "delete" at bounding box center [233, 198] width 10 height 10
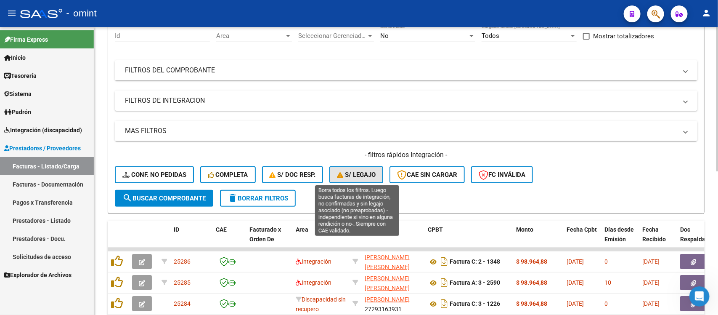
click at [366, 175] on span "S/ legajo" at bounding box center [356, 175] width 39 height 8
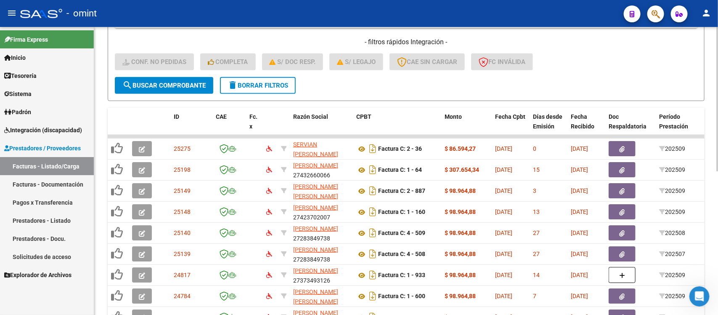
scroll to position [183, 0]
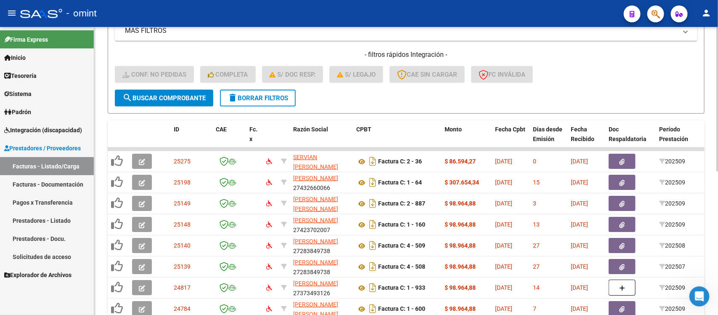
click at [248, 94] on span "delete Borrar Filtros" at bounding box center [258, 98] width 61 height 8
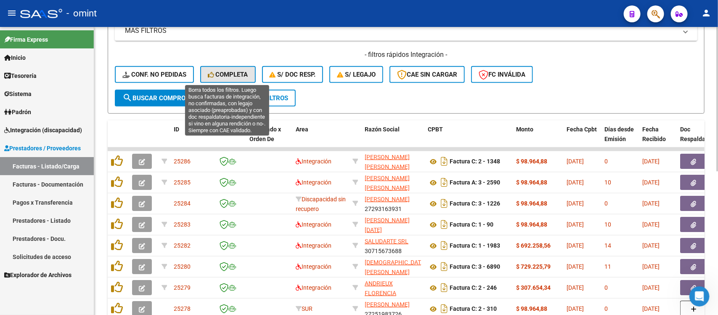
click at [243, 75] on span "Completa" at bounding box center [228, 75] width 40 height 8
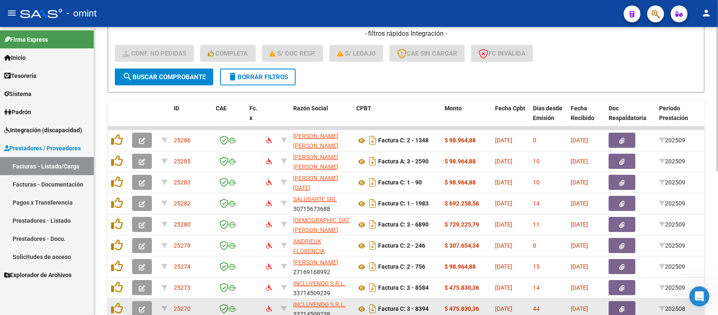
scroll to position [130, 0]
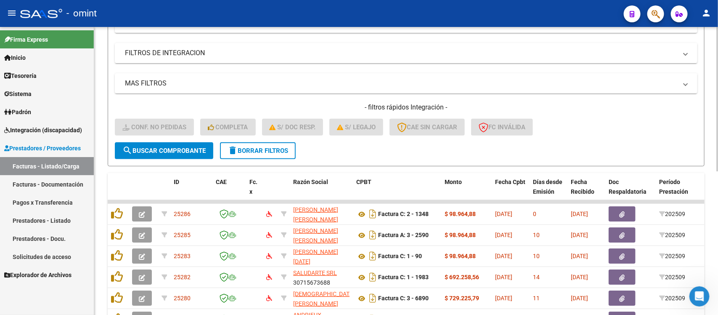
click at [284, 140] on div "- filtros rápidos Integración - Conf. no pedidas Completa S/ Doc Resp. S/ legaj…" at bounding box center [406, 123] width 582 height 40
click at [285, 150] on span "delete Borrar Filtros" at bounding box center [258, 151] width 61 height 8
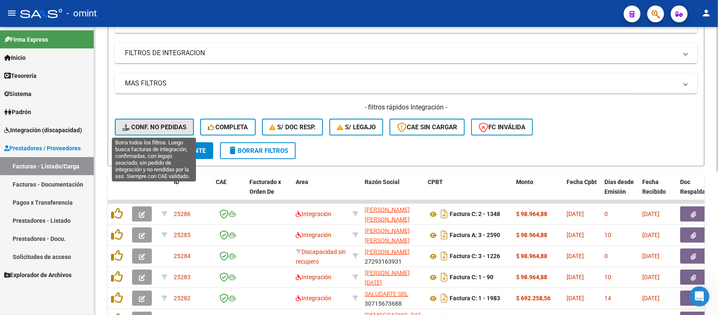
click at [167, 127] on span "Conf. no pedidas" at bounding box center [154, 127] width 64 height 8
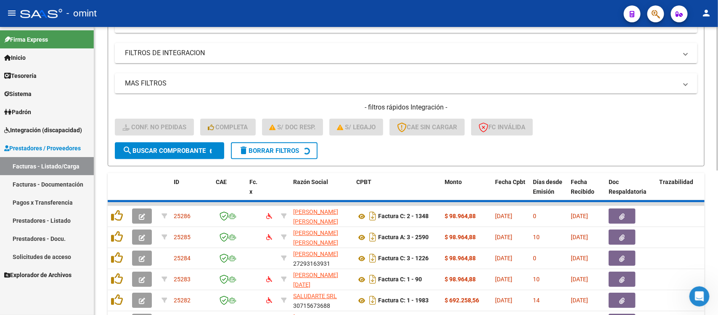
scroll to position [83, 0]
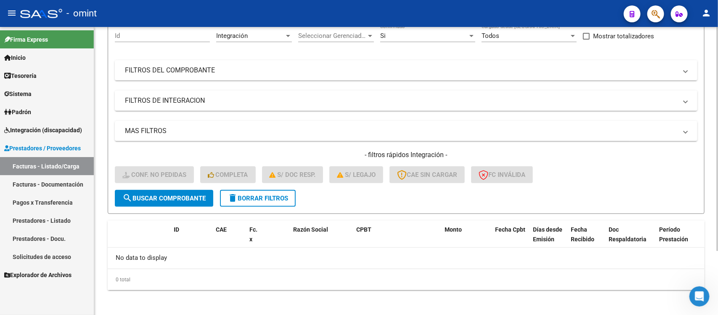
click at [261, 194] on span "delete Borrar Filtros" at bounding box center [258, 198] width 61 height 8
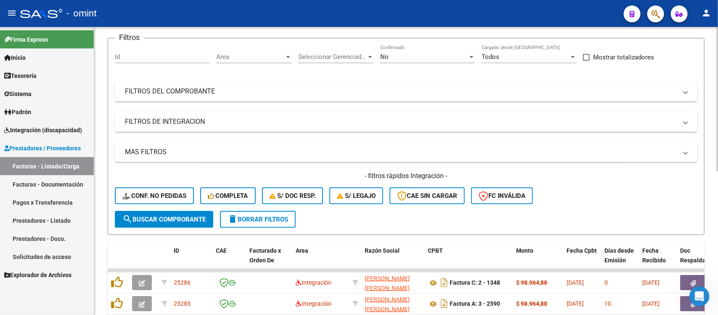
scroll to position [30, 0]
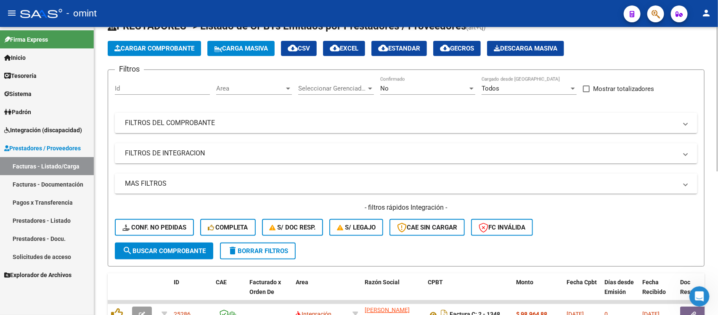
click at [132, 90] on input "Id" at bounding box center [162, 89] width 95 height 8
paste input "24772"
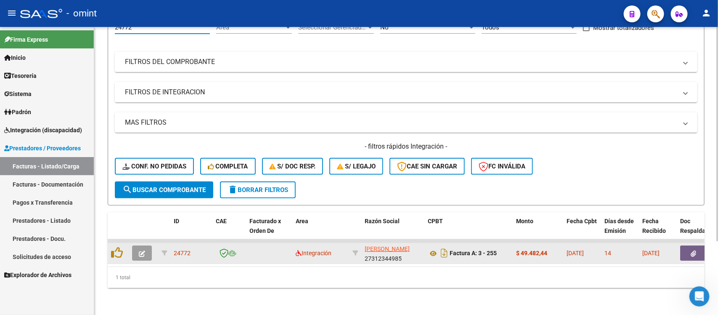
scroll to position [99, 0]
type input "24772"
click at [148, 247] on button "button" at bounding box center [142, 252] width 20 height 15
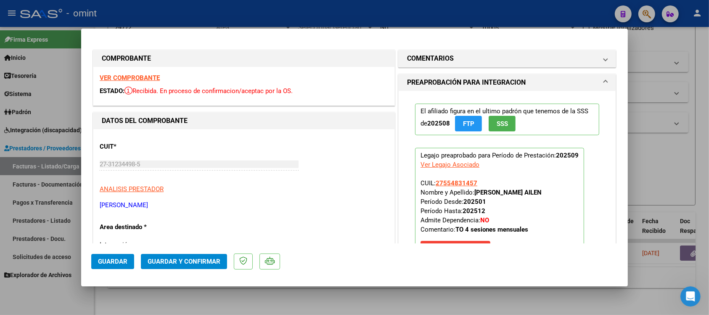
click at [151, 79] on strong "VER COMPROBANTE" at bounding box center [130, 78] width 60 height 8
click at [198, 256] on button "Guardar y Confirmar" at bounding box center [184, 261] width 86 height 15
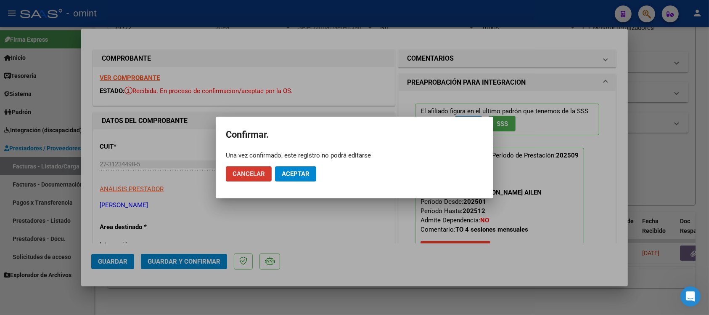
click at [286, 172] on span "Aceptar" at bounding box center [296, 174] width 28 height 8
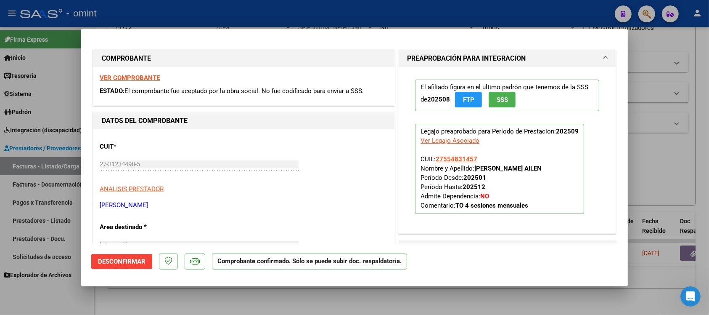
click at [144, 7] on div at bounding box center [354, 157] width 709 height 315
type input "$ 0,00"
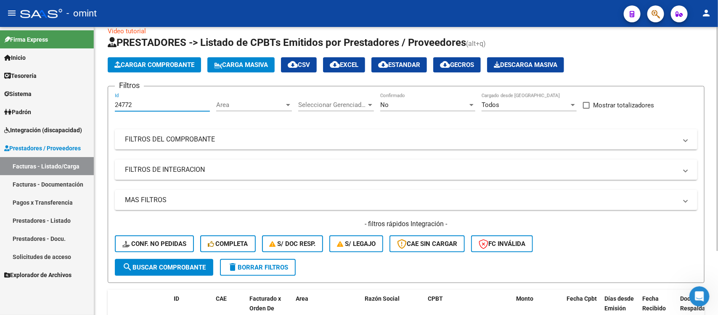
scroll to position [0, 0]
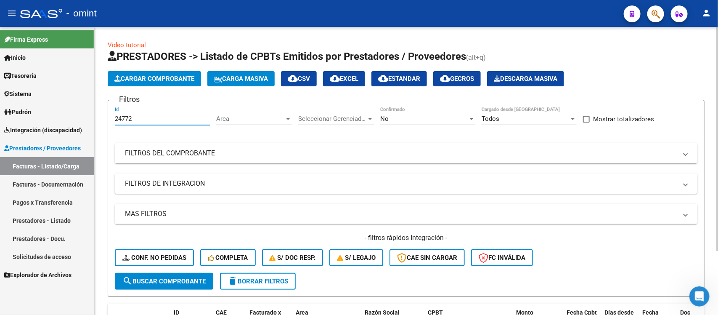
drag, startPoint x: 133, startPoint y: 34, endPoint x: 98, endPoint y: 111, distance: 84.5
click at [98, 111] on div "Video tutorial PRESTADORES -> Listado de CPBTs Emitidos por Prestadores / Prove…" at bounding box center [406, 213] width 624 height 373
paste input "2781"
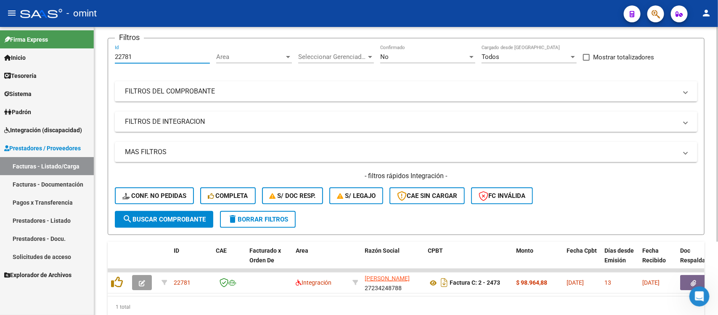
scroll to position [99, 0]
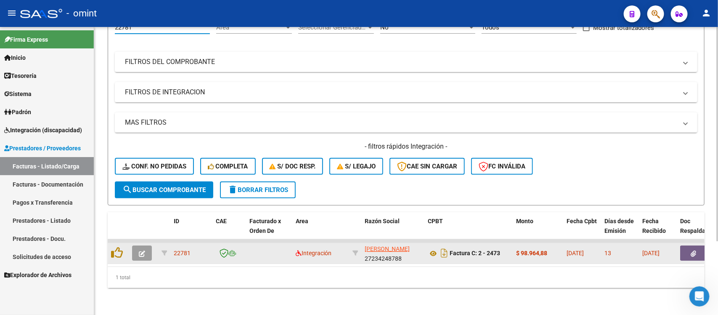
type input "22781"
click at [138, 245] on button "button" at bounding box center [142, 252] width 20 height 15
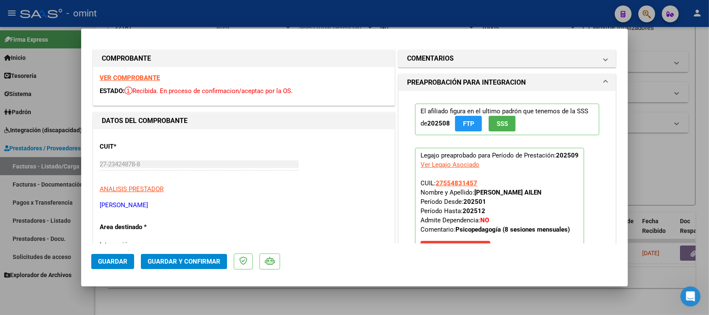
click at [131, 81] on strong "VER COMPROBANTE" at bounding box center [130, 78] width 60 height 8
click at [212, 260] on span "Guardar y Confirmar" at bounding box center [184, 261] width 73 height 8
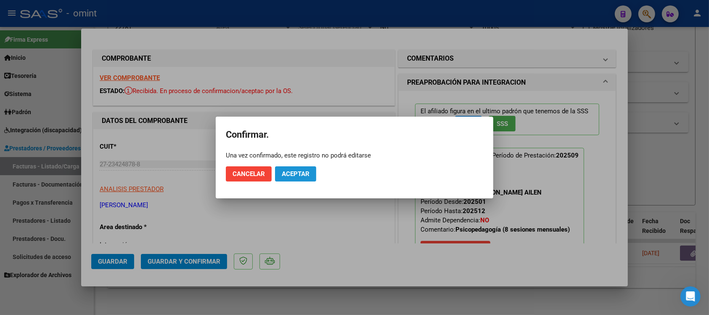
click at [296, 172] on span "Aceptar" at bounding box center [296, 174] width 28 height 8
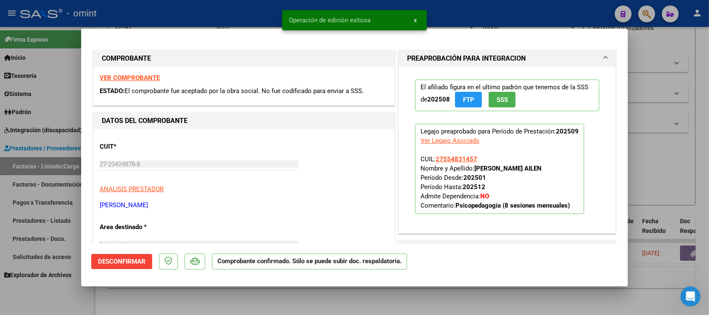
click at [174, 6] on div at bounding box center [354, 157] width 709 height 315
type input "$ 0,00"
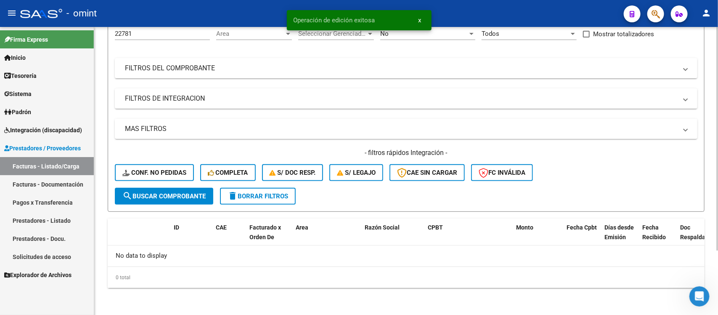
scroll to position [83, 0]
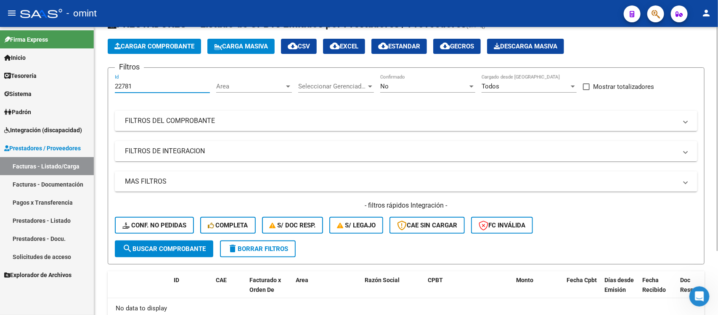
drag, startPoint x: 143, startPoint y: 36, endPoint x: 95, endPoint y: 33, distance: 47.6
click at [95, 33] on div "Video tutorial PRESTADORES -> Listado de CPBTs Emitidos por Prestadores / Prove…" at bounding box center [406, 181] width 624 height 373
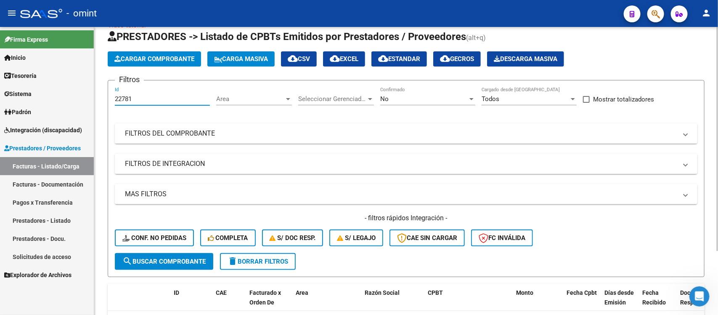
paste input "304"
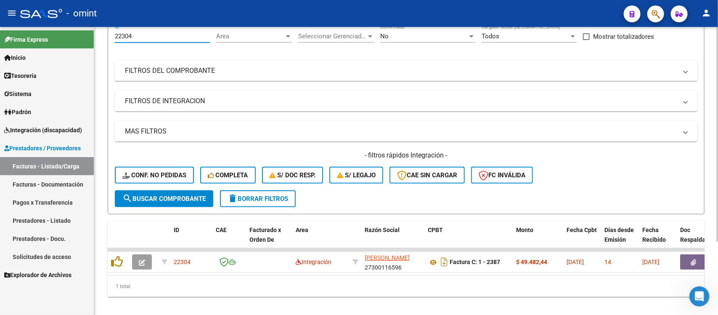
scroll to position [99, 0]
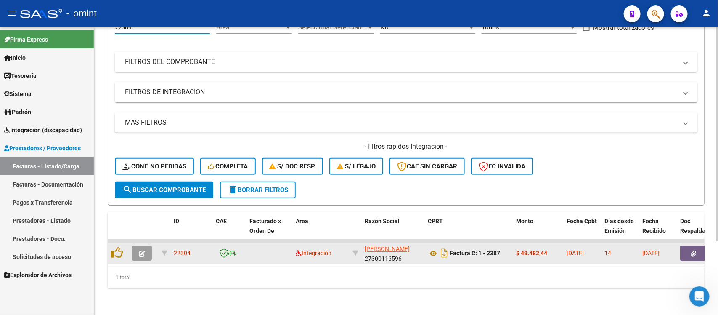
type input "22304"
click at [146, 245] on button "button" at bounding box center [142, 252] width 20 height 15
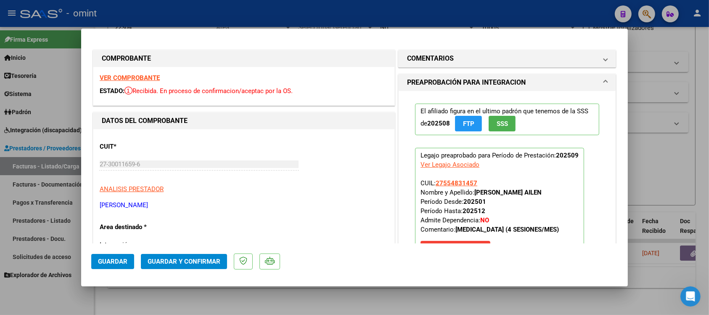
click at [143, 78] on strong "VER COMPROBANTE" at bounding box center [130, 78] width 60 height 8
click at [188, 263] on span "Guardar y Confirmar" at bounding box center [184, 261] width 73 height 8
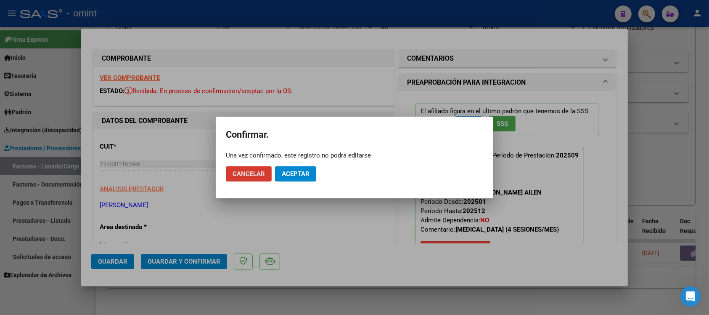
click at [304, 170] on span "Aceptar" at bounding box center [296, 174] width 28 height 8
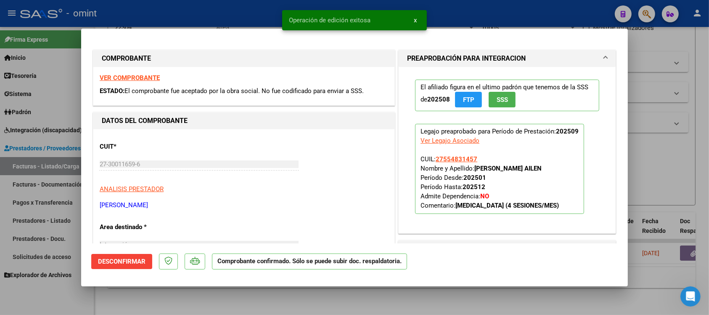
click at [242, 15] on div at bounding box center [354, 157] width 709 height 315
type input "$ 0,00"
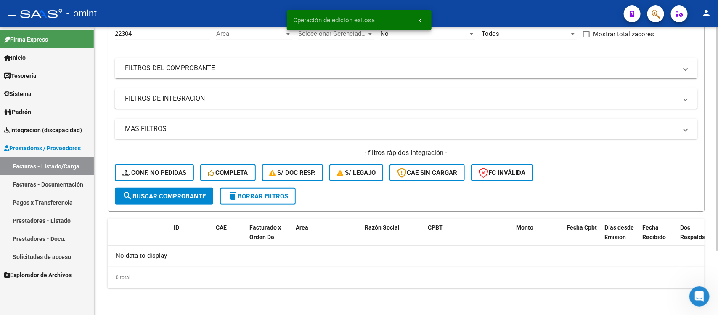
scroll to position [83, 0]
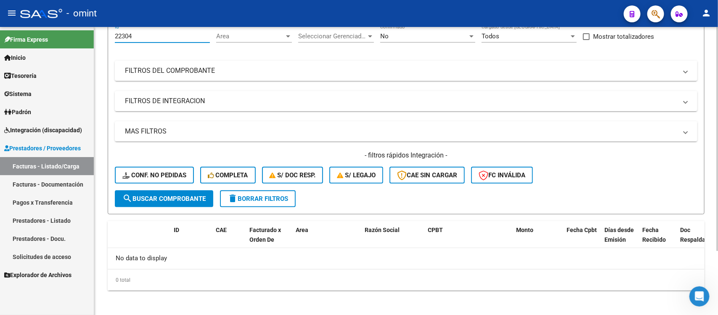
drag, startPoint x: 140, startPoint y: 34, endPoint x: 103, endPoint y: 44, distance: 38.2
click at [103, 44] on div "Video tutorial PRESTADORES -> Listado de CPBTs Emitidos por Prestadores / Prove…" at bounding box center [406, 130] width 624 height 373
paste input "5053"
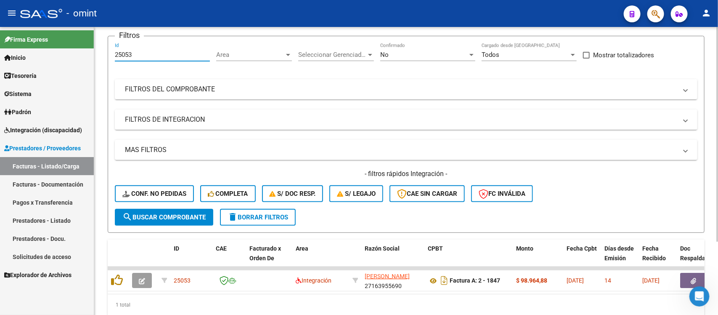
scroll to position [82, 0]
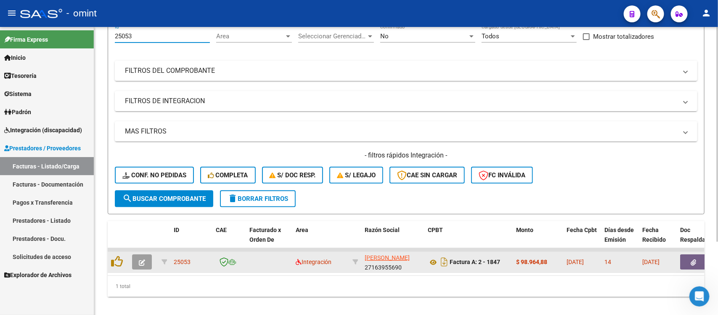
type input "25053"
click at [142, 254] on button "button" at bounding box center [142, 261] width 20 height 15
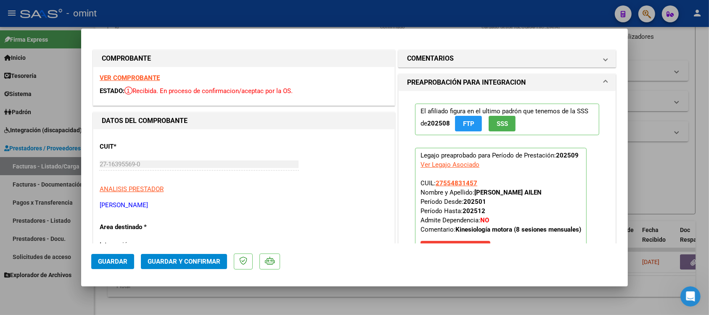
click at [152, 79] on strong "VER COMPROBANTE" at bounding box center [130, 78] width 60 height 8
click at [188, 257] on span "Guardar y Confirmar" at bounding box center [184, 261] width 73 height 8
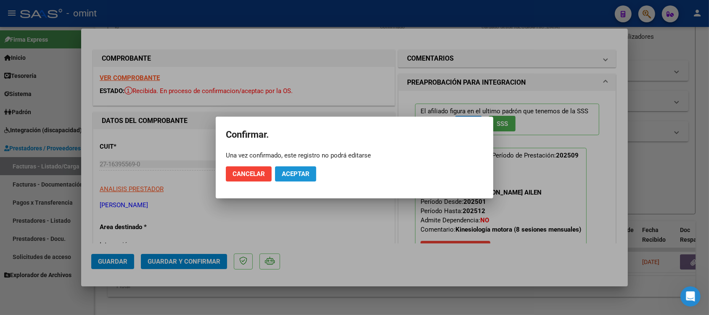
click at [305, 175] on span "Aceptar" at bounding box center [296, 174] width 28 height 8
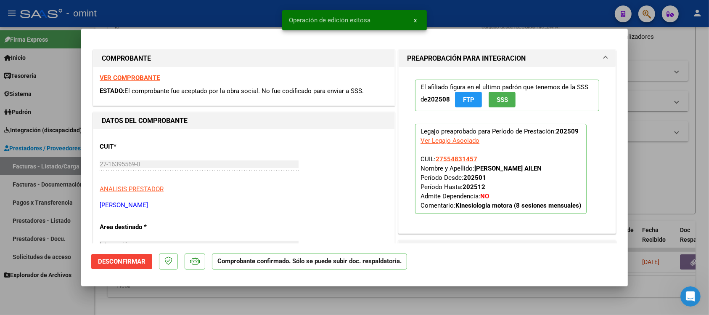
click at [220, 13] on div at bounding box center [354, 157] width 709 height 315
type input "$ 0,00"
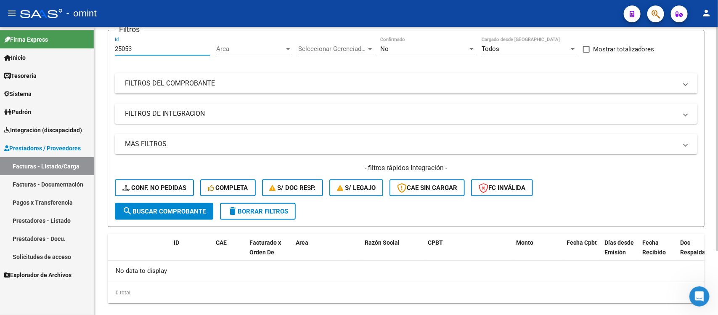
drag, startPoint x: 140, startPoint y: 34, endPoint x: 102, endPoint y: 42, distance: 38.8
click at [102, 42] on div "Video tutorial PRESTADORES -> Listado de CPBTs Emitidos por Prestadores / Prove…" at bounding box center [406, 143] width 624 height 373
paste input "1926"
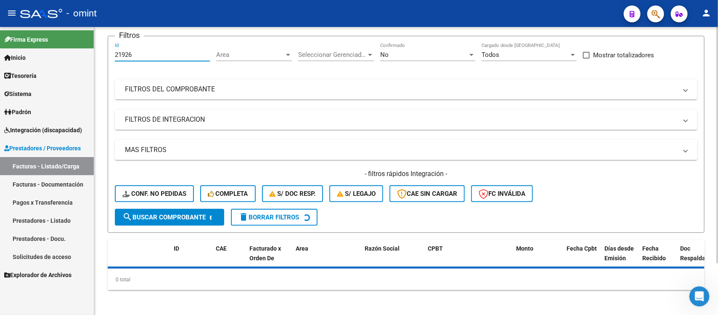
scroll to position [70, 0]
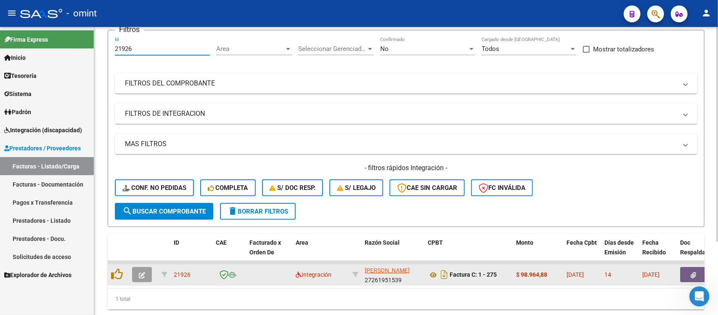
type input "21926"
click at [140, 273] on icon "button" at bounding box center [142, 275] width 6 height 6
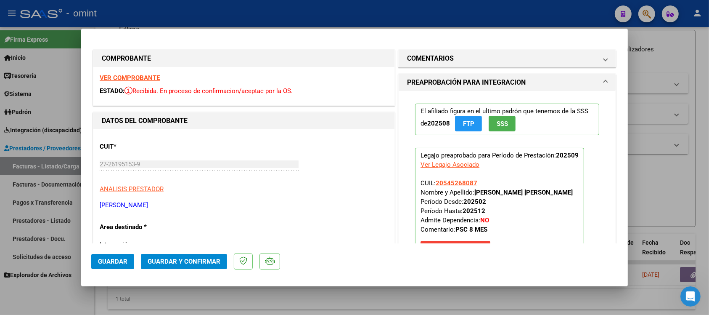
click at [146, 76] on strong "VER COMPROBANTE" at bounding box center [130, 78] width 60 height 8
click at [191, 257] on span "Guardar y Confirmar" at bounding box center [184, 261] width 73 height 8
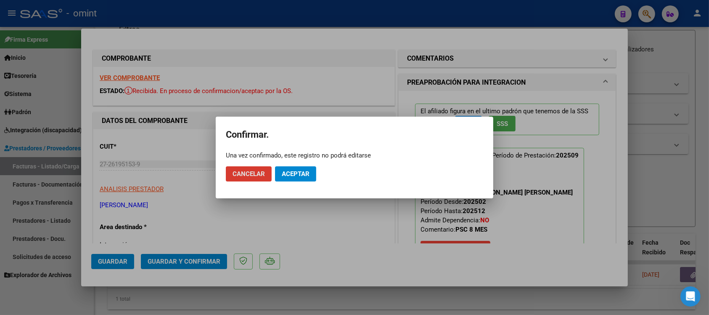
click at [297, 180] on button "Aceptar" at bounding box center [295, 173] width 41 height 15
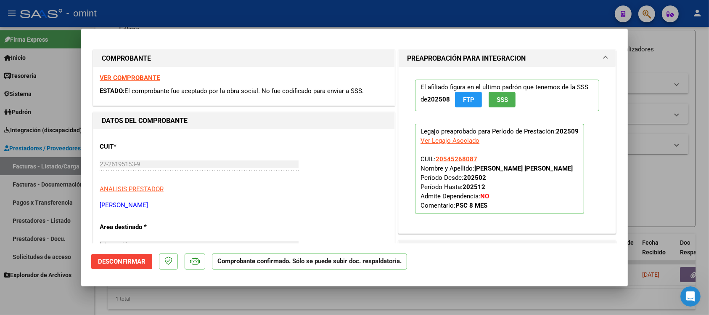
click at [228, 18] on div at bounding box center [354, 157] width 709 height 315
type input "$ 0,00"
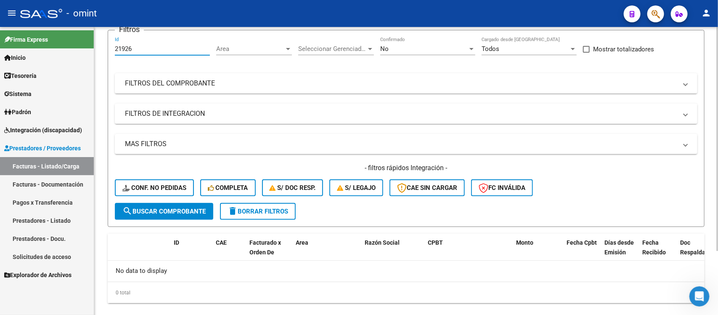
drag, startPoint x: 139, startPoint y: 49, endPoint x: 108, endPoint y: 48, distance: 30.7
click at [108, 48] on form "Filtros 21926 Id Area Area Seleccionar Gerenciador Seleccionar Gerenciador No C…" at bounding box center [406, 128] width 597 height 197
paste input "81"
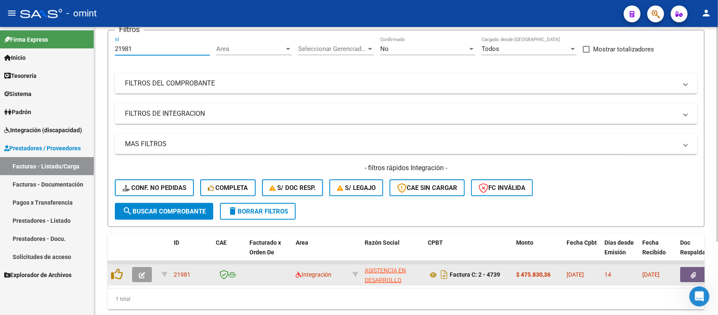
type input "21981"
click at [142, 276] on button "button" at bounding box center [142, 274] width 20 height 15
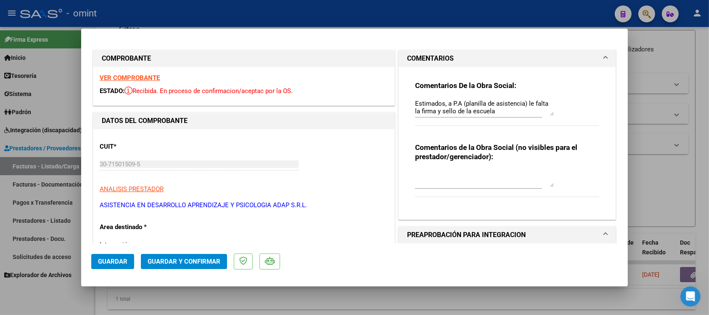
click at [156, 78] on strong "VER COMPROBANTE" at bounding box center [130, 78] width 60 height 8
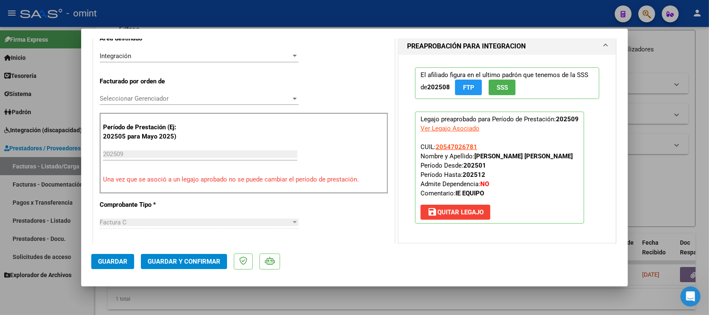
scroll to position [210, 0]
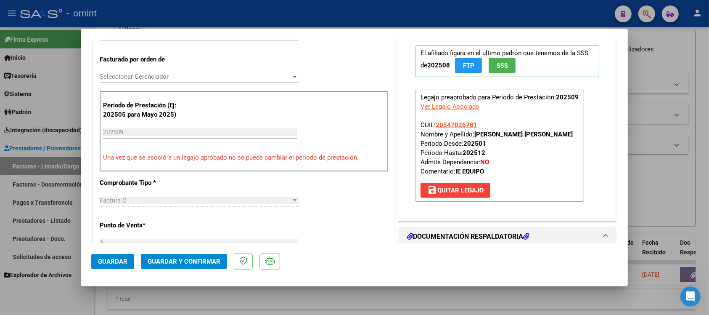
click at [182, 256] on button "Guardar y Confirmar" at bounding box center [184, 261] width 86 height 15
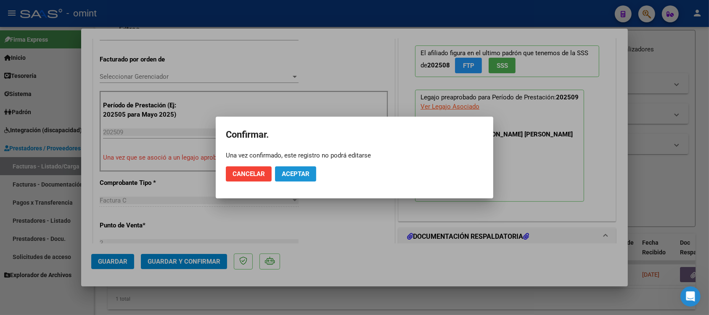
click at [297, 170] on span "Aceptar" at bounding box center [296, 174] width 28 height 8
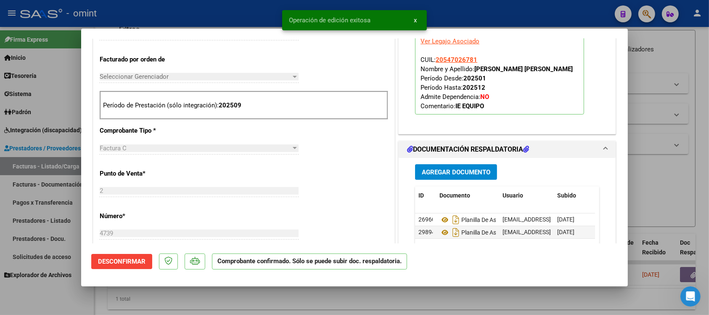
click at [209, 9] on div at bounding box center [354, 157] width 709 height 315
type input "$ 0,00"
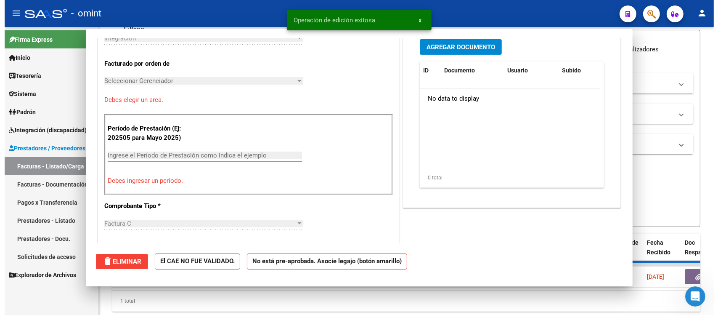
scroll to position [225, 0]
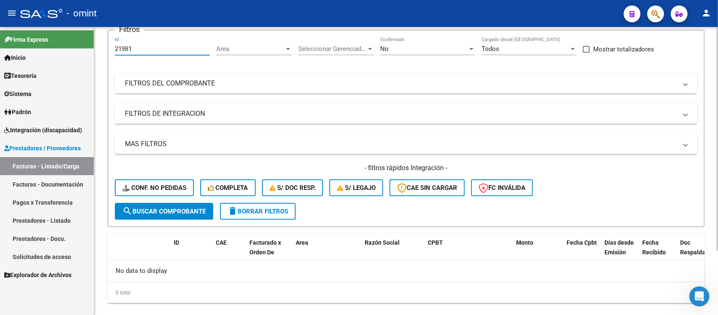
drag, startPoint x: 148, startPoint y: 48, endPoint x: 101, endPoint y: 53, distance: 46.9
click at [101, 51] on div "Video tutorial PRESTADORES -> Listado de CPBTs Emitidos por Prestadores / Prove…" at bounding box center [406, 143] width 624 height 373
paste input "3855"
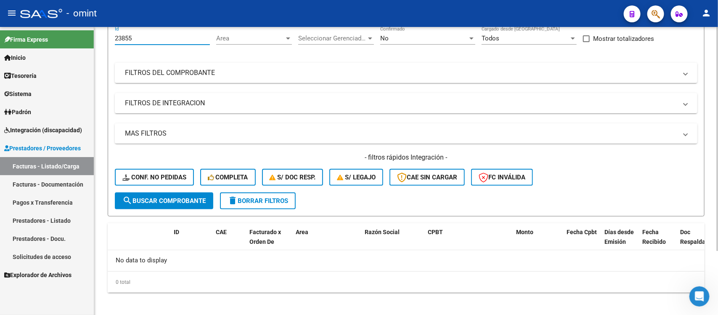
scroll to position [83, 0]
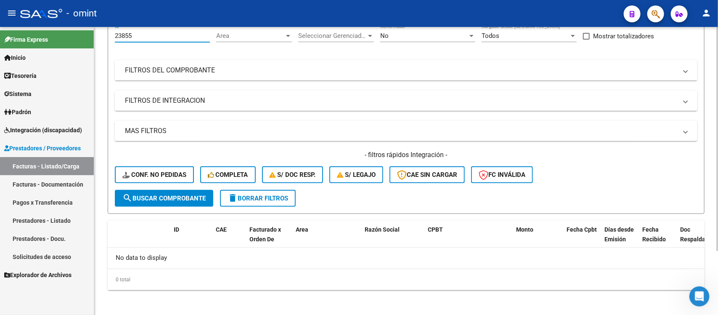
drag, startPoint x: 144, startPoint y: 34, endPoint x: 99, endPoint y: 40, distance: 45.3
click at [99, 40] on div "Video tutorial PRESTADORES -> Listado de CPBTs Emitidos por Prestadores / Prove…" at bounding box center [406, 130] width 624 height 373
paste input "4811"
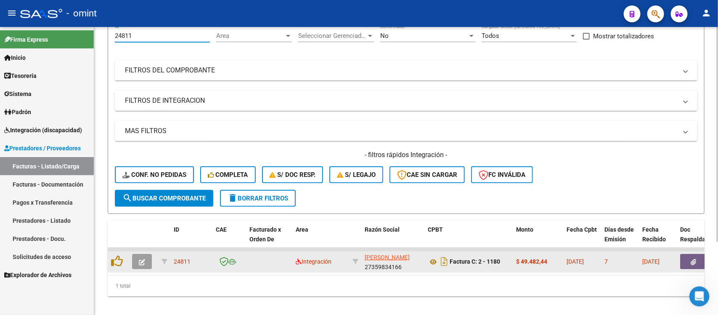
type input "24811"
click at [140, 259] on icon "button" at bounding box center [142, 262] width 6 height 6
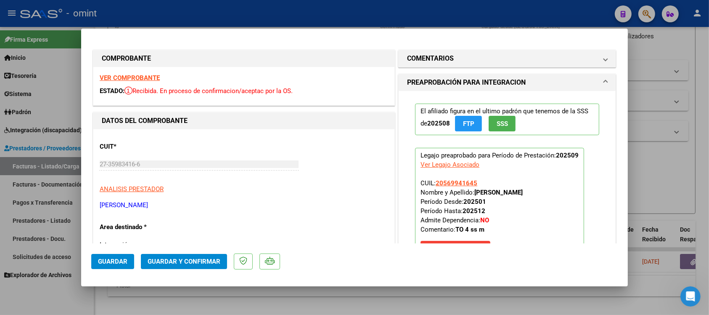
click at [156, 74] on div "VER COMPROBANTE ESTADO: Recibida. En proceso de confirmacion/aceptac por la OS." at bounding box center [243, 86] width 301 height 38
click at [151, 79] on strong "VER COMPROBANTE" at bounding box center [130, 78] width 60 height 8
click at [198, 258] on span "Guardar y Confirmar" at bounding box center [184, 261] width 73 height 8
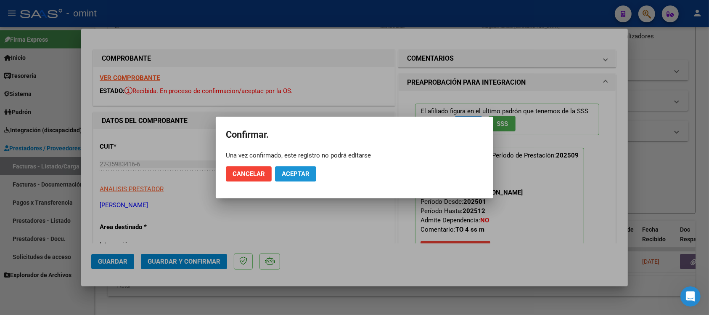
click at [303, 174] on span "Aceptar" at bounding box center [296, 174] width 28 height 8
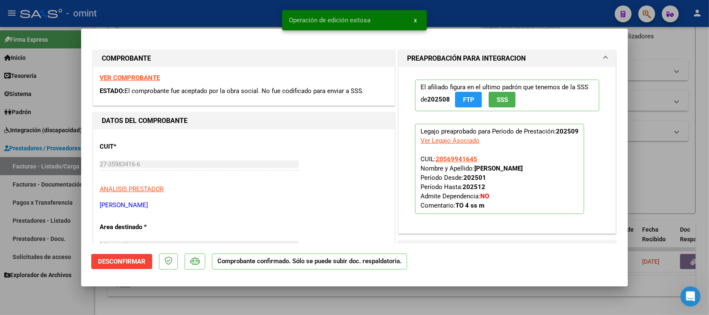
click at [237, 9] on div at bounding box center [354, 157] width 709 height 315
type input "$ 0,00"
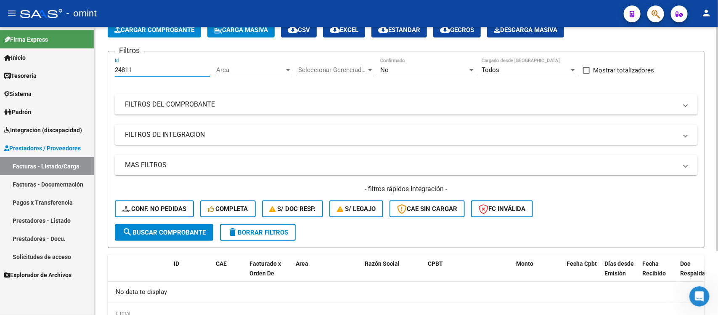
drag, startPoint x: 141, startPoint y: 36, endPoint x: 115, endPoint y: 36, distance: 26.5
click at [115, 36] on app-list-header "PRESTADORES -> Listado de CPBTs Emitidos por Prestadores / Proveedores (alt+q) …" at bounding box center [406, 124] width 597 height 247
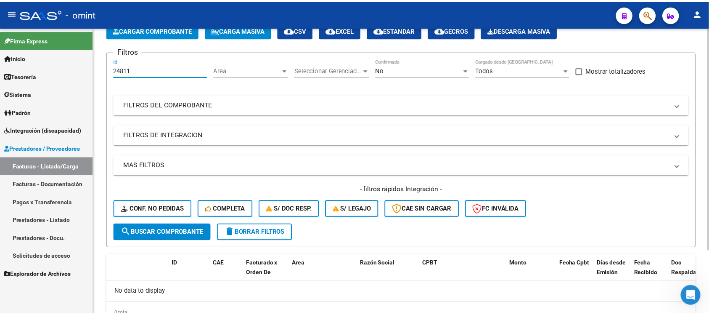
scroll to position [48, 0]
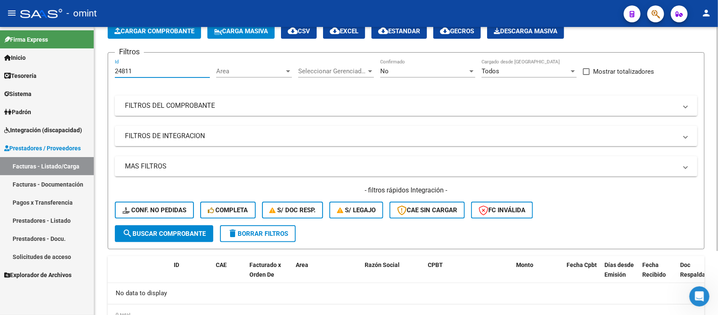
paste input "2943"
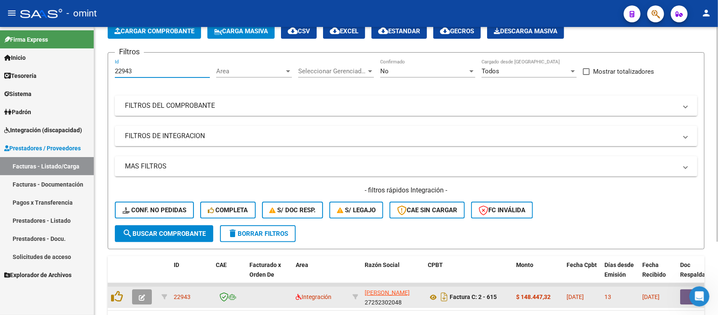
type input "22943"
click at [146, 291] on button "button" at bounding box center [142, 296] width 20 height 15
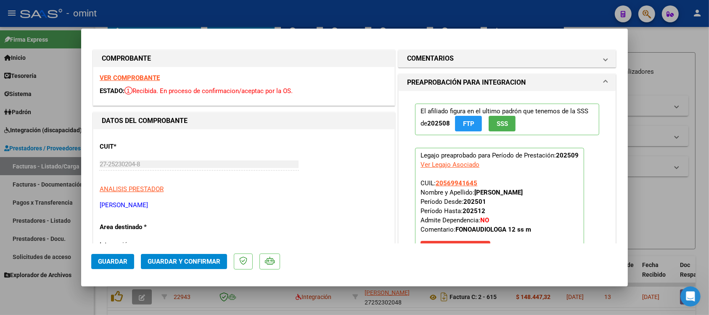
click at [123, 75] on strong "VER COMPROBANTE" at bounding box center [130, 78] width 60 height 8
click at [194, 259] on span "Guardar y Confirmar" at bounding box center [184, 261] width 73 height 8
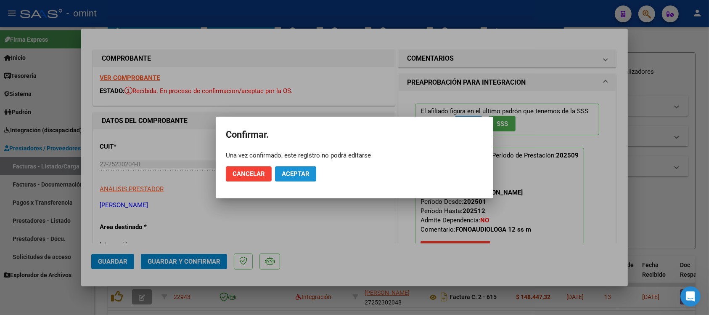
click at [290, 173] on span "Aceptar" at bounding box center [296, 174] width 28 height 8
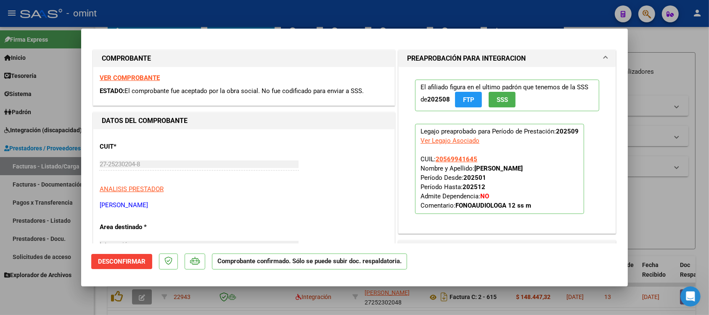
click at [191, 10] on div at bounding box center [354, 157] width 709 height 315
type input "$ 0,00"
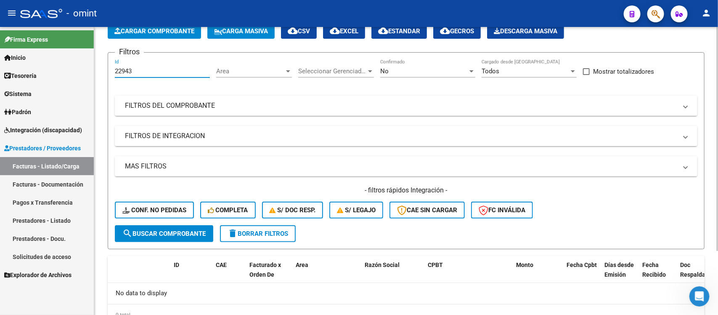
drag, startPoint x: 139, startPoint y: 68, endPoint x: 111, endPoint y: 67, distance: 27.8
click at [111, 67] on form "Filtros 22943 Id Area Area Seleccionar Gerenciador Seleccionar Gerenciador No C…" at bounding box center [406, 150] width 597 height 197
paste input "4812"
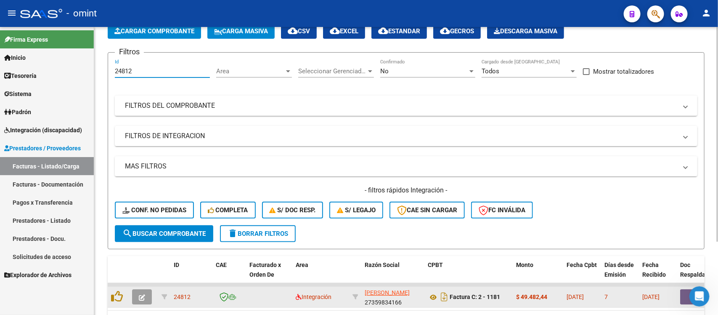
type input "24812"
click at [148, 289] on button "button" at bounding box center [142, 296] width 20 height 15
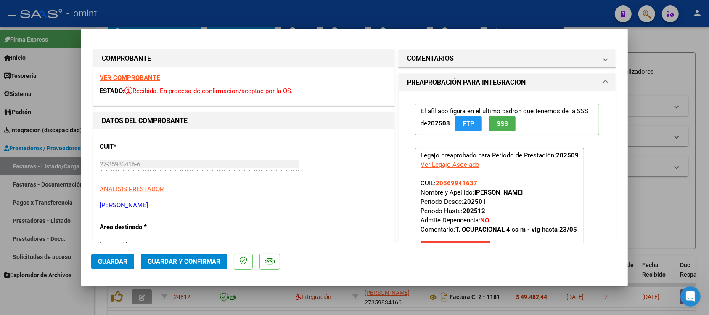
click at [144, 76] on strong "VER COMPROBANTE" at bounding box center [130, 78] width 60 height 8
click at [171, 258] on span "Guardar y Confirmar" at bounding box center [184, 261] width 73 height 8
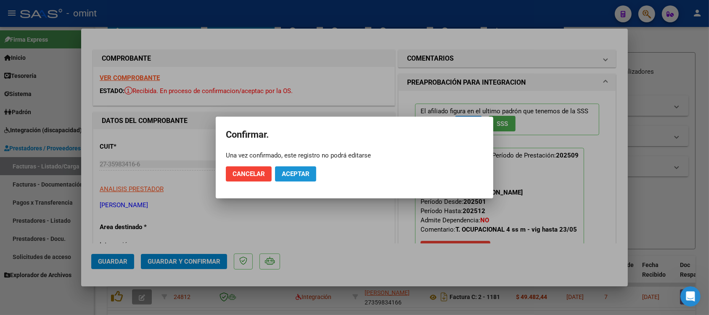
click at [285, 179] on button "Aceptar" at bounding box center [295, 173] width 41 height 15
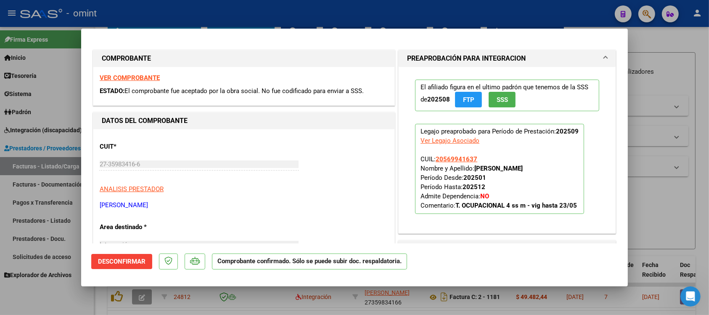
click at [140, 13] on div at bounding box center [354, 157] width 709 height 315
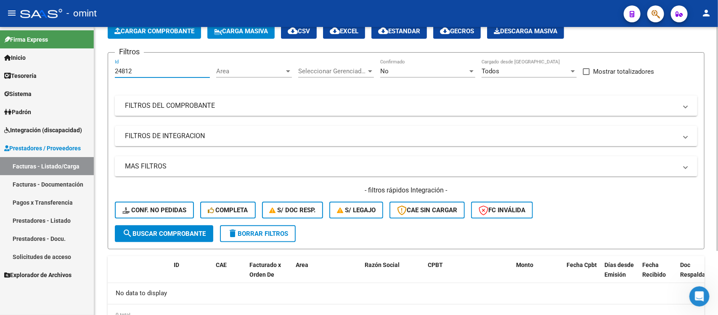
drag, startPoint x: 152, startPoint y: 72, endPoint x: 103, endPoint y: 73, distance: 48.8
click at [103, 71] on div "Video tutorial PRESTADORES -> Listado de CPBTs Emitidos por Prestadores / Prove…" at bounding box center [406, 165] width 624 height 373
paste input "2944"
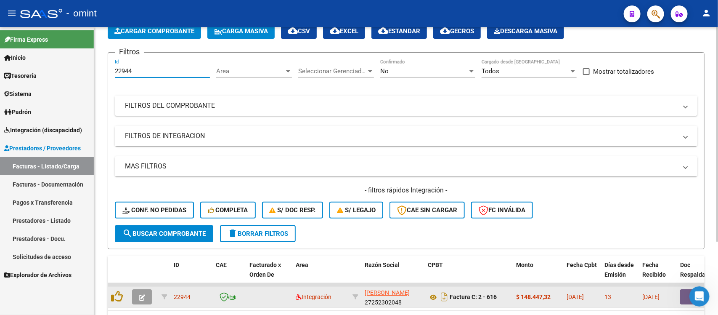
click at [140, 296] on icon "button" at bounding box center [142, 297] width 6 height 6
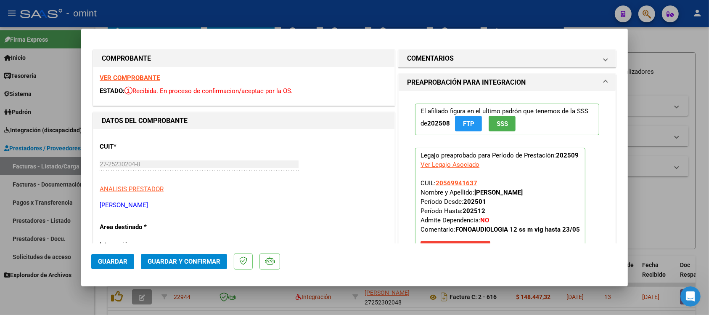
click at [135, 74] on strong "VER COMPROBANTE" at bounding box center [130, 78] width 60 height 8
click at [188, 259] on span "Guardar y Confirmar" at bounding box center [184, 261] width 73 height 8
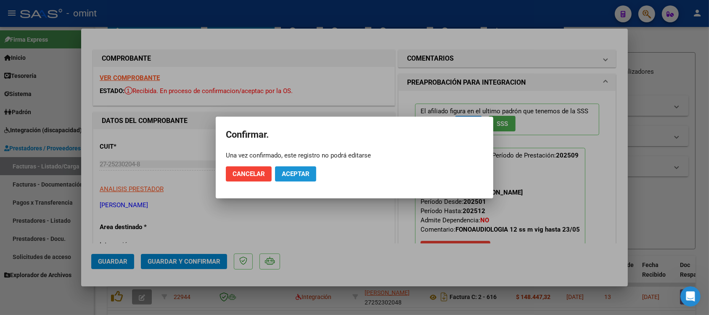
click at [307, 168] on button "Aceptar" at bounding box center [295, 173] width 41 height 15
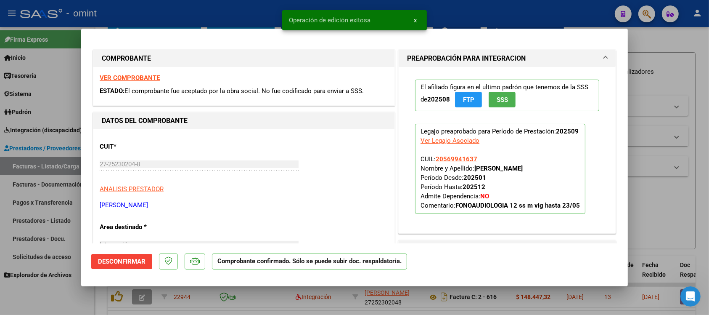
click at [162, 13] on div at bounding box center [354, 157] width 709 height 315
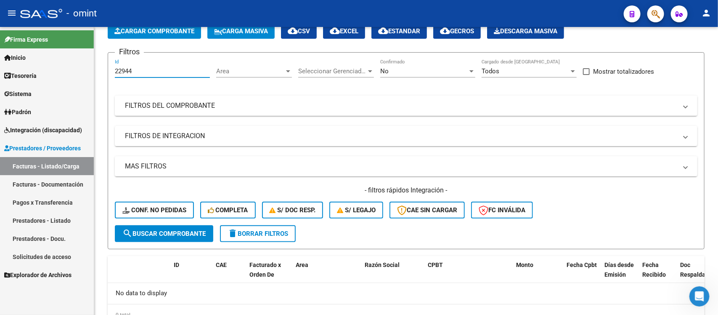
drag, startPoint x: 138, startPoint y: 71, endPoint x: 88, endPoint y: 79, distance: 49.8
click at [88, 78] on mat-sidenav-container "Firma Express Inicio Calendario SSS Instructivos Contacto OS Tesorería Extracto…" at bounding box center [359, 171] width 718 height 288
paste input "3913"
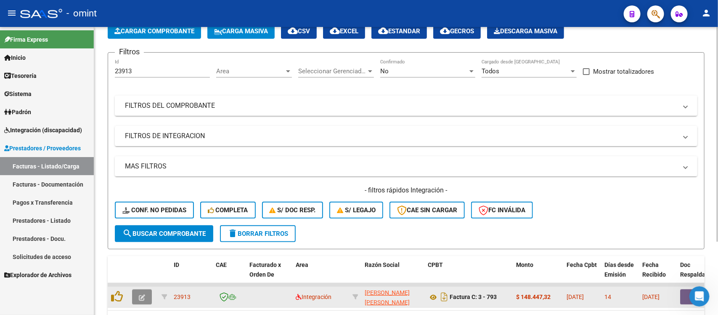
click at [143, 294] on icon "button" at bounding box center [142, 297] width 6 height 6
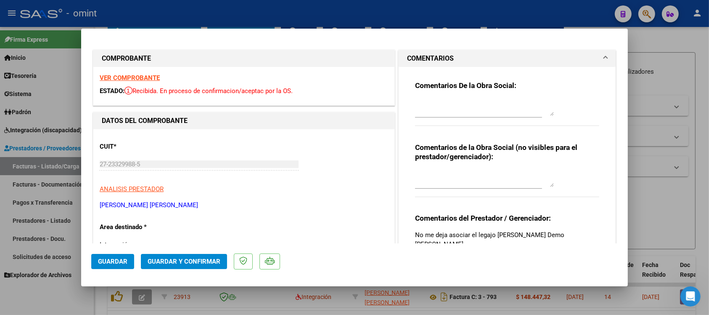
click at [148, 76] on strong "VER COMPROBANTE" at bounding box center [130, 78] width 60 height 8
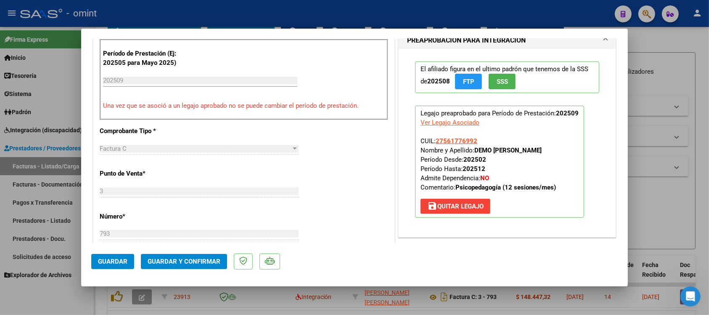
scroll to position [263, 0]
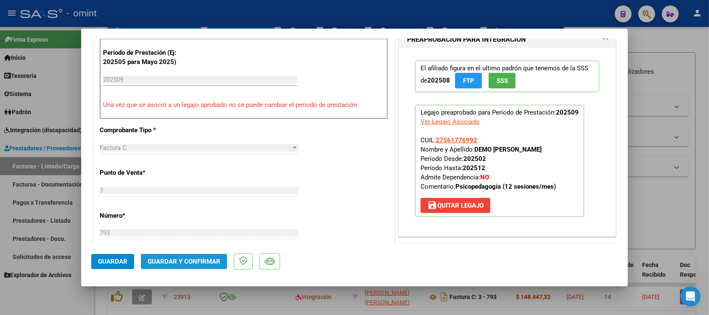
click at [206, 259] on span "Guardar y Confirmar" at bounding box center [184, 261] width 73 height 8
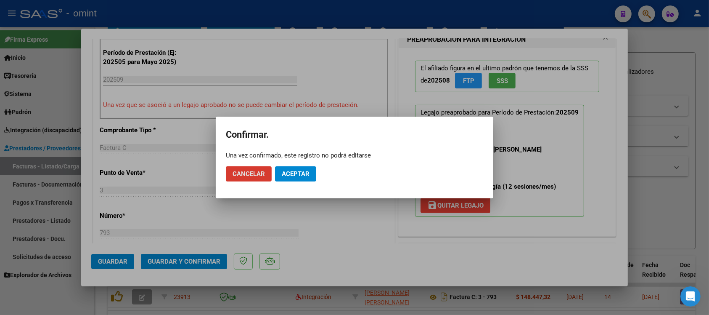
click at [302, 183] on mat-dialog-actions "Cancelar Aceptar" at bounding box center [354, 173] width 257 height 29
click at [304, 178] on button "Aceptar" at bounding box center [295, 173] width 41 height 15
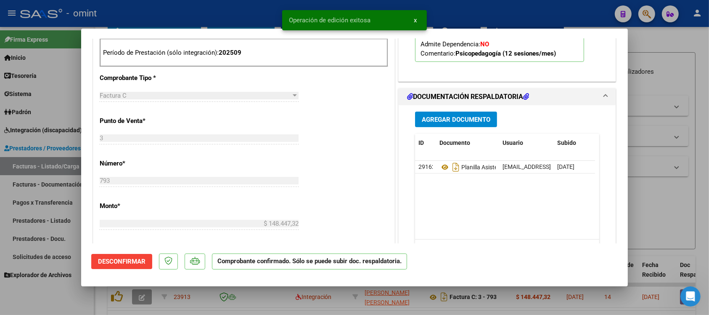
click at [241, 13] on div at bounding box center [354, 157] width 709 height 315
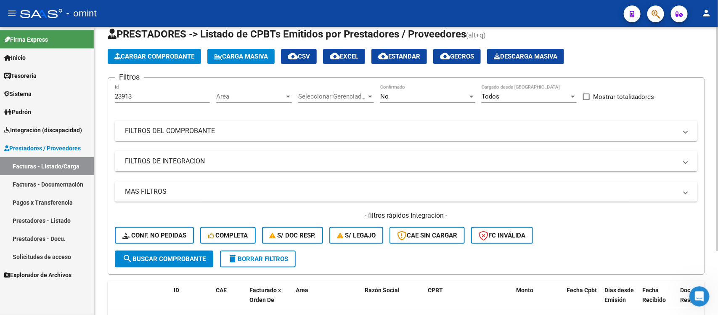
scroll to position [0, 0]
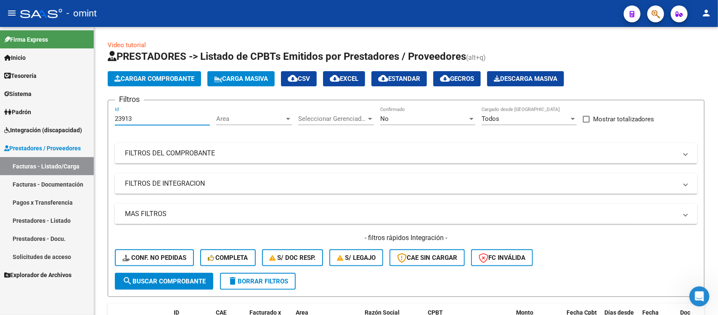
drag, startPoint x: 106, startPoint y: 114, endPoint x: 92, endPoint y: 116, distance: 14.9
click at [92, 116] on mat-sidenav-container "Firma Express Inicio Calendario SSS Instructivos Contacto OS Tesorería Extracto…" at bounding box center [359, 171] width 718 height 288
paste input "89"
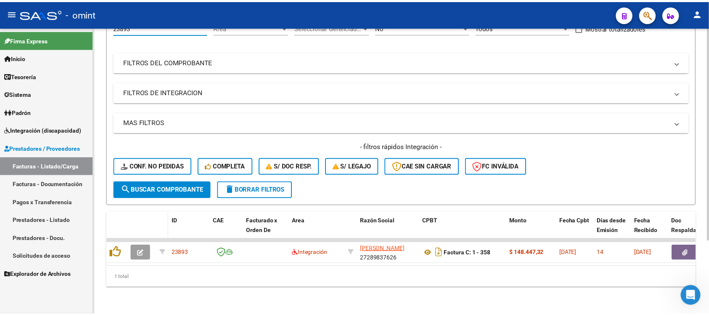
scroll to position [99, 0]
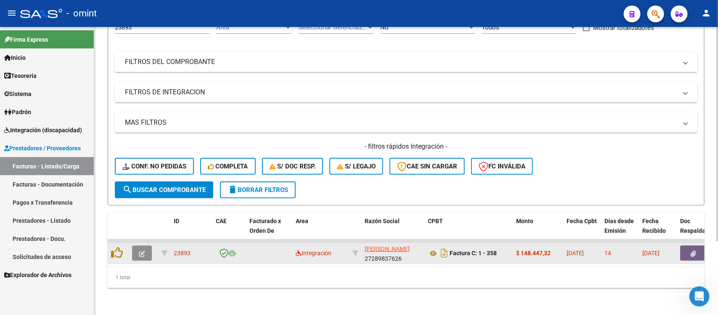
click at [145, 245] on button "button" at bounding box center [142, 252] width 20 height 15
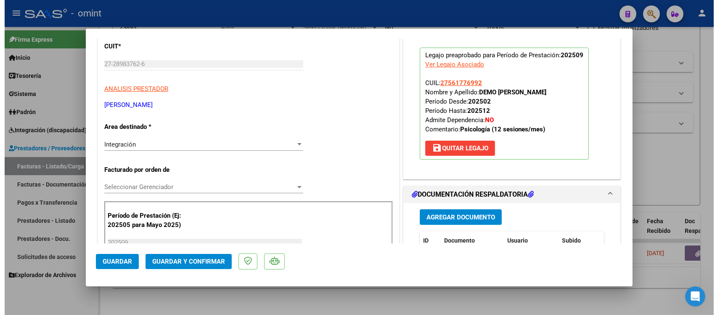
scroll to position [0, 0]
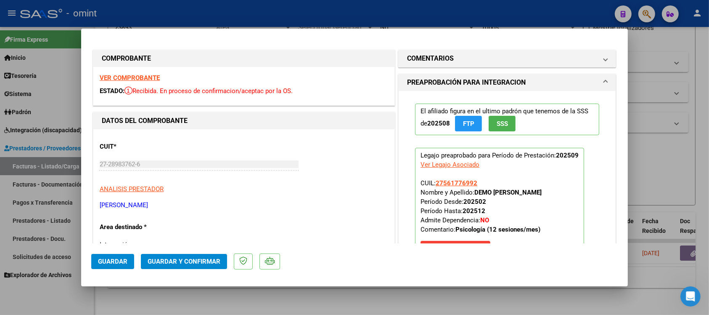
click at [150, 79] on strong "VER COMPROBANTE" at bounding box center [130, 78] width 60 height 8
click at [177, 257] on span "Guardar y Confirmar" at bounding box center [184, 261] width 73 height 8
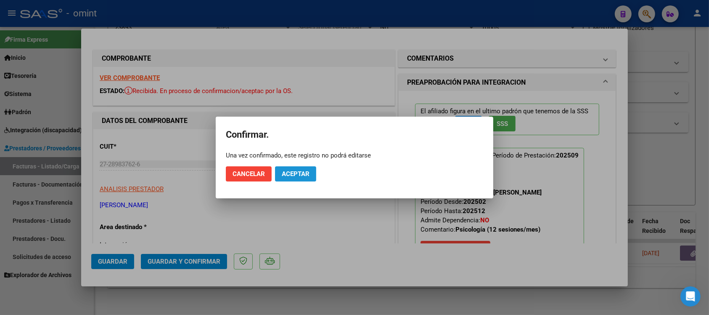
click at [288, 178] on button "Aceptar" at bounding box center [295, 173] width 41 height 15
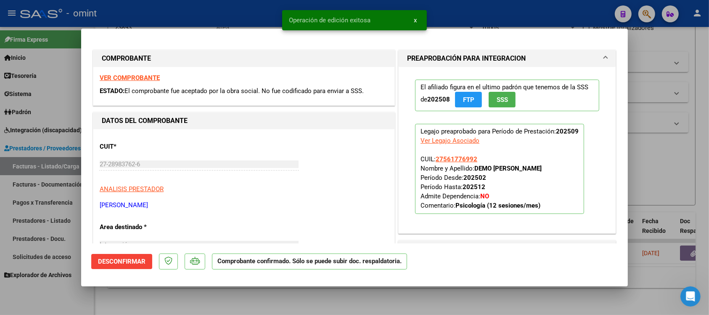
click at [223, 9] on div at bounding box center [354, 157] width 709 height 315
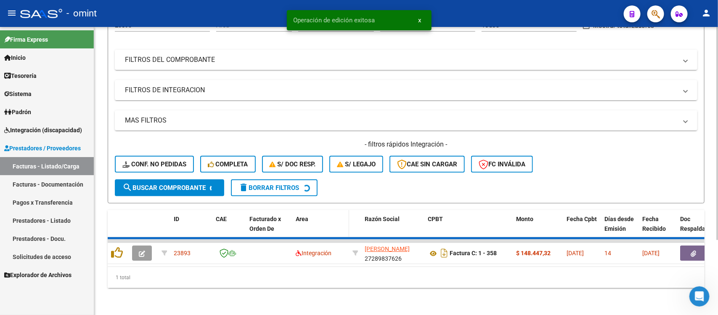
scroll to position [83, 0]
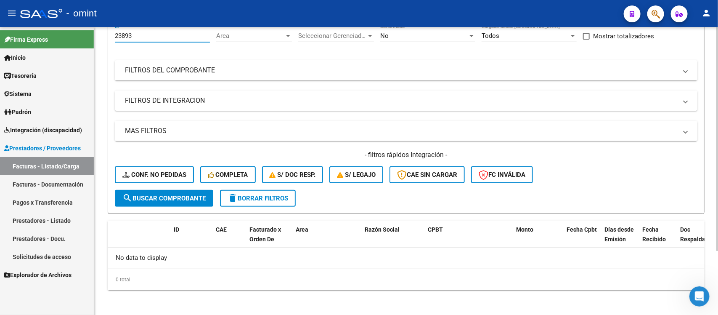
drag, startPoint x: 164, startPoint y: 37, endPoint x: 98, endPoint y: 40, distance: 66.5
click at [98, 40] on div "Video tutorial PRESTADORES -> Listado de CPBTs Emitidos por Prestadores / Prove…" at bounding box center [406, 130] width 624 height 373
paste input "538"
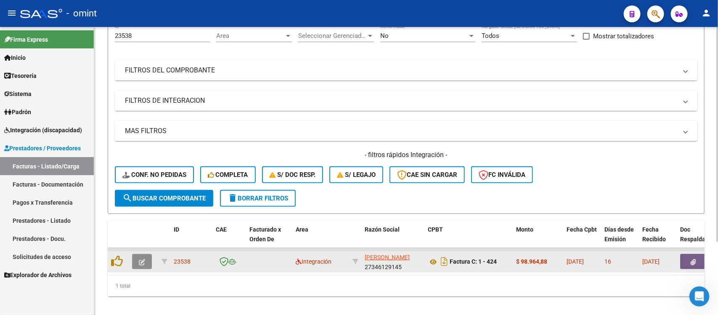
click at [135, 259] on button "button" at bounding box center [142, 261] width 20 height 15
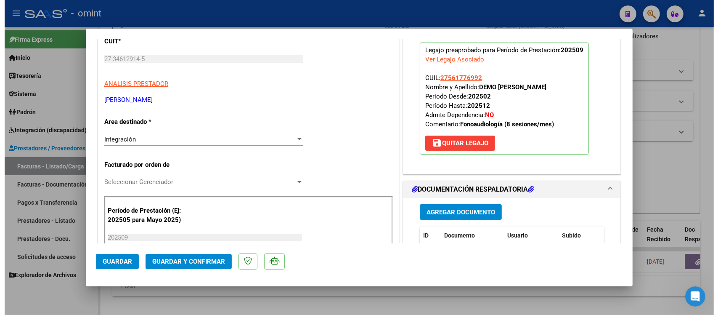
scroll to position [0, 0]
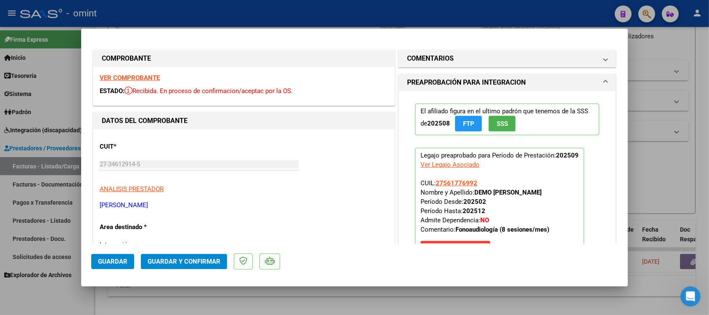
click at [143, 76] on strong "VER COMPROBANTE" at bounding box center [130, 78] width 60 height 8
click at [213, 257] on span "Guardar y Confirmar" at bounding box center [184, 261] width 73 height 8
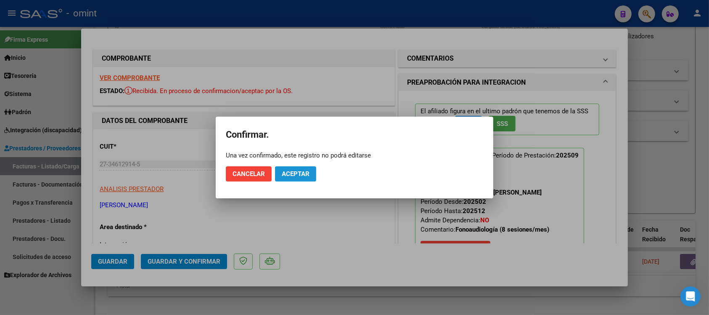
click at [306, 169] on button "Aceptar" at bounding box center [295, 173] width 41 height 15
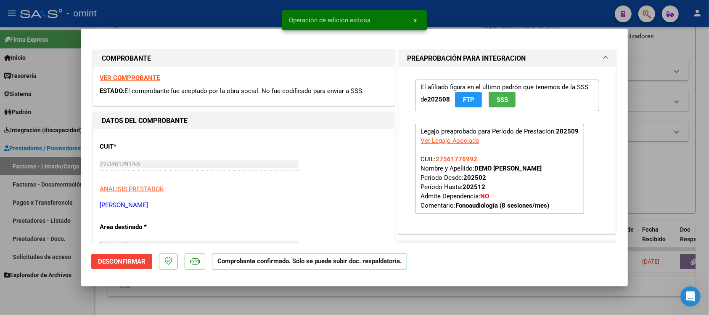
click at [255, 14] on div at bounding box center [354, 157] width 709 height 315
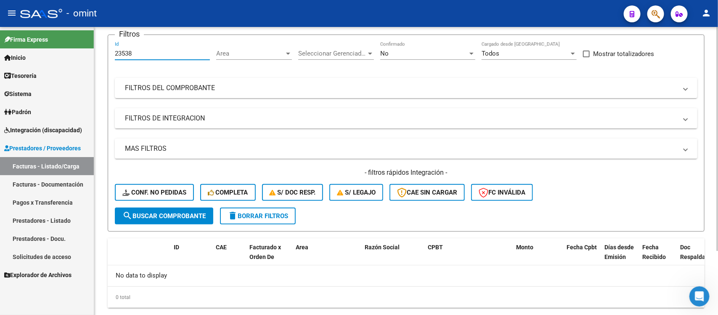
scroll to position [54, 0]
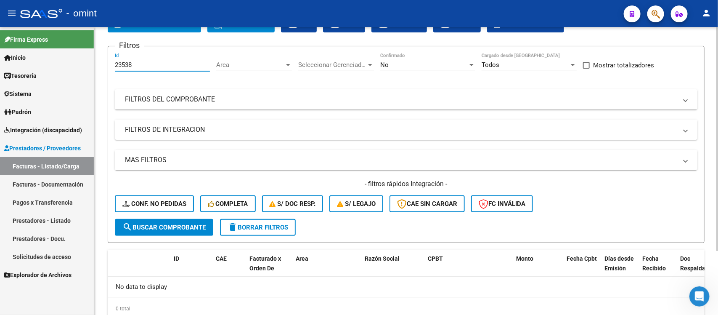
drag, startPoint x: 138, startPoint y: 38, endPoint x: 108, endPoint y: 40, distance: 29.9
click at [108, 39] on app-list-header "PRESTADORES -> Listado de CPBTs Emitidos por Prestadores / Proveedores (alt+q) …" at bounding box center [406, 119] width 597 height 247
paste input "4923"
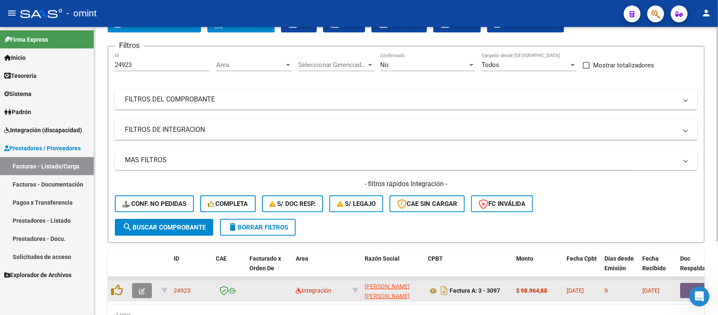
click at [132, 291] on button "button" at bounding box center [142, 290] width 20 height 15
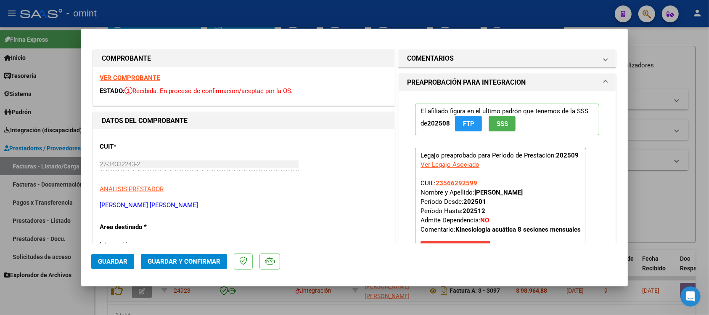
click at [144, 78] on strong "VER COMPROBANTE" at bounding box center [130, 78] width 60 height 8
click at [210, 260] on span "Guardar y Confirmar" at bounding box center [184, 261] width 73 height 8
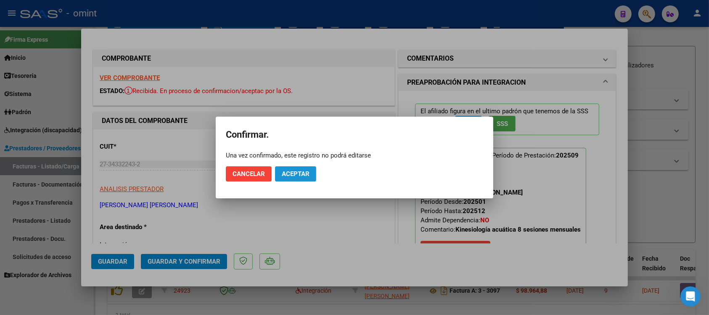
click at [306, 175] on span "Aceptar" at bounding box center [296, 174] width 28 height 8
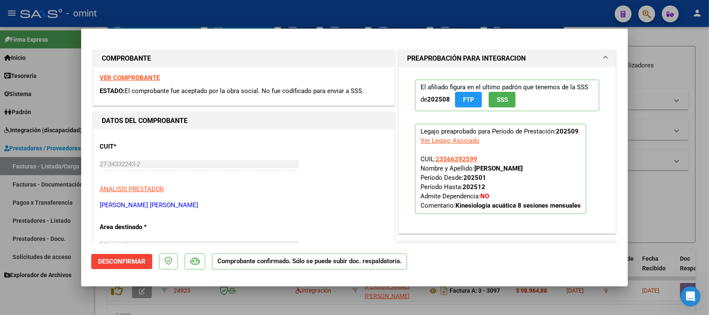
click at [151, 12] on div at bounding box center [354, 157] width 709 height 315
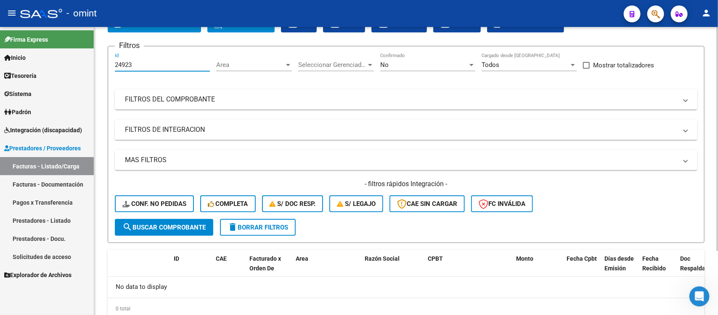
drag, startPoint x: 137, startPoint y: 64, endPoint x: 106, endPoint y: 64, distance: 30.7
click at [106, 64] on div "Video tutorial PRESTADORES -> Listado de CPBTs Emitidos por Prestadores / Prove…" at bounding box center [406, 159] width 624 height 373
paste input "240"
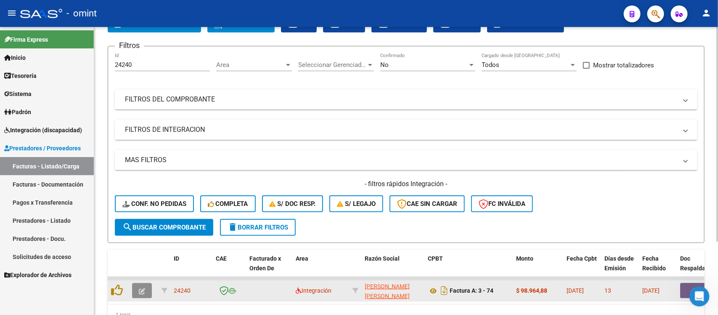
click at [144, 288] on icon "button" at bounding box center [142, 291] width 6 height 6
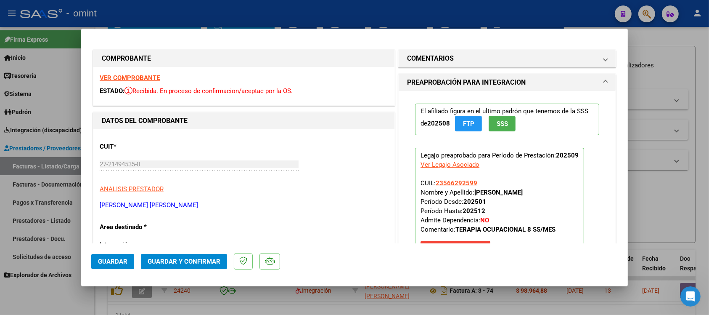
click at [136, 78] on strong "VER COMPROBANTE" at bounding box center [130, 78] width 60 height 8
click at [211, 263] on span "Guardar y Confirmar" at bounding box center [184, 261] width 73 height 8
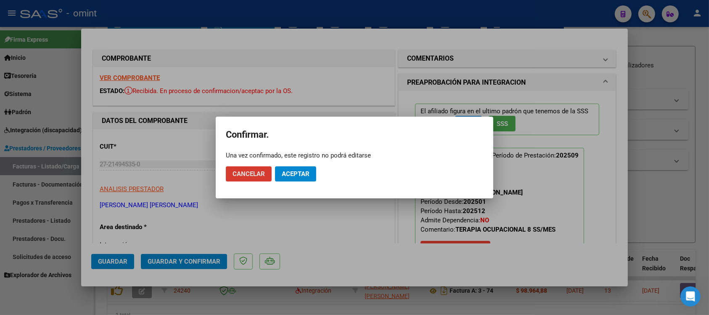
click at [291, 166] on button "Aceptar" at bounding box center [295, 173] width 41 height 15
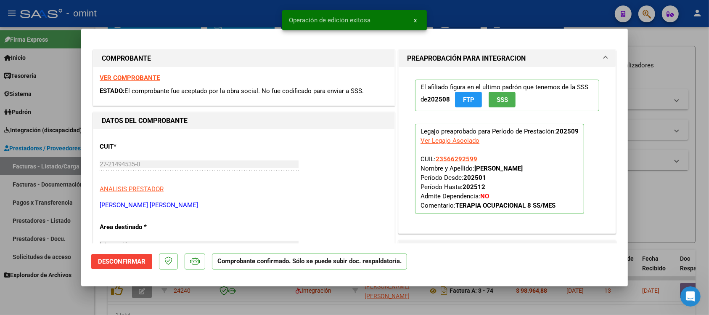
click at [193, 20] on div at bounding box center [354, 157] width 709 height 315
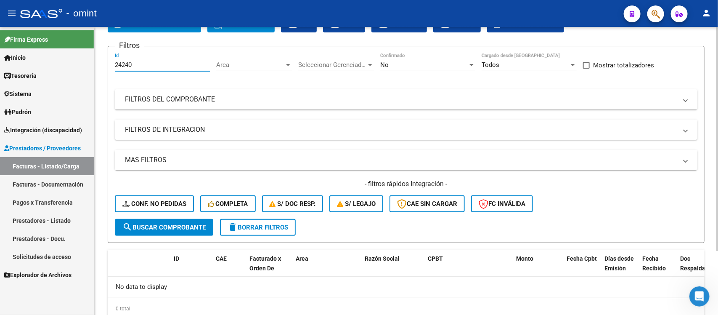
drag, startPoint x: 138, startPoint y: 60, endPoint x: 106, endPoint y: 61, distance: 32.0
click at [106, 61] on div "Video tutorial PRESTADORES -> Listado de CPBTs Emitidos por Prestadores / Prove…" at bounding box center [406, 159] width 624 height 373
paste input "2948"
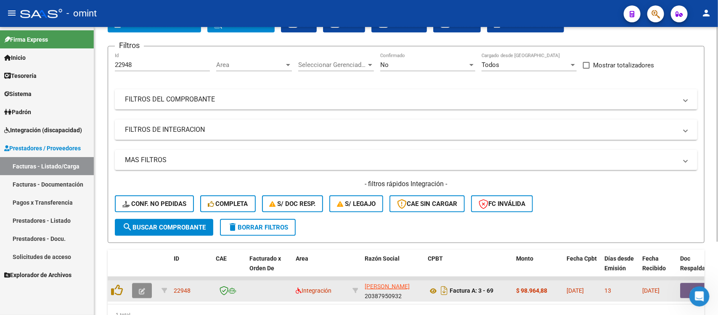
click at [144, 291] on span "button" at bounding box center [142, 290] width 6 height 8
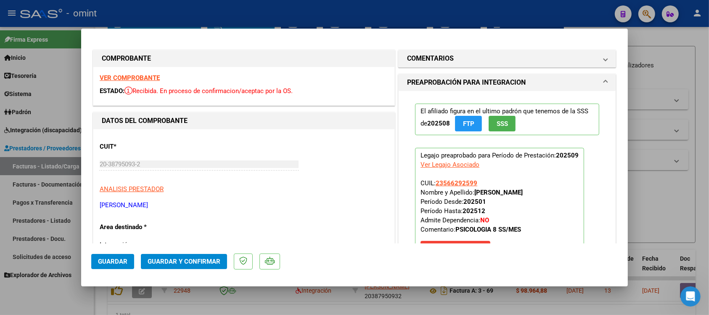
click at [130, 78] on strong "VER COMPROBANTE" at bounding box center [130, 78] width 60 height 8
click at [166, 259] on span "Guardar y Confirmar" at bounding box center [184, 261] width 73 height 8
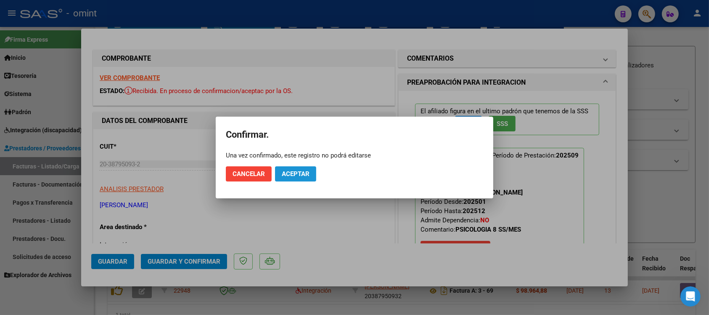
click at [301, 175] on span "Aceptar" at bounding box center [296, 174] width 28 height 8
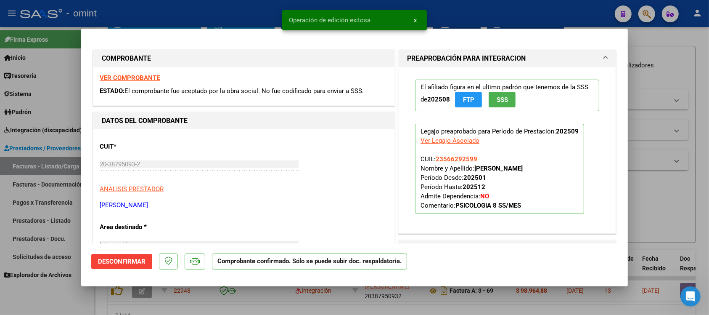
drag, startPoint x: 250, startPoint y: 15, endPoint x: 249, endPoint y: 35, distance: 19.8
click at [250, 16] on div at bounding box center [354, 157] width 709 height 315
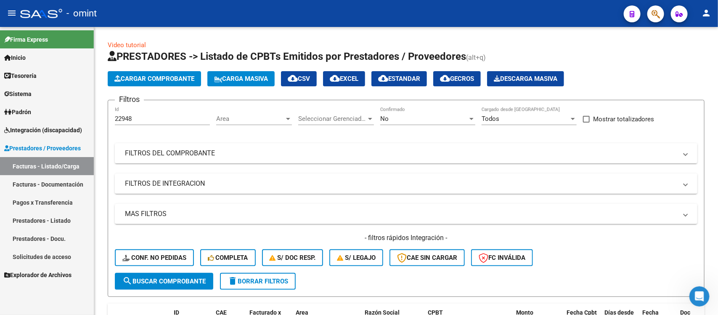
scroll to position [54, 0]
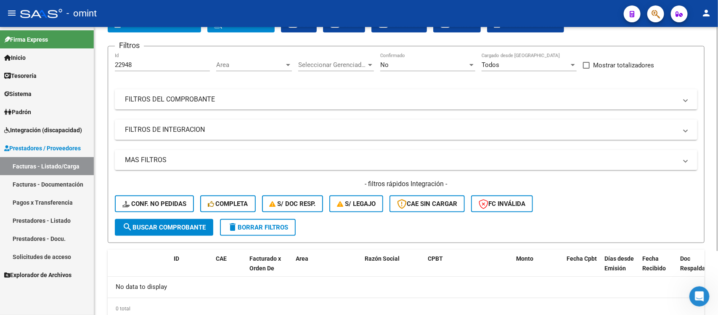
click at [268, 223] on span "delete Borrar Filtros" at bounding box center [258, 227] width 61 height 8
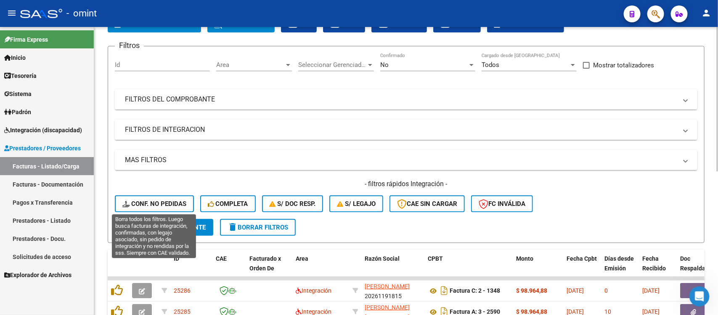
click at [167, 206] on button "Conf. no pedidas" at bounding box center [154, 203] width 79 height 17
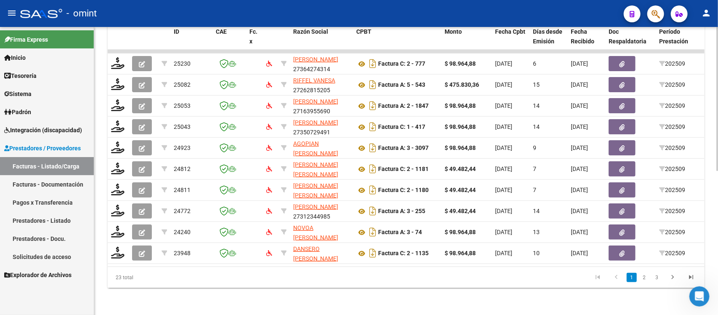
scroll to position [0, 749]
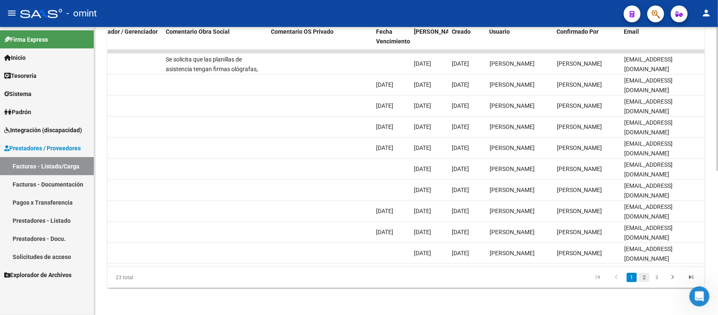
click at [644, 280] on link "2" at bounding box center [644, 277] width 10 height 9
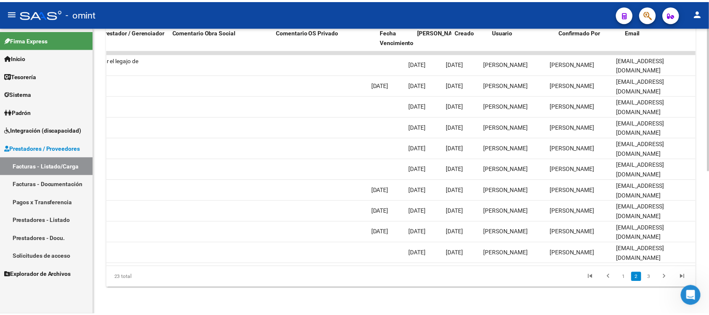
scroll to position [0, 0]
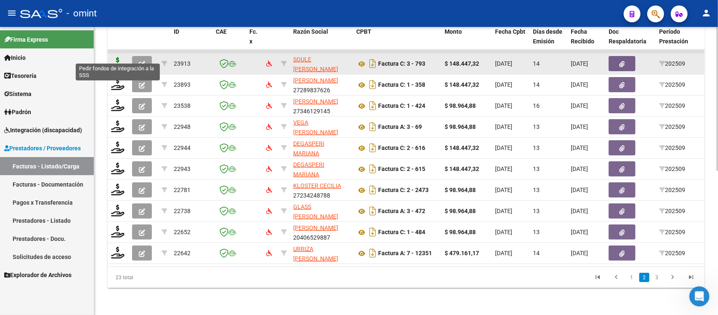
click at [116, 58] on icon at bounding box center [117, 63] width 13 height 12
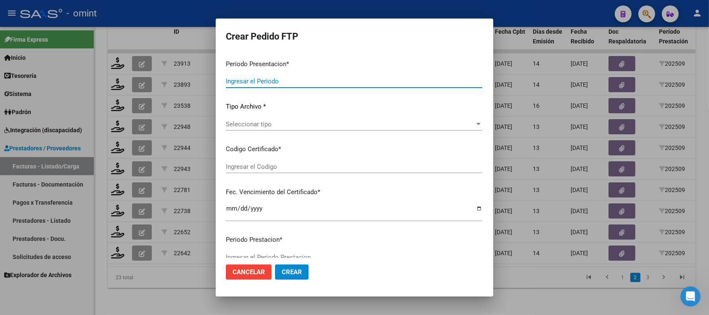
type input "202509"
type input "$ 148.447,32"
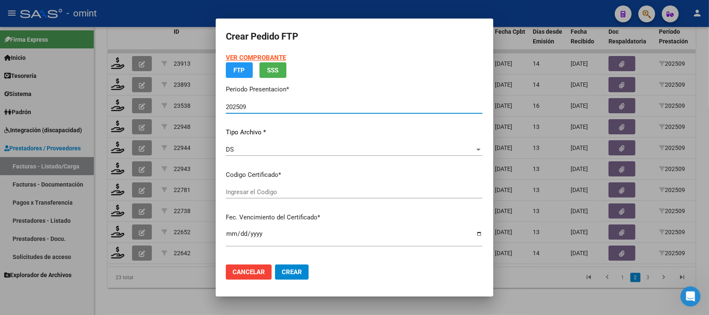
type input "153316134"
type input "2035-08-31"
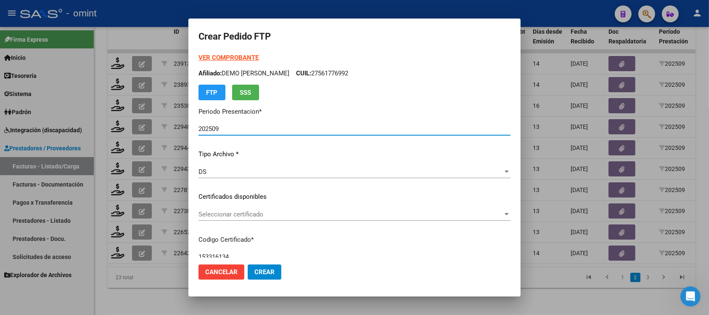
click at [264, 214] on span "Seleccionar certificado" at bounding box center [350, 214] width 304 height 8
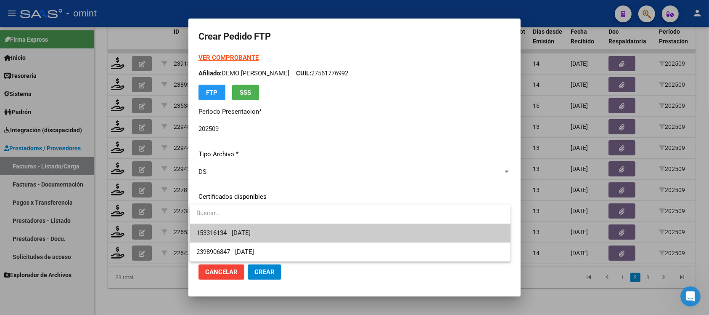
click at [278, 237] on span "153316134 - 2035-08-31" at bounding box center [349, 232] width 307 height 19
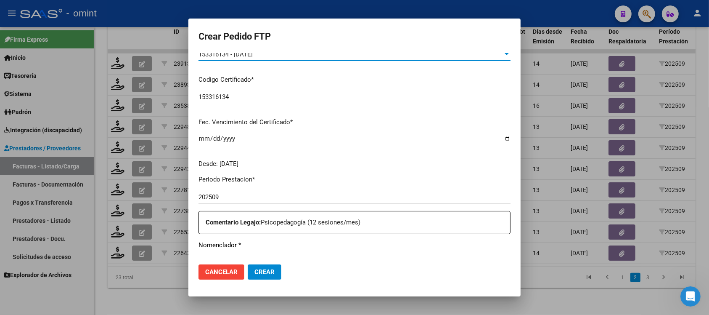
scroll to position [263, 0]
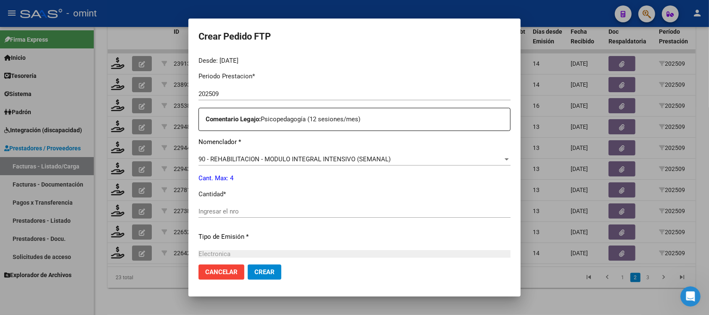
click at [241, 210] on input "Ingresar el nro" at bounding box center [354, 211] width 312 height 8
type input "4"
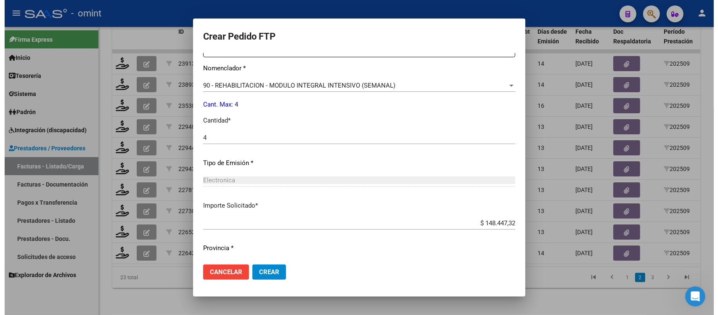
scroll to position [358, 0]
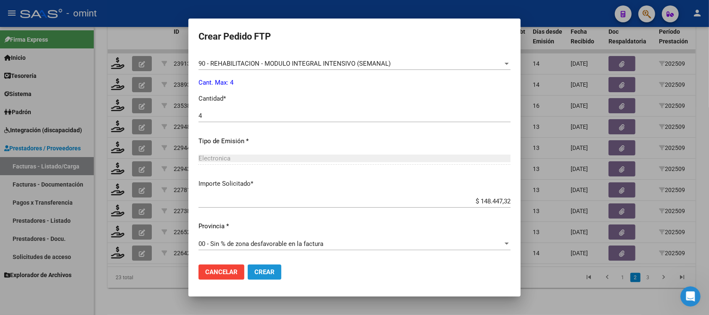
click at [266, 269] on span "Crear" at bounding box center [264, 272] width 20 height 8
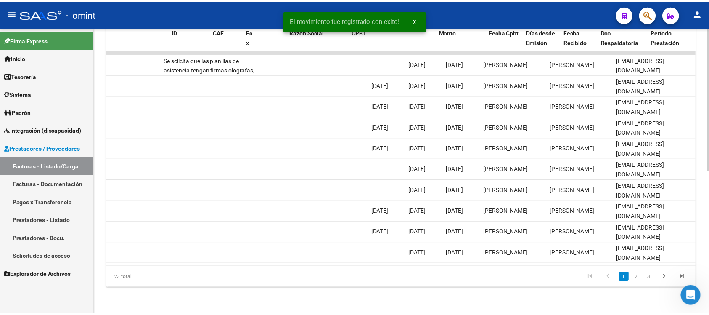
scroll to position [0, 0]
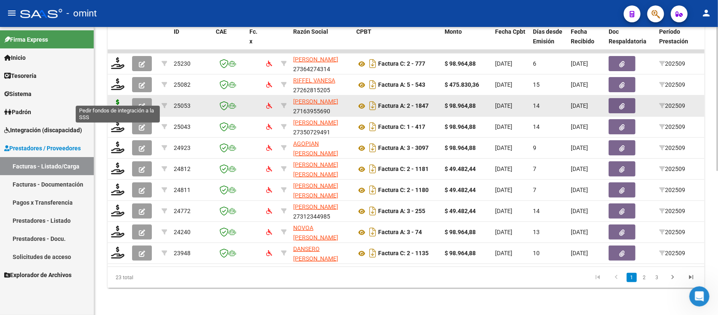
click at [116, 99] on icon at bounding box center [117, 105] width 13 height 12
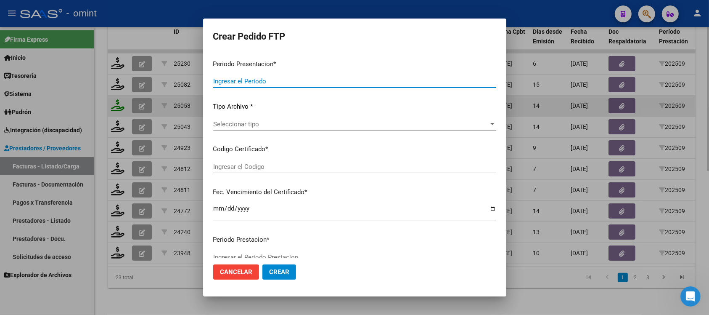
type input "202509"
type input "$ 98.964,88"
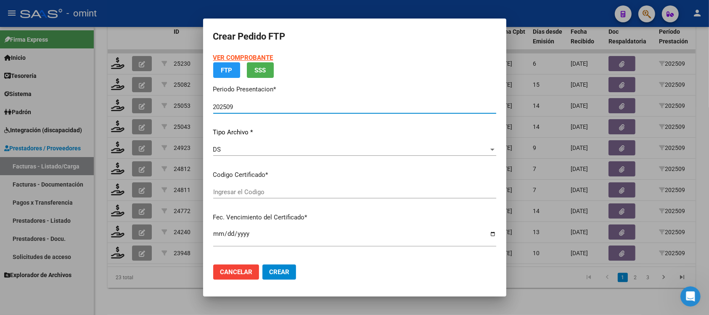
type input "5003734887"
type input "2027-07-06"
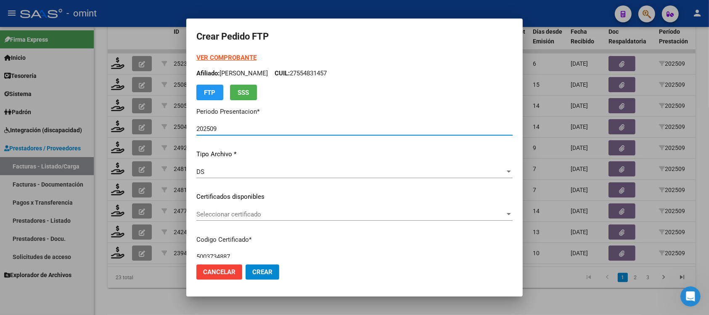
click at [235, 220] on div "Seleccionar certificado Seleccionar certificado" at bounding box center [354, 214] width 316 height 13
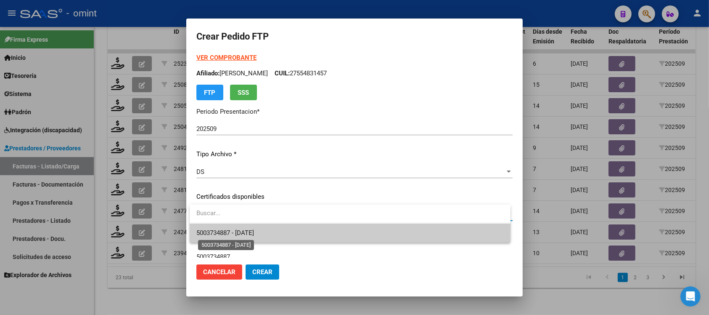
drag, startPoint x: 249, startPoint y: 230, endPoint x: 257, endPoint y: 224, distance: 9.9
click at [249, 230] on span "5003734887 - 2027-07-06" at bounding box center [225, 233] width 58 height 8
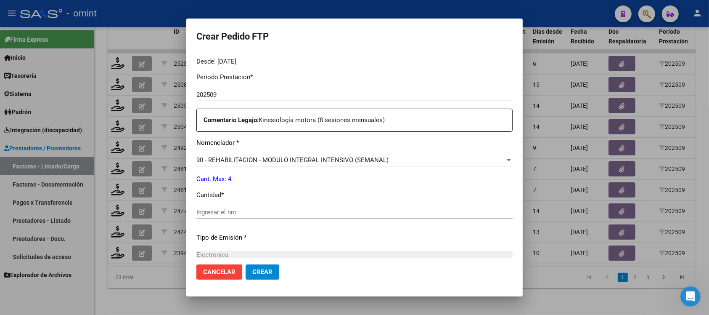
scroll to position [263, 0]
click at [245, 212] on input "Ingresar el nro" at bounding box center [354, 211] width 316 height 8
type input "4"
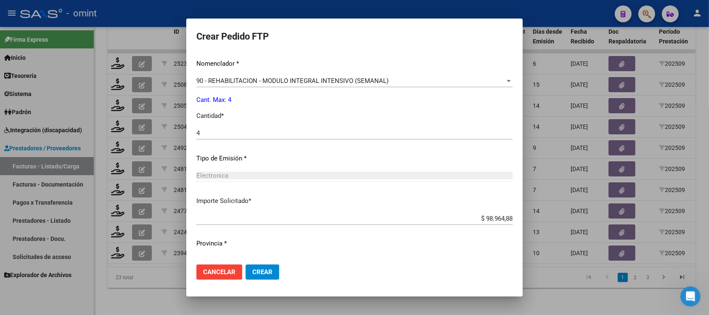
scroll to position [358, 0]
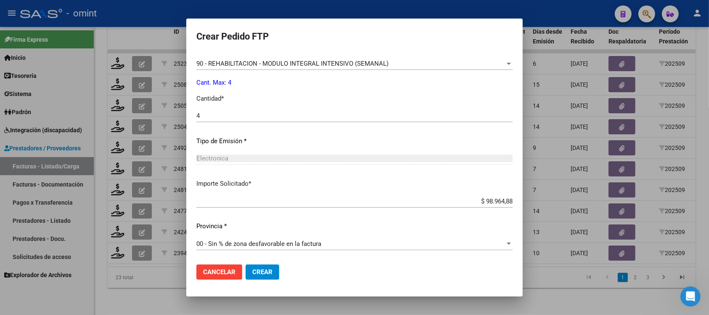
click at [265, 262] on mat-dialog-actions "Cancelar Crear" at bounding box center [354, 271] width 316 height 29
click at [267, 268] on span "Crear" at bounding box center [262, 272] width 20 height 8
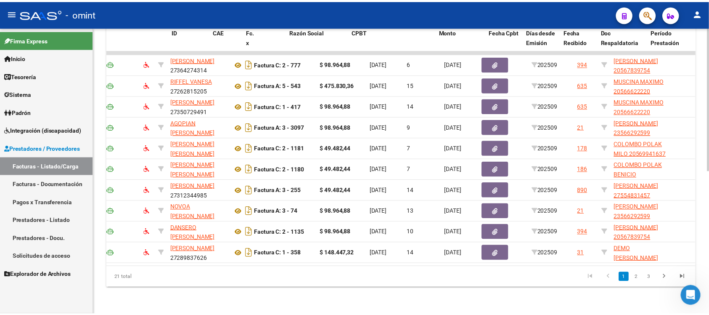
scroll to position [0, 0]
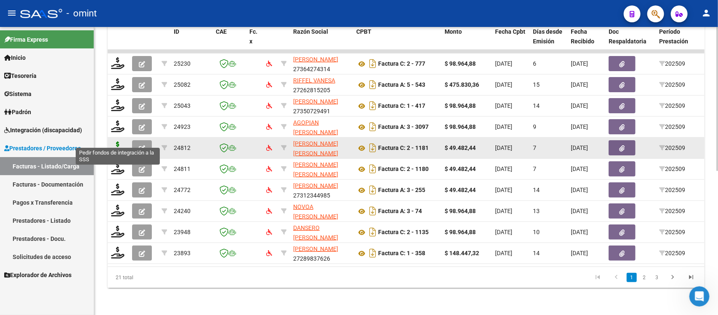
click at [114, 141] on icon at bounding box center [117, 147] width 13 height 12
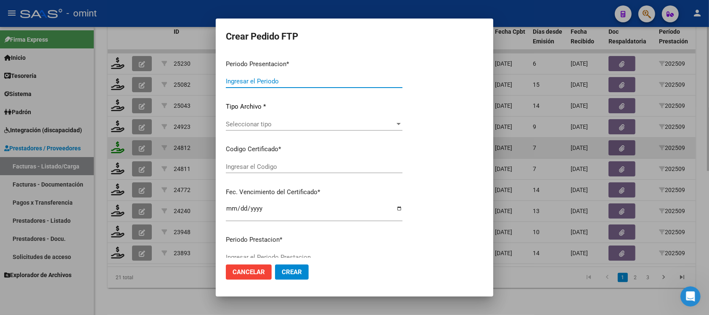
type input "202509"
type input "$ 49.482,44"
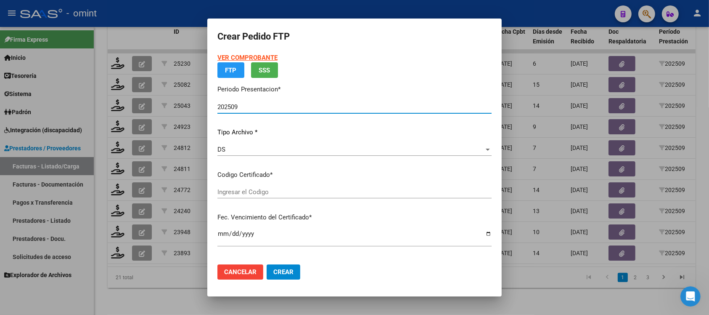
type input "1237789009"
type input "2030-04-30"
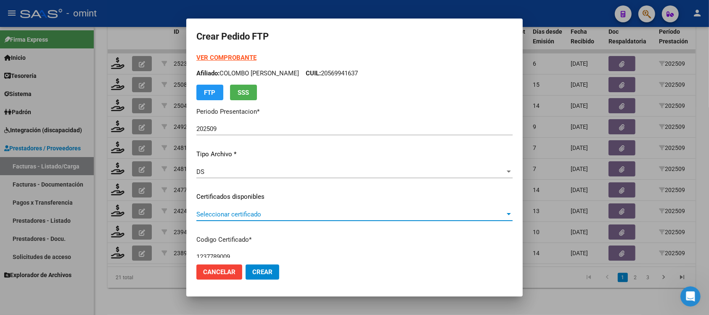
click at [263, 214] on span "Seleccionar certificado" at bounding box center [350, 214] width 309 height 8
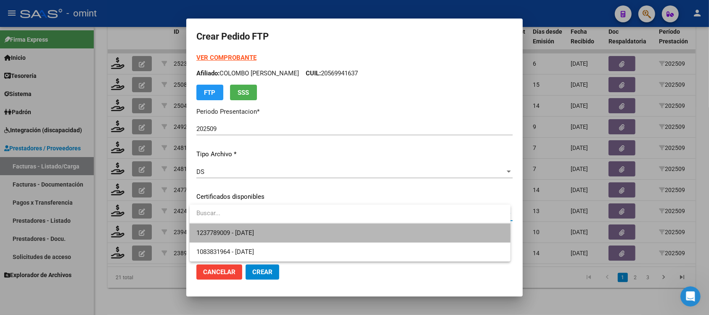
click at [275, 233] on span "1237789009 - 2030-04-30" at bounding box center [349, 232] width 307 height 19
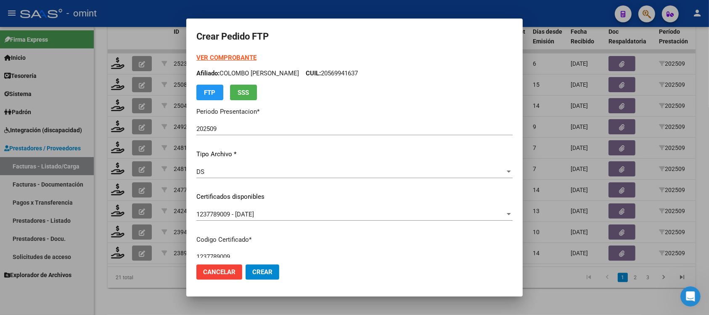
click at [259, 217] on div "1237789009 - 2030-04-30 Seleccionar certificado" at bounding box center [354, 214] width 316 height 13
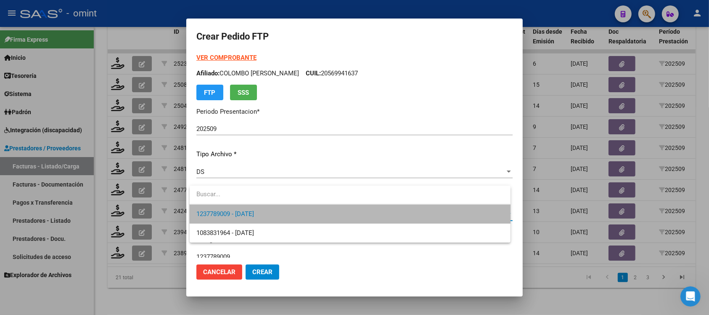
click at [259, 217] on span "1237789009 - 2030-04-30" at bounding box center [349, 213] width 307 height 19
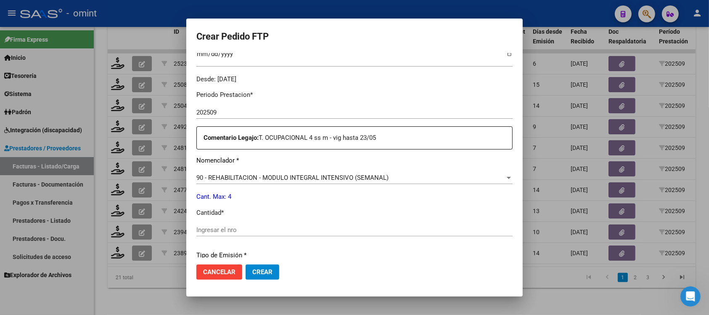
scroll to position [263, 0]
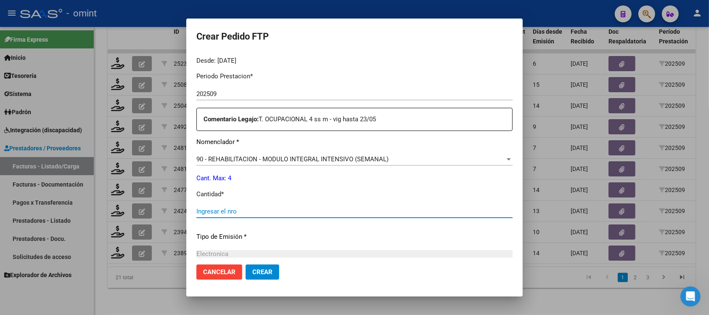
click at [240, 212] on input "Ingresar el nro" at bounding box center [354, 211] width 316 height 8
type input "4"
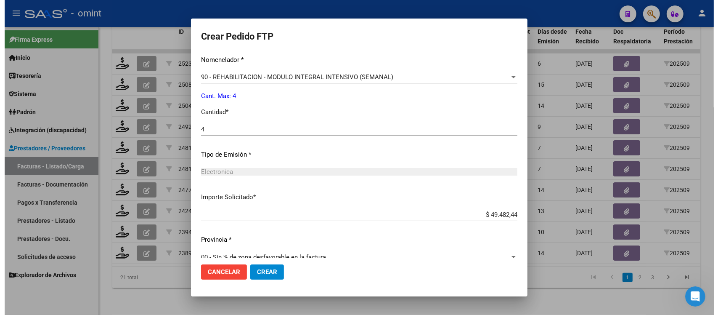
scroll to position [358, 0]
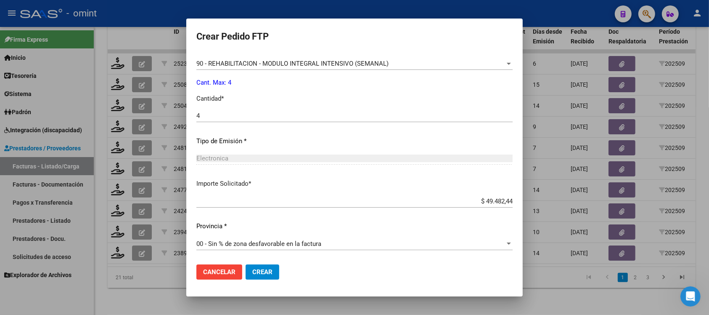
click at [267, 266] on button "Crear" at bounding box center [263, 271] width 34 height 15
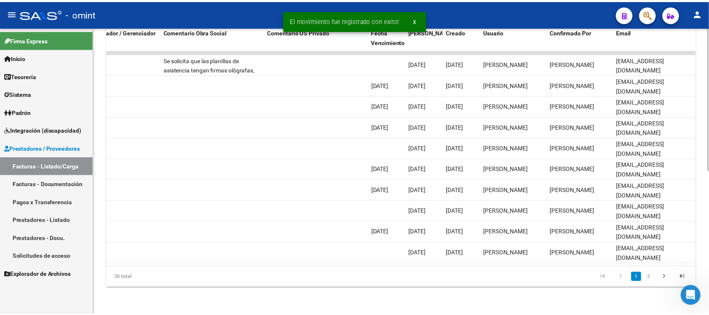
scroll to position [0, 0]
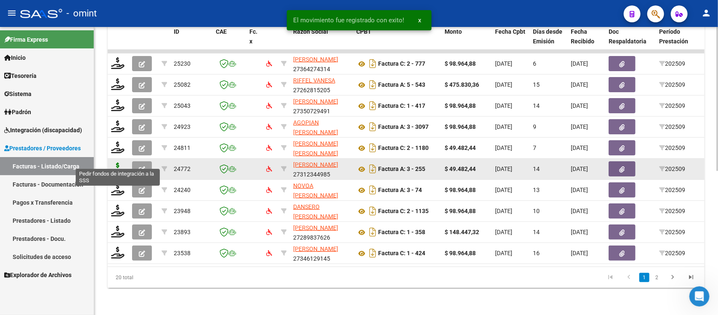
click at [118, 162] on icon at bounding box center [117, 168] width 13 height 12
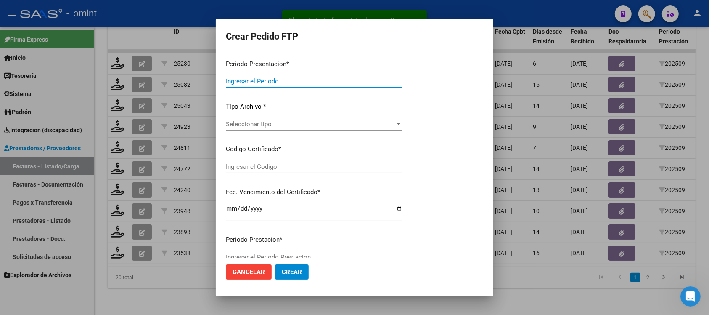
type input "202509"
type input "$ 49.482,44"
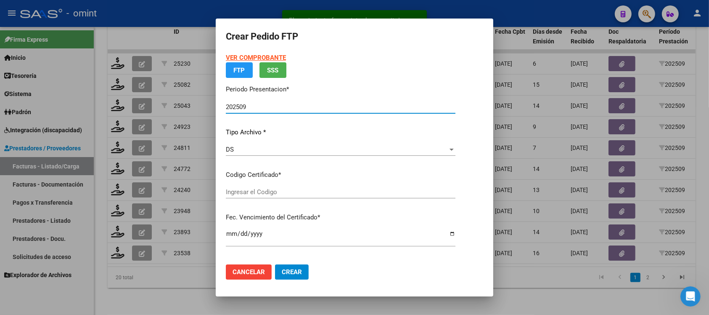
type input "5003734887"
type input "2027-07-06"
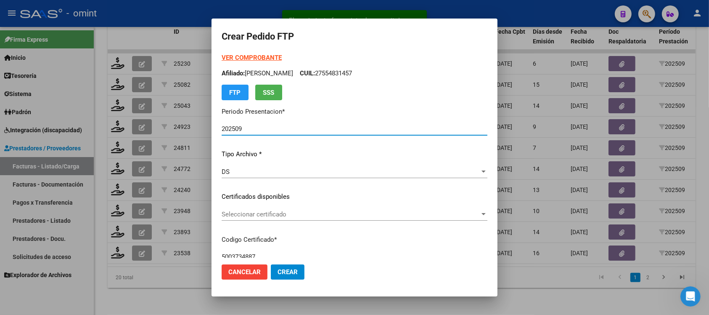
click at [249, 213] on span "Seleccionar certificado" at bounding box center [351, 214] width 258 height 8
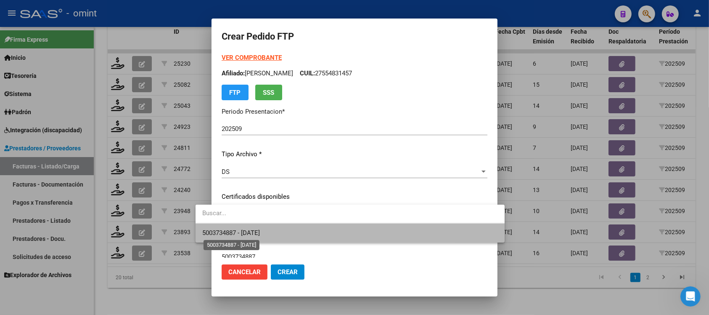
click at [260, 232] on span "5003734887 - 2027-07-06" at bounding box center [231, 233] width 58 height 8
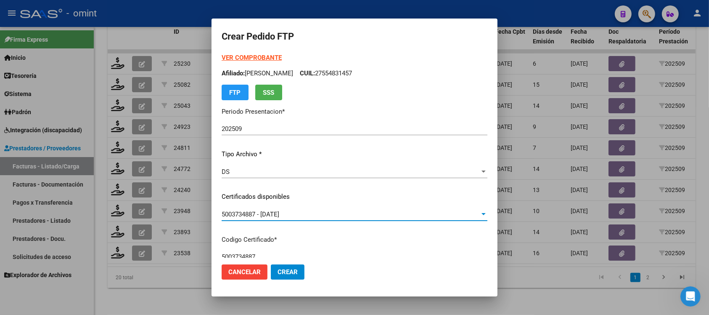
scroll to position [105, 0]
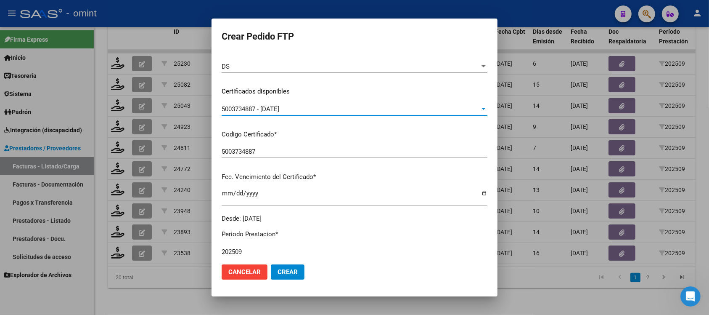
click at [264, 106] on span "5003734887 - 2027-07-06" at bounding box center [251, 109] width 58 height 8
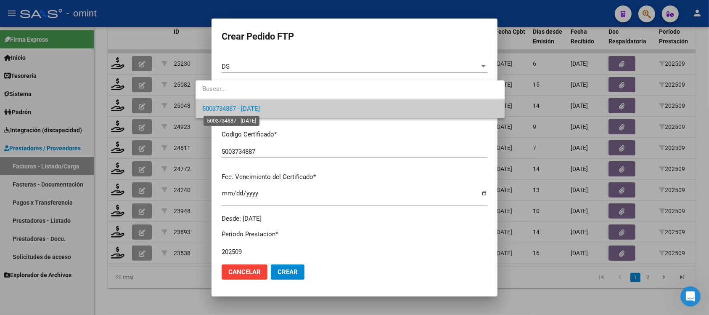
click at [260, 106] on span "5003734887 - 2027-07-06" at bounding box center [231, 109] width 58 height 8
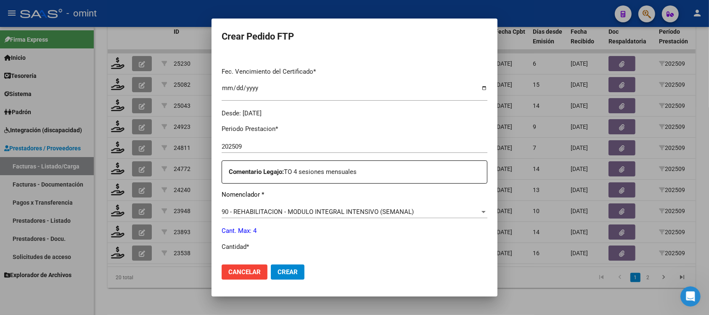
scroll to position [263, 0]
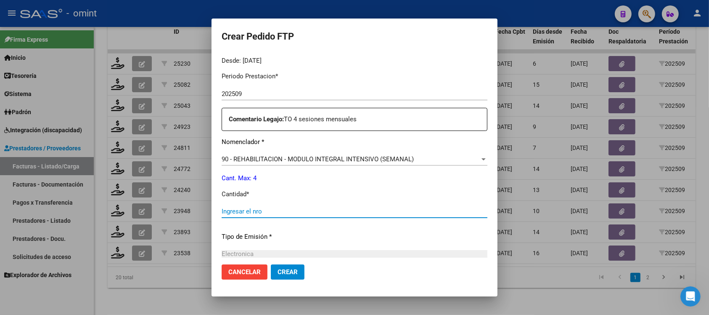
click at [265, 209] on input "Ingresar el nro" at bounding box center [355, 211] width 266 height 8
type input "4"
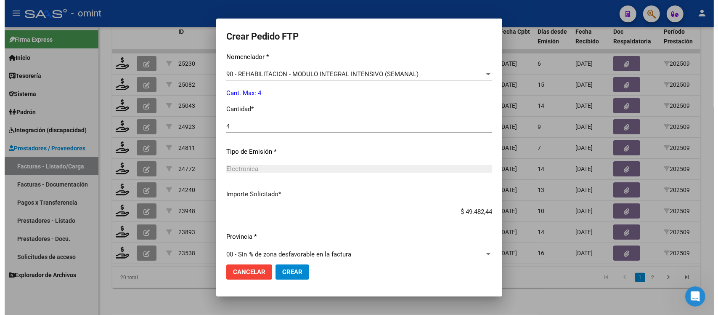
scroll to position [358, 0]
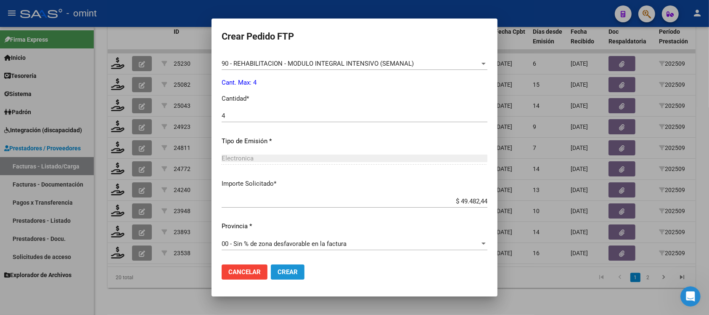
click at [278, 274] on span "Crear" at bounding box center [288, 272] width 20 height 8
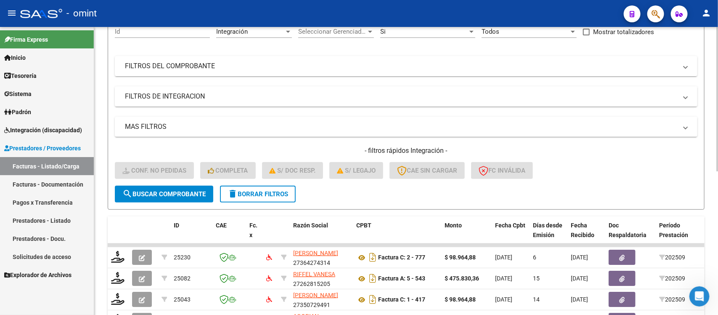
scroll to position [78, 0]
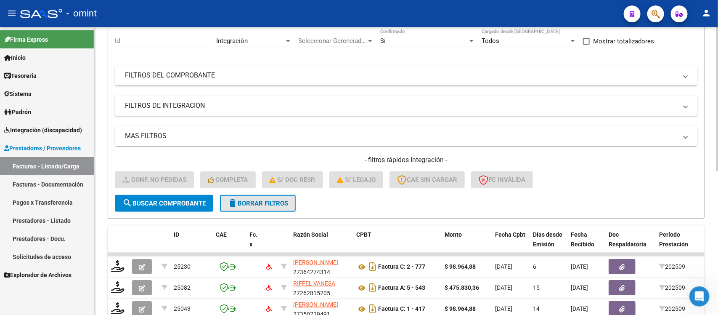
click at [246, 201] on span "delete Borrar Filtros" at bounding box center [258, 203] width 61 height 8
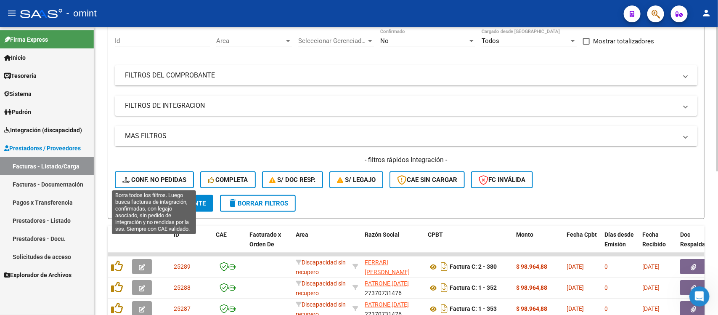
click at [180, 178] on span "Conf. no pedidas" at bounding box center [154, 180] width 64 height 8
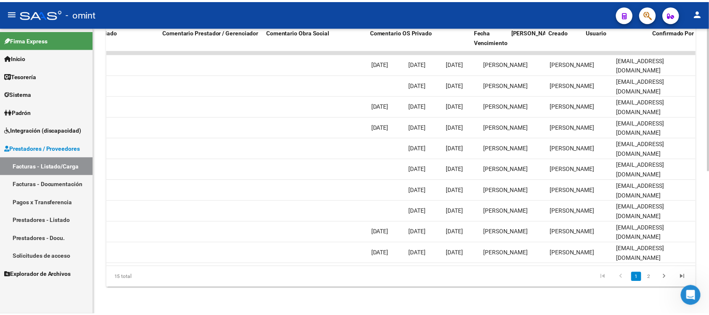
scroll to position [0, 0]
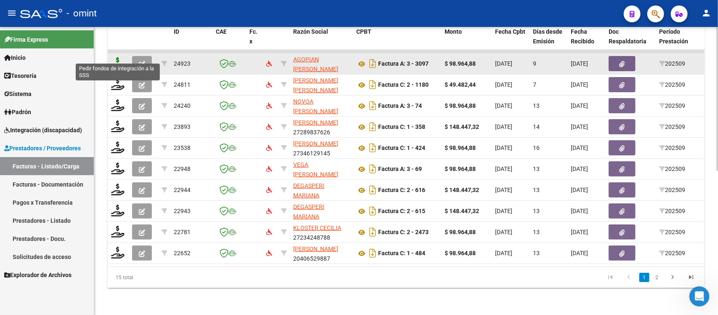
click at [119, 57] on icon at bounding box center [117, 63] width 13 height 12
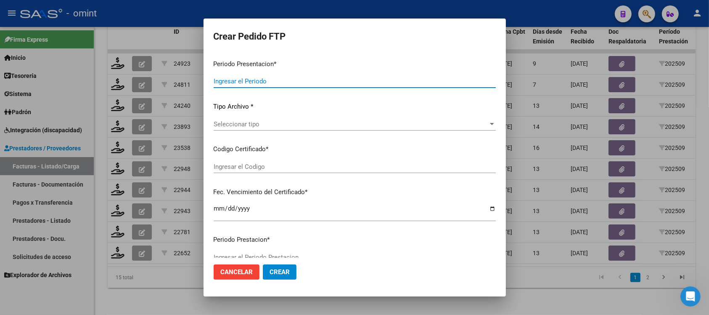
type input "202509"
type input "$ 98.964,88"
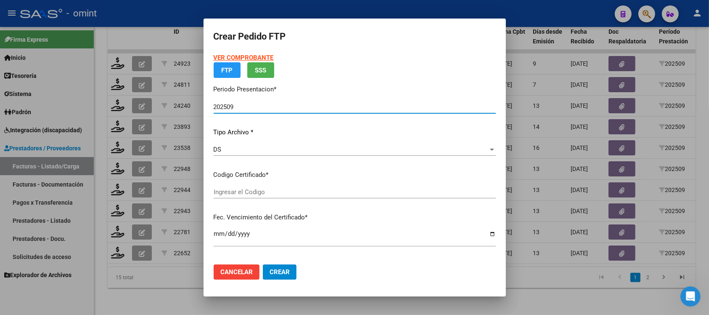
type input "1865972053"
type input "2027-02-28"
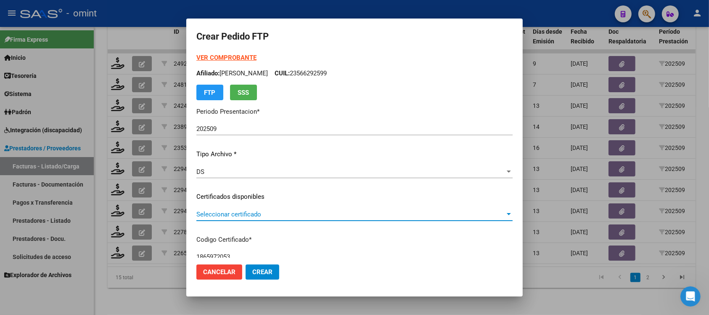
click at [246, 213] on span "Seleccionar certificado" at bounding box center [350, 214] width 309 height 8
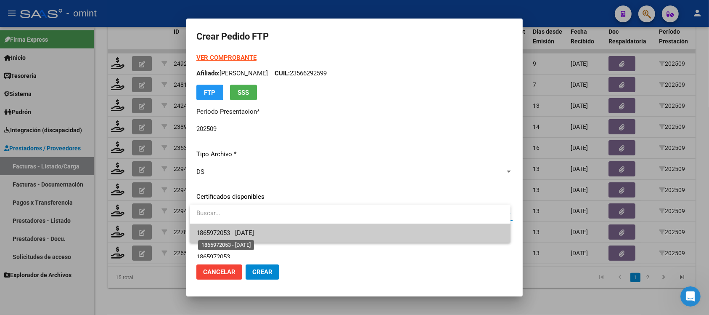
click at [254, 230] on span "1865972053 - 2027-02-28" at bounding box center [225, 233] width 58 height 8
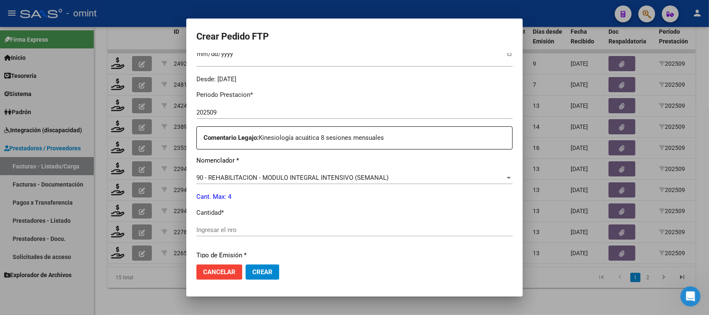
scroll to position [263, 0]
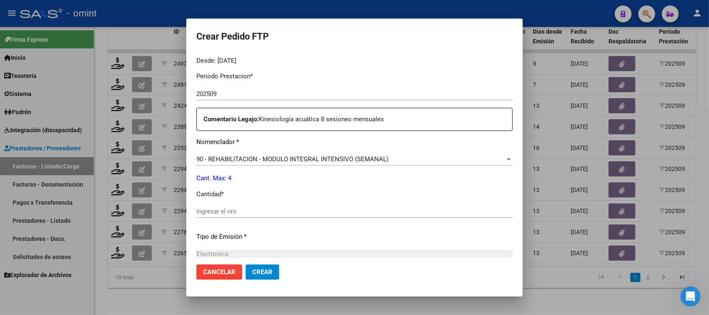
click at [237, 208] on input "Ingresar el nro" at bounding box center [354, 211] width 316 height 8
type input "4"
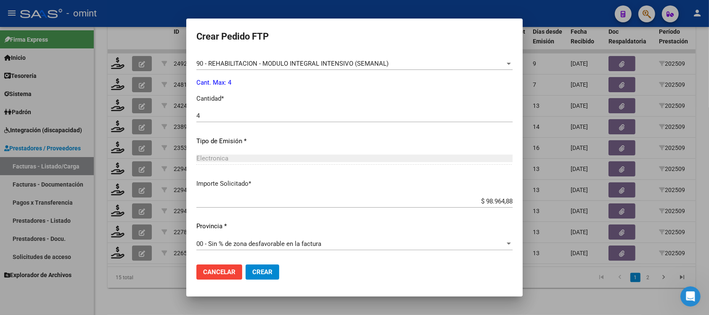
click at [272, 271] on span "Crear" at bounding box center [262, 272] width 20 height 8
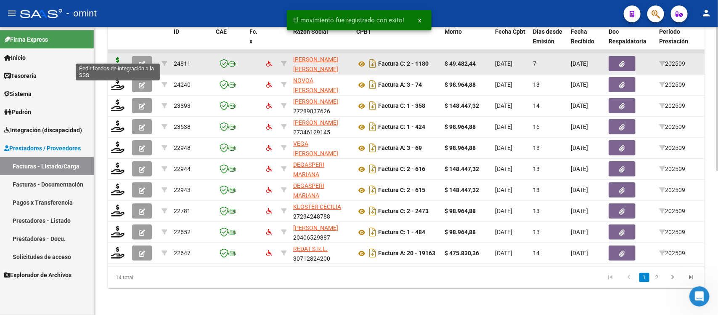
click at [118, 57] on icon at bounding box center [117, 63] width 13 height 12
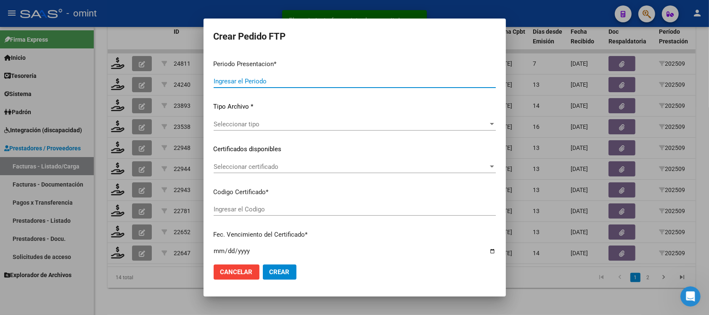
type input "202509"
type input "$ 49.482,44"
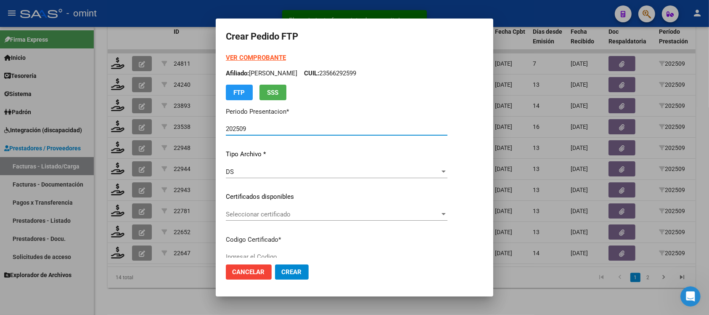
type input "3299709830"
type input "2025-02-09"
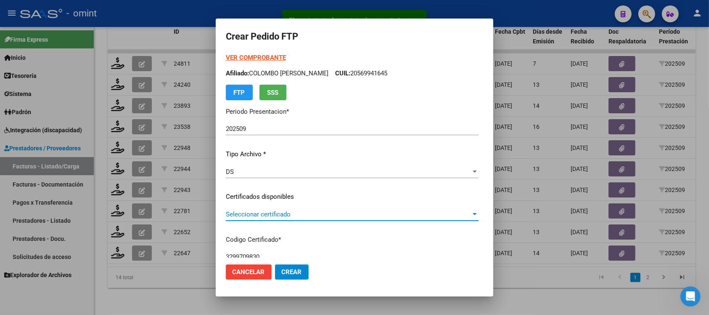
click at [265, 213] on span "Seleccionar certificado" at bounding box center [348, 214] width 245 height 8
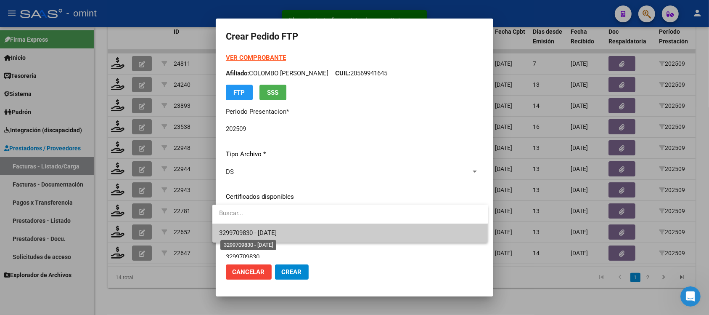
click at [277, 232] on span "3299709830 - 2025-02-09" at bounding box center [248, 233] width 58 height 8
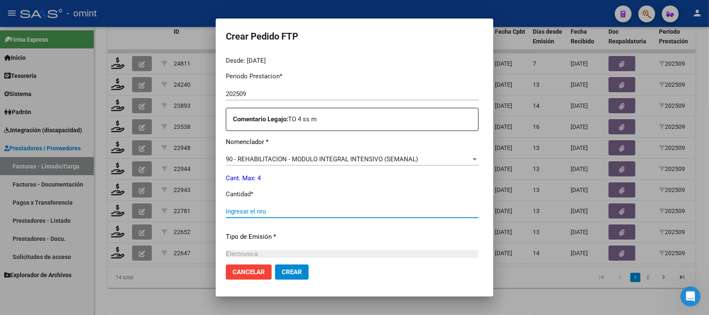
click at [278, 210] on input "Ingresar el nro" at bounding box center [352, 211] width 253 height 8
type input "4"
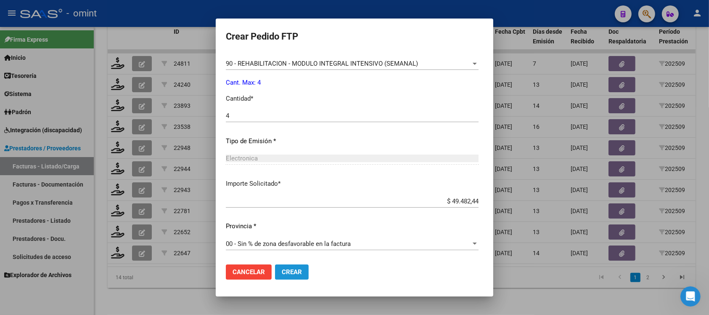
click at [291, 268] on span "Crear" at bounding box center [292, 272] width 20 height 8
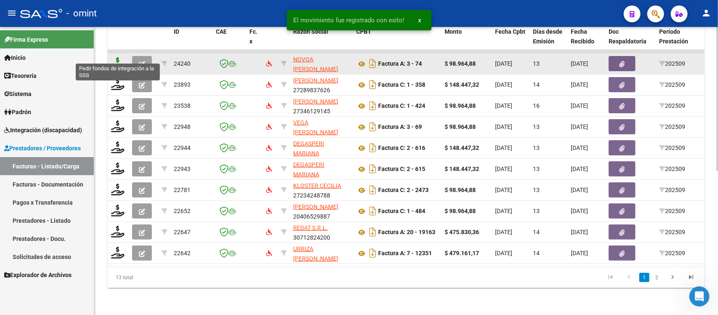
click at [114, 57] on icon at bounding box center [117, 63] width 13 height 12
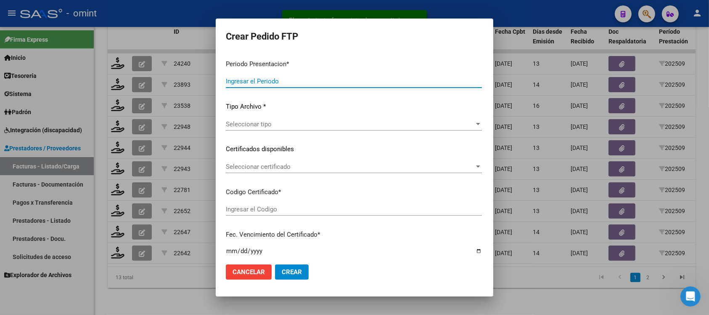
type input "202509"
type input "$ 98.964,88"
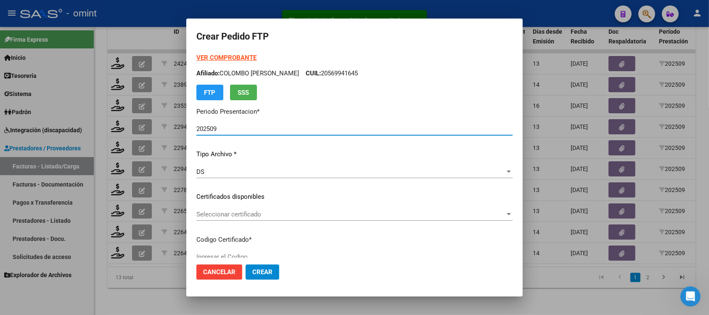
type input "1865972053"
type input "2027-02-28"
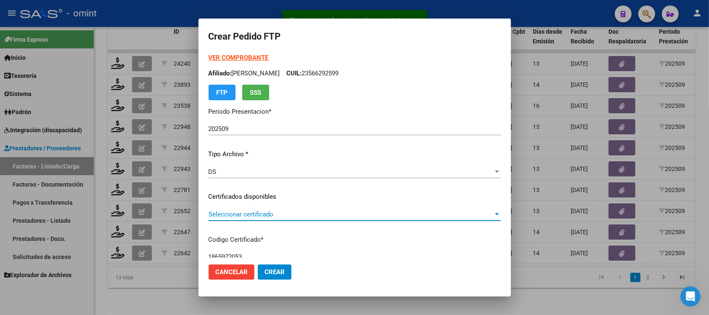
click at [231, 214] on span "Seleccionar certificado" at bounding box center [351, 214] width 285 height 8
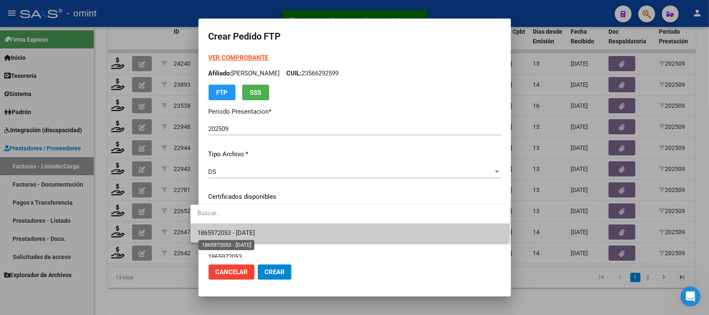
click at [254, 231] on span "1865972053 - 2027-02-28" at bounding box center [226, 233] width 58 height 8
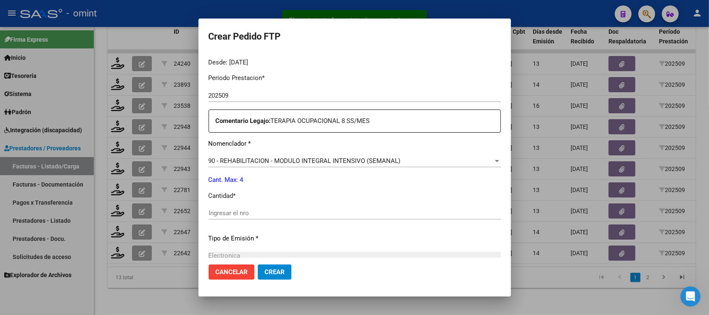
scroll to position [263, 0]
click at [270, 219] on div "Ingresar el nro" at bounding box center [355, 215] width 292 height 21
click at [267, 218] on div "Ingresar el nro" at bounding box center [355, 215] width 292 height 21
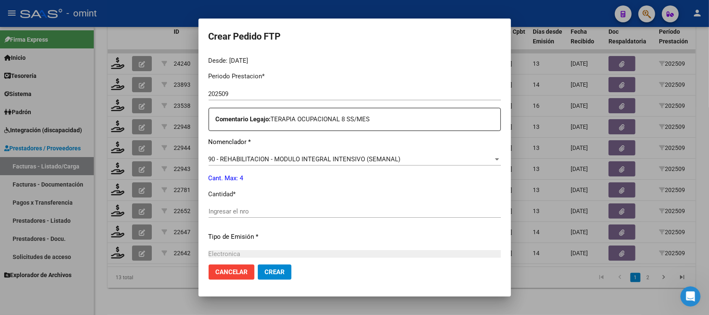
click at [262, 216] on div "Ingresar el nro" at bounding box center [355, 211] width 292 height 13
click at [259, 213] on input "Ingresar el nro" at bounding box center [355, 211] width 292 height 8
type input "4"
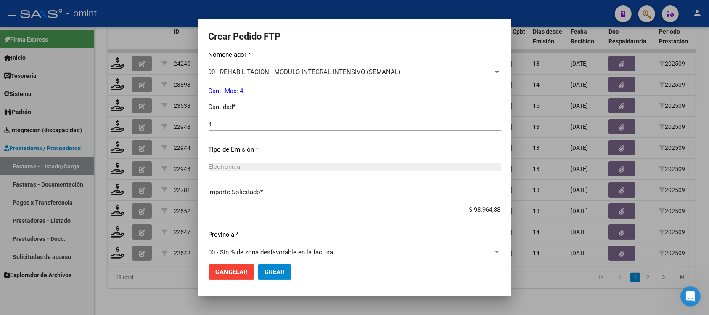
scroll to position [358, 0]
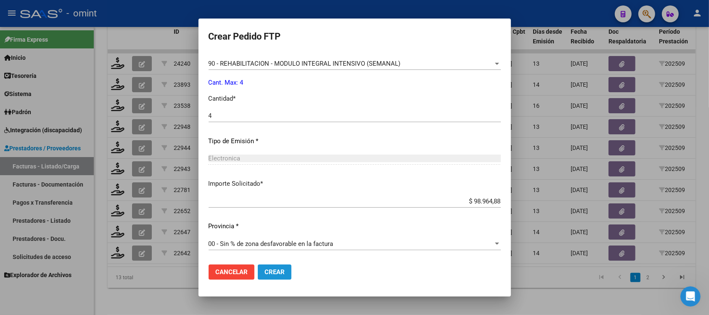
click at [275, 270] on button "Crear" at bounding box center [275, 271] width 34 height 15
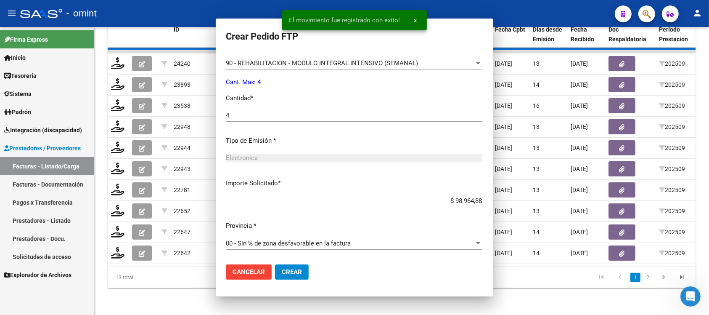
scroll to position [311, 0]
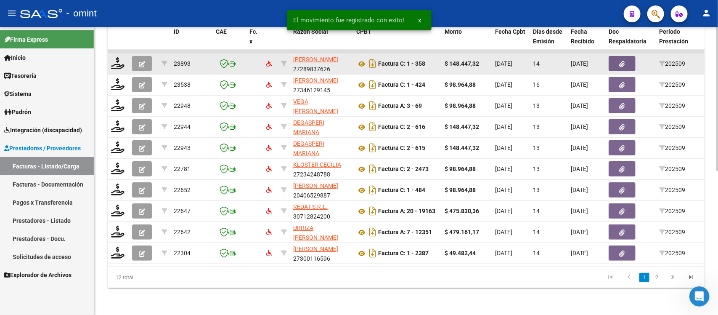
click at [118, 61] on datatable-body-cell at bounding box center [118, 63] width 21 height 21
click at [116, 57] on icon at bounding box center [117, 63] width 13 height 12
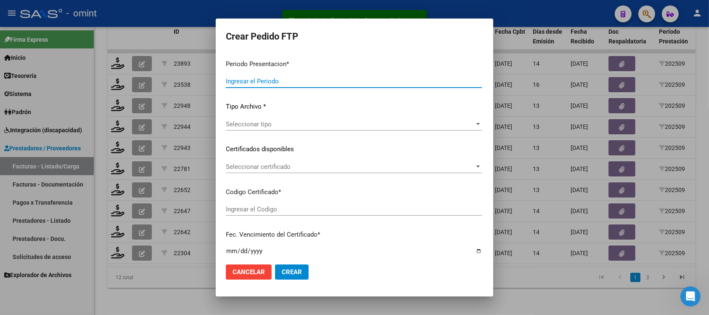
type input "202509"
type input "$ 148.447,32"
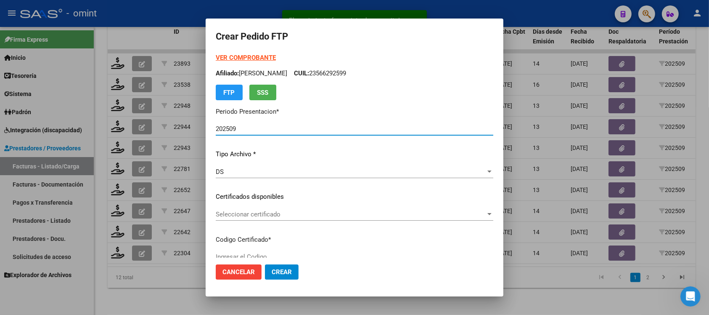
type input "153316134"
type input "2035-08-31"
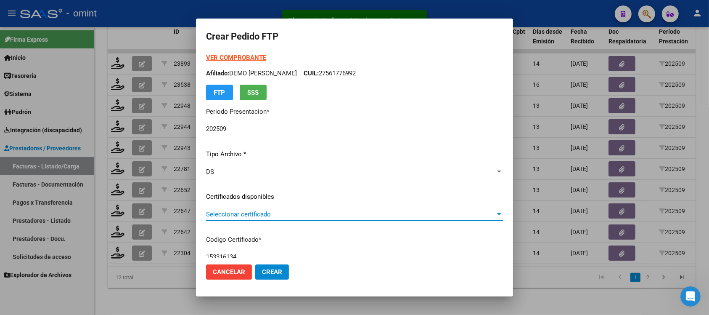
click at [251, 217] on span "Seleccionar certificado" at bounding box center [350, 214] width 289 height 8
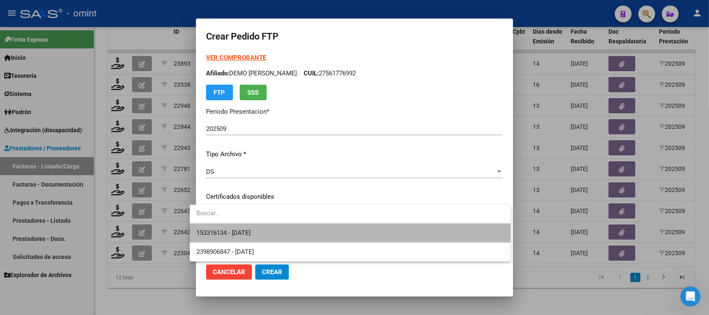
click at [275, 238] on span "153316134 - 2035-08-31" at bounding box center [349, 232] width 307 height 19
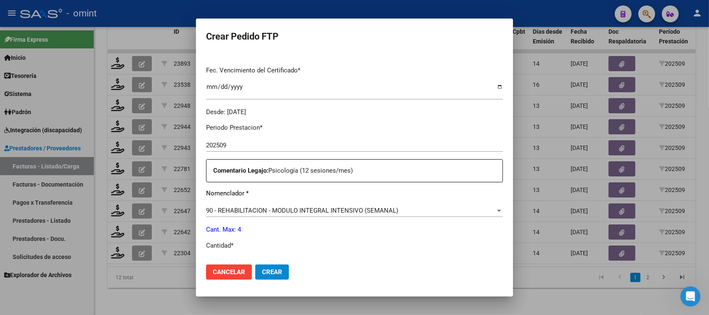
scroll to position [263, 0]
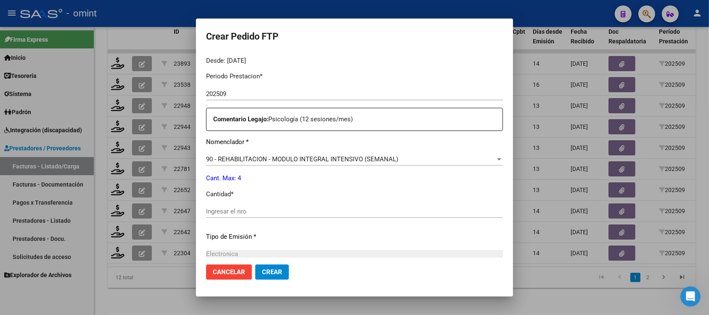
click at [245, 212] on input "Ingresar el nro" at bounding box center [354, 211] width 297 height 8
type input "4"
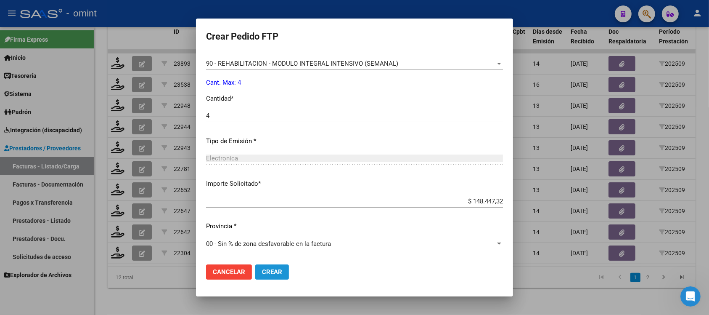
click at [268, 273] on span "Crear" at bounding box center [272, 272] width 20 height 8
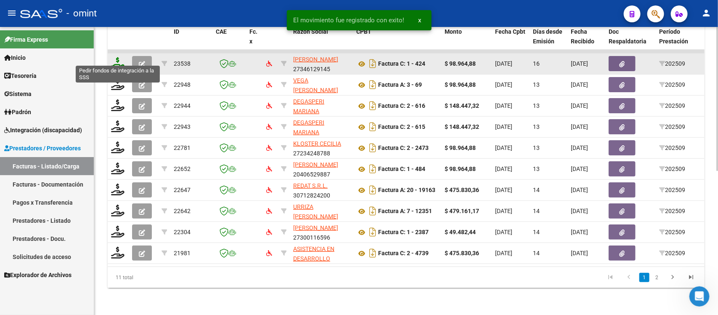
click at [117, 57] on icon at bounding box center [117, 63] width 13 height 12
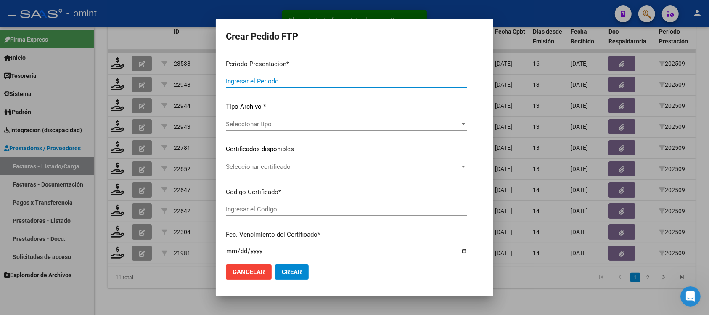
type input "202509"
type input "$ 98.964,88"
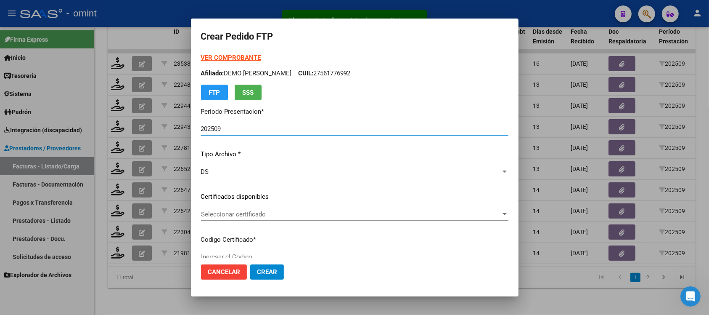
type input "153316134"
type input "2035-08-31"
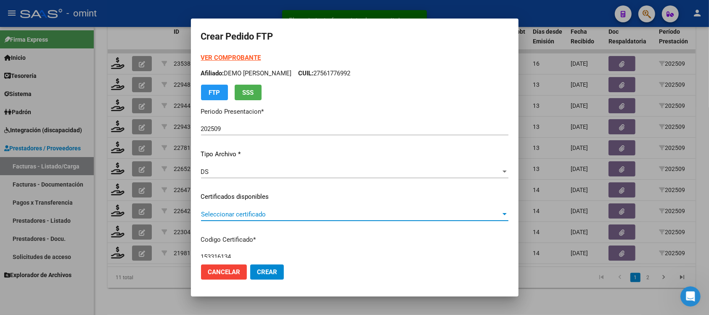
click at [243, 214] on span "Seleccionar certificado" at bounding box center [351, 214] width 300 height 8
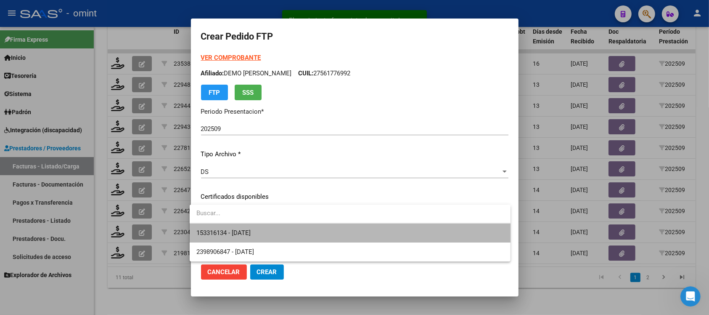
click at [288, 233] on span "153316134 - 2035-08-31" at bounding box center [349, 232] width 307 height 19
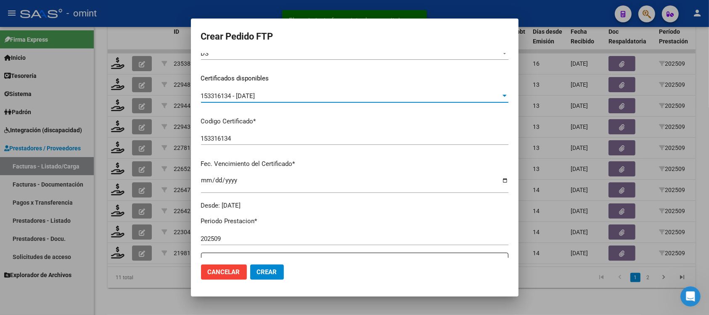
scroll to position [263, 0]
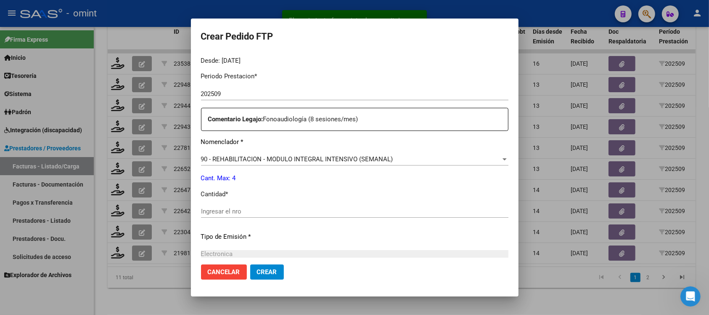
click at [246, 217] on div "Ingresar el nro" at bounding box center [354, 215] width 307 height 21
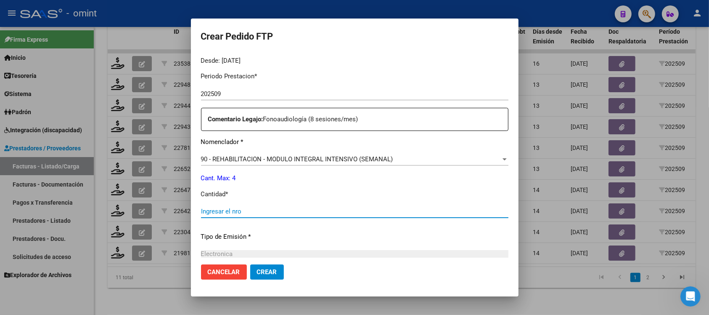
click at [243, 212] on input "Ingresar el nro" at bounding box center [354, 211] width 307 height 8
type input "4"
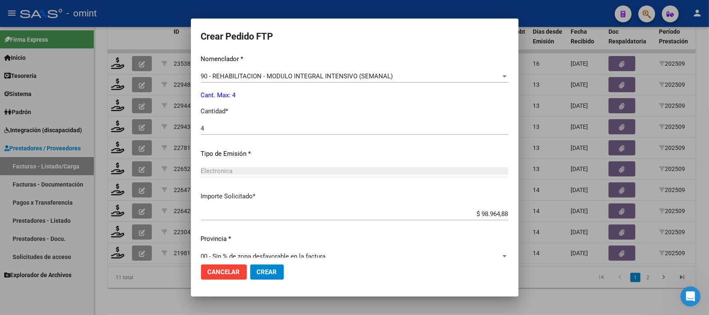
scroll to position [358, 0]
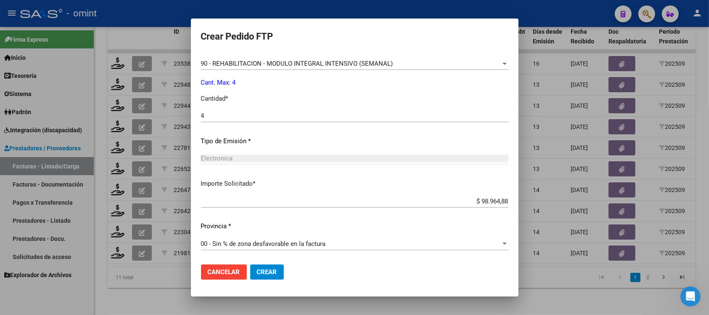
click at [272, 270] on span "Crear" at bounding box center [267, 272] width 20 height 8
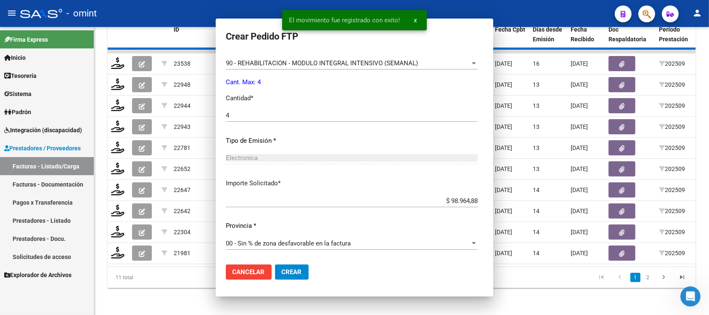
scroll to position [0, 0]
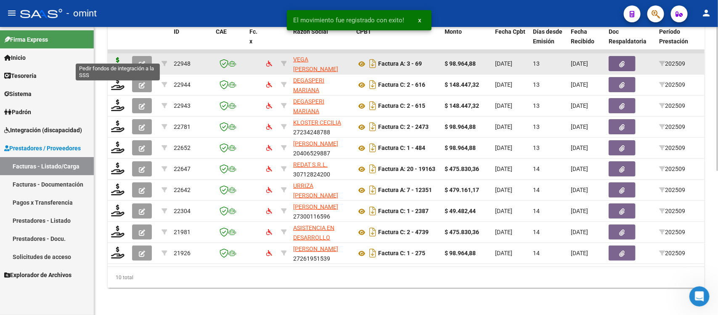
click at [114, 57] on icon at bounding box center [117, 63] width 13 height 12
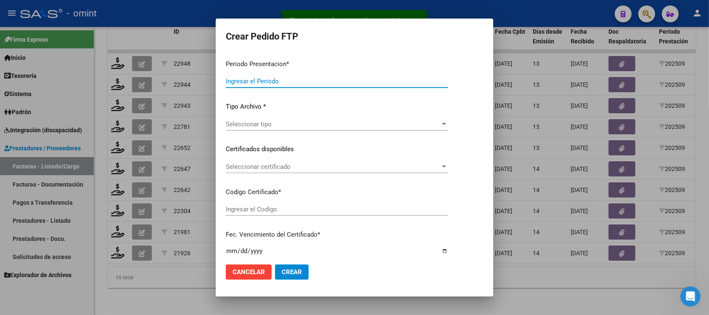
type input "202509"
type input "$ 98.964,88"
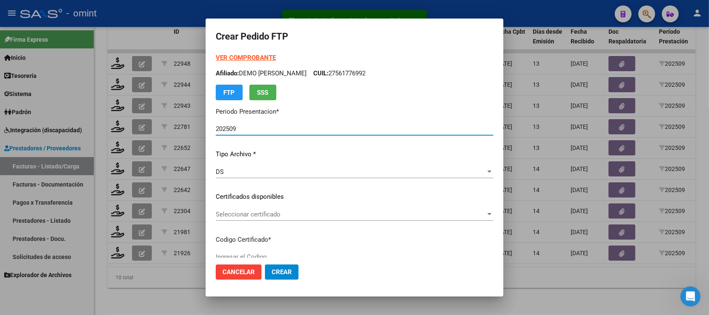
type input "1865972053"
type input "2027-02-28"
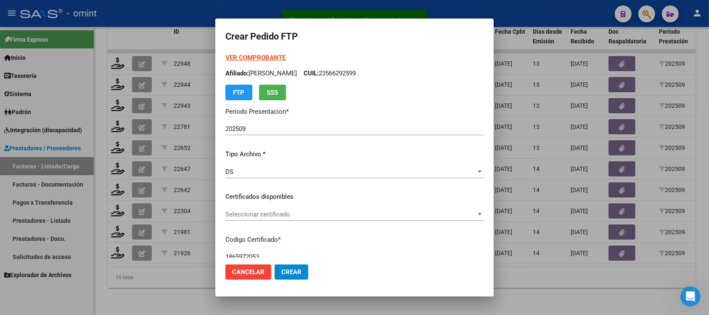
click at [236, 219] on div "Seleccionar certificado Seleccionar certificado" at bounding box center [354, 214] width 258 height 13
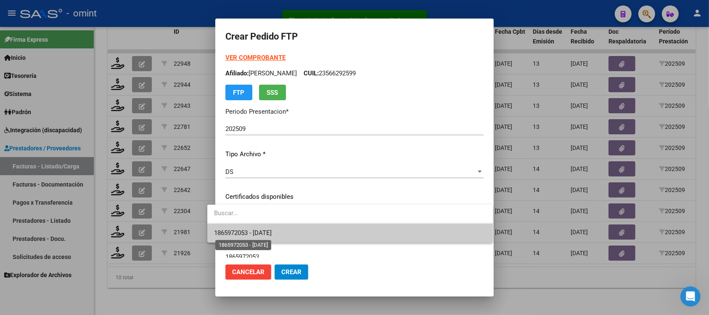
click at [270, 231] on span "1865972053 - 2027-02-28" at bounding box center [243, 233] width 58 height 8
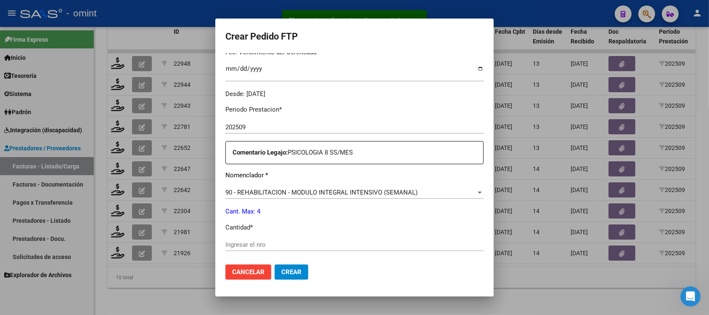
scroll to position [263, 0]
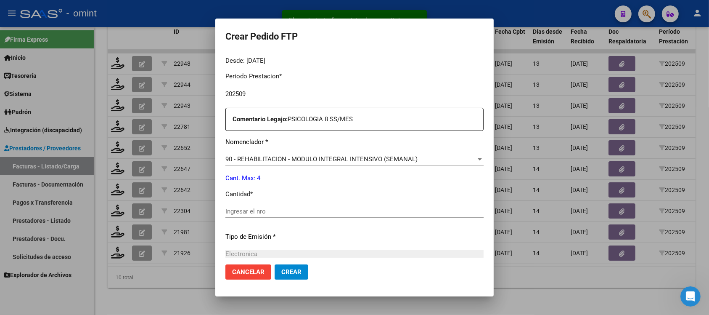
click at [259, 215] on div "Ingresar el nro" at bounding box center [354, 211] width 258 height 13
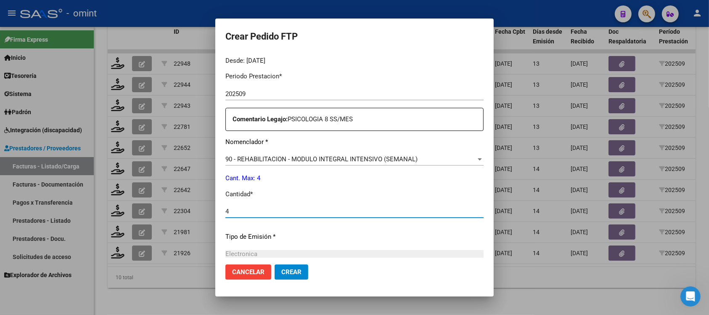
scroll to position [358, 0]
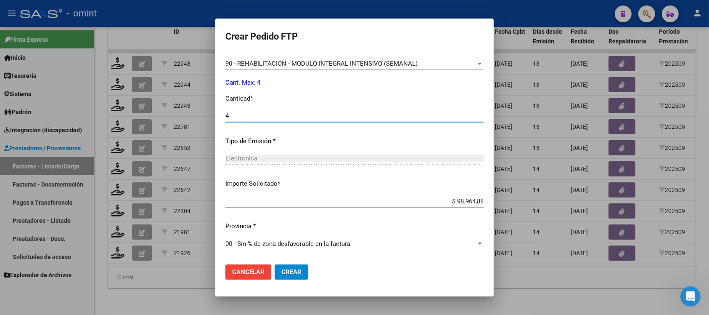
type input "4"
click at [281, 272] on span "Crear" at bounding box center [291, 272] width 20 height 8
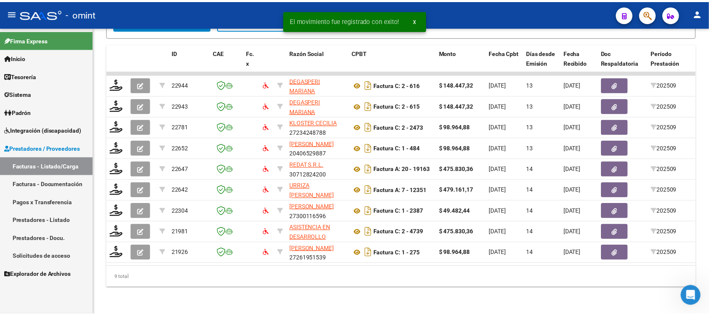
scroll to position [267, 0]
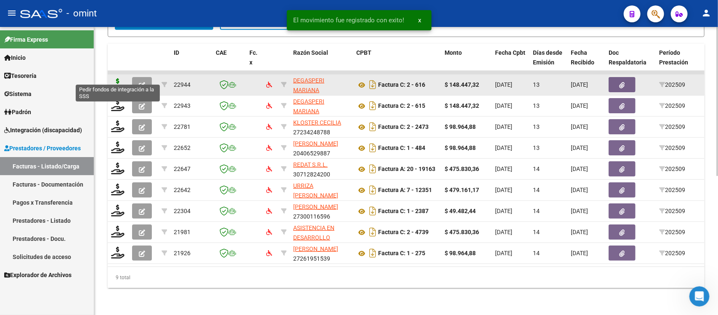
click at [123, 79] on icon at bounding box center [117, 84] width 13 height 12
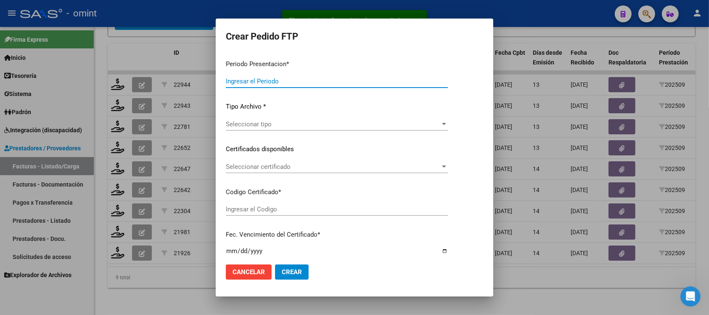
type input "202509"
type input "$ 148.447,32"
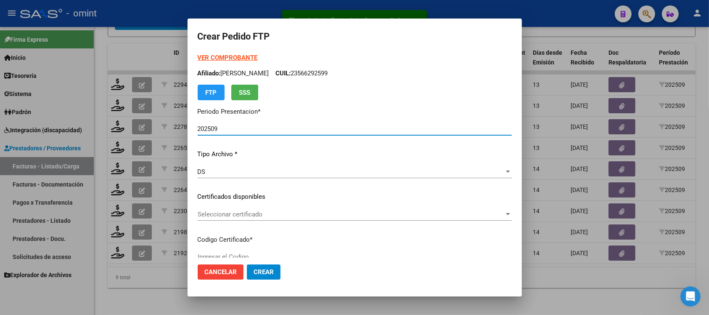
type input "1237789009"
type input "2030-04-30"
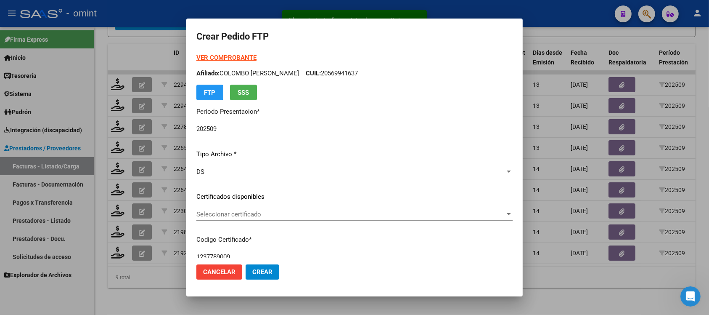
click at [247, 217] on div "Seleccionar certificado Seleccionar certificado" at bounding box center [354, 214] width 316 height 13
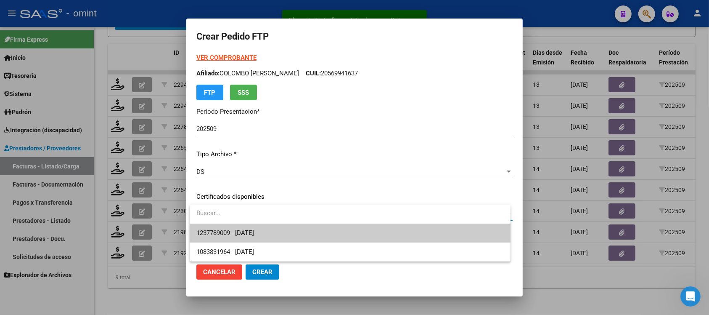
click at [270, 240] on span "1237789009 - 2030-04-30" at bounding box center [349, 232] width 307 height 19
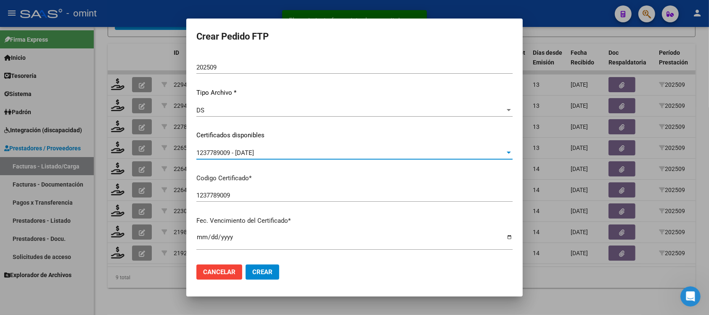
scroll to position [263, 0]
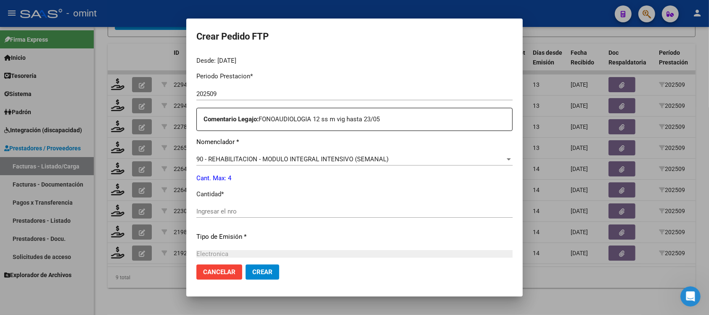
click at [242, 205] on div "Ingresar el nro" at bounding box center [354, 211] width 316 height 13
type input "4"
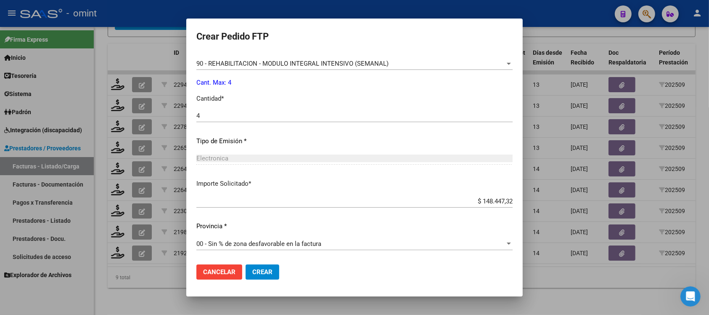
click at [270, 277] on button "Crear" at bounding box center [263, 271] width 34 height 15
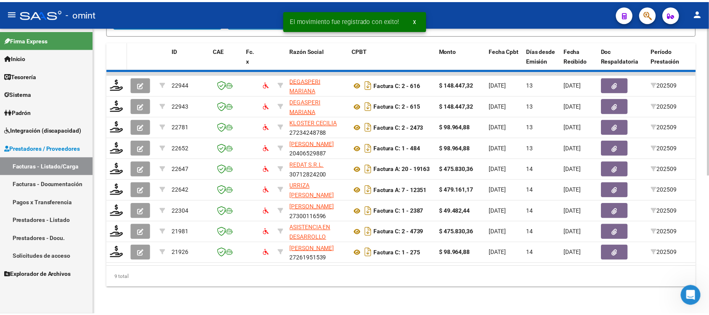
scroll to position [246, 0]
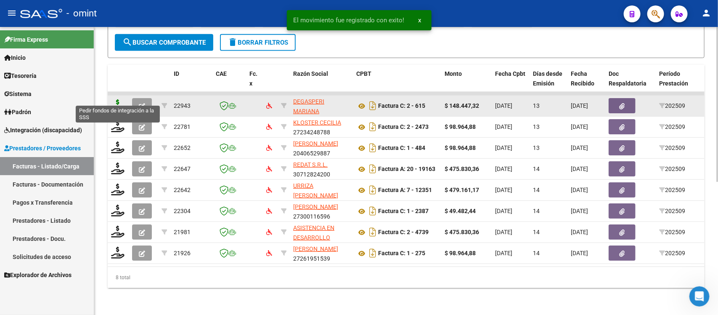
click at [114, 99] on icon at bounding box center [117, 105] width 13 height 12
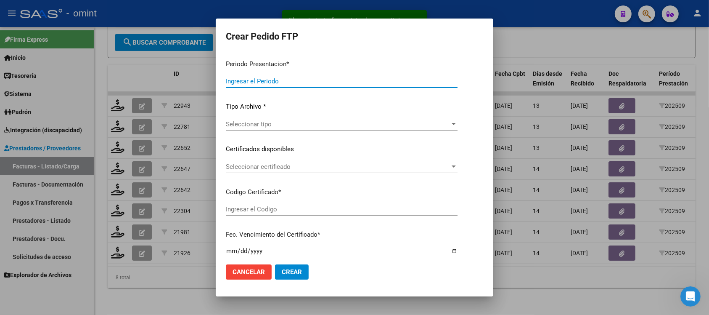
type input "202509"
type input "$ 148.447,32"
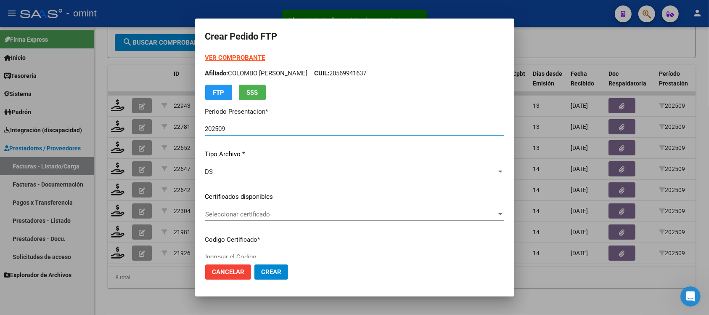
type input "3299709830"
type input "2025-02-09"
click at [257, 213] on span "Seleccionar certificado" at bounding box center [350, 214] width 291 height 8
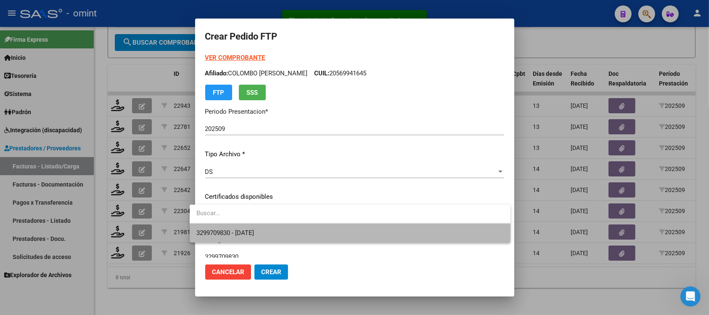
click at [267, 225] on span "3299709830 - 2025-02-09" at bounding box center [349, 232] width 307 height 19
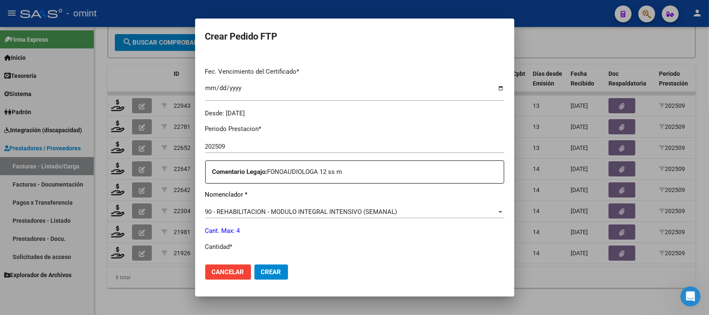
scroll to position [263, 0]
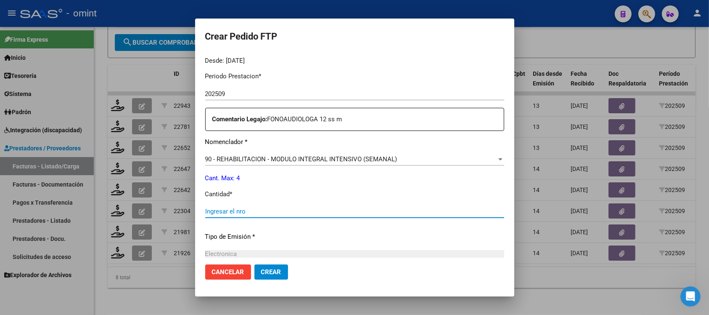
click at [250, 213] on input "Ingresar el nro" at bounding box center [354, 211] width 299 height 8
type input "4"
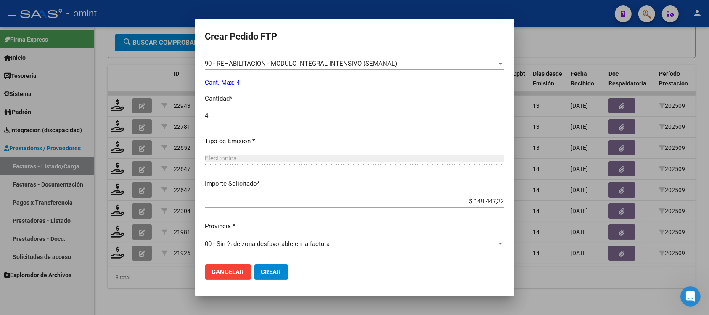
click at [261, 274] on span "Crear" at bounding box center [271, 272] width 20 height 8
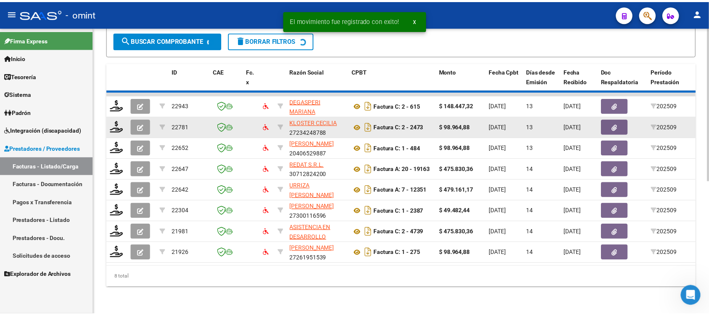
scroll to position [225, 0]
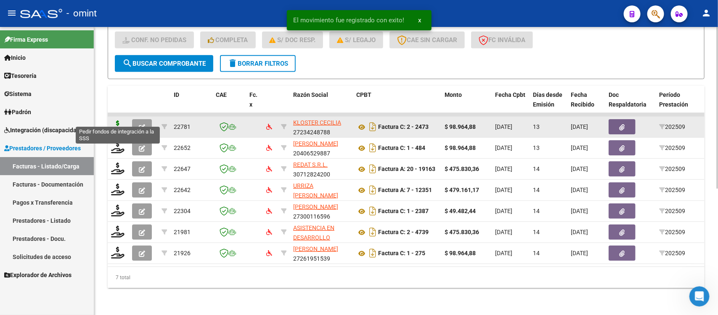
click at [116, 121] on icon at bounding box center [117, 126] width 13 height 12
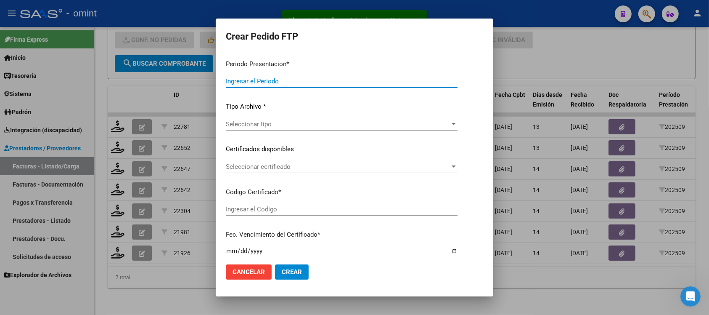
type input "202509"
type input "$ 98.964,88"
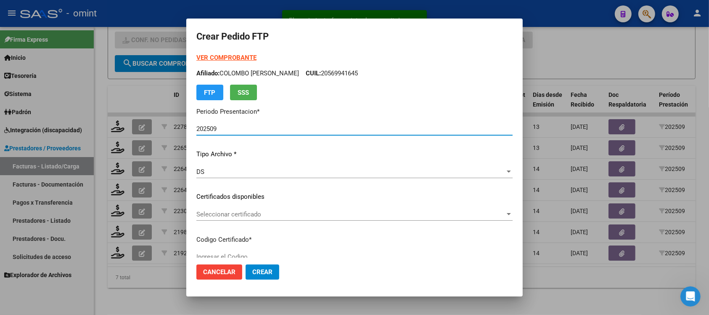
type input "5003734887"
type input "2027-07-06"
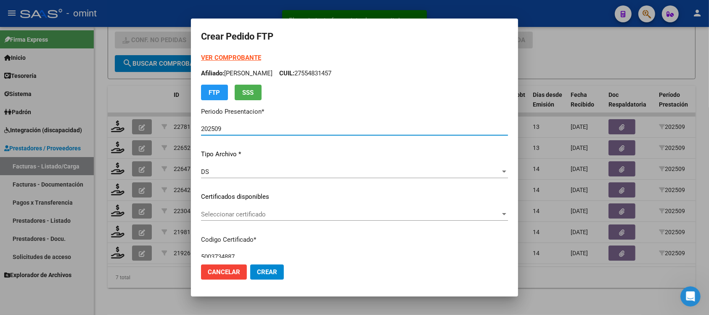
click at [245, 214] on span "Seleccionar certificado" at bounding box center [350, 214] width 299 height 8
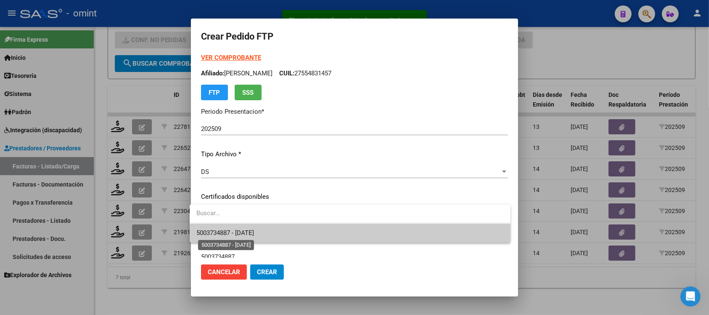
click at [254, 232] on span "5003734887 - 2027-07-06" at bounding box center [225, 233] width 58 height 8
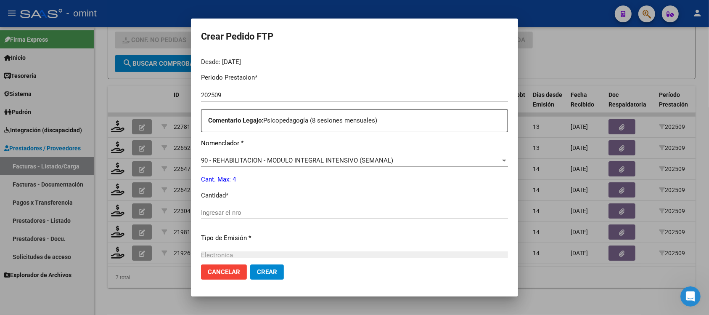
scroll to position [263, 0]
click at [236, 213] on input "Ingresar el nro" at bounding box center [354, 211] width 307 height 8
type input "4"
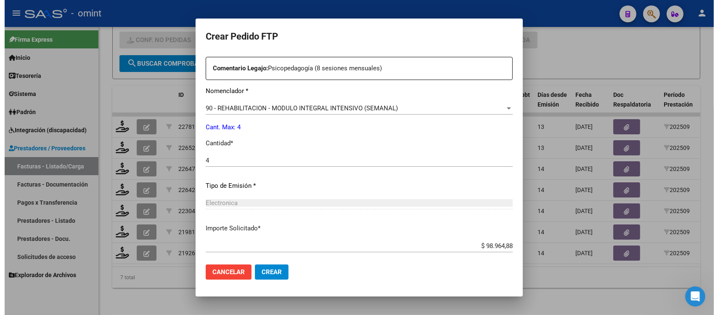
scroll to position [358, 0]
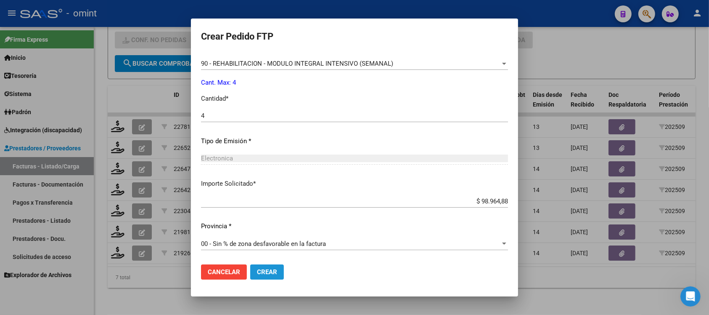
click at [259, 268] on span "Crear" at bounding box center [267, 272] width 20 height 8
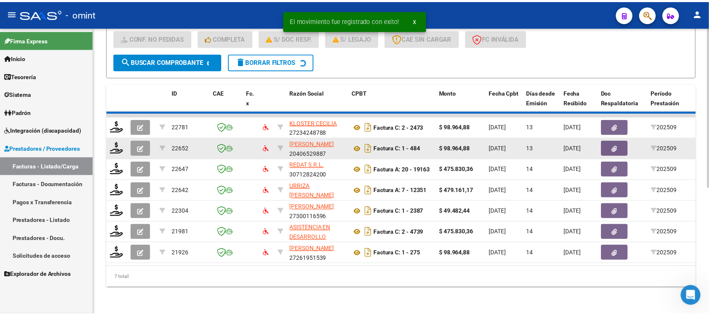
scroll to position [204, 0]
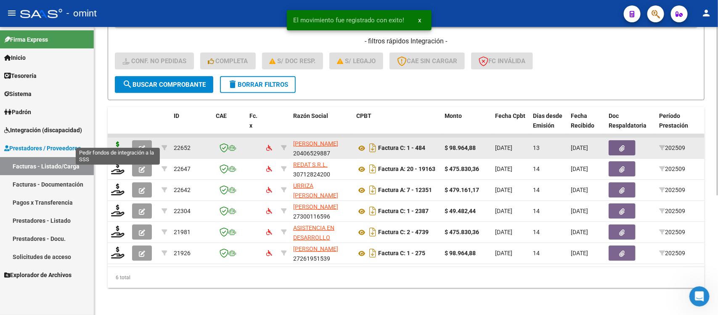
click at [112, 141] on icon at bounding box center [117, 147] width 13 height 12
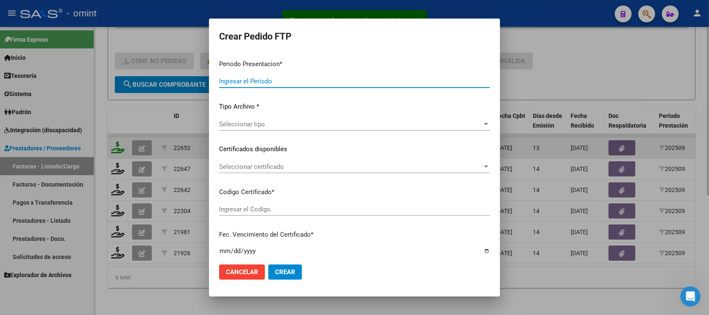
type input "202509"
type input "$ 98.964,88"
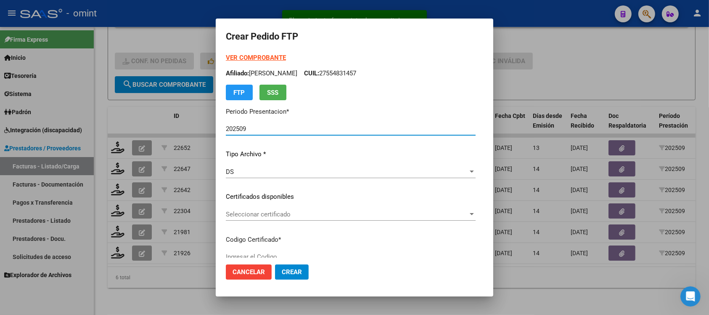
type input "5831164994"
type input "2027-09-30"
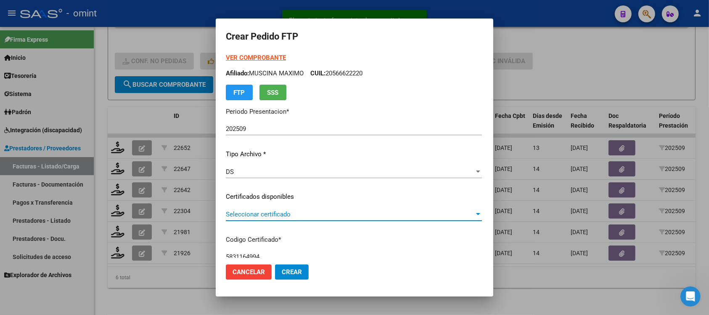
click at [265, 211] on span "Seleccionar certificado" at bounding box center [350, 214] width 249 height 8
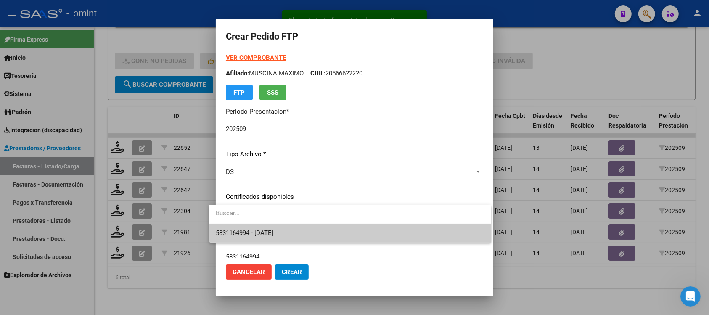
click at [276, 223] on span "5831164994 - 2027-09-30" at bounding box center [350, 232] width 269 height 19
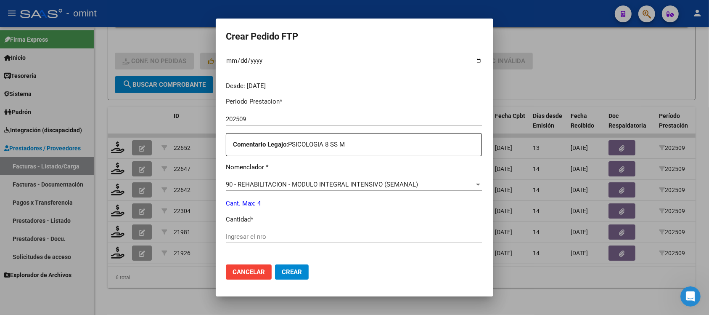
scroll to position [263, 0]
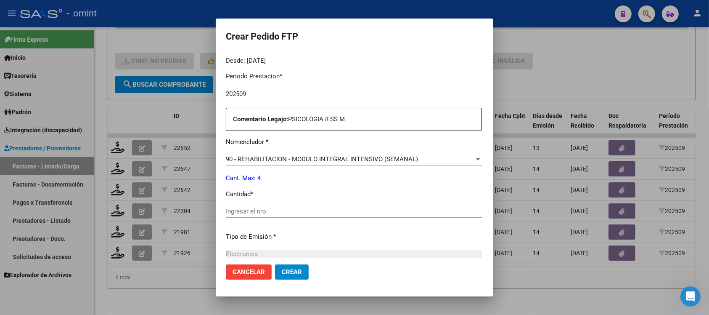
click at [259, 209] on input "Ingresar el nro" at bounding box center [354, 211] width 256 height 8
type input "4"
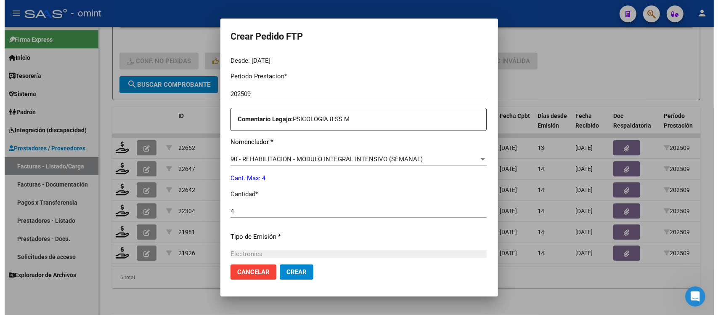
scroll to position [358, 0]
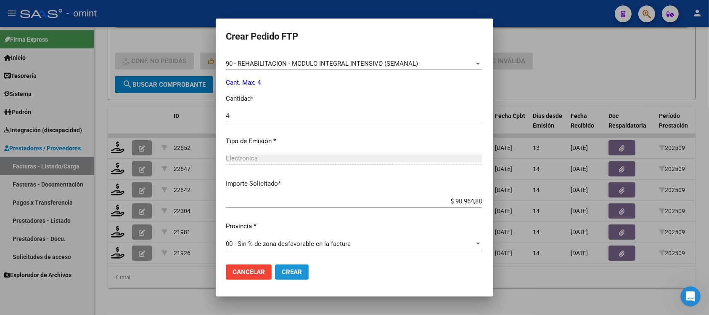
click at [284, 267] on button "Crear" at bounding box center [292, 271] width 34 height 15
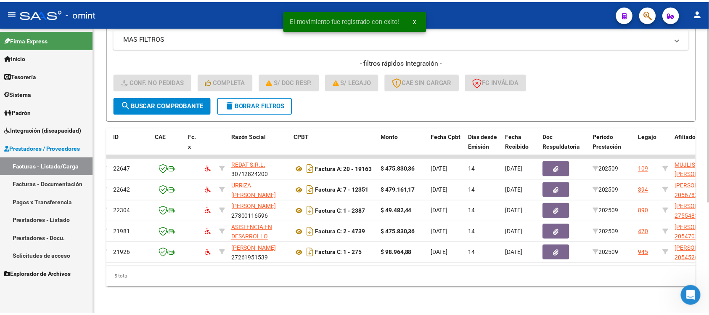
scroll to position [0, 0]
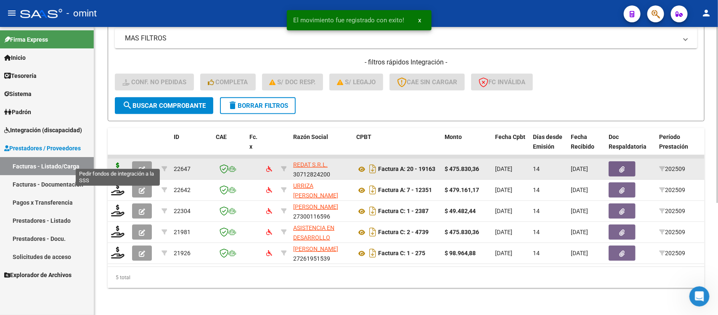
click at [119, 162] on icon at bounding box center [117, 168] width 13 height 12
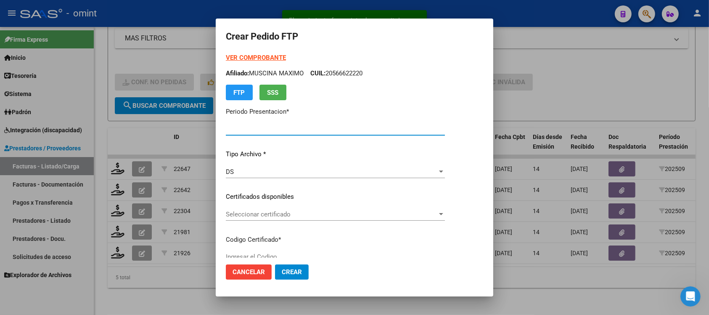
type input "202509"
type input "$ 475.830,36"
type input "8860247683"
type input "2026-12-21"
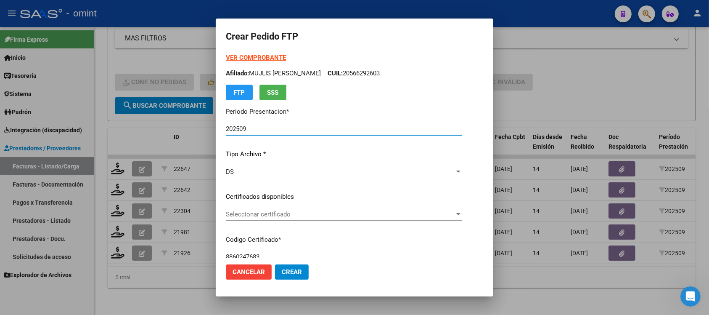
click at [270, 213] on span "Seleccionar certificado" at bounding box center [340, 214] width 229 height 8
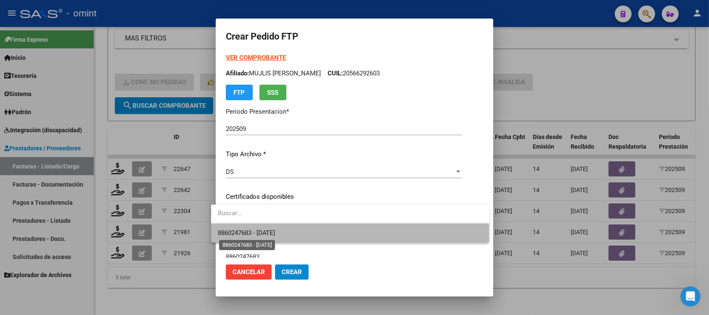
click at [275, 235] on span "8860247683 - 2026-12-21" at bounding box center [247, 233] width 58 height 8
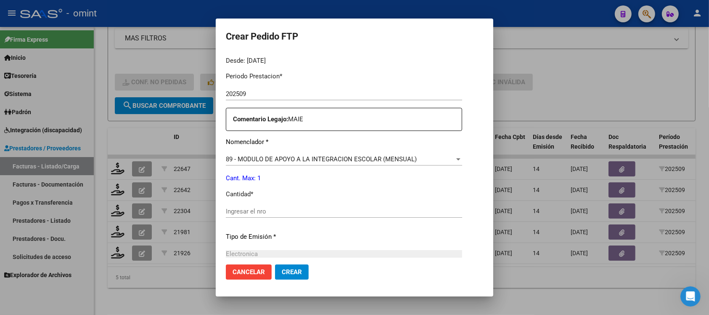
click at [254, 213] on input "Ingresar el nro" at bounding box center [344, 211] width 236 height 8
type input "1"
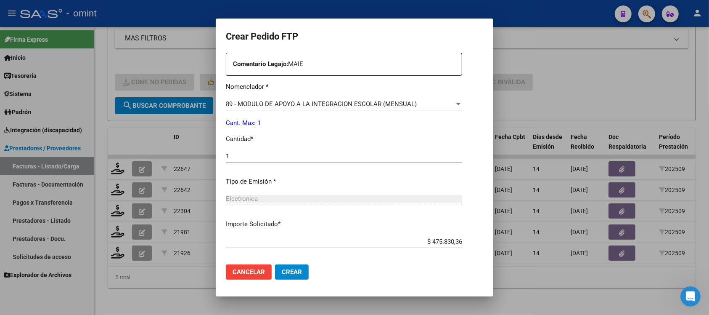
scroll to position [358, 0]
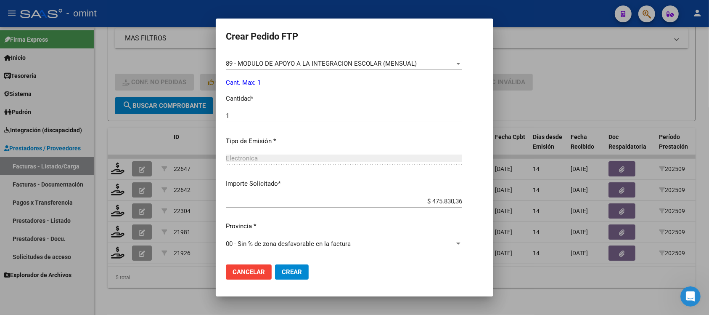
click at [284, 266] on button "Crear" at bounding box center [292, 271] width 34 height 15
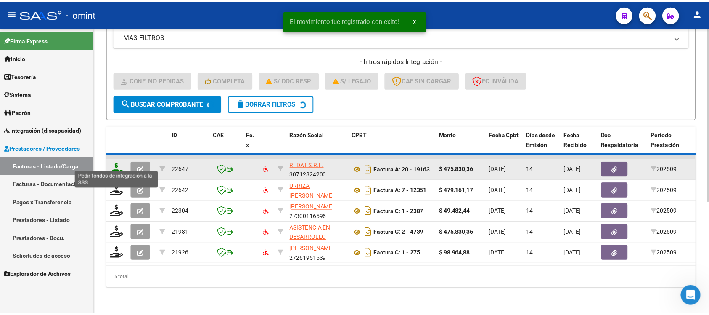
scroll to position [162, 0]
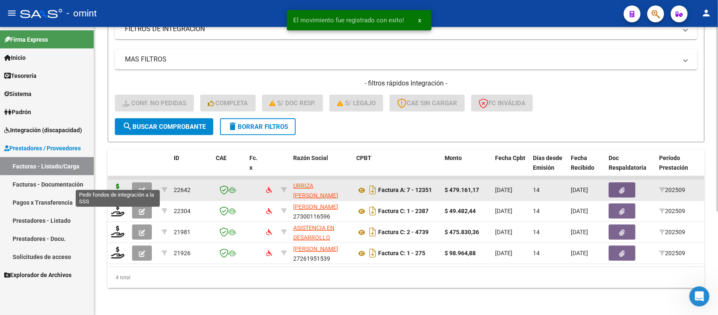
click at [122, 183] on icon at bounding box center [117, 189] width 13 height 12
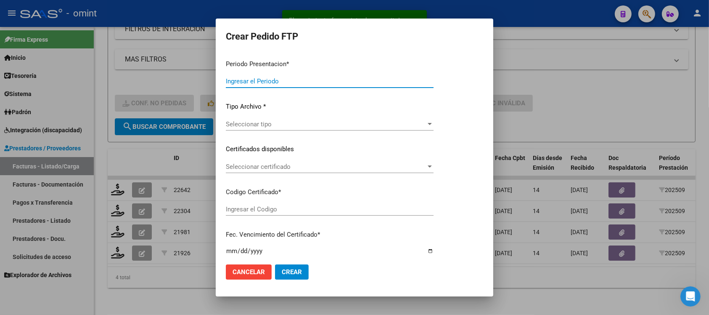
type input "202509"
type input "$ 479.161,17"
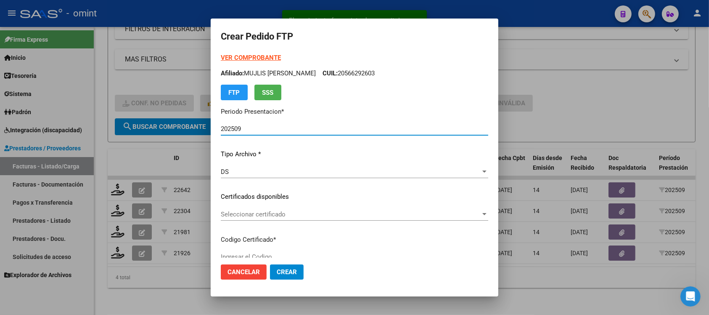
type input "8924223730"
type input "2029-11-30"
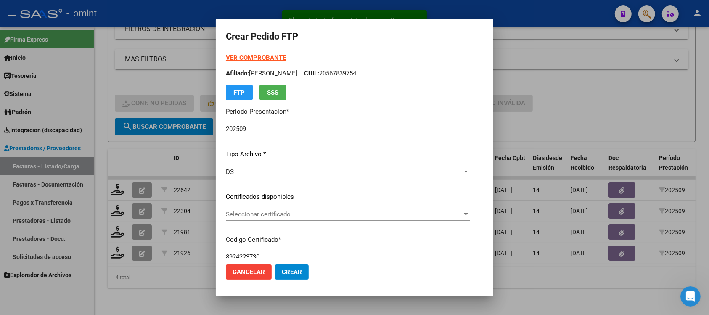
click at [250, 220] on div "Seleccionar certificado Seleccionar certificado" at bounding box center [348, 214] width 244 height 13
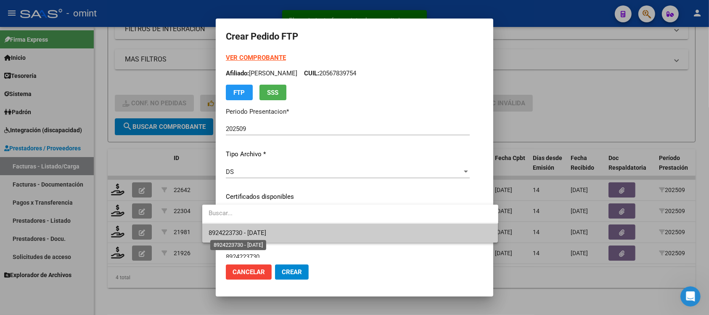
click at [254, 233] on span "8924223730 - 2029-11-30" at bounding box center [238, 233] width 58 height 8
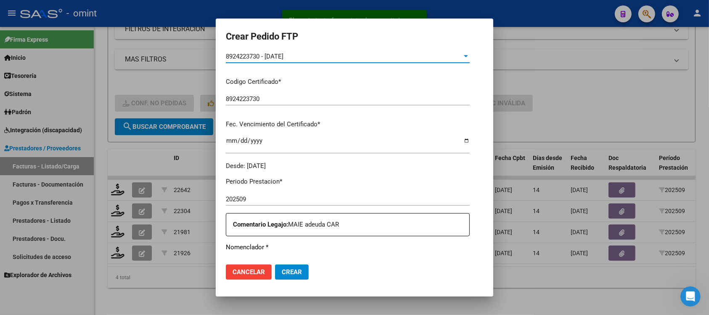
scroll to position [263, 0]
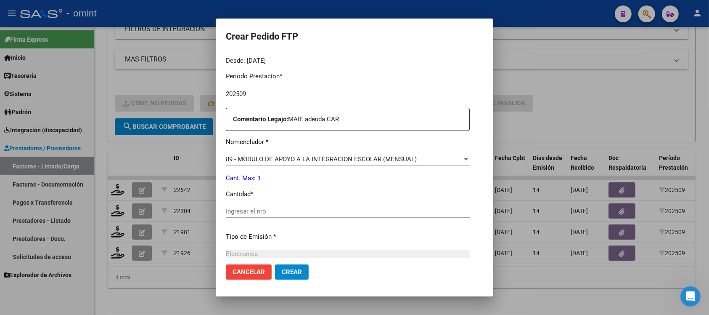
click at [263, 203] on div "Periodo Prestacion * 202509 Ingresar el Periodo Prestacion Comentario Legajo: M…" at bounding box center [348, 209] width 244 height 288
click at [254, 214] on input "Ingresar el nro" at bounding box center [348, 211] width 244 height 8
type input "1"
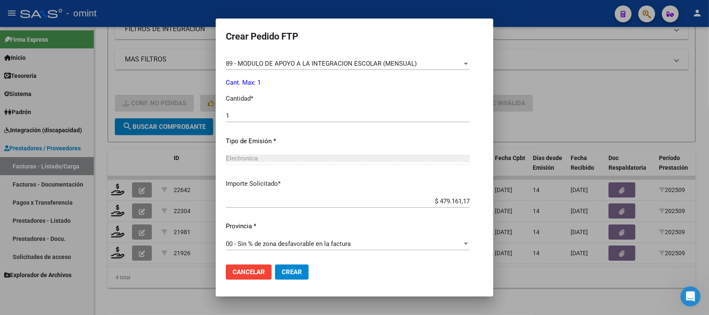
click at [275, 266] on button "Crear" at bounding box center [292, 271] width 34 height 15
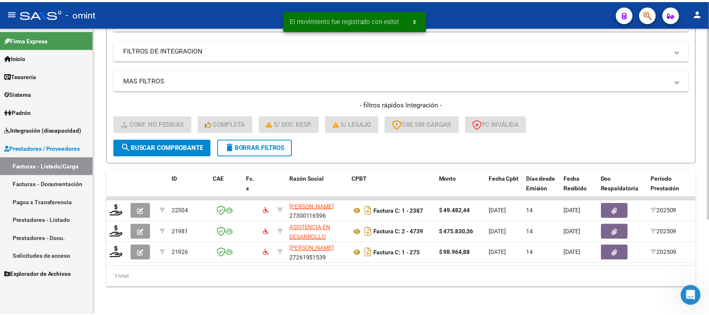
scroll to position [141, 0]
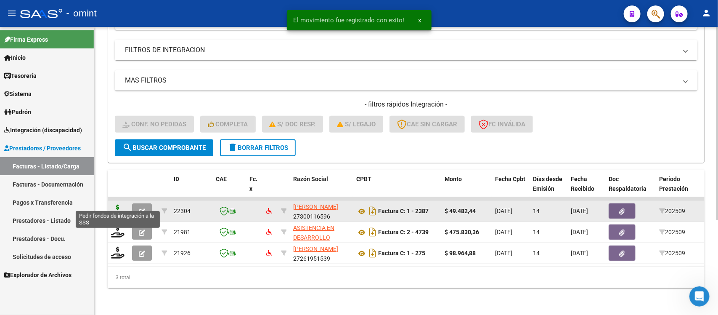
click at [114, 206] on icon at bounding box center [117, 210] width 13 height 12
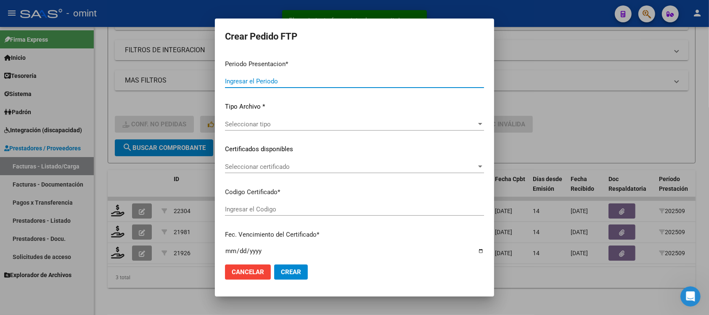
type input "202509"
type input "$ 49.482,44"
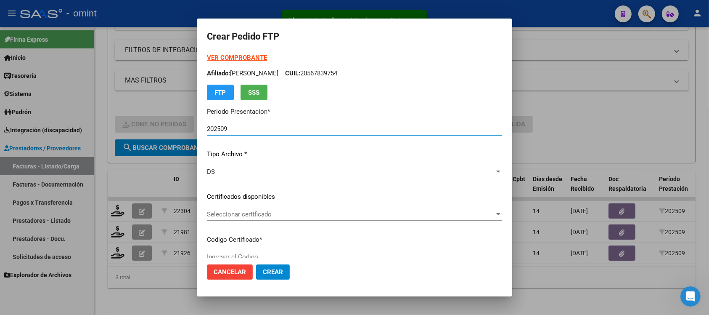
type input "5003734887"
type input "2027-07-06"
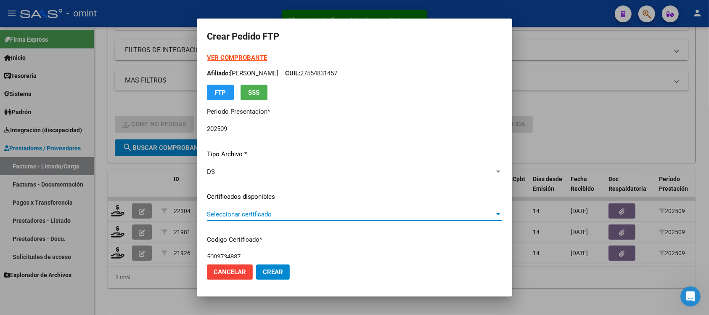
click at [259, 213] on span "Seleccionar certificado" at bounding box center [351, 214] width 288 height 8
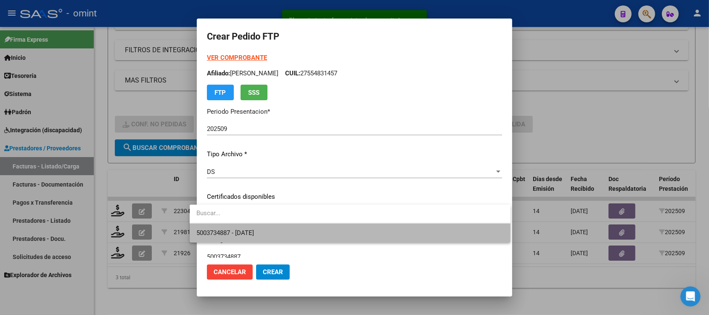
click at [295, 232] on span "5003734887 - 2027-07-06" at bounding box center [349, 232] width 307 height 19
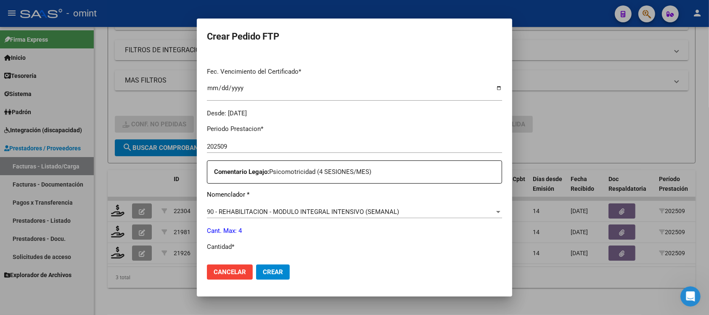
scroll to position [263, 0]
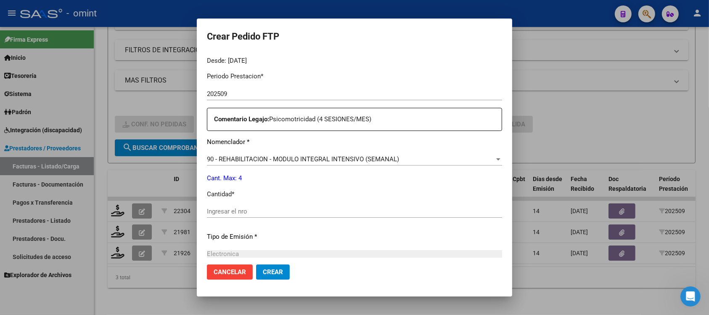
click at [219, 207] on input "Ingresar el nro" at bounding box center [354, 211] width 295 height 8
type input "3"
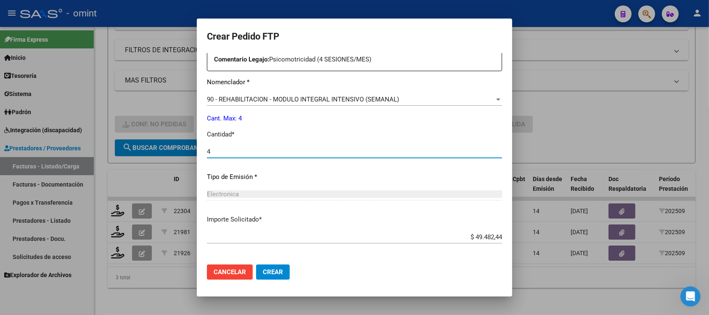
scroll to position [358, 0]
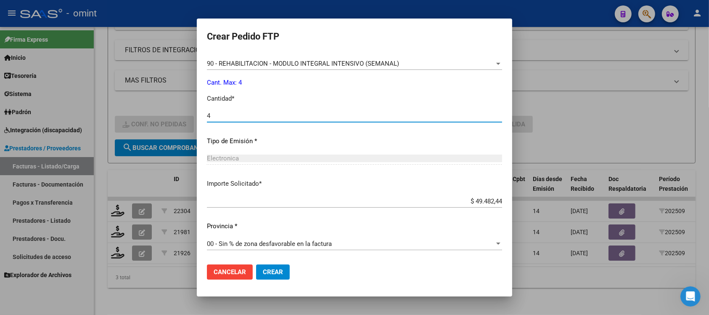
type input "4"
click at [256, 270] on button "Crear" at bounding box center [273, 271] width 34 height 15
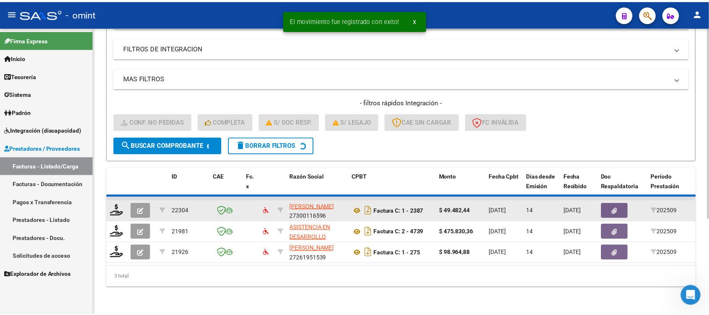
scroll to position [120, 0]
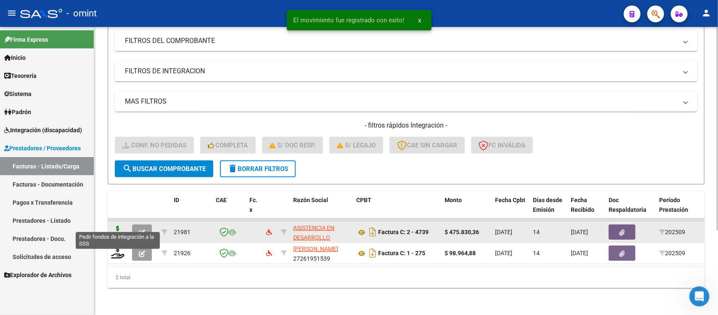
click at [120, 228] on icon at bounding box center [117, 231] width 13 height 12
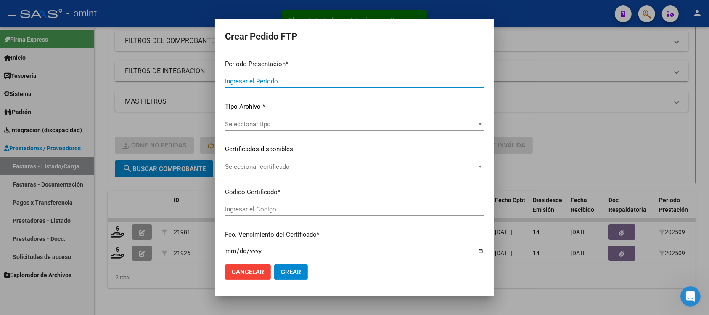
type input "202509"
type input "$ 475.830,36"
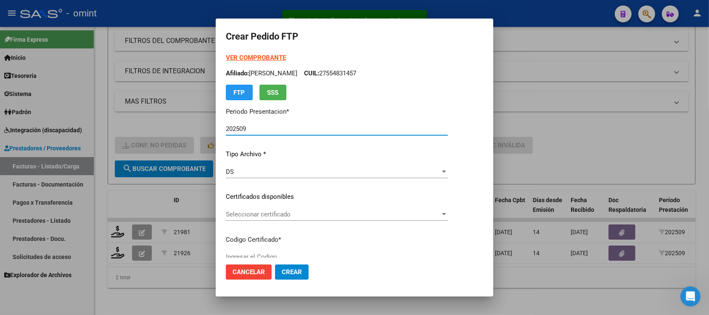
type input "1658663947"
type input "2040-09-30"
click at [280, 214] on span "Seleccionar certificado" at bounding box center [333, 214] width 214 height 8
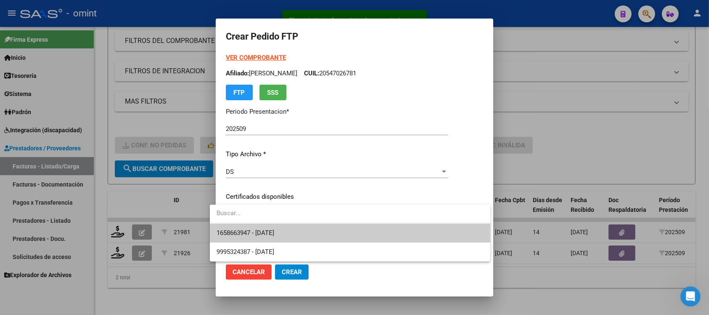
click at [297, 238] on span "1658663947 - 2040-09-30" at bounding box center [350, 232] width 267 height 19
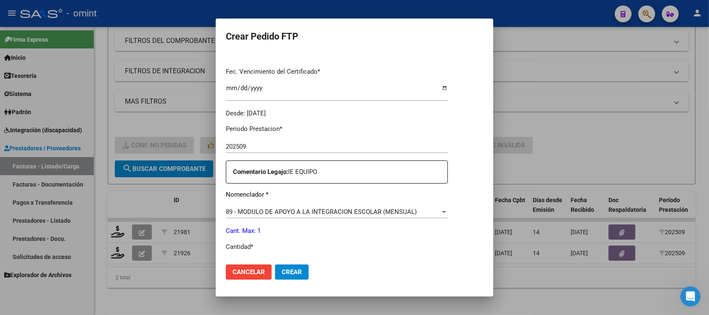
scroll to position [263, 0]
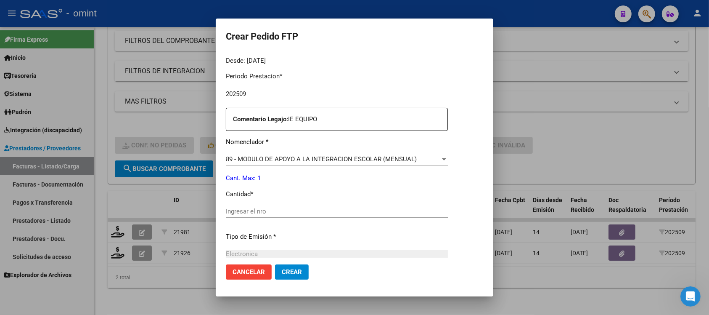
click at [268, 208] on input "Ingresar el nro" at bounding box center [337, 211] width 222 height 8
type input "1"
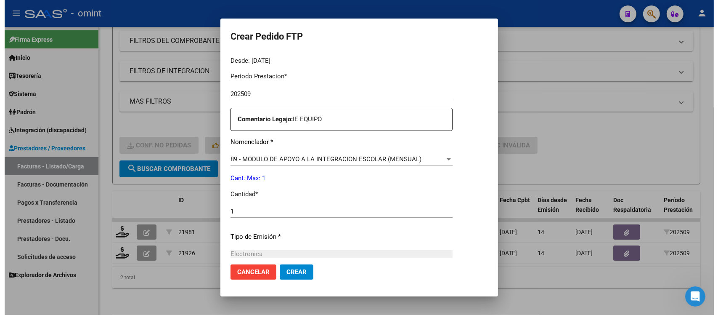
scroll to position [358, 0]
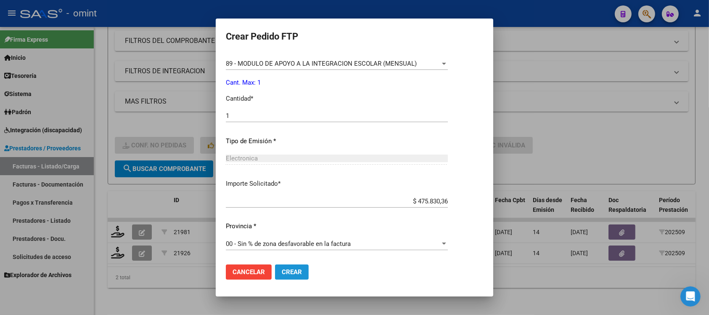
click at [292, 264] on button "Crear" at bounding box center [292, 271] width 34 height 15
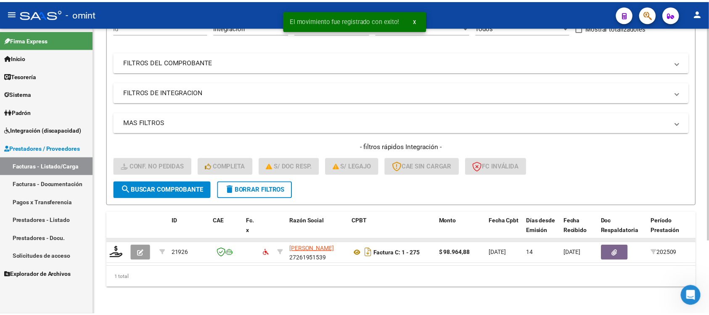
scroll to position [99, 0]
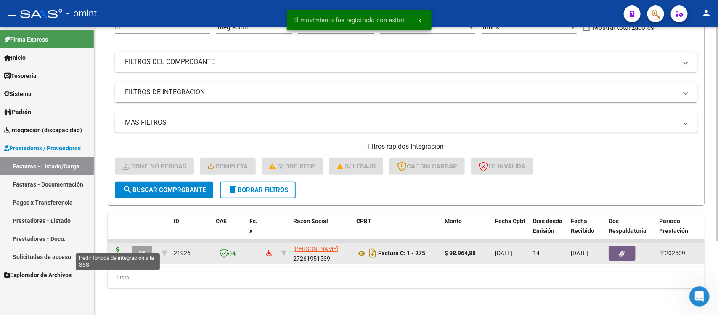
click at [115, 246] on icon at bounding box center [117, 252] width 13 height 12
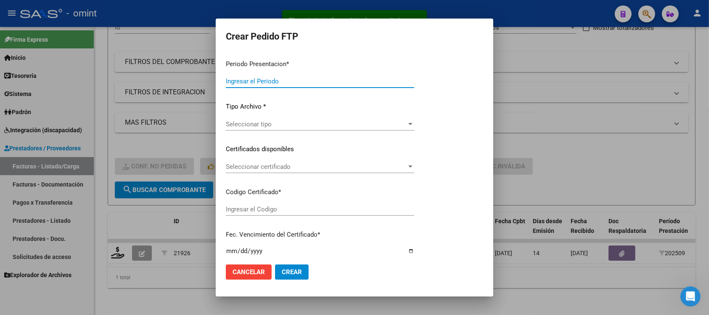
type input "202509"
type input "$ 98.964,88"
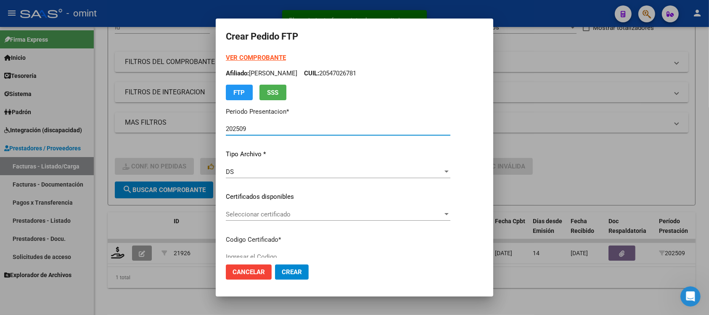
type input "4670470833"
type input "2025-10-28"
click at [266, 217] on span "Seleccionar certificado" at bounding box center [334, 214] width 217 height 8
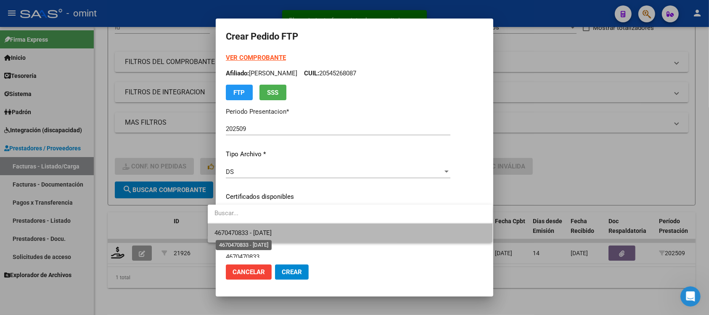
click at [272, 230] on span "4670470833 - 2025-10-28" at bounding box center [243, 233] width 58 height 8
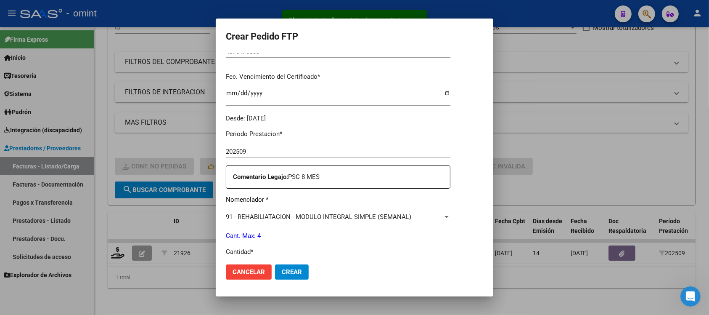
scroll to position [263, 0]
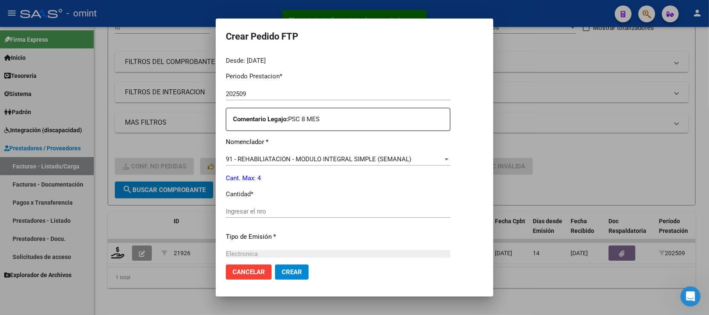
click at [257, 213] on input "Ingresar el nro" at bounding box center [338, 211] width 225 height 8
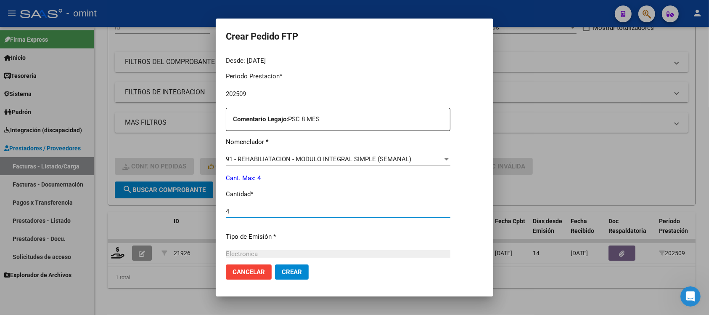
type input "4"
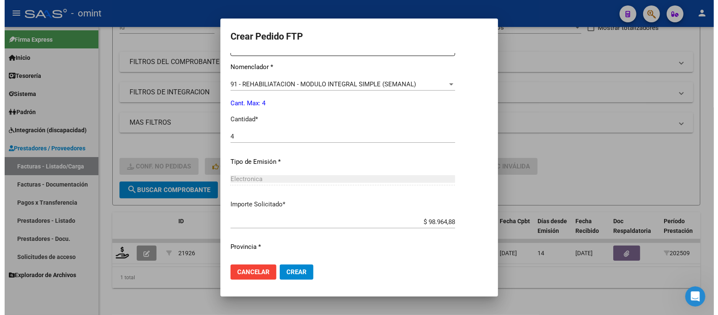
scroll to position [358, 0]
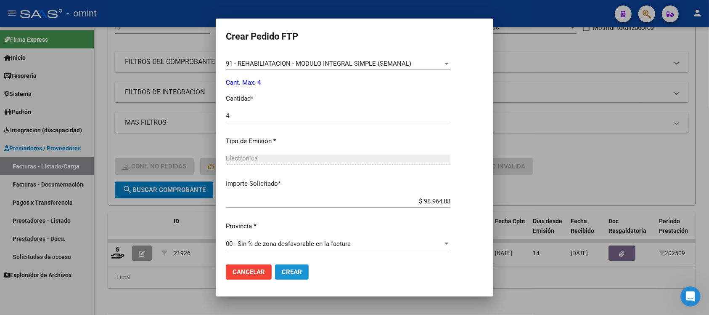
click at [284, 272] on span "Crear" at bounding box center [292, 272] width 20 height 8
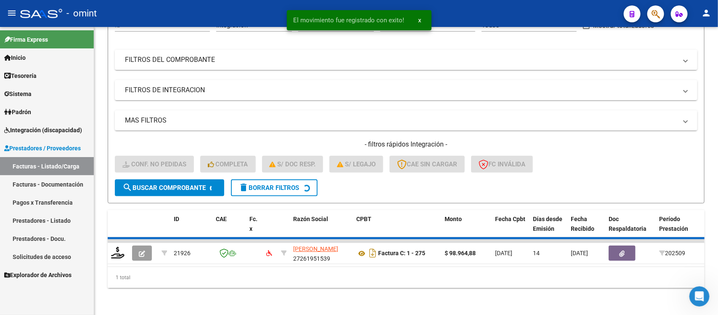
scroll to position [83, 0]
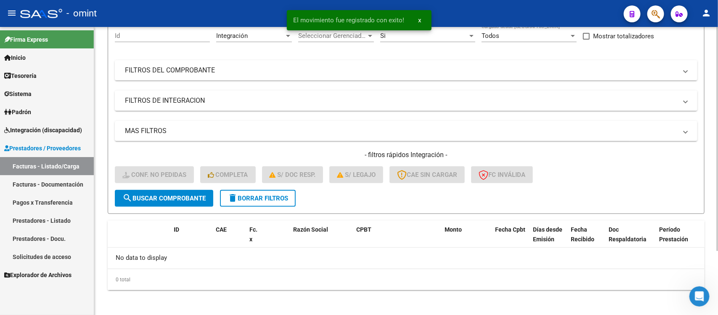
click at [270, 209] on form "Filtros Id Integración Area Seleccionar Gerenciador Seleccionar Gerenciador Si …" at bounding box center [406, 115] width 597 height 197
click at [266, 202] on button "delete Borrar Filtros" at bounding box center [258, 198] width 76 height 17
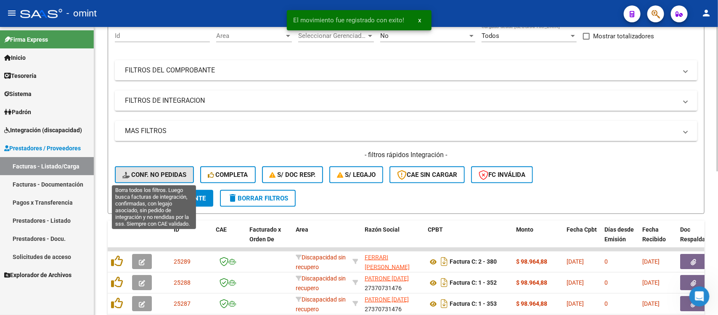
click at [147, 167] on button "Conf. no pedidas" at bounding box center [154, 174] width 79 height 17
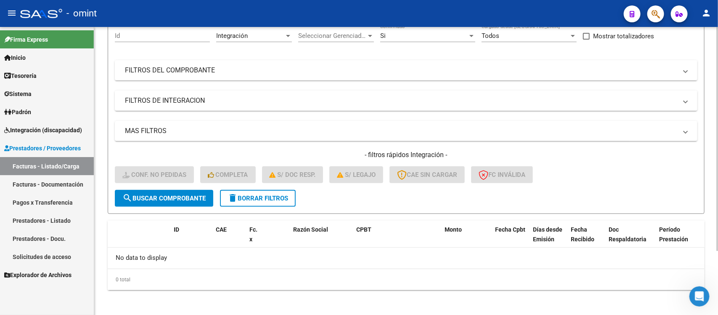
click at [238, 203] on button "delete Borrar Filtros" at bounding box center [258, 198] width 76 height 17
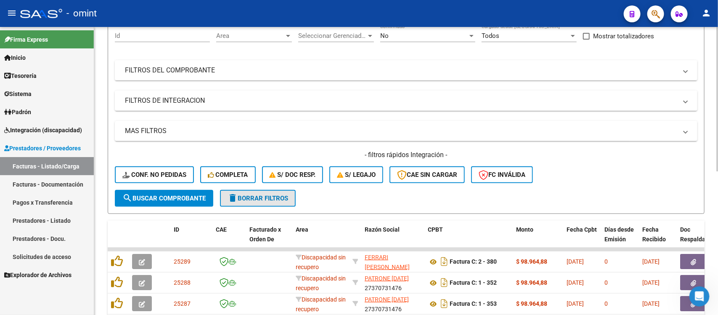
click at [288, 194] on span "delete Borrar Filtros" at bounding box center [258, 198] width 61 height 8
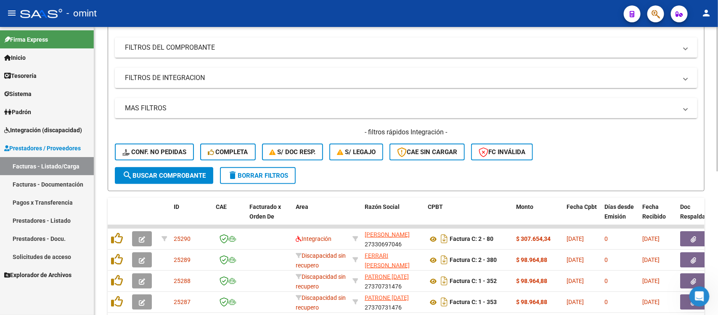
scroll to position [25, 0]
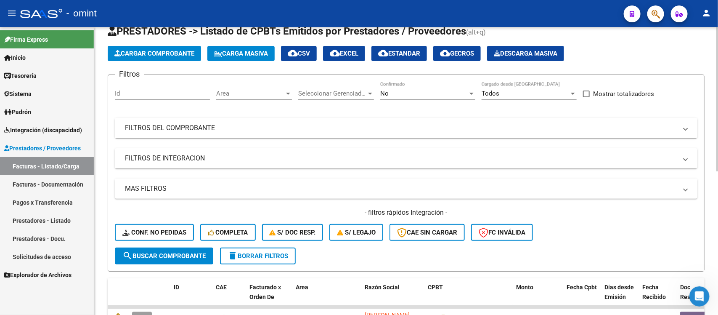
click at [136, 87] on div "Id" at bounding box center [162, 91] width 95 height 18
paste input "23790"
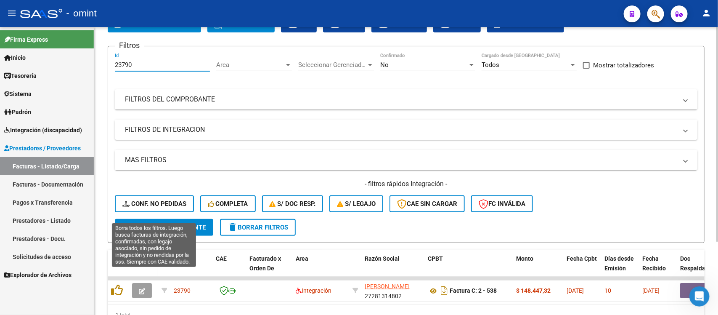
scroll to position [99, 0]
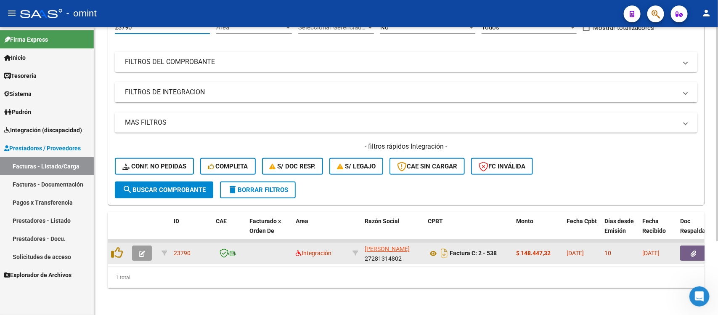
type input "23790"
click at [143, 250] on icon "button" at bounding box center [142, 253] width 6 height 6
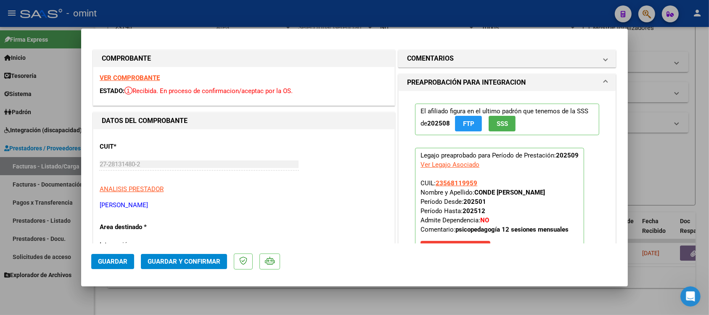
click at [146, 77] on strong "VER COMPROBANTE" at bounding box center [130, 78] width 60 height 8
click at [172, 260] on span "Guardar y Confirmar" at bounding box center [184, 261] width 73 height 8
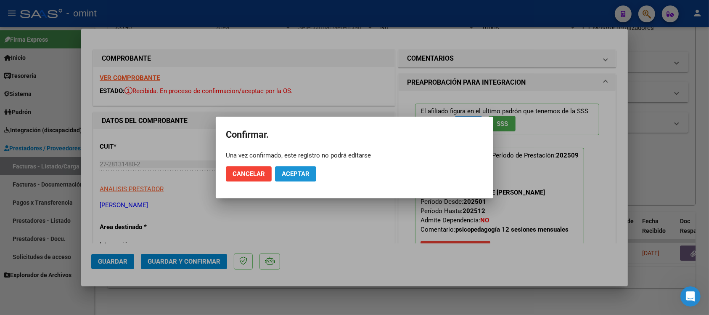
click at [292, 177] on button "Aceptar" at bounding box center [295, 173] width 41 height 15
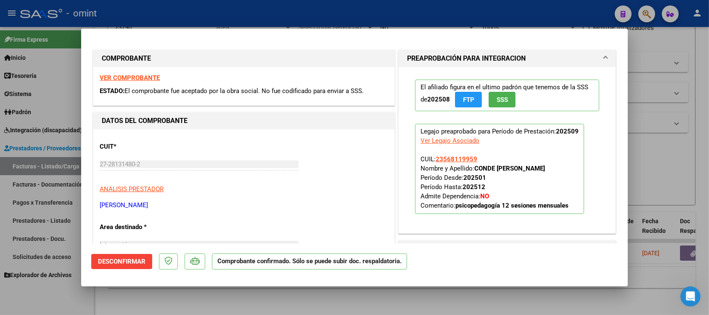
click at [154, 9] on div at bounding box center [354, 157] width 709 height 315
type input "$ 0,00"
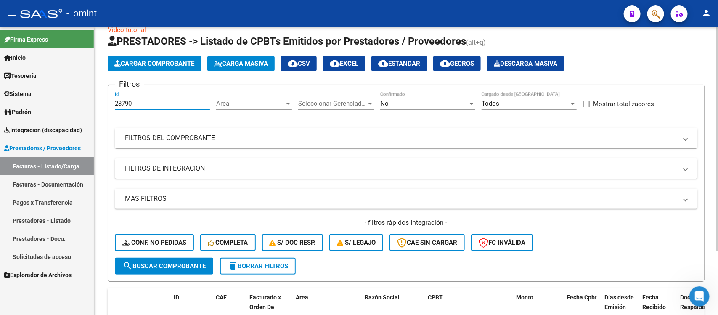
scroll to position [4, 0]
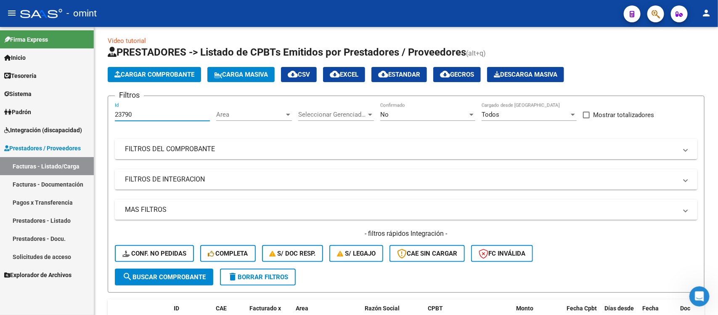
drag, startPoint x: 135, startPoint y: 36, endPoint x: 91, endPoint y: 87, distance: 67.6
click at [91, 87] on mat-sidenav-container "Firma Express Inicio Calendario SSS Instructivos Contacto OS Tesorería Extracto…" at bounding box center [359, 171] width 718 height 288
paste input "194"
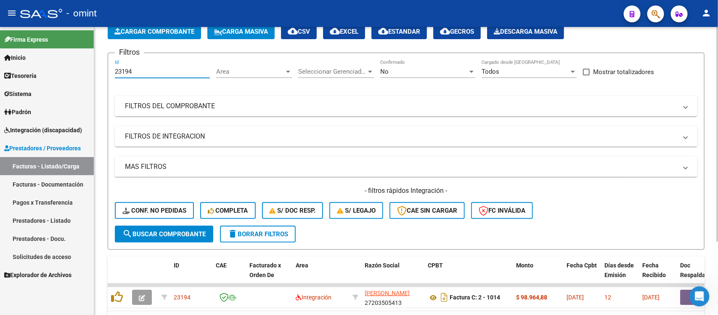
scroll to position [99, 0]
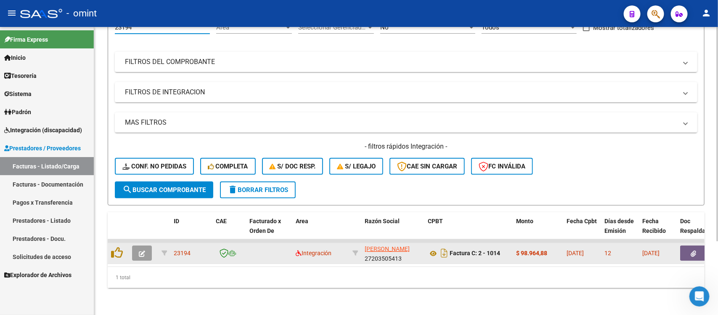
type input "23194"
click at [141, 250] on icon "button" at bounding box center [142, 253] width 6 height 6
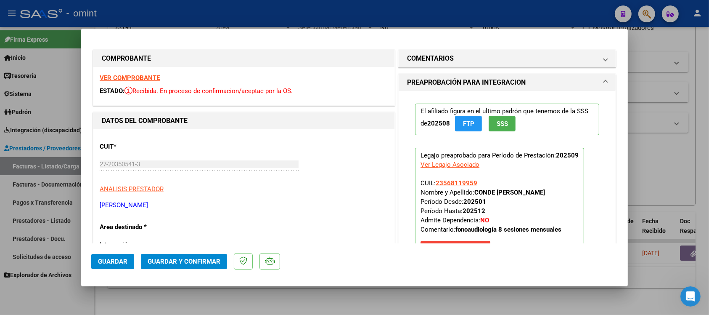
click at [142, 78] on strong "VER COMPROBANTE" at bounding box center [130, 78] width 60 height 8
click at [161, 262] on span "Guardar y Confirmar" at bounding box center [184, 261] width 73 height 8
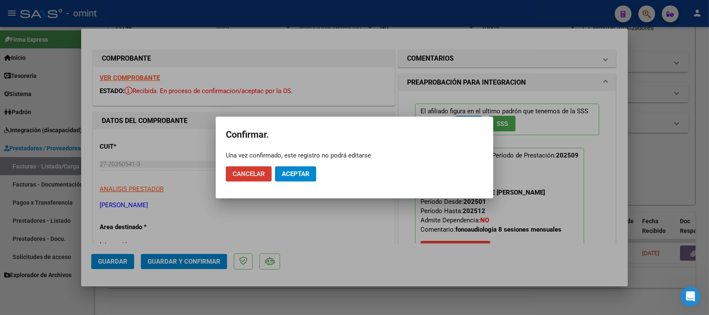
click at [291, 171] on span "Aceptar" at bounding box center [296, 174] width 28 height 8
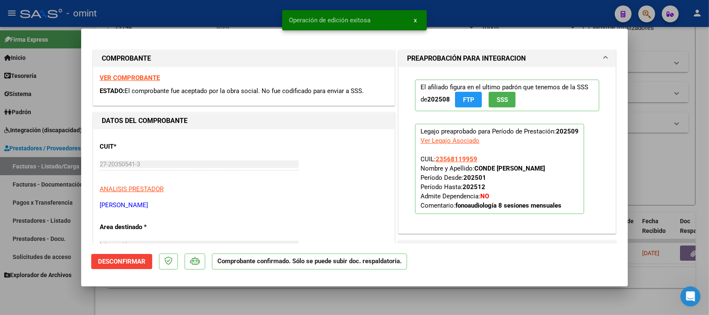
click at [198, 13] on div at bounding box center [354, 157] width 709 height 315
type input "$ 0,00"
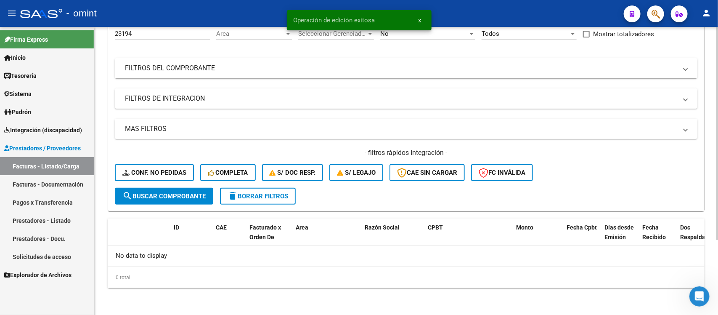
scroll to position [83, 0]
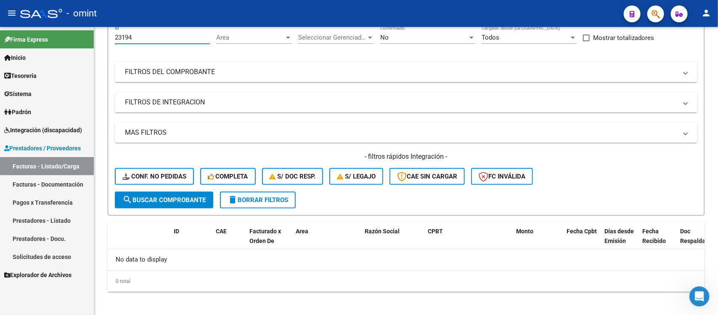
drag, startPoint x: 138, startPoint y: 34, endPoint x: 40, endPoint y: 56, distance: 100.2
click at [40, 56] on mat-sidenav-container "Firma Express Inicio Calendario SSS Instructivos Contacto OS Tesorería Extracto…" at bounding box center [359, 171] width 718 height 288
paste input "2018"
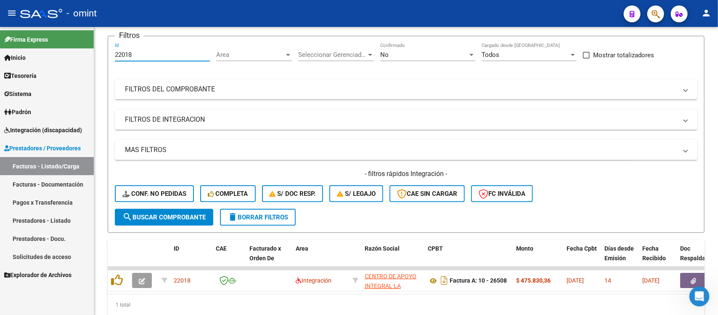
scroll to position [81, 0]
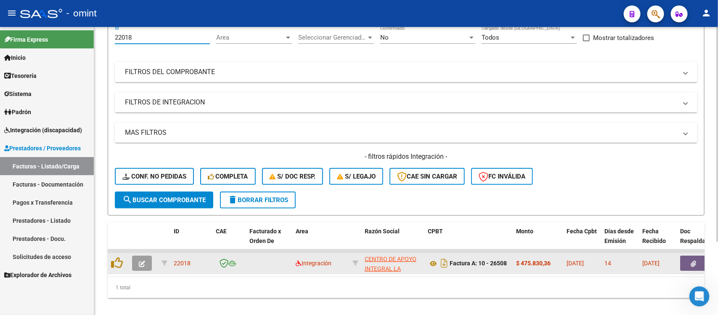
type input "22018"
click at [139, 261] on icon "button" at bounding box center [142, 263] width 6 height 6
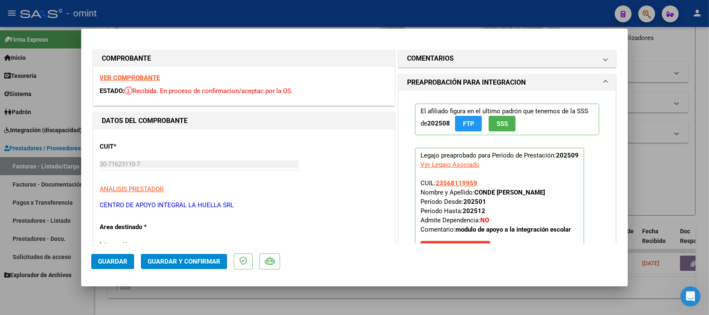
click at [135, 77] on strong "VER COMPROBANTE" at bounding box center [130, 78] width 60 height 8
click at [196, 261] on span "Guardar y Confirmar" at bounding box center [184, 261] width 73 height 8
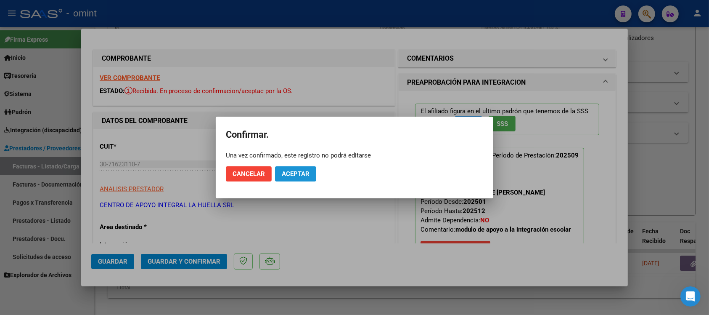
click at [283, 179] on button "Aceptar" at bounding box center [295, 173] width 41 height 15
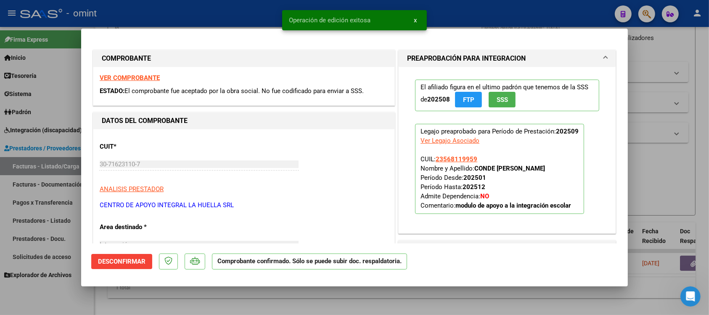
click at [175, 16] on div at bounding box center [354, 157] width 709 height 315
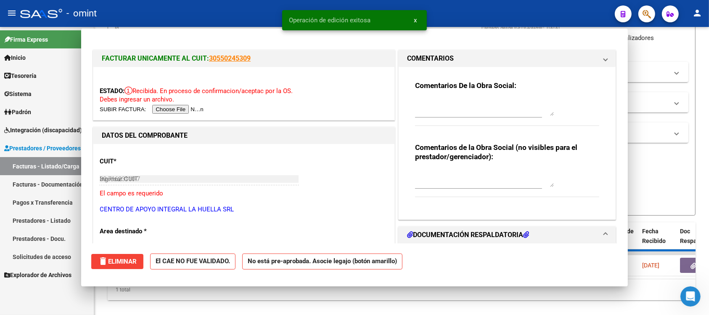
type input "$ 0,00"
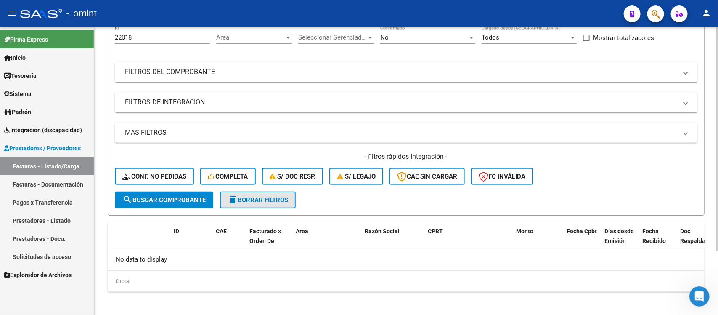
click at [253, 202] on button "delete Borrar Filtros" at bounding box center [258, 199] width 76 height 17
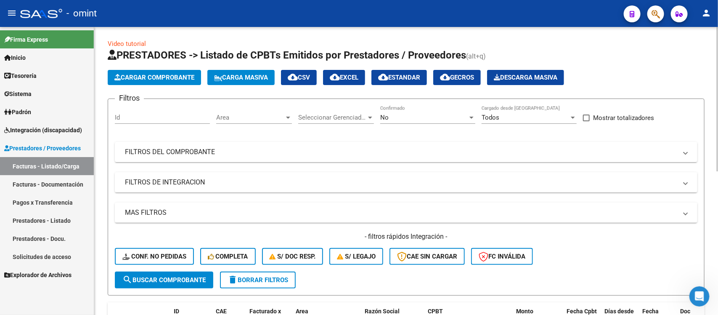
scroll to position [0, 0]
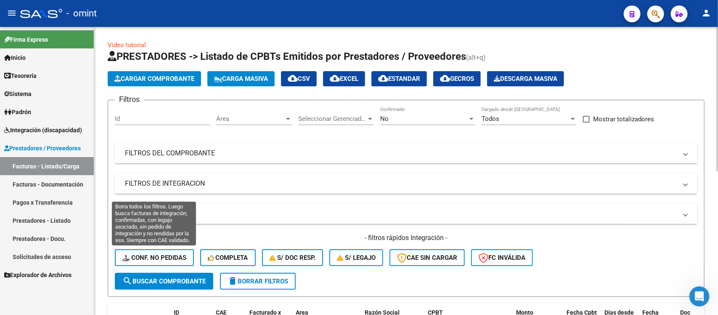
click at [173, 257] on span "Conf. no pedidas" at bounding box center [154, 258] width 64 height 8
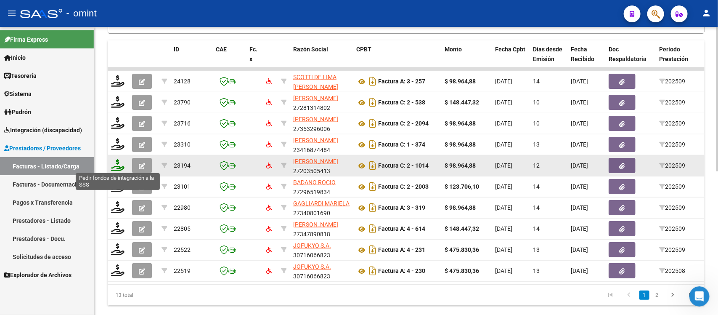
click at [116, 162] on icon at bounding box center [117, 165] width 13 height 12
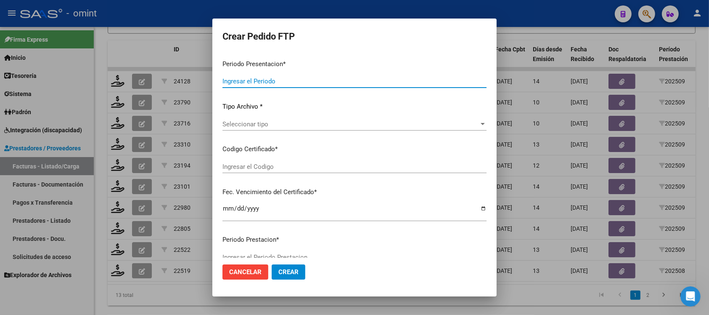
type input "202509"
type input "$ 98.964,88"
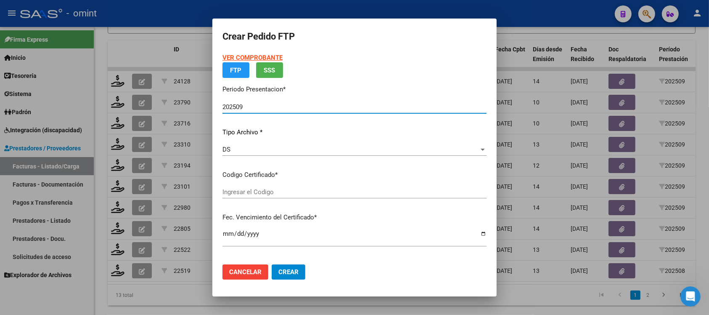
type input "176573494"
type input "2027-08-13"
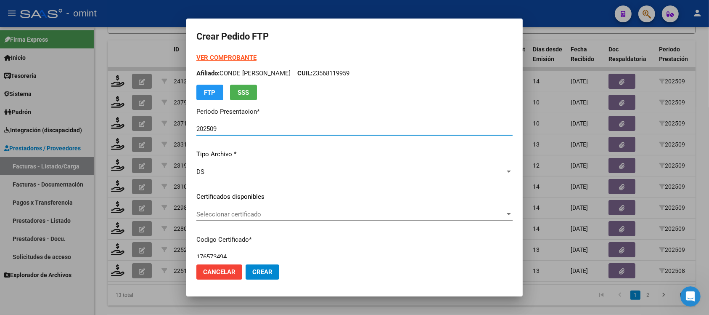
click at [242, 211] on span "Seleccionar certificado" at bounding box center [350, 214] width 309 height 8
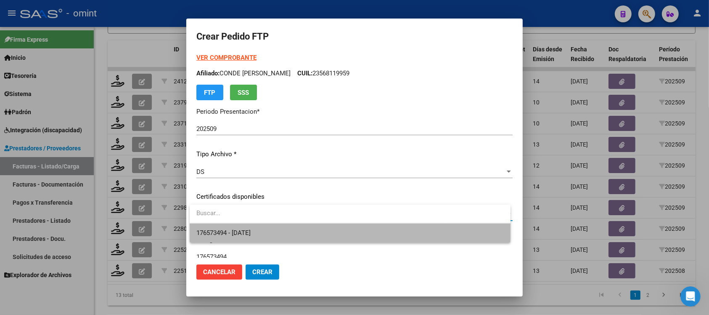
click at [265, 225] on span "176573494 - 2027-08-13" at bounding box center [349, 232] width 307 height 19
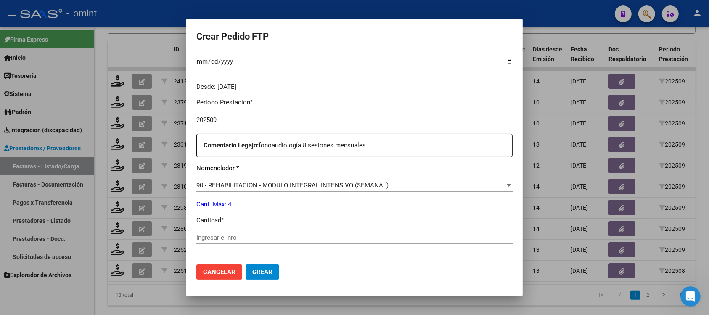
scroll to position [263, 0]
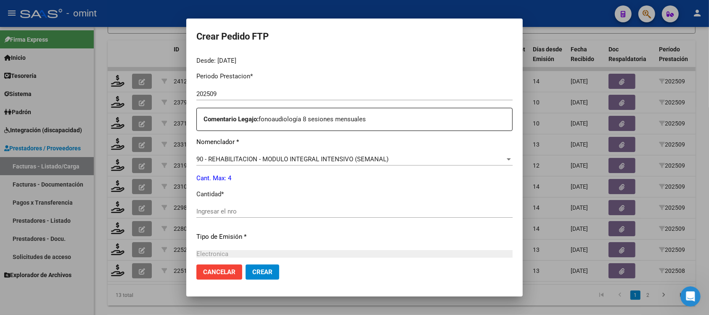
click at [242, 205] on div "Ingresar el nro" at bounding box center [354, 211] width 316 height 13
type input "4"
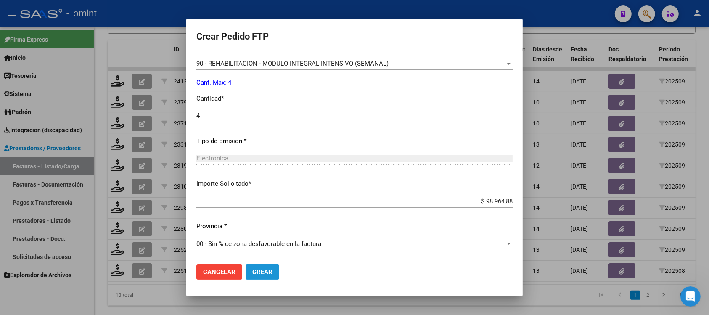
click at [267, 273] on span "Crear" at bounding box center [262, 272] width 20 height 8
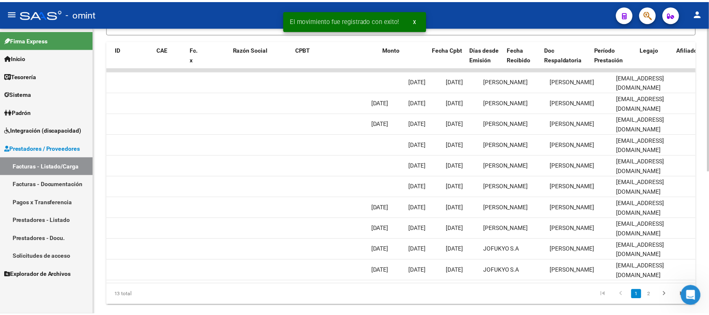
scroll to position [0, 0]
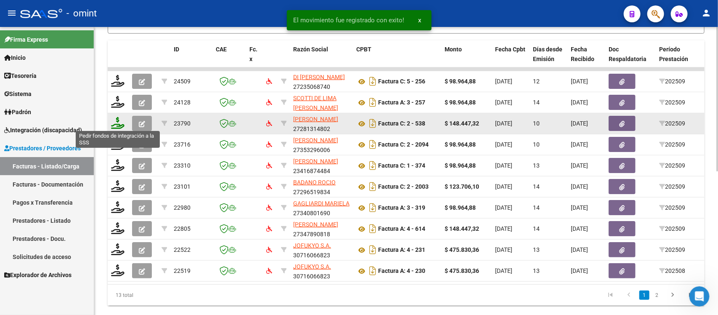
click at [114, 124] on icon at bounding box center [117, 123] width 13 height 12
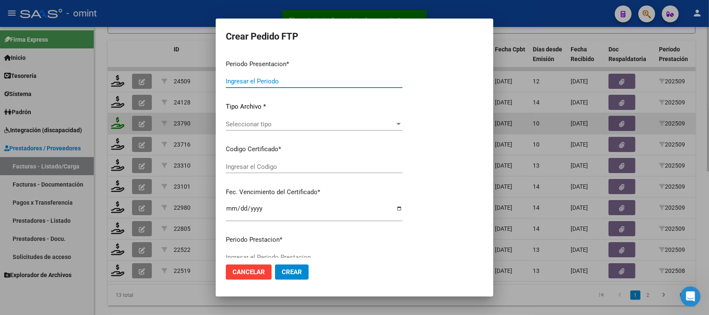
type input "202509"
type input "$ 148.447,32"
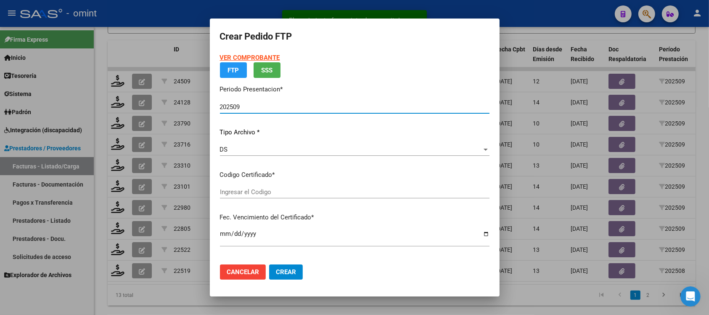
type input "176573494"
type input "2027-08-13"
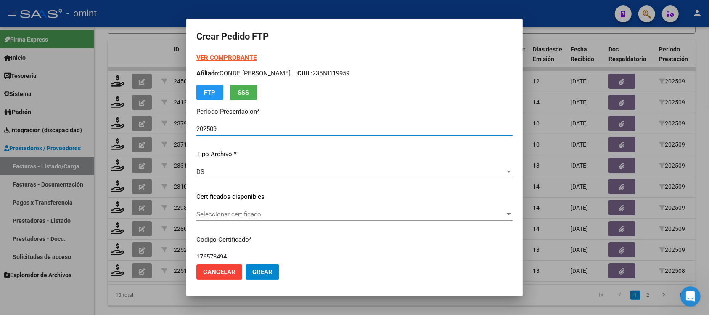
click at [234, 210] on span "Seleccionar certificado" at bounding box center [350, 214] width 309 height 8
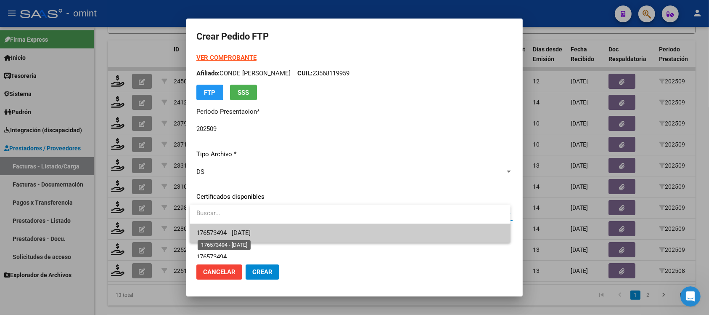
click at [251, 229] on span "176573494 - 2027-08-13" at bounding box center [223, 233] width 54 height 8
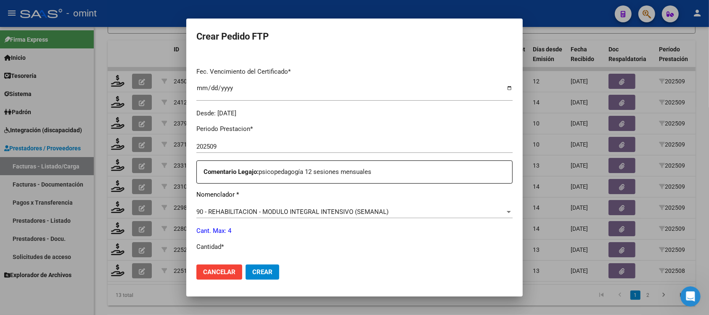
scroll to position [263, 0]
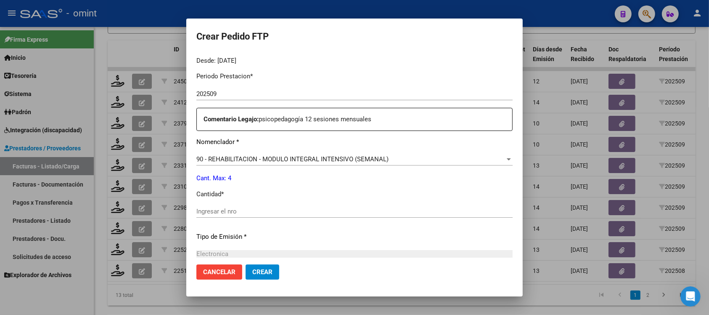
click at [238, 215] on div "Ingresar el nro" at bounding box center [354, 211] width 316 height 13
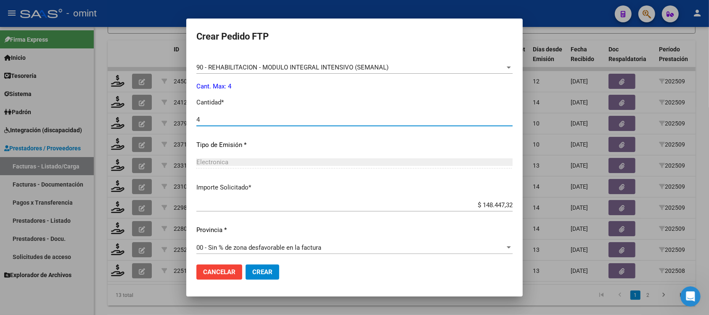
scroll to position [358, 0]
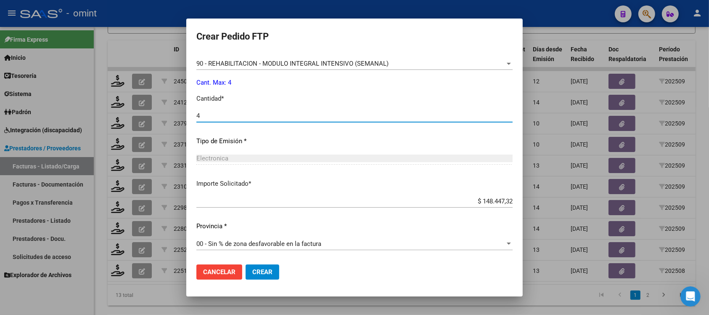
type input "4"
click at [261, 274] on span "Crear" at bounding box center [262, 272] width 20 height 8
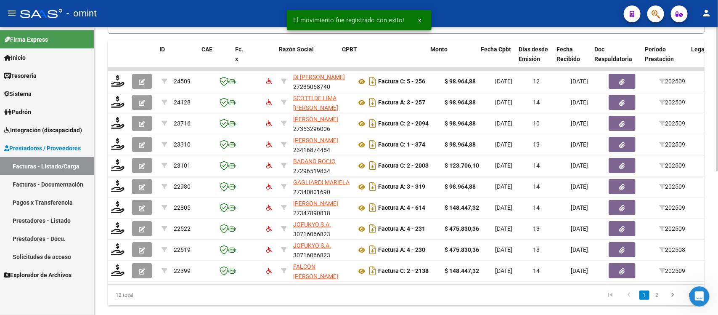
scroll to position [0, 749]
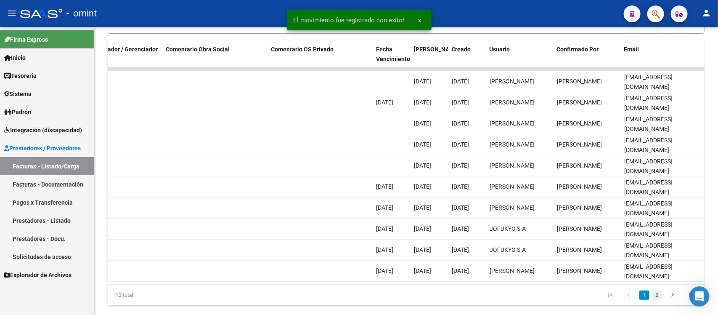
click at [654, 299] on link "2" at bounding box center [657, 294] width 10 height 9
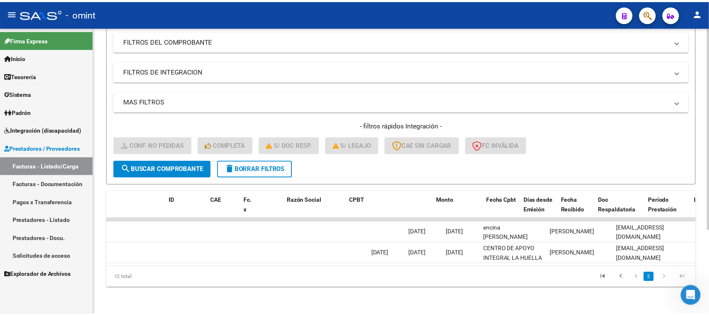
scroll to position [0, 0]
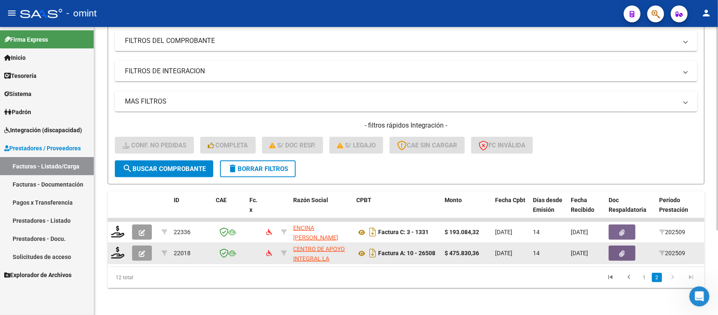
click at [117, 251] on datatable-body-cell at bounding box center [118, 253] width 21 height 21
click at [119, 246] on icon at bounding box center [117, 252] width 13 height 12
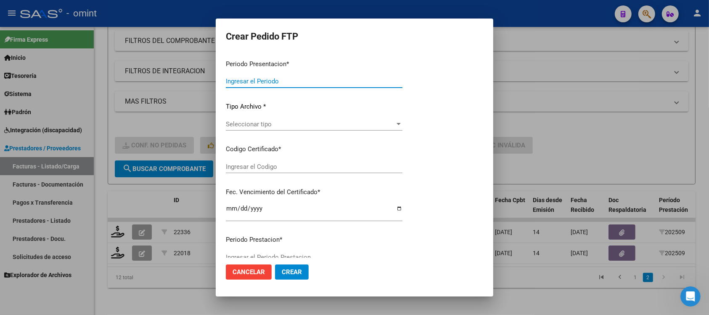
type input "202509"
type input "$ 475.830,36"
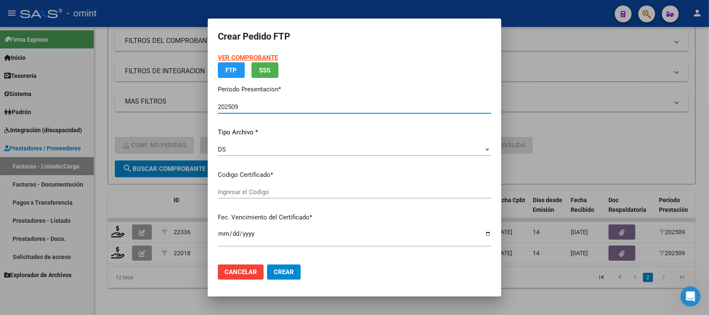
type input "176573494"
type input "2027-08-13"
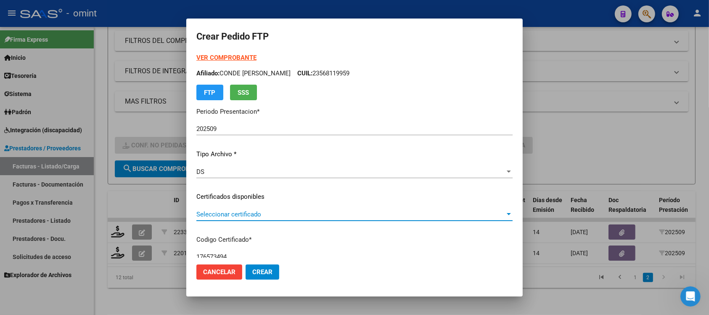
click at [245, 210] on span "Seleccionar certificado" at bounding box center [350, 214] width 309 height 8
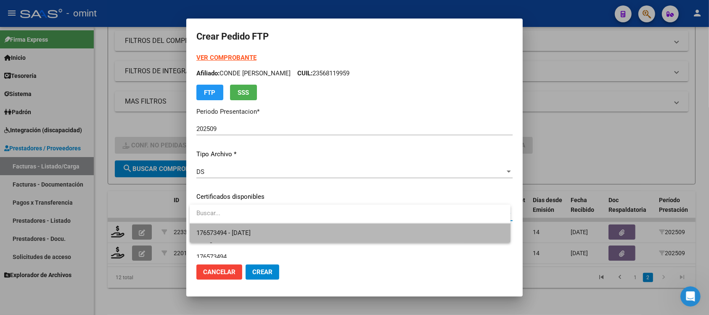
click at [274, 226] on span "176573494 - 2027-08-13" at bounding box center [349, 232] width 307 height 19
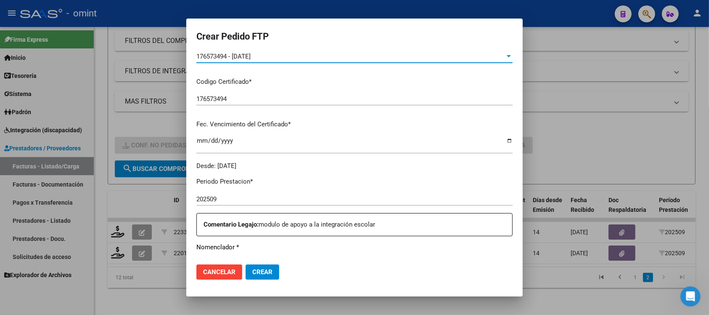
scroll to position [263, 0]
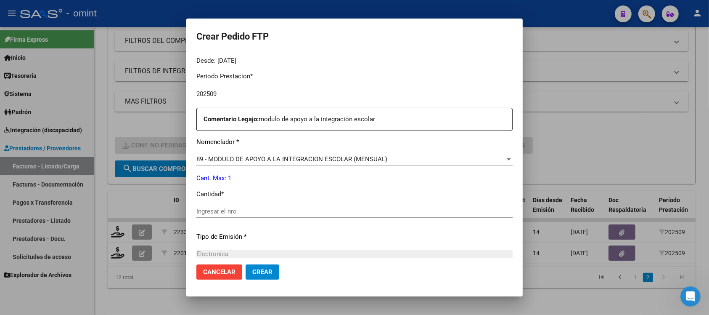
click at [226, 217] on div "Ingresar el nro" at bounding box center [354, 211] width 316 height 13
type input "1"
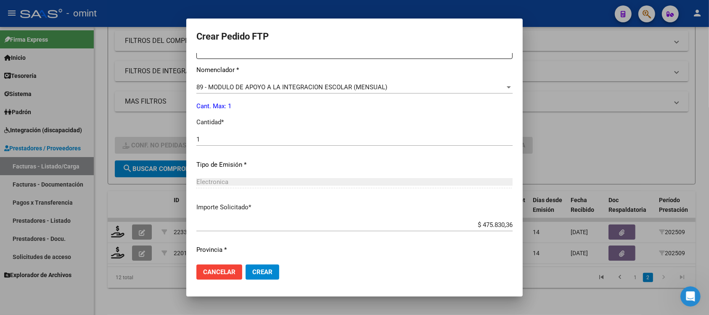
scroll to position [358, 0]
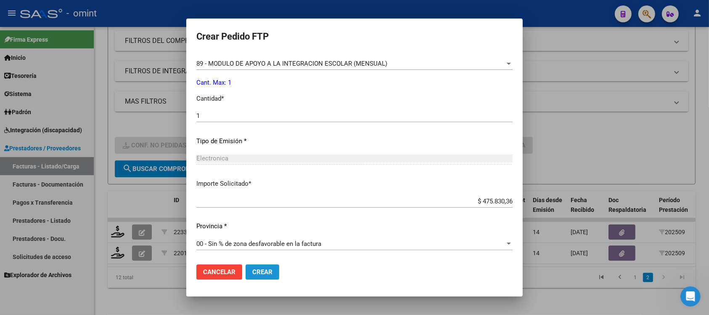
click at [259, 268] on span "Crear" at bounding box center [262, 272] width 20 height 8
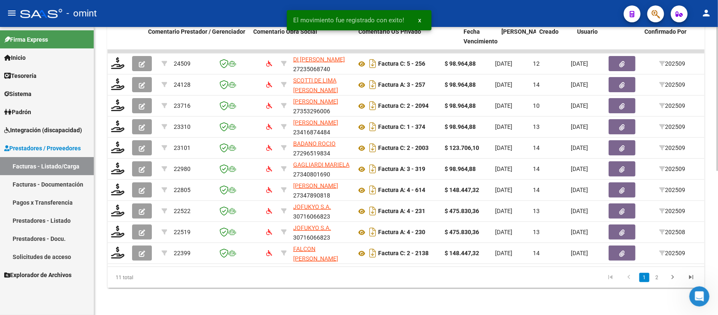
scroll to position [0, 749]
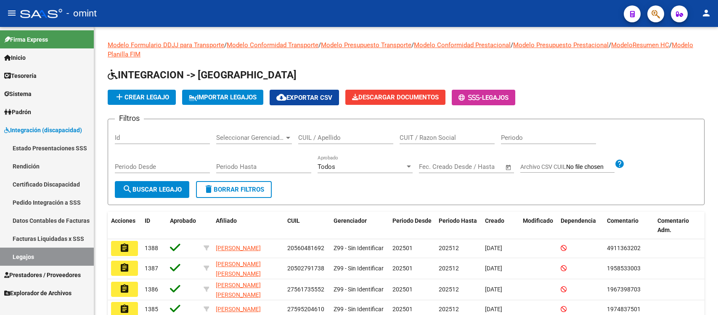
click at [333, 142] on div "CUIL / Apellido" at bounding box center [345, 135] width 95 height 18
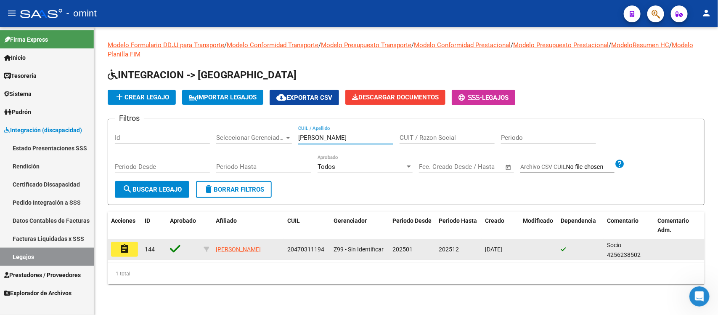
type input "[PERSON_NAME]"
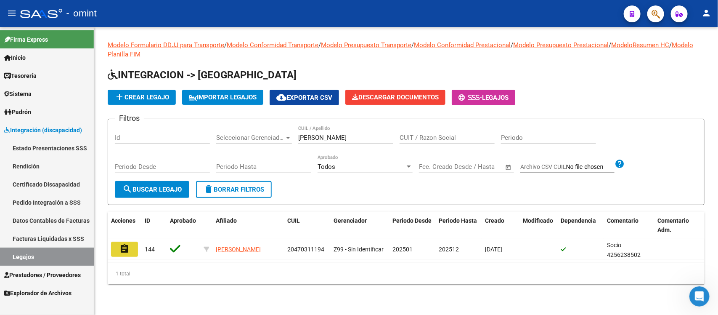
click at [124, 247] on mat-icon "assignment" at bounding box center [124, 248] width 10 height 10
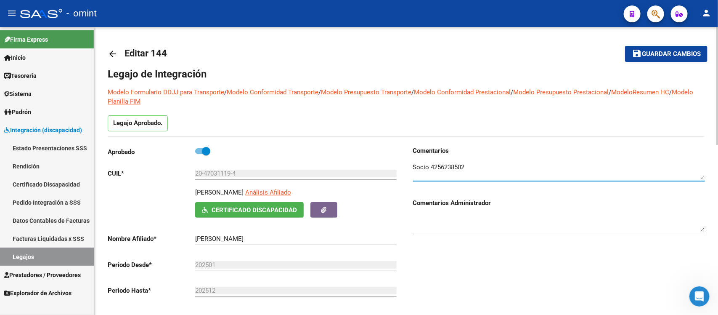
drag, startPoint x: 431, startPoint y: 165, endPoint x: 480, endPoint y: 165, distance: 48.8
click at [480, 165] on textarea at bounding box center [559, 170] width 292 height 17
click at [115, 51] on mat-icon "arrow_back" at bounding box center [113, 54] width 10 height 10
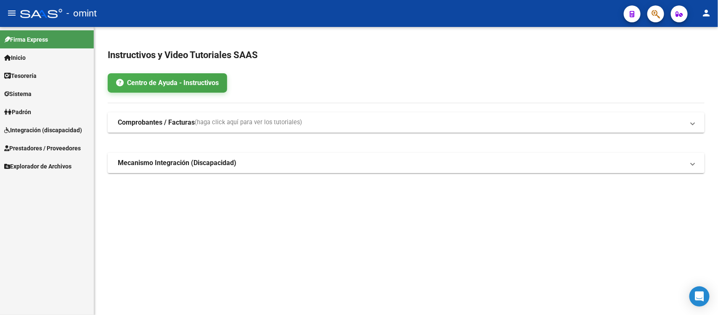
click at [37, 79] on span "Tesorería" at bounding box center [20, 75] width 32 height 9
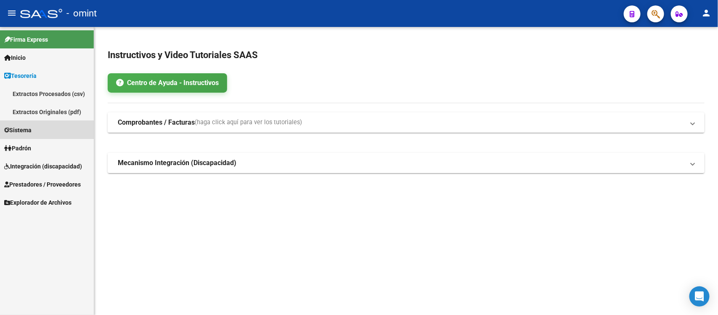
click at [32, 127] on span "Sistema" at bounding box center [17, 129] width 27 height 9
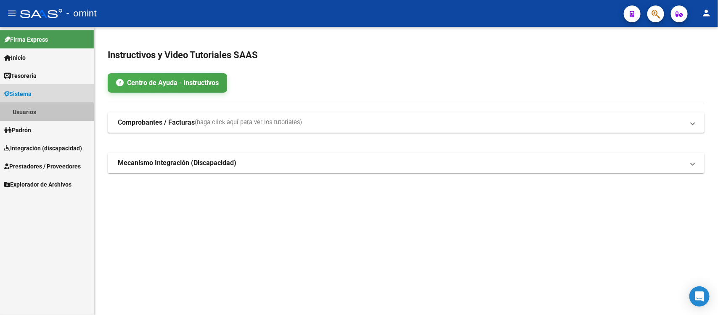
click at [38, 114] on link "Usuarios" at bounding box center [47, 112] width 94 height 18
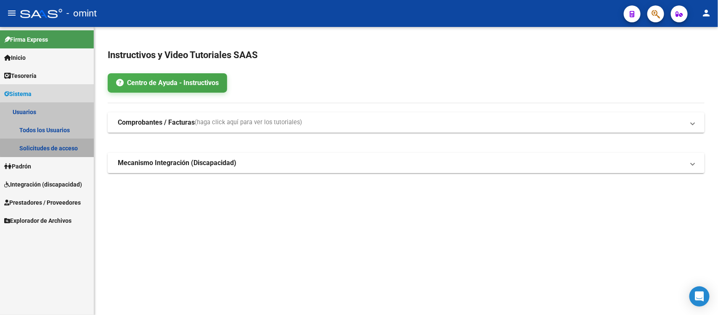
click at [51, 147] on link "Solicitudes de acceso" at bounding box center [47, 148] width 94 height 18
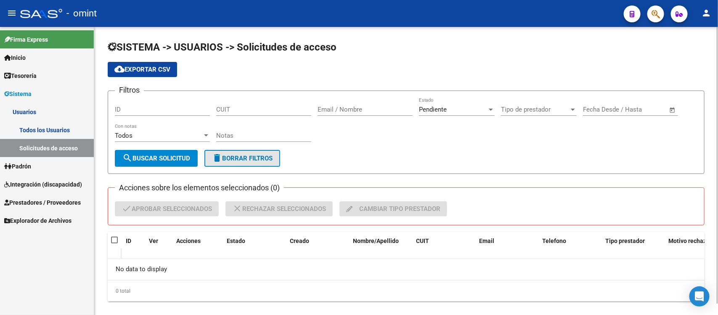
click at [259, 164] on button "delete Borrar Filtros" at bounding box center [242, 158] width 76 height 17
click at [44, 127] on link "Todos los Usuarios" at bounding box center [47, 130] width 94 height 18
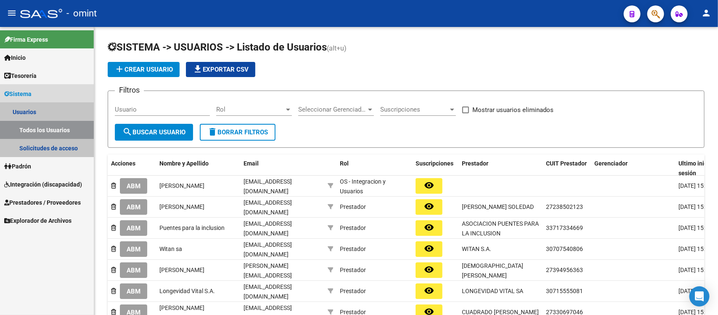
click at [41, 108] on link "Usuarios" at bounding box center [47, 112] width 94 height 18
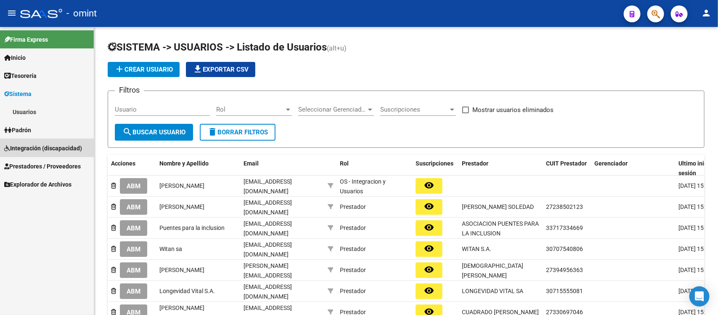
click at [50, 149] on span "Integración (discapacidad)" at bounding box center [43, 147] width 78 height 9
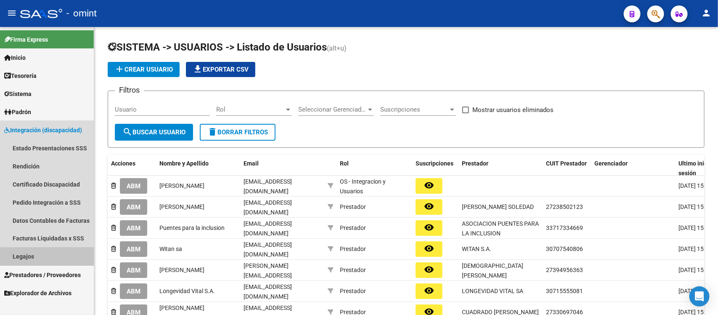
click at [49, 257] on link "Legajos" at bounding box center [47, 256] width 94 height 18
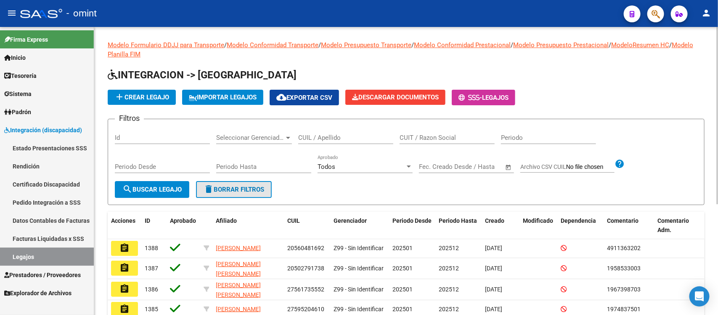
click at [238, 191] on span "delete Borrar Filtros" at bounding box center [234, 189] width 61 height 8
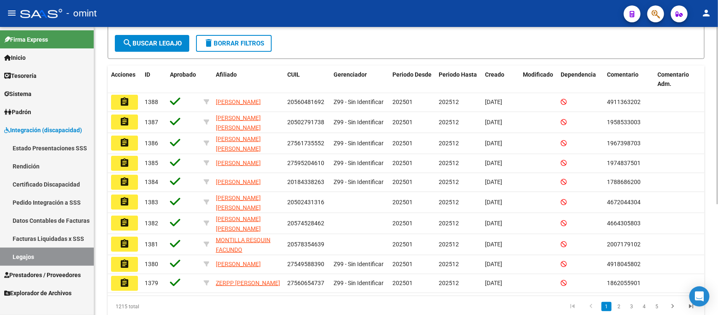
scroll to position [180, 0]
